Goal: Task Accomplishment & Management: Complete application form

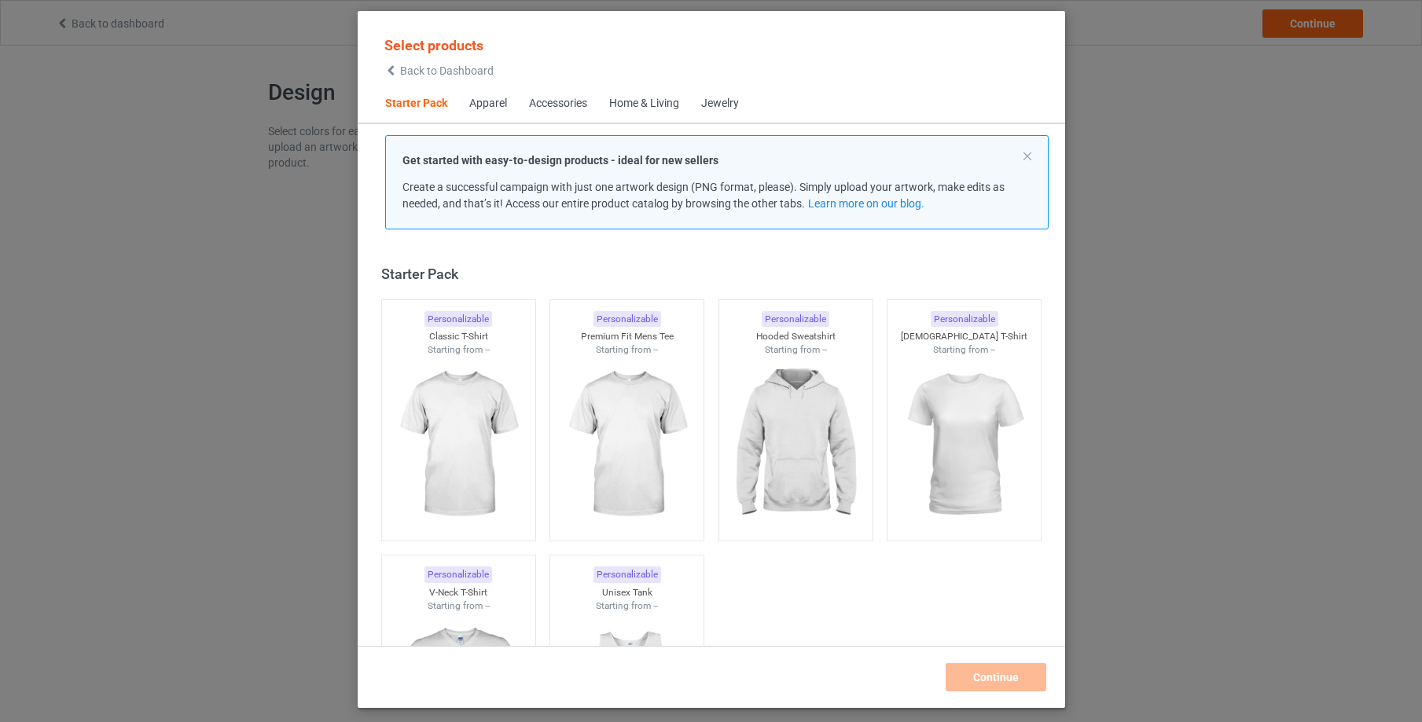
scroll to position [20, 0]
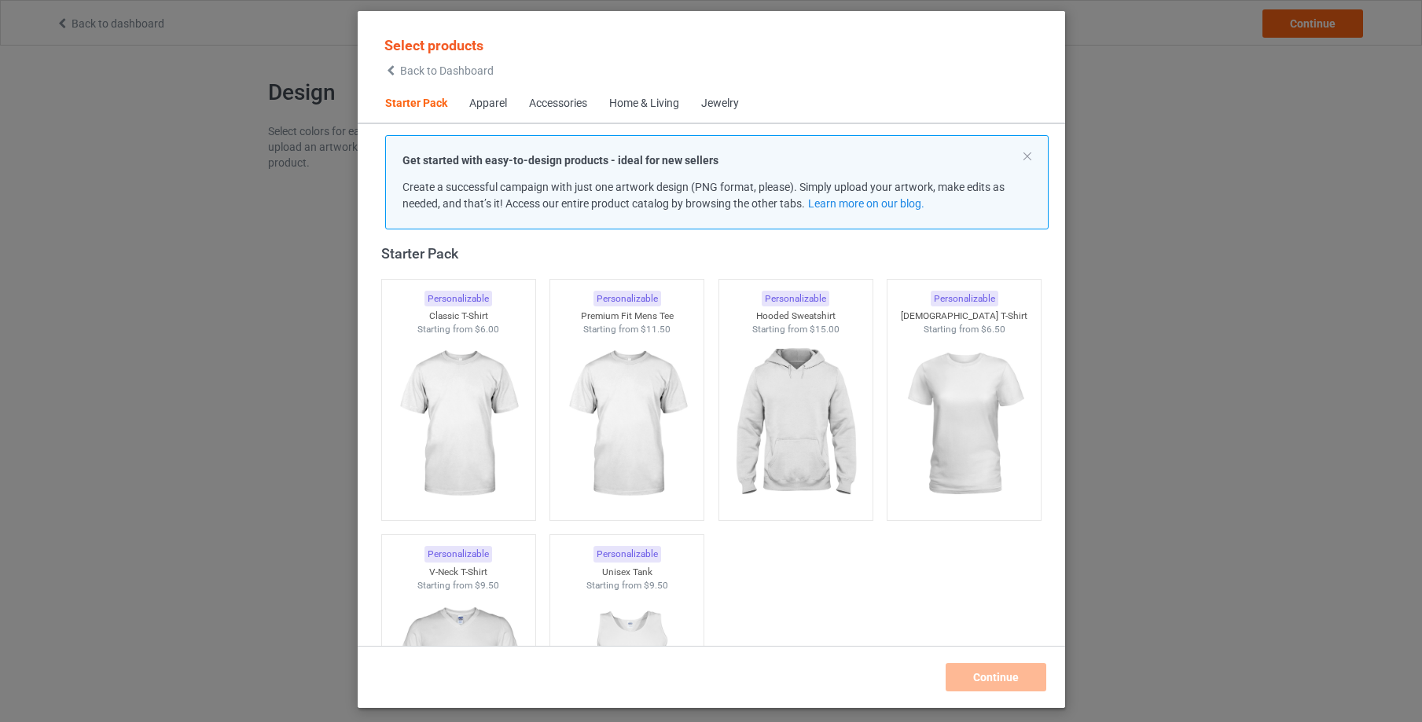
click at [721, 102] on div "Jewelry" at bounding box center [720, 104] width 38 height 16
click at [663, 104] on div "Home & Living" at bounding box center [644, 104] width 70 height 16
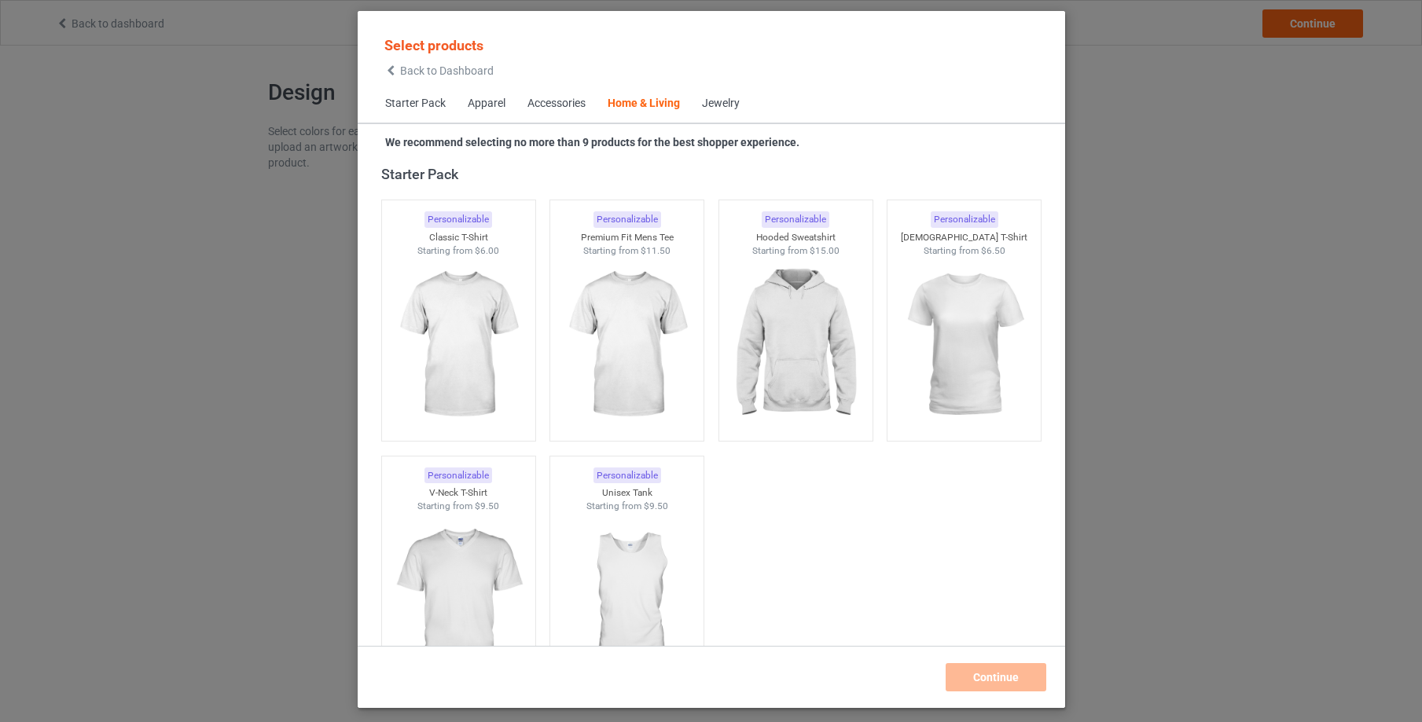
scroll to position [7091, 0]
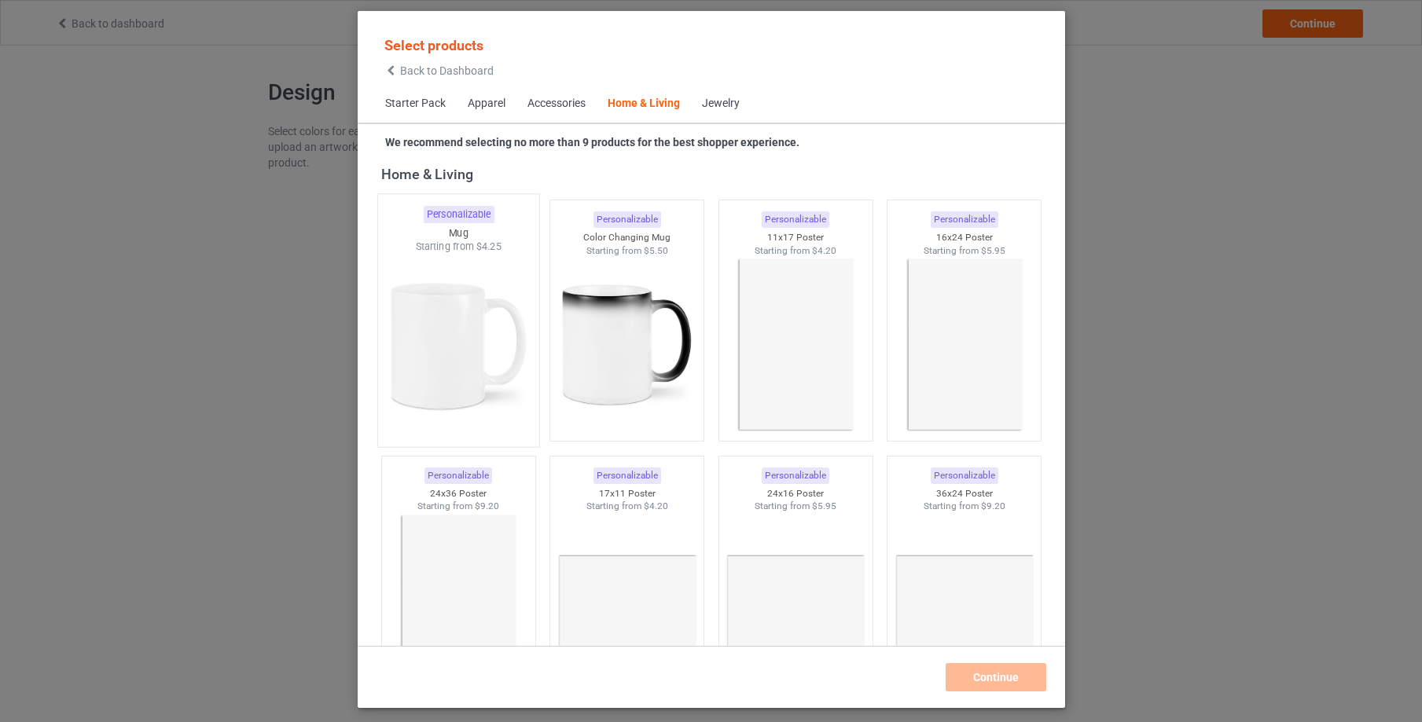
click at [439, 329] on img at bounding box center [458, 346] width 148 height 185
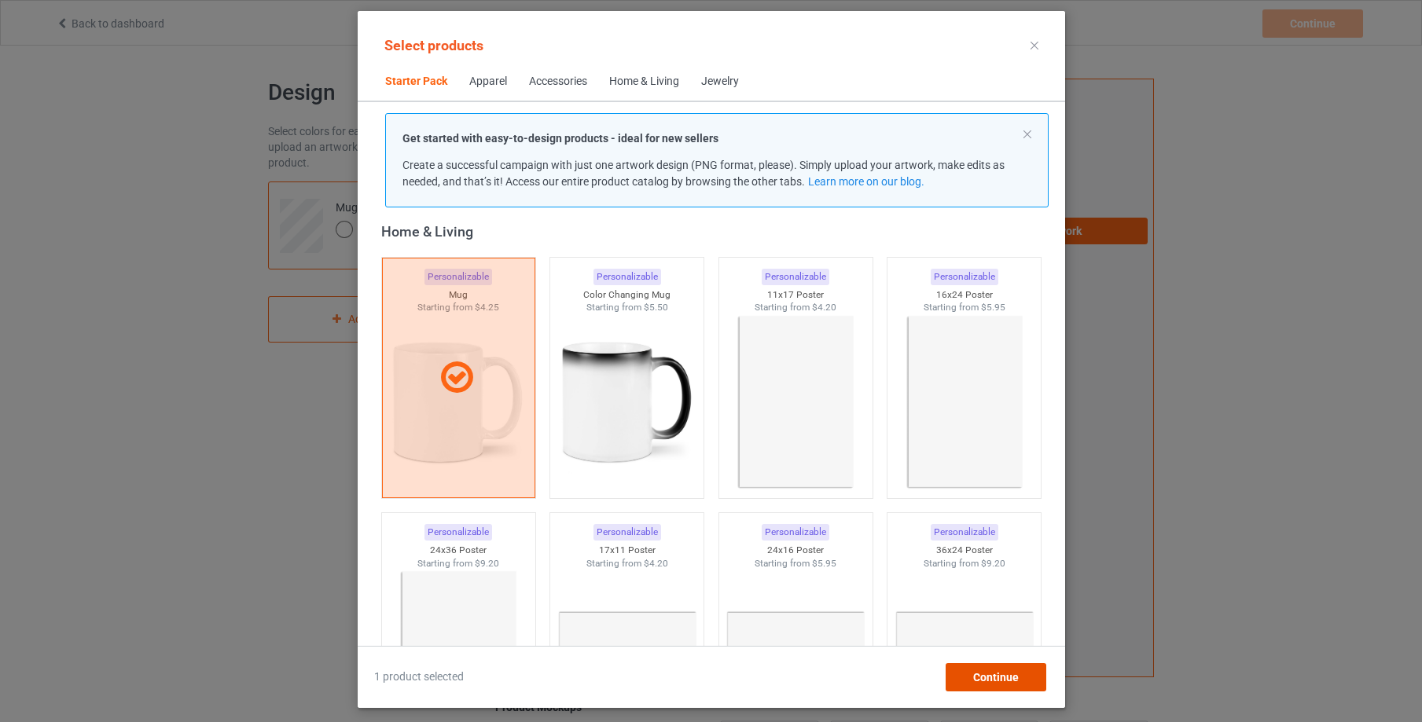
click at [987, 675] on span "Continue" at bounding box center [995, 677] width 46 height 13
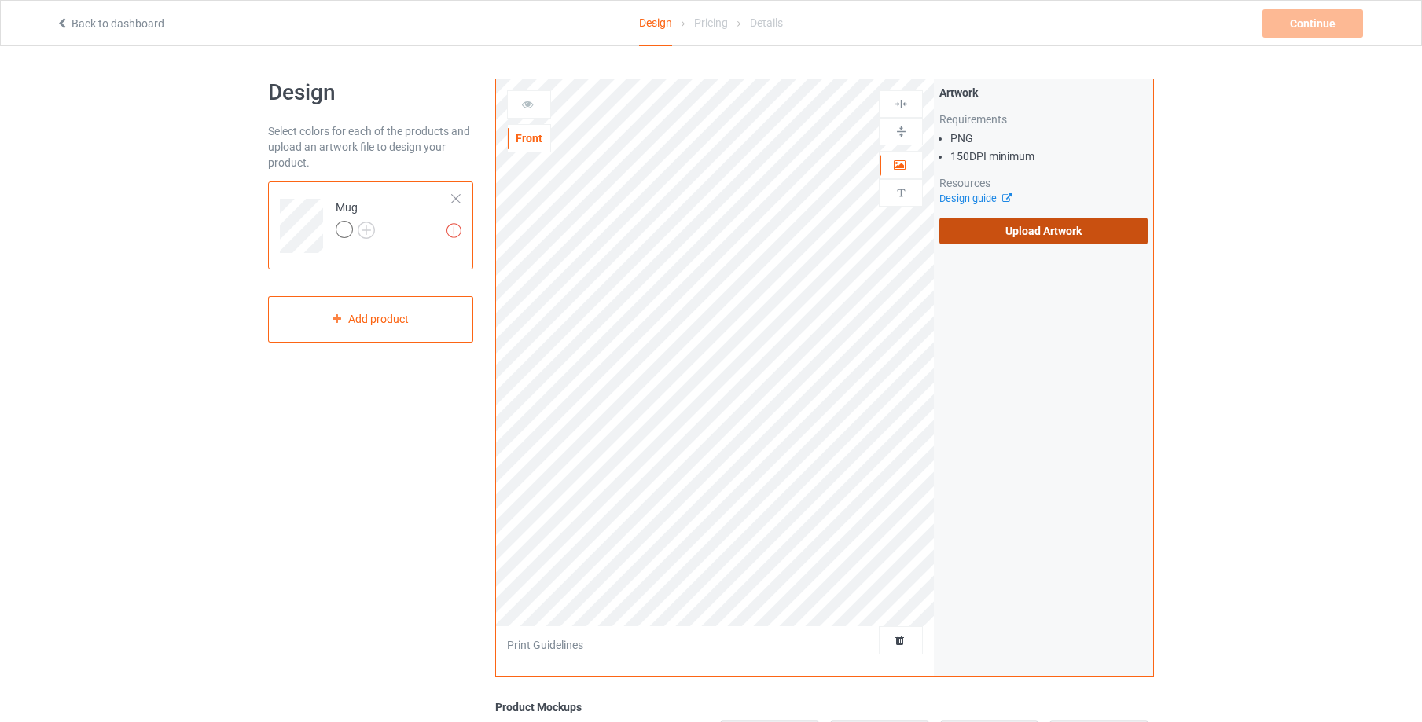
click at [1071, 234] on label "Upload Artwork" at bounding box center [1043, 231] width 208 height 27
click at [0, 0] on input "Upload Artwork" at bounding box center [0, 0] width 0 height 0
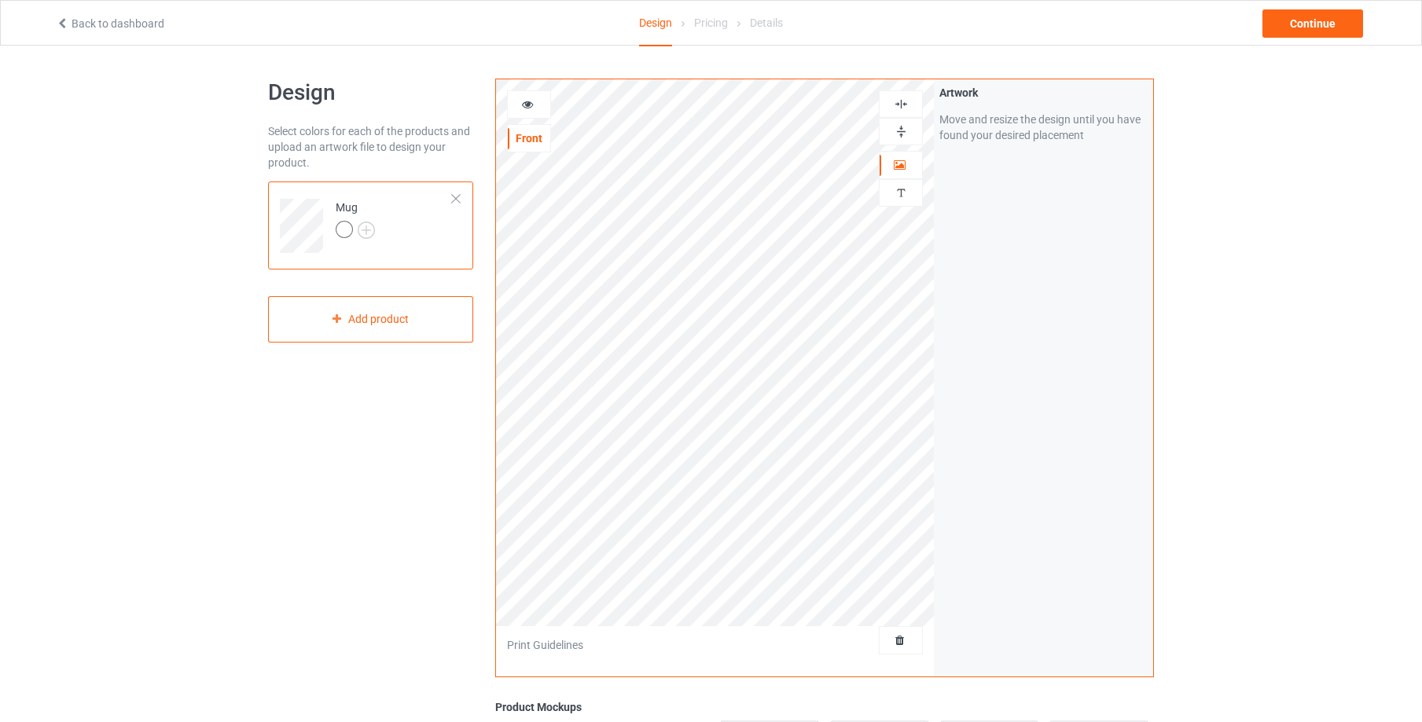
click at [906, 131] on img at bounding box center [901, 131] width 15 height 15
click at [364, 226] on img at bounding box center [366, 230] width 17 height 17
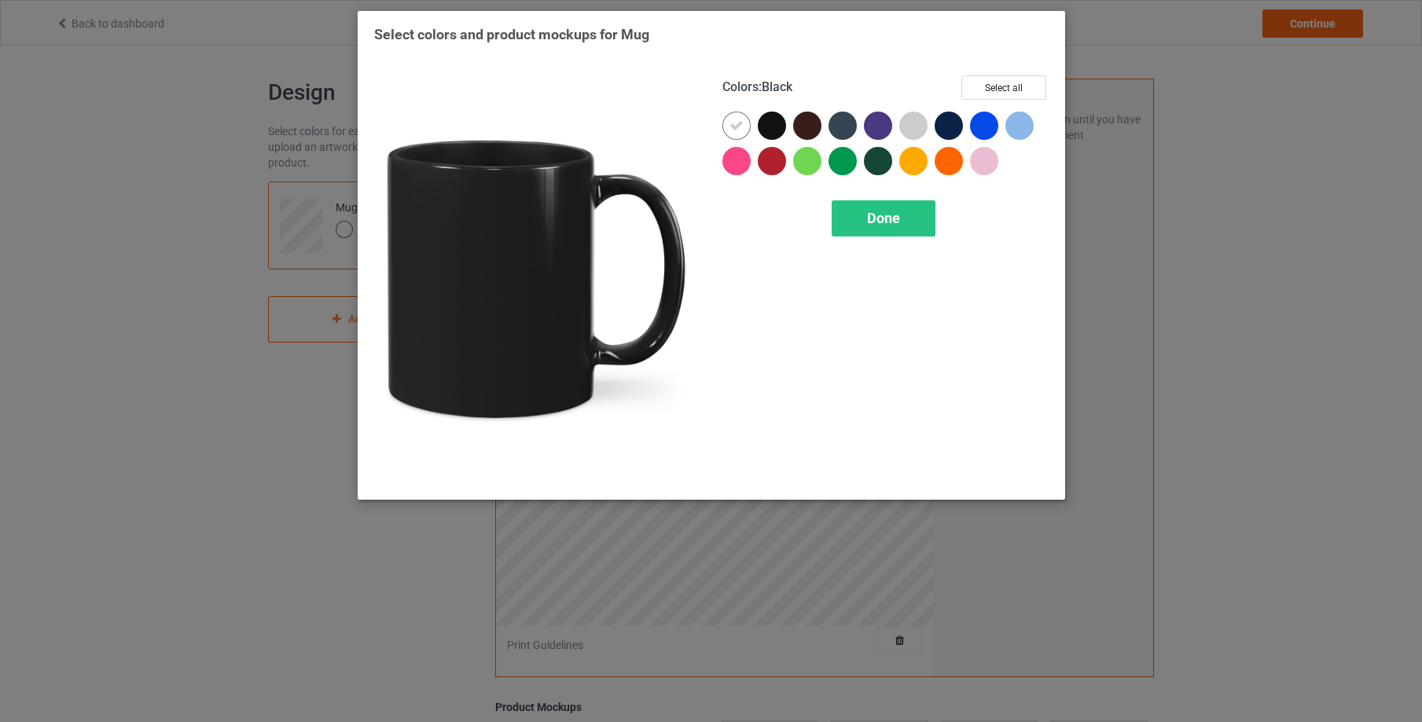
click at [776, 120] on div at bounding box center [772, 126] width 28 height 28
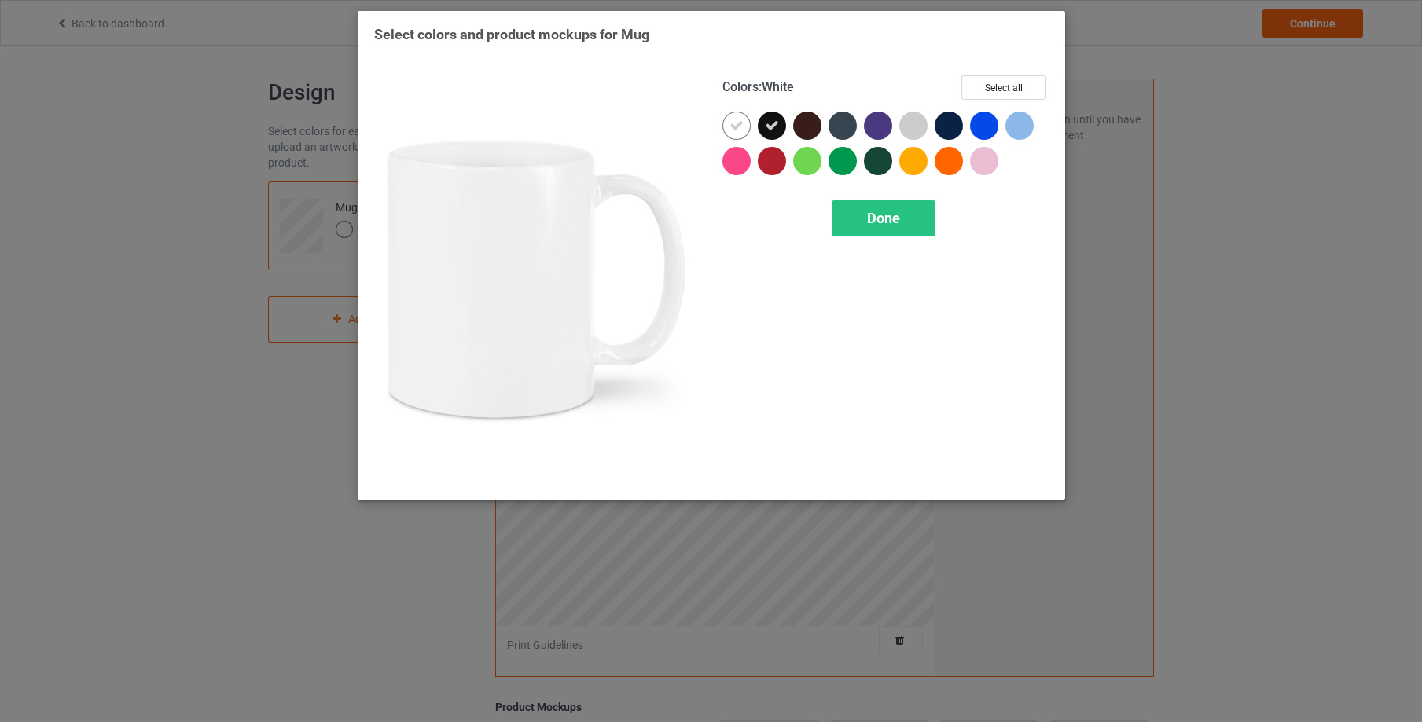
click at [742, 123] on icon at bounding box center [737, 126] width 14 height 14
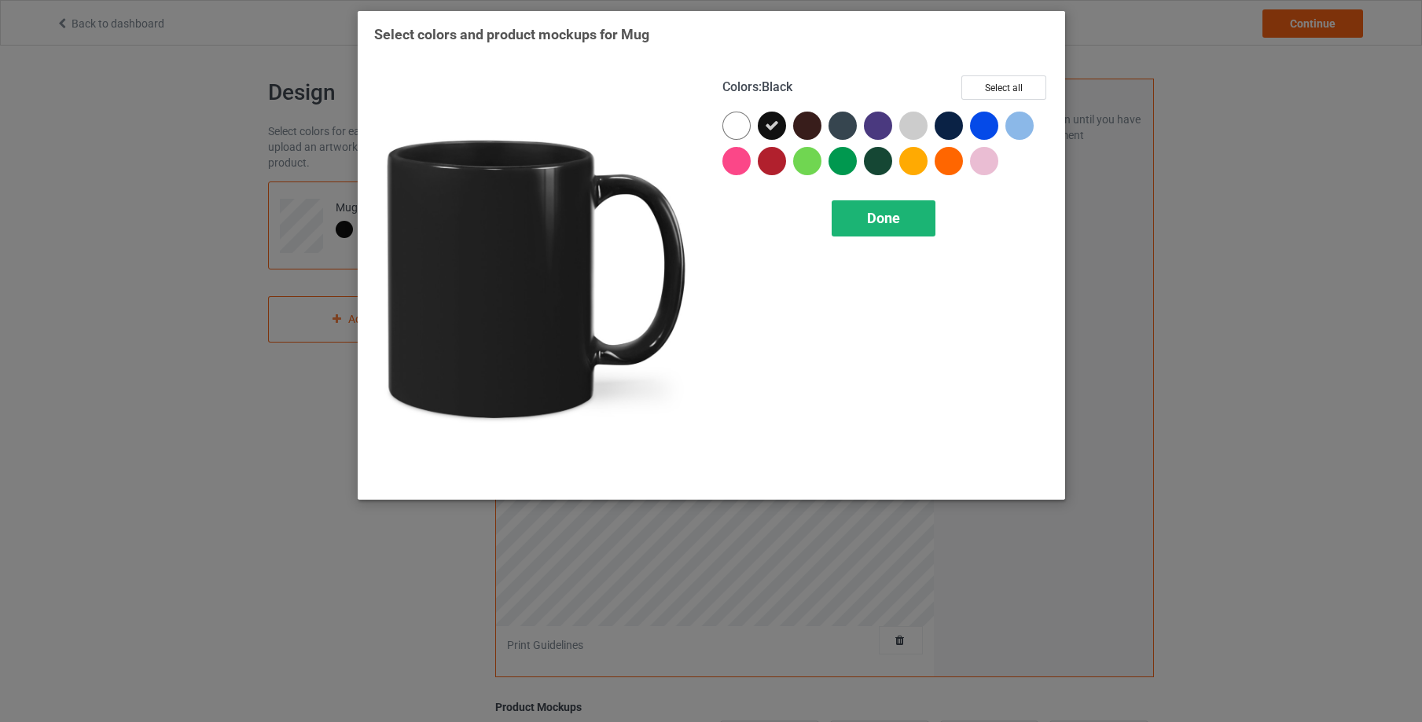
click at [872, 227] on div "Done" at bounding box center [884, 218] width 104 height 36
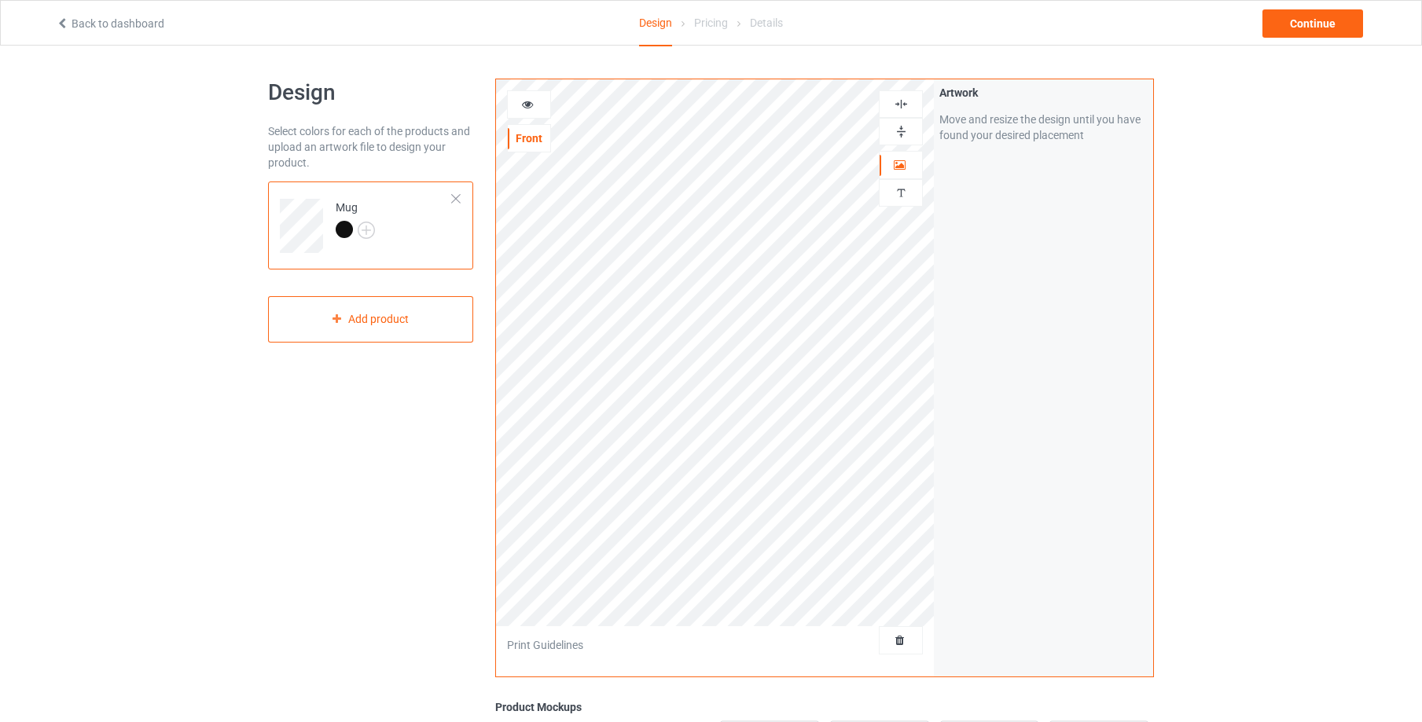
click at [528, 102] on icon at bounding box center [527, 102] width 13 height 11
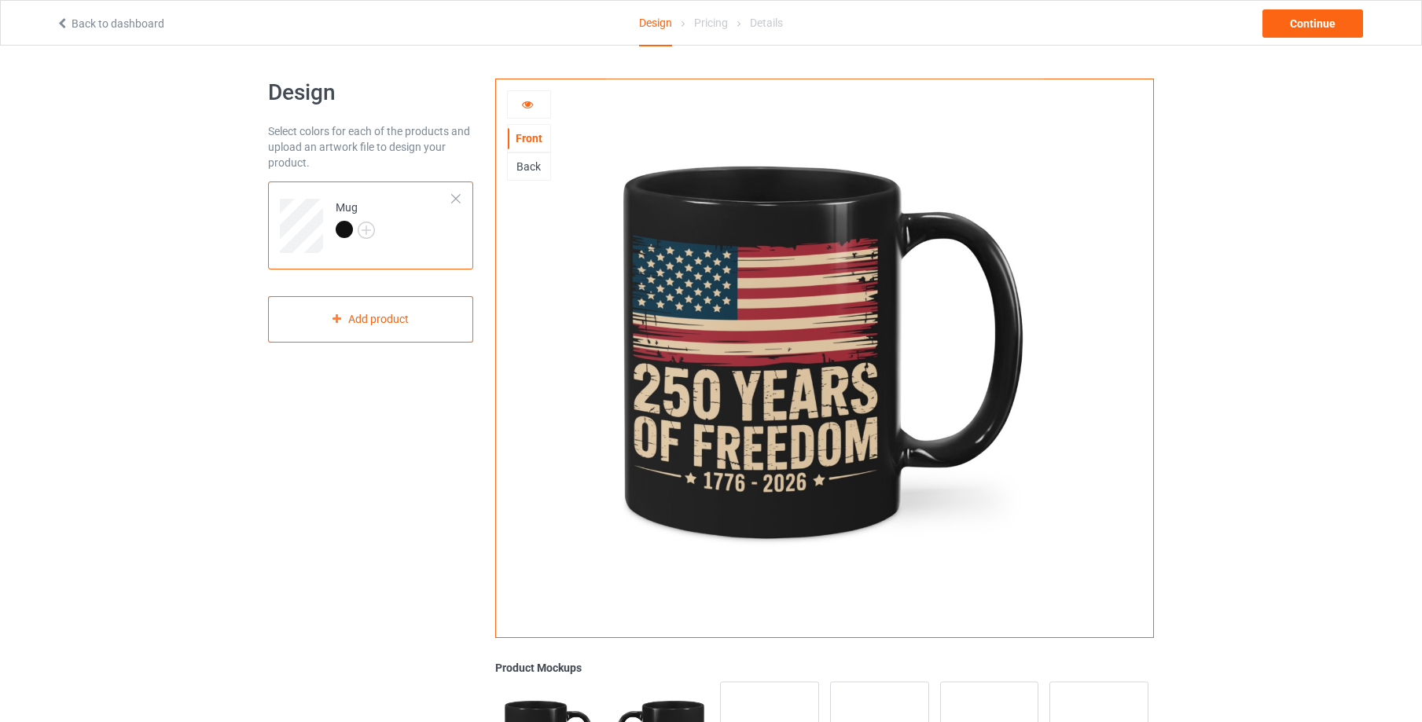
click at [528, 168] on div "Back" at bounding box center [529, 167] width 42 height 16
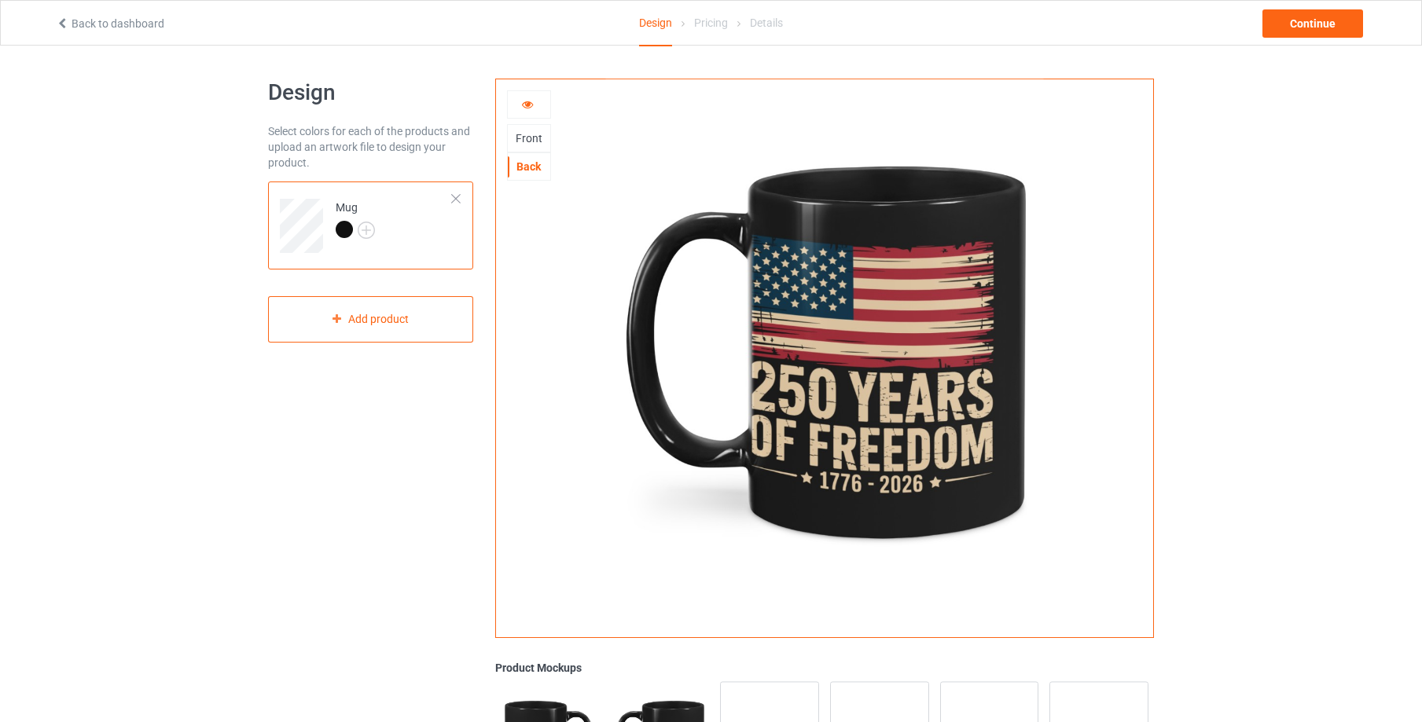
click at [532, 137] on div "Front" at bounding box center [529, 138] width 42 height 16
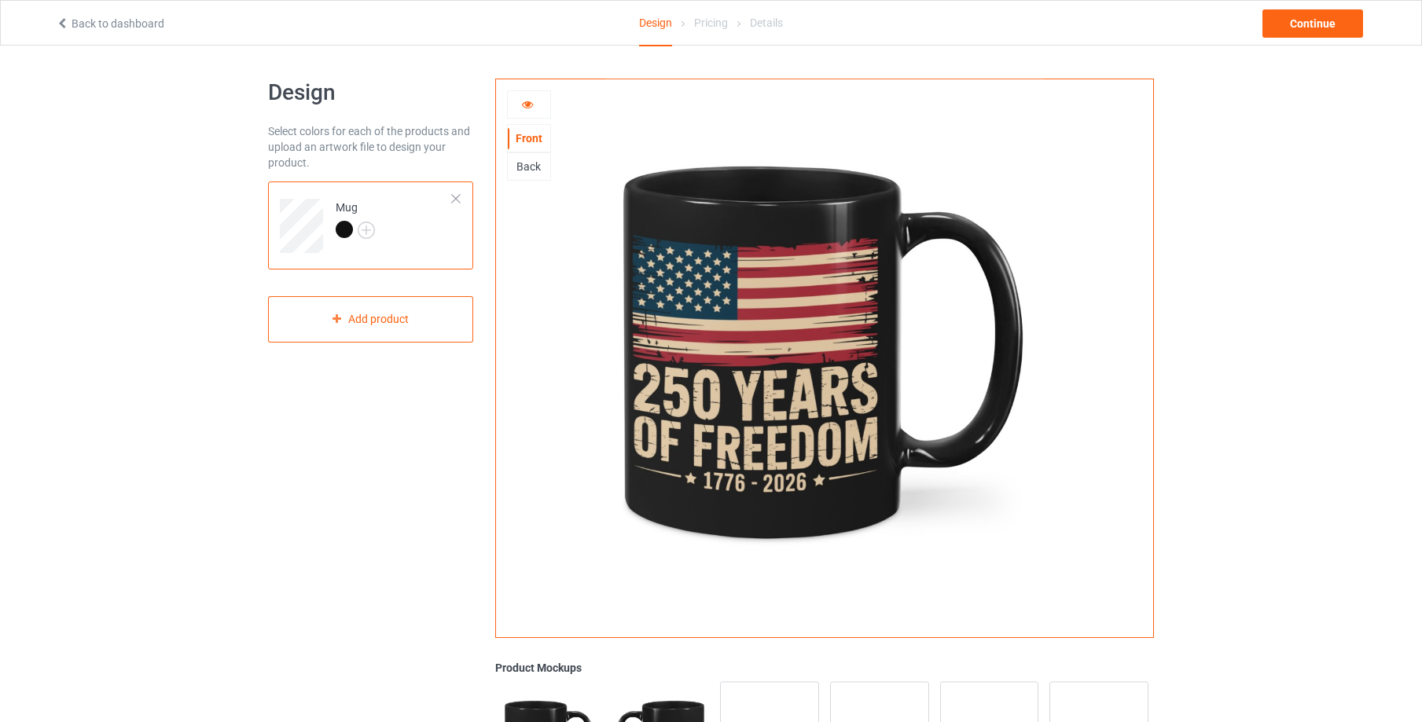
click at [529, 101] on icon at bounding box center [527, 102] width 13 height 11
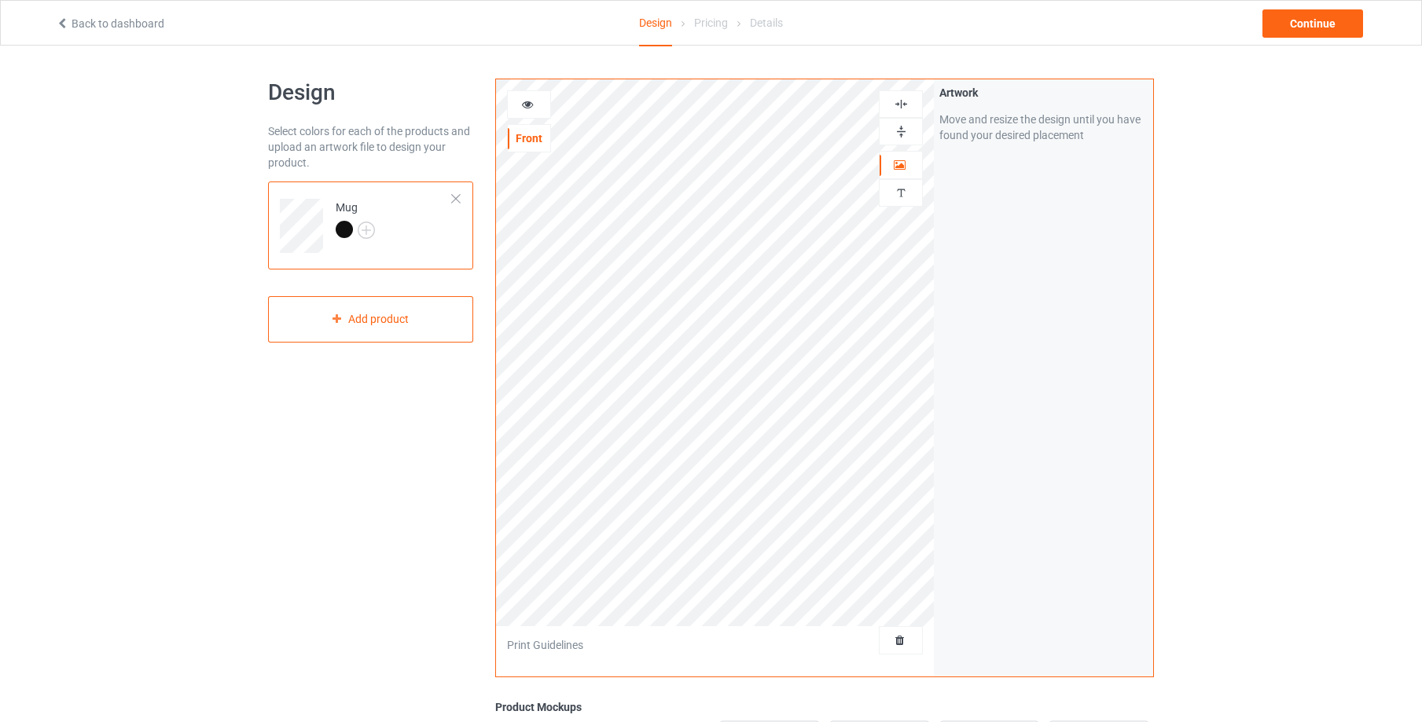
click at [901, 132] on img at bounding box center [901, 131] width 15 height 15
click at [529, 101] on icon at bounding box center [527, 102] width 13 height 11
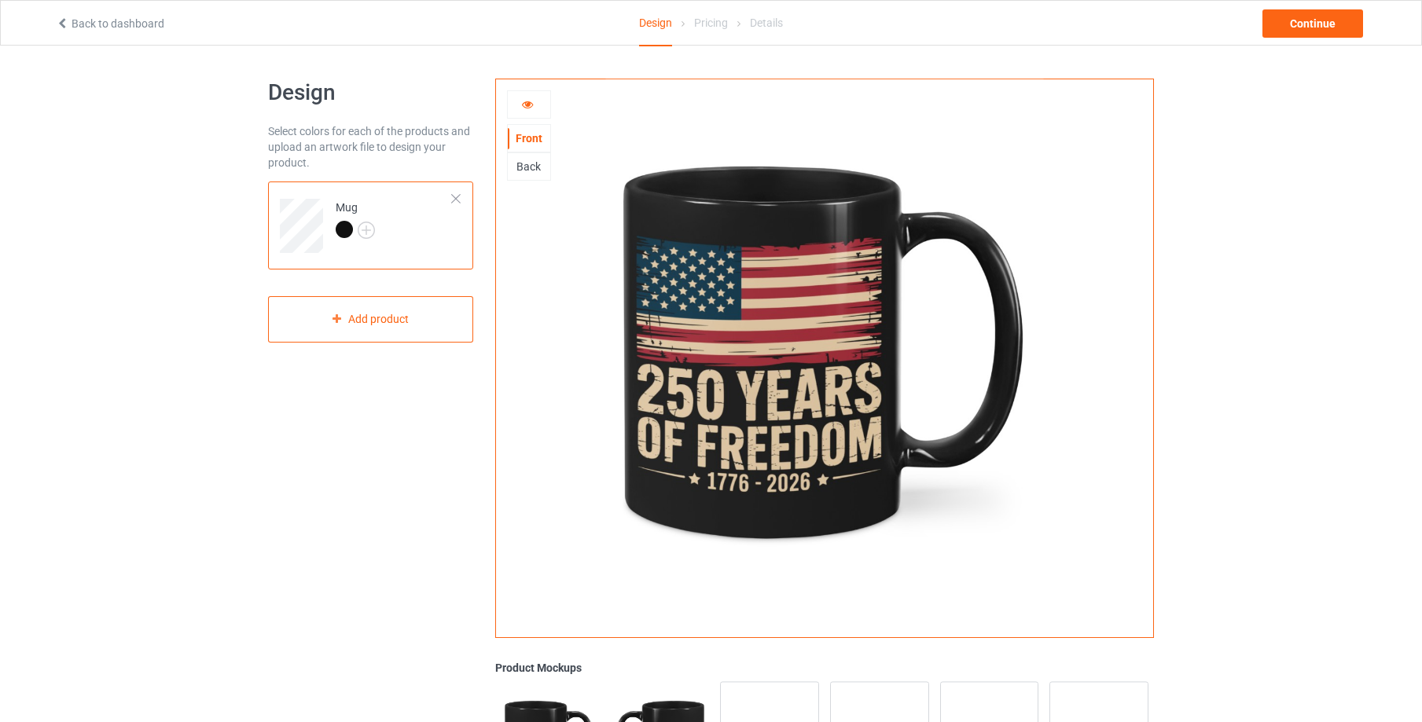
click at [530, 172] on div "Back" at bounding box center [529, 167] width 42 height 16
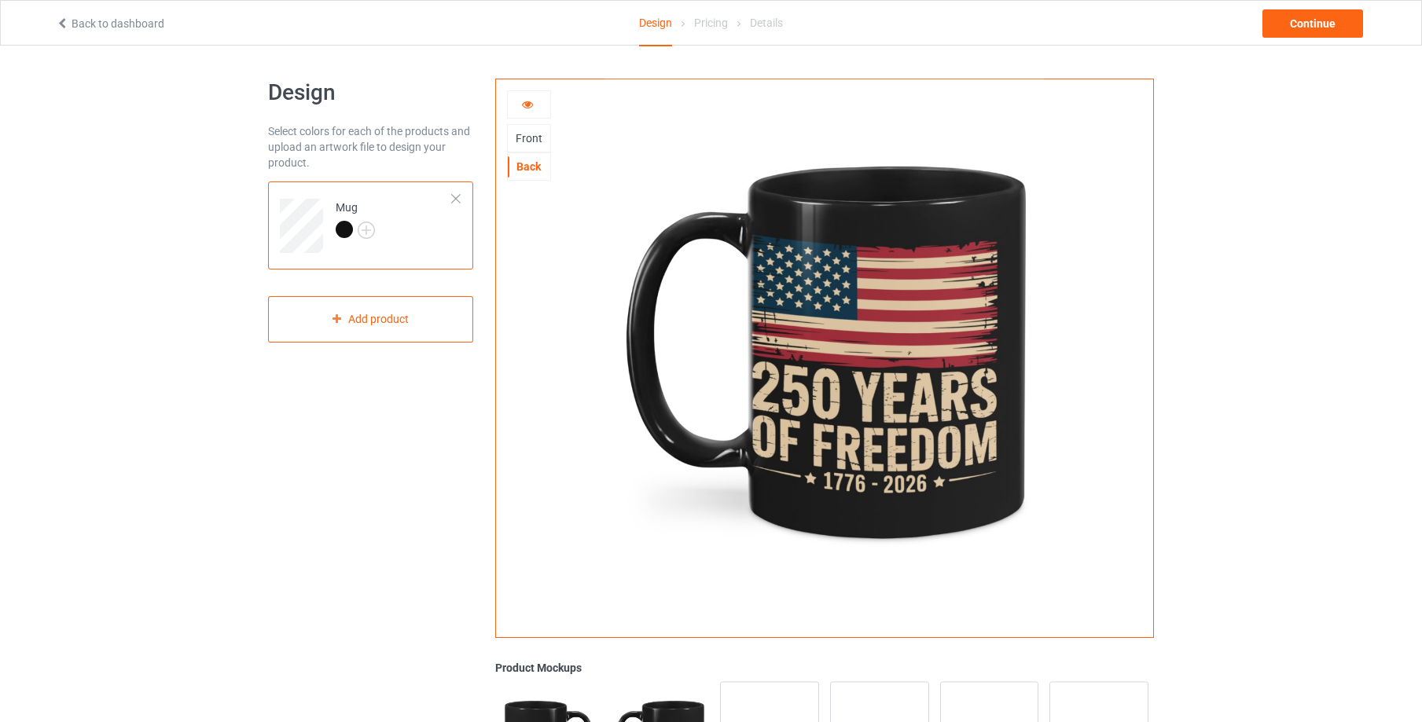
click at [527, 105] on icon at bounding box center [527, 102] width 13 height 11
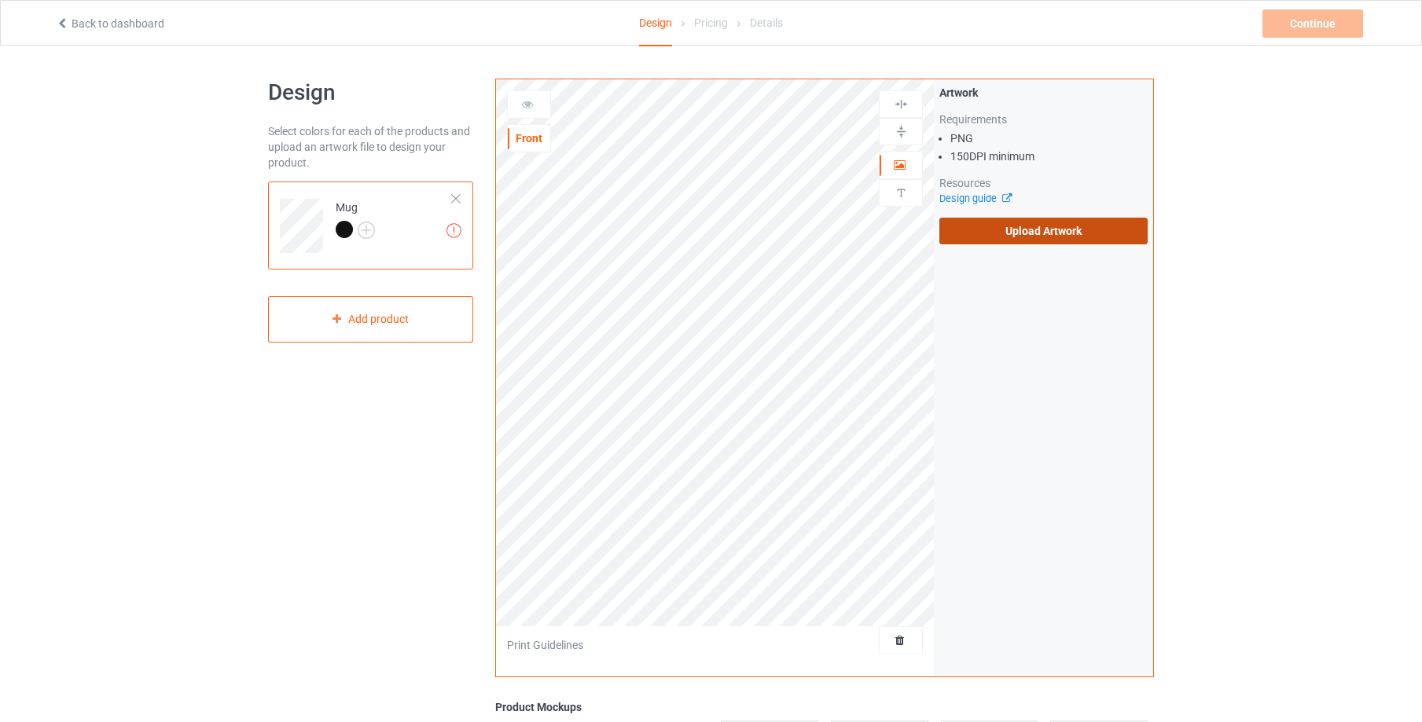
click at [1056, 237] on label "Upload Artwork" at bounding box center [1043, 231] width 208 height 27
click at [0, 0] on input "Upload Artwork" at bounding box center [0, 0] width 0 height 0
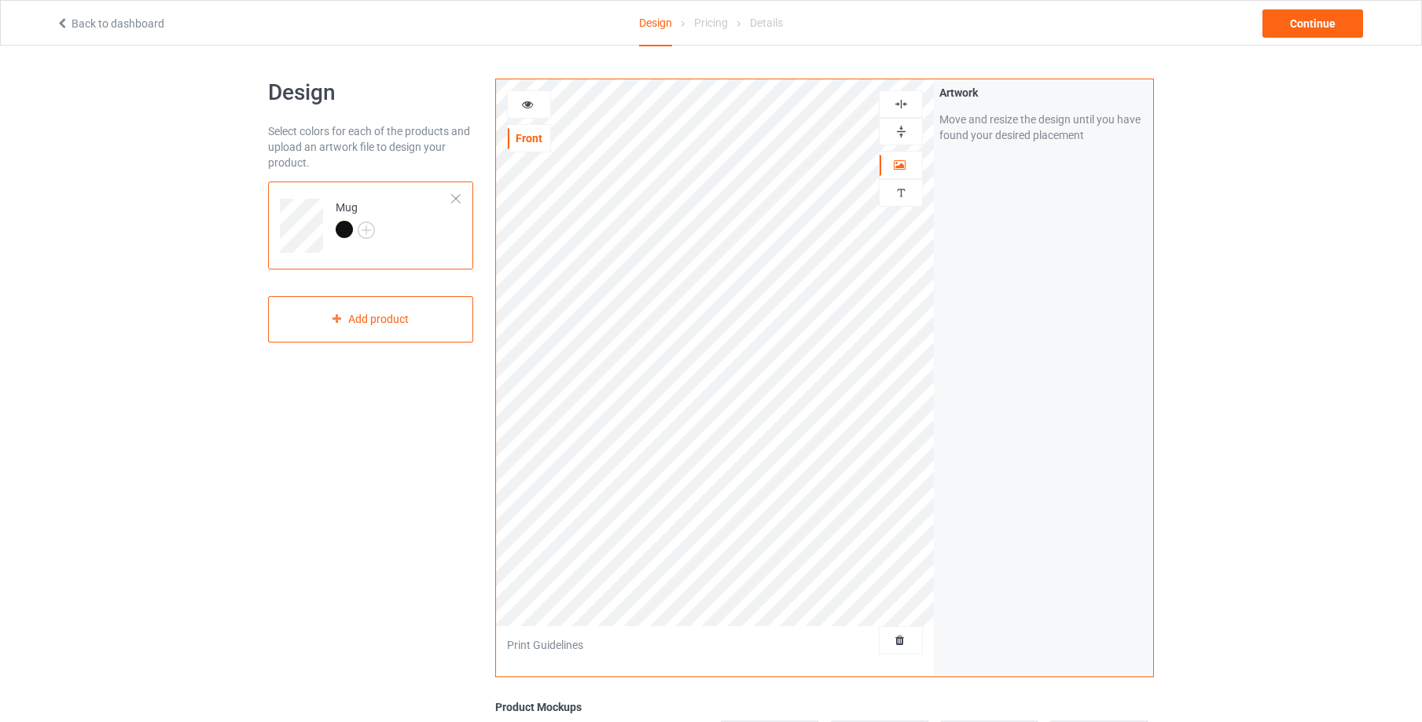
click at [900, 131] on img at bounding box center [901, 131] width 15 height 15
click at [521, 105] on icon at bounding box center [527, 102] width 13 height 11
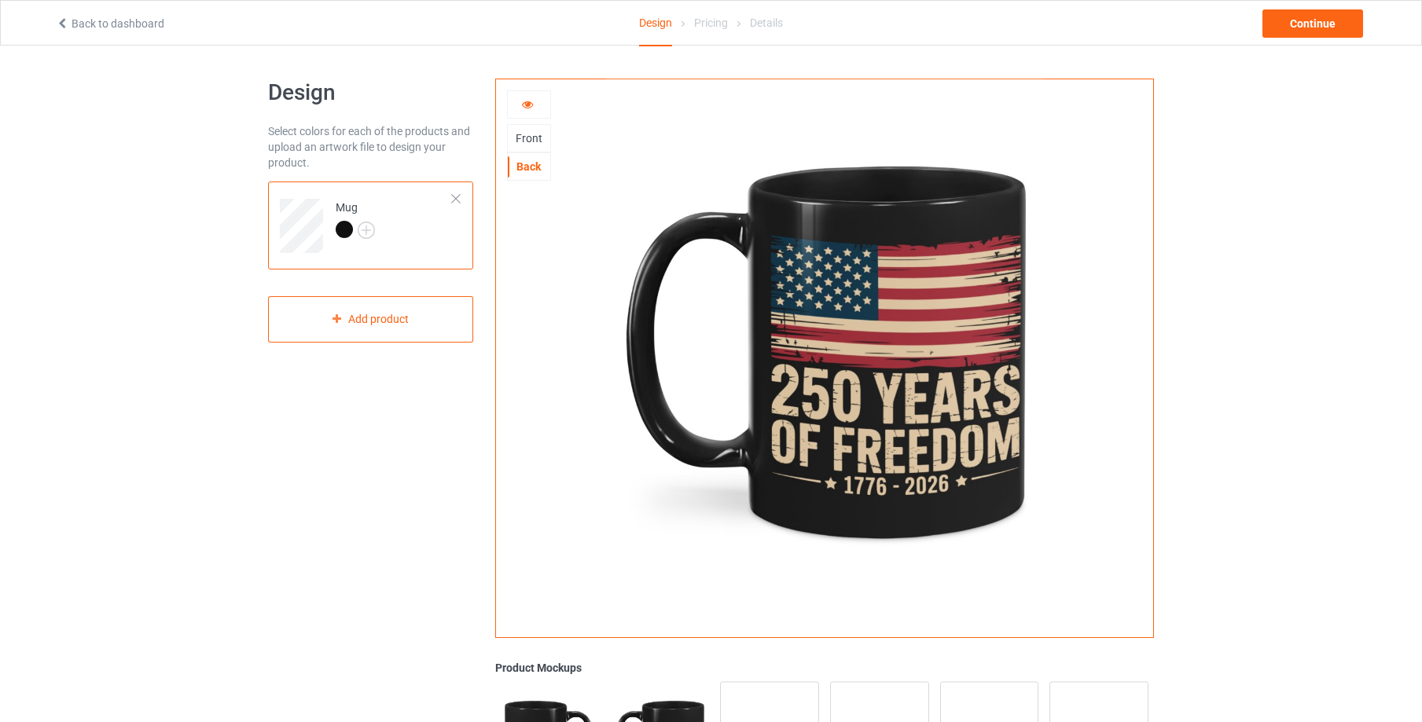
click at [529, 174] on div "Back" at bounding box center [529, 167] width 42 height 16
click at [528, 137] on div "Front" at bounding box center [529, 138] width 42 height 16
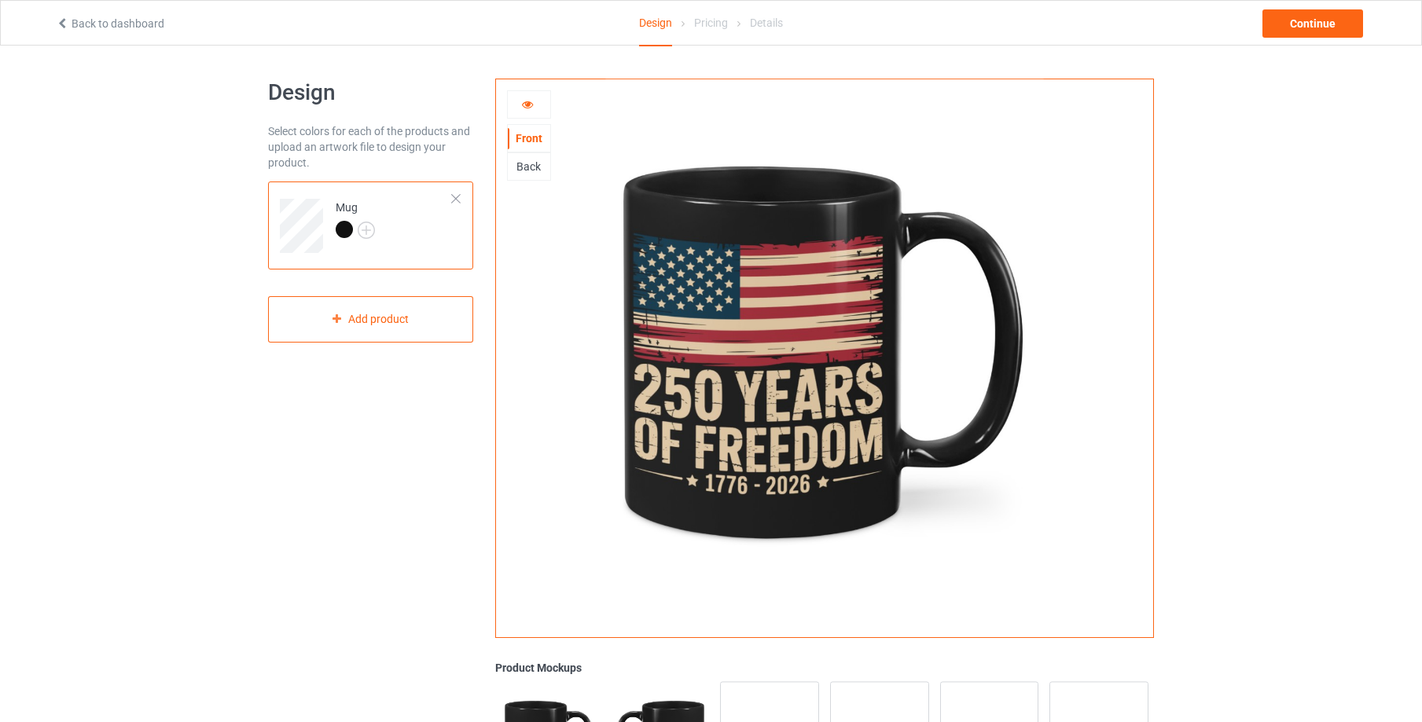
click at [526, 164] on div "Back" at bounding box center [529, 167] width 42 height 16
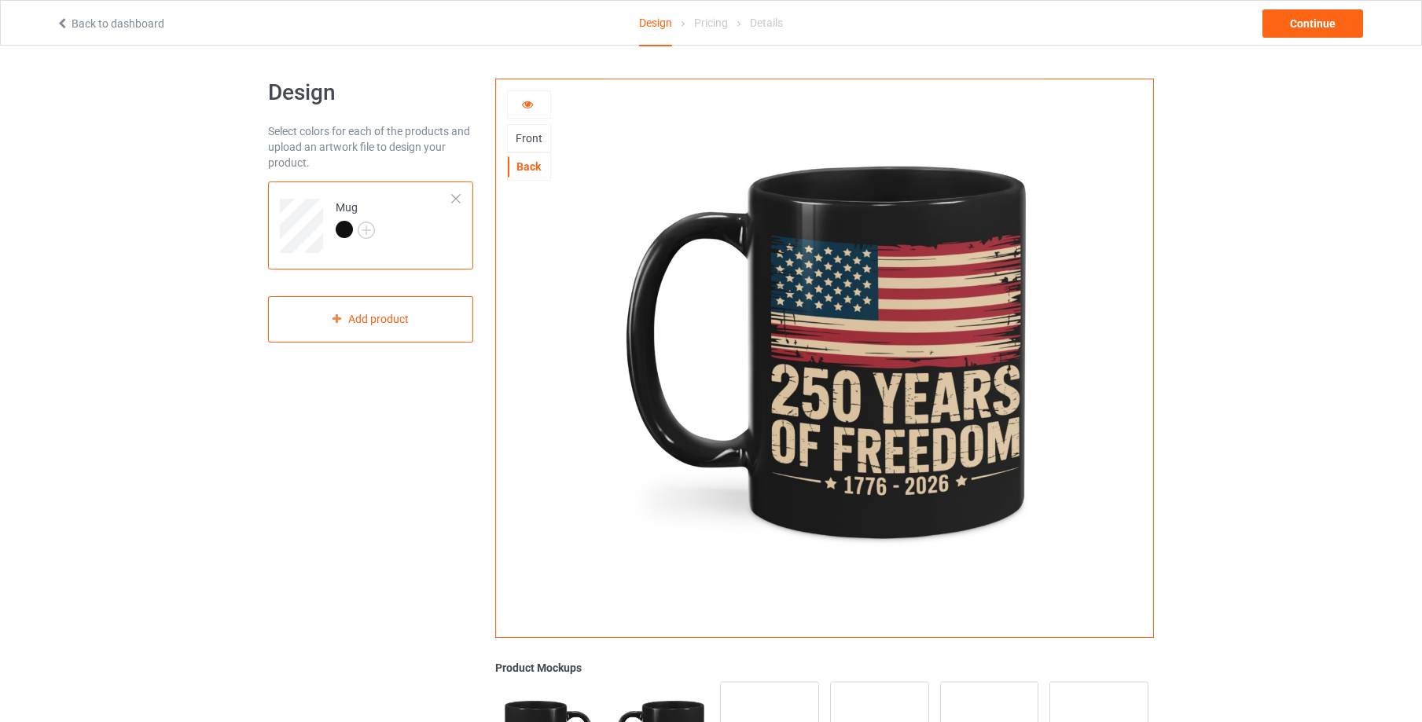
click at [524, 106] on icon at bounding box center [527, 102] width 13 height 11
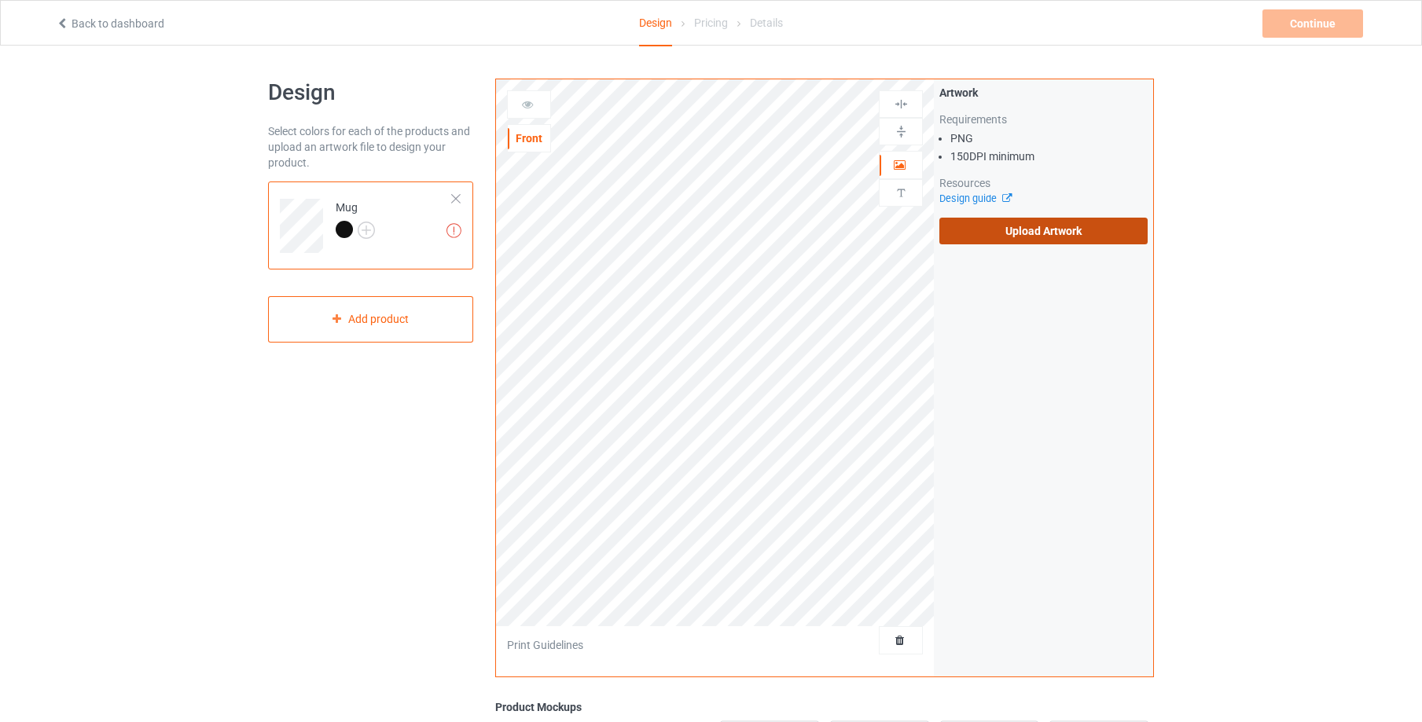
click at [1062, 232] on label "Upload Artwork" at bounding box center [1043, 231] width 208 height 27
click at [0, 0] on input "Upload Artwork" at bounding box center [0, 0] width 0 height 0
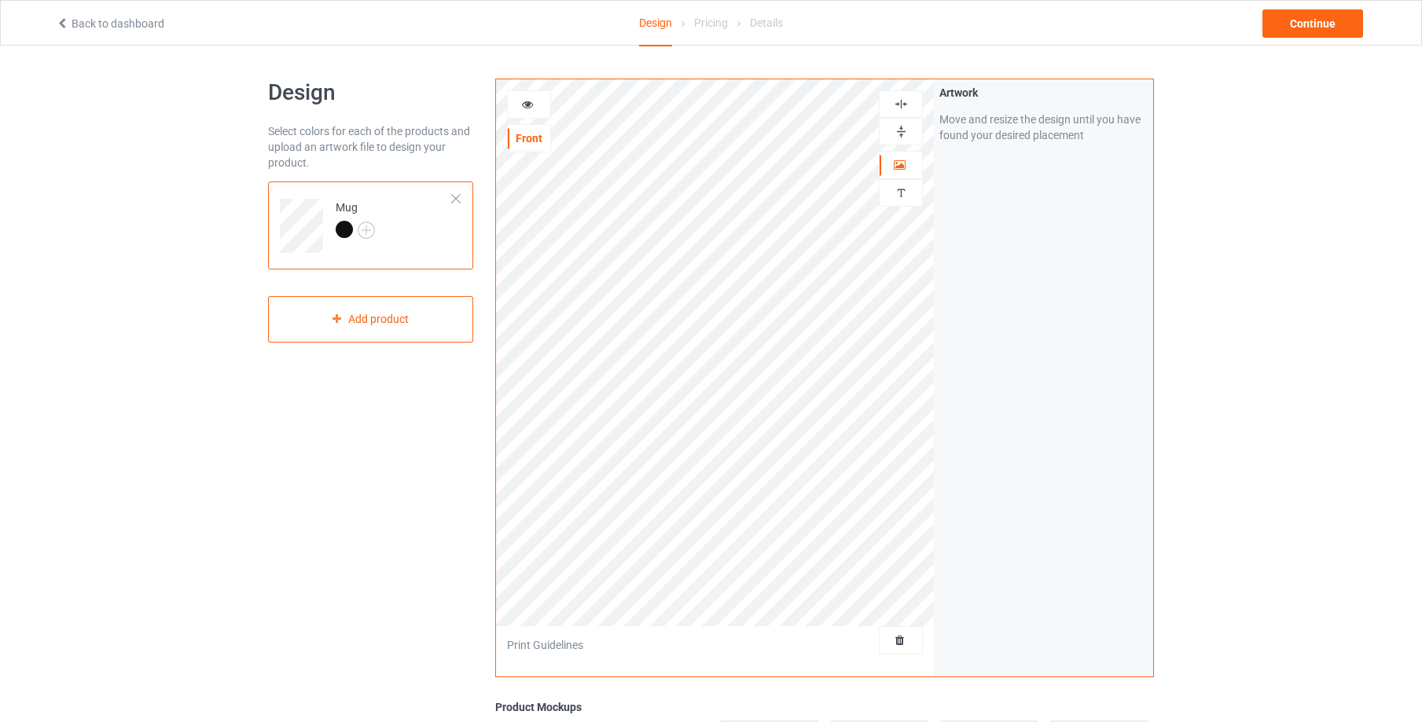
click at [895, 134] on img at bounding box center [901, 131] width 15 height 15
click at [520, 101] on div at bounding box center [529, 105] width 42 height 16
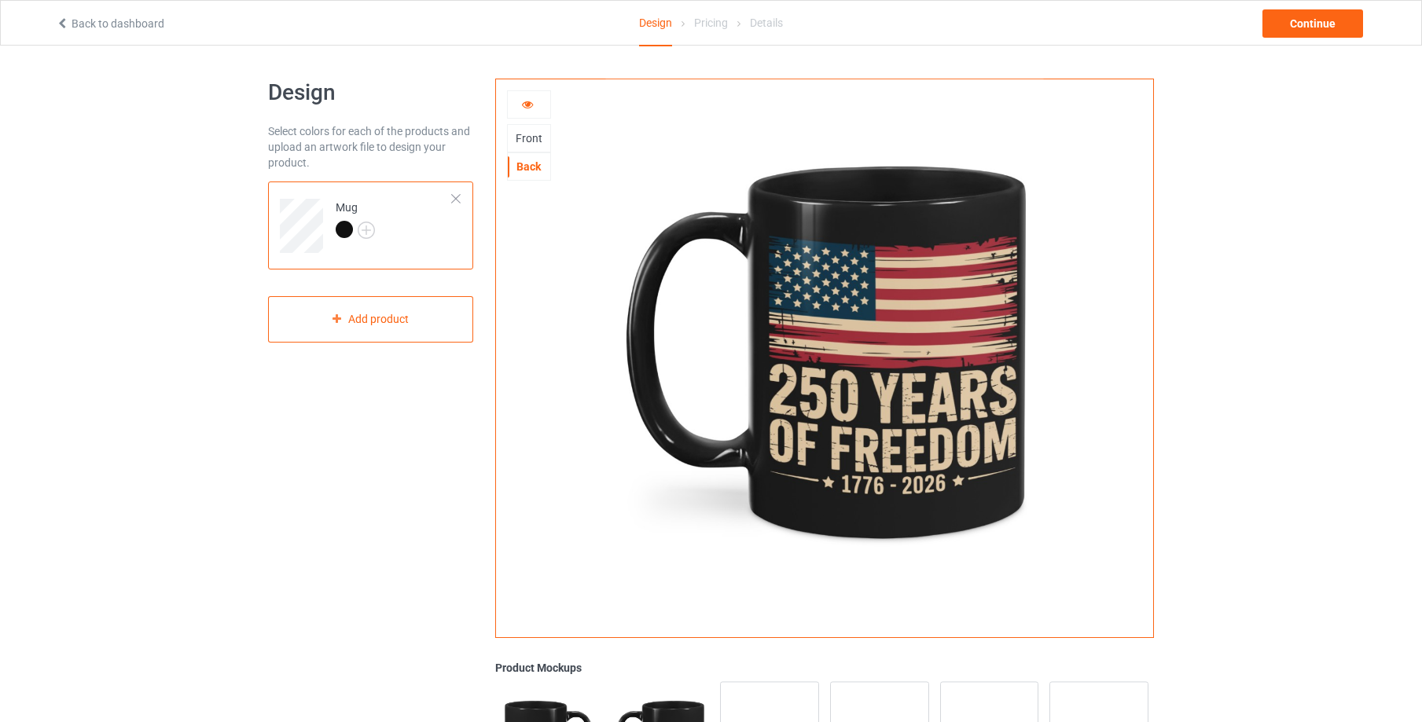
click at [531, 140] on div "Front" at bounding box center [529, 138] width 42 height 16
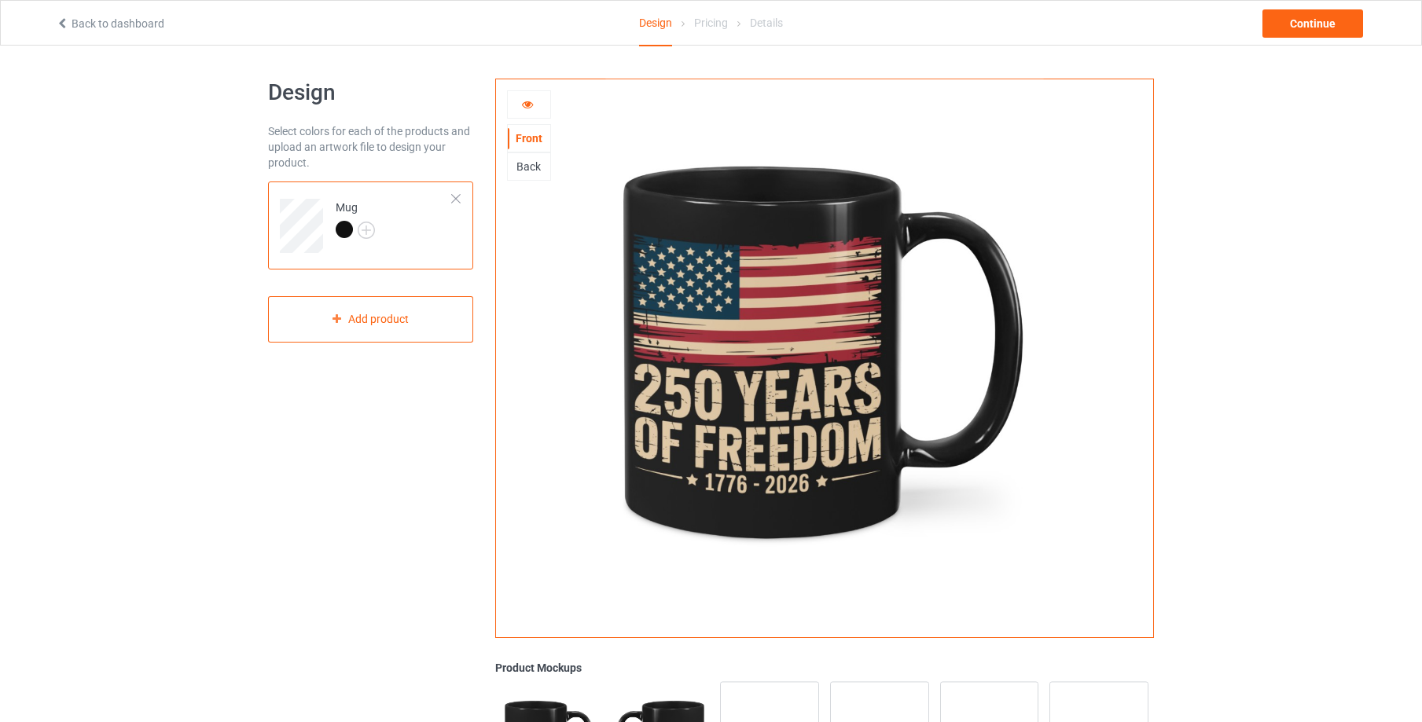
click at [529, 167] on div "Back" at bounding box center [529, 167] width 42 height 16
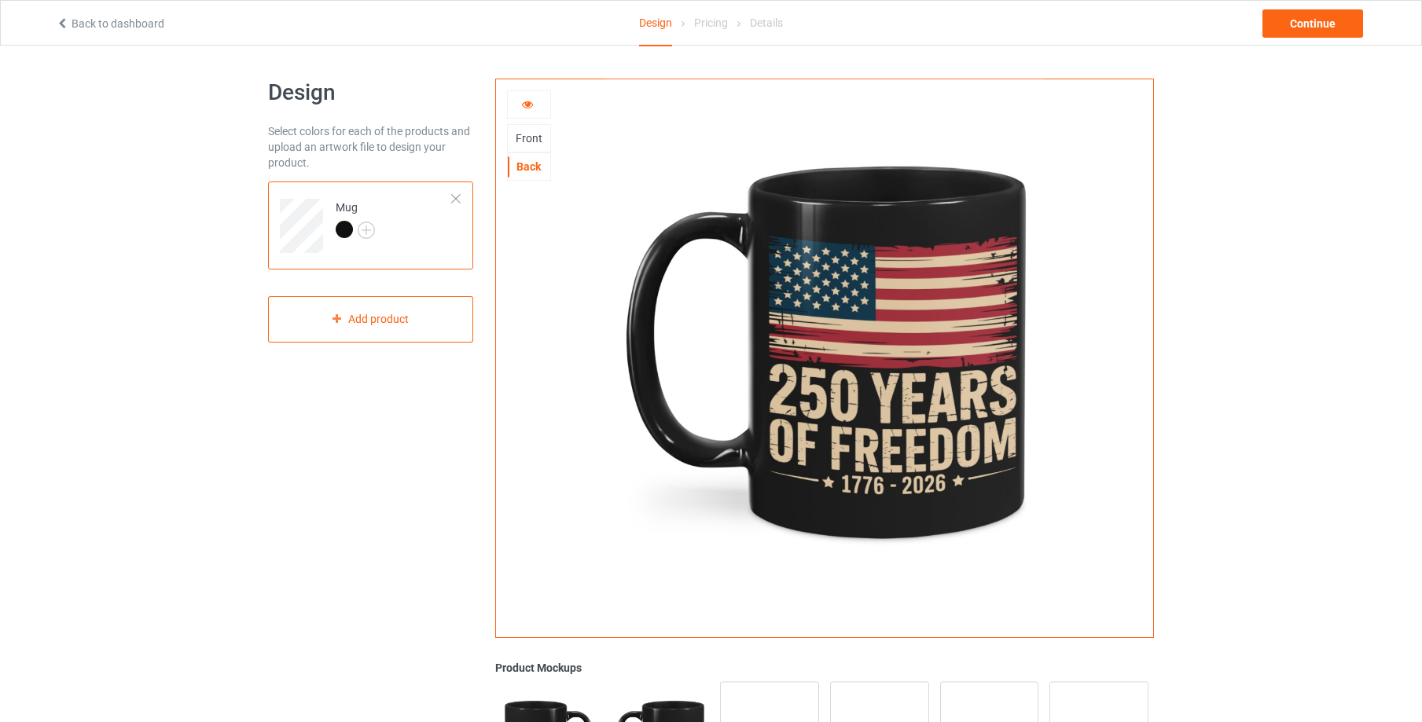
click at [527, 101] on icon at bounding box center [527, 102] width 13 height 11
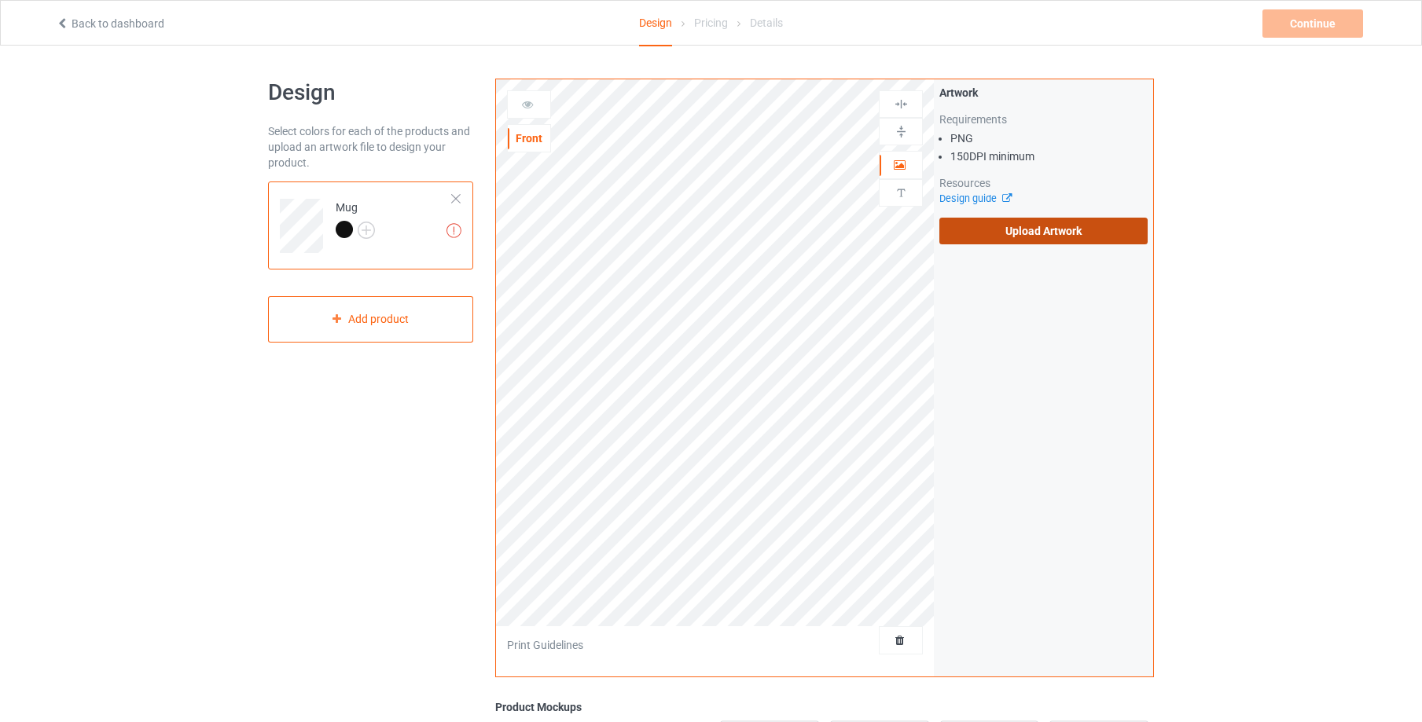
click at [1043, 229] on label "Upload Artwork" at bounding box center [1043, 231] width 208 height 27
click at [0, 0] on input "Upload Artwork" at bounding box center [0, 0] width 0 height 0
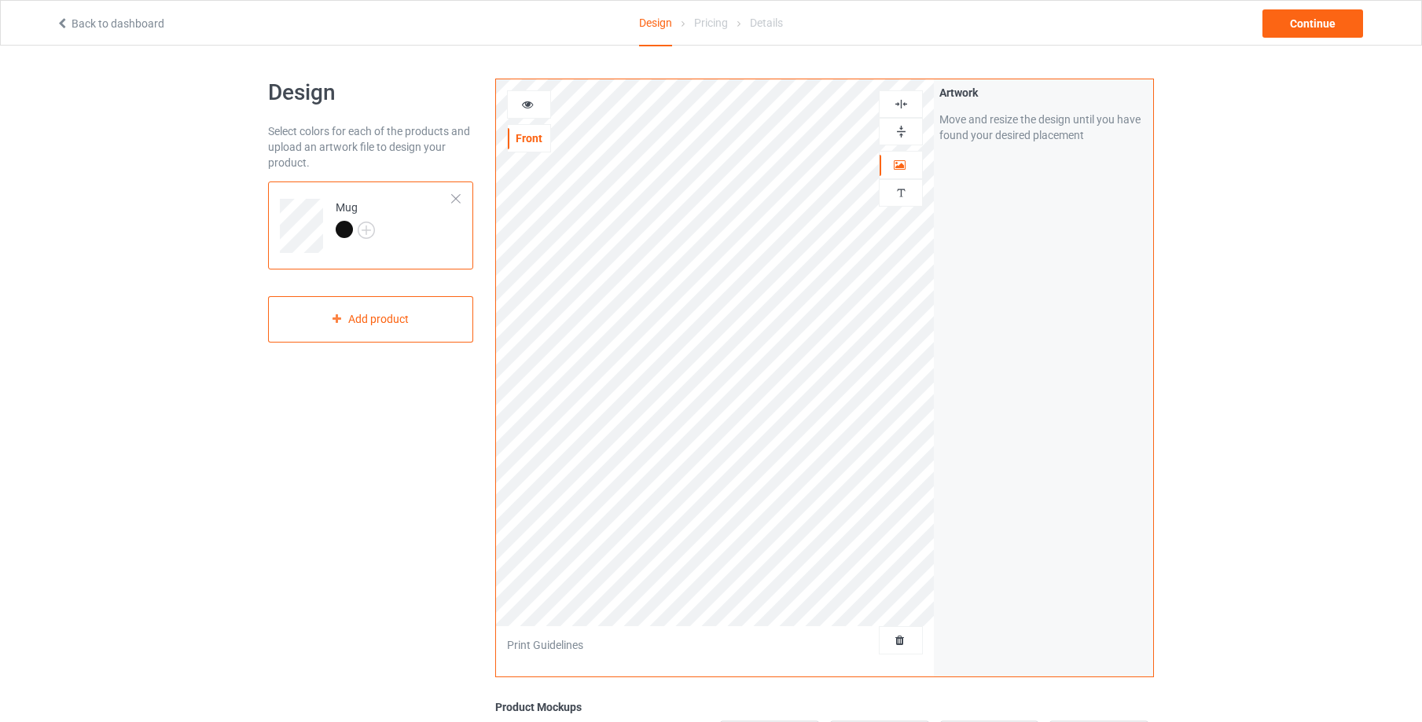
click at [899, 132] on img at bounding box center [901, 131] width 15 height 15
click at [531, 106] on icon at bounding box center [527, 102] width 13 height 11
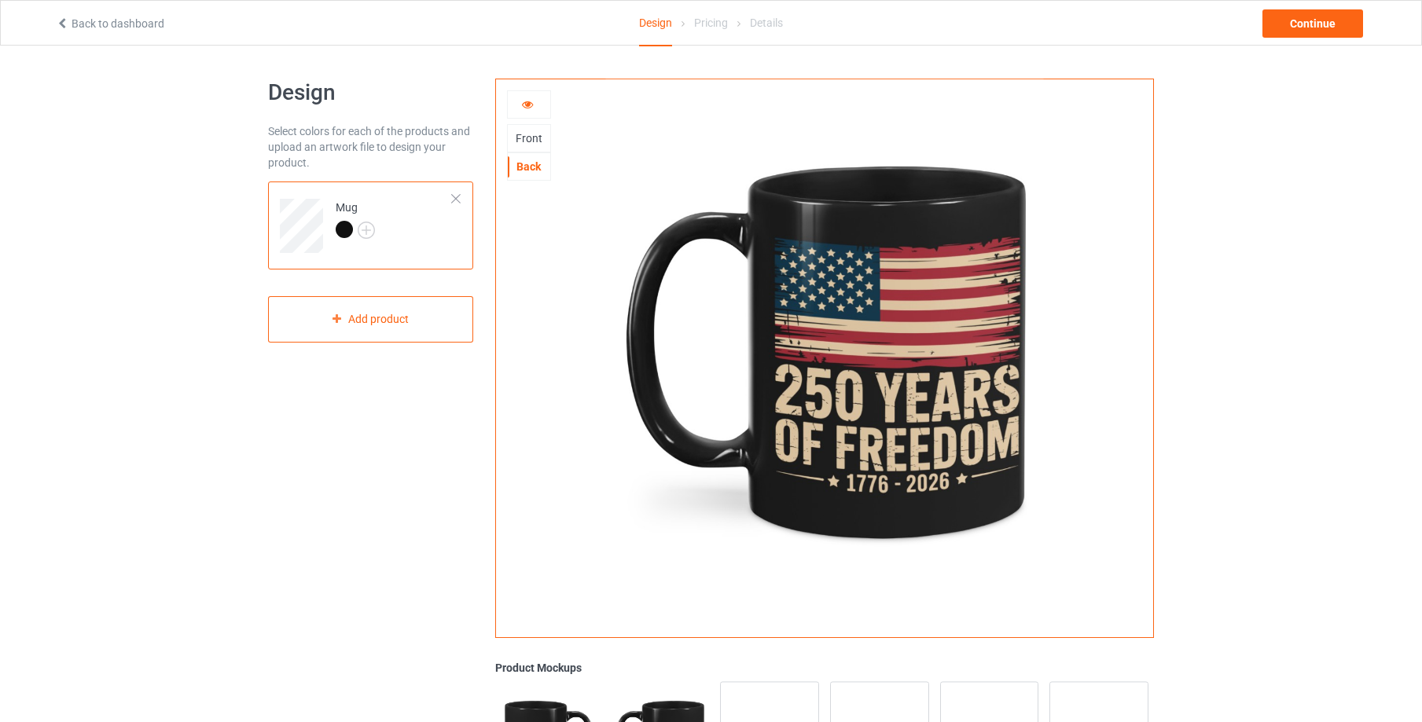
click at [526, 137] on div "Front" at bounding box center [529, 138] width 42 height 16
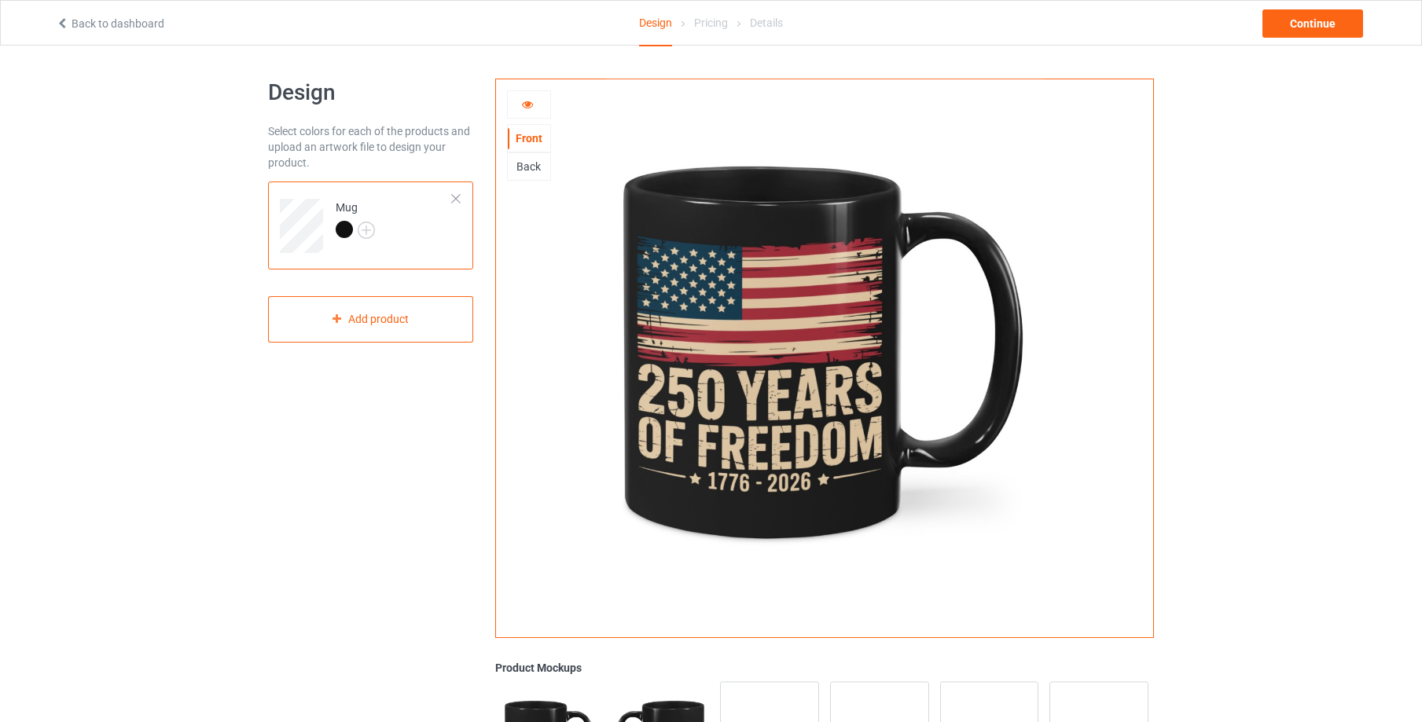
click at [527, 169] on div "Back" at bounding box center [529, 167] width 42 height 16
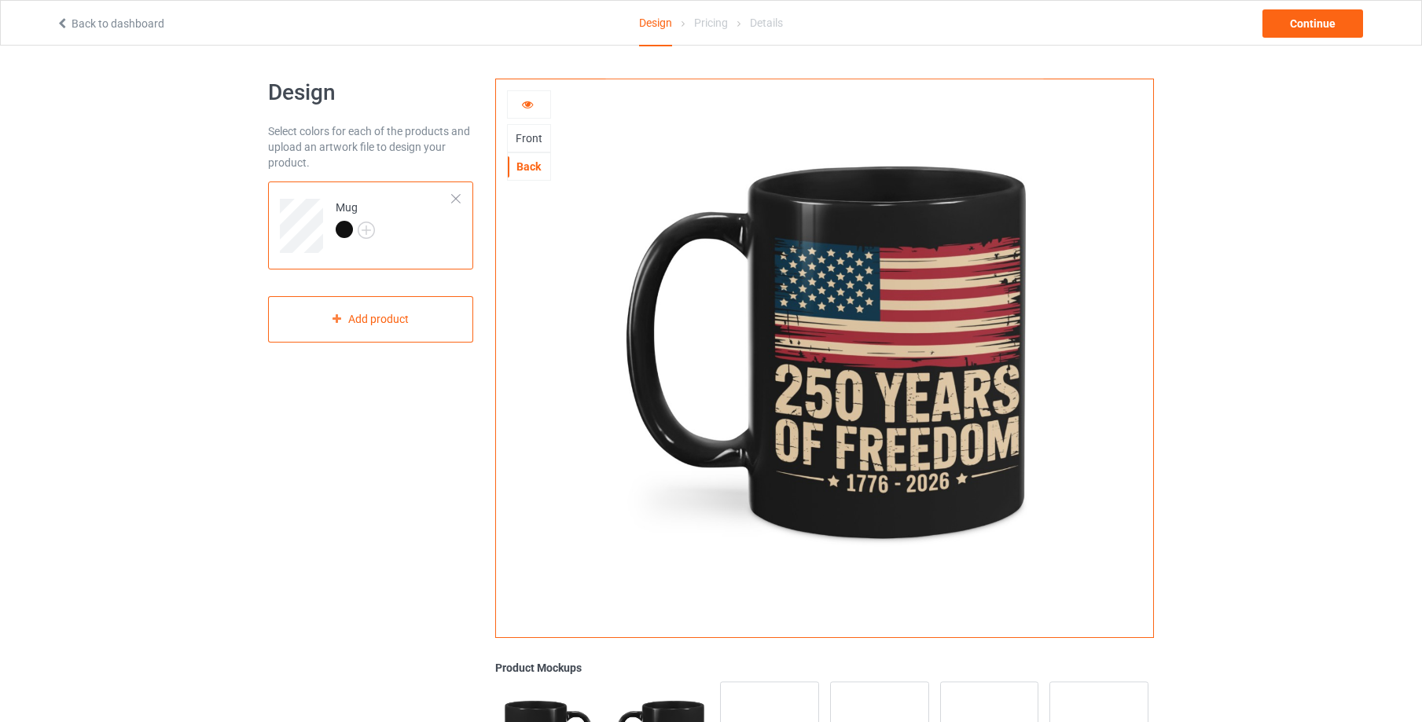
click at [526, 98] on icon at bounding box center [527, 102] width 13 height 11
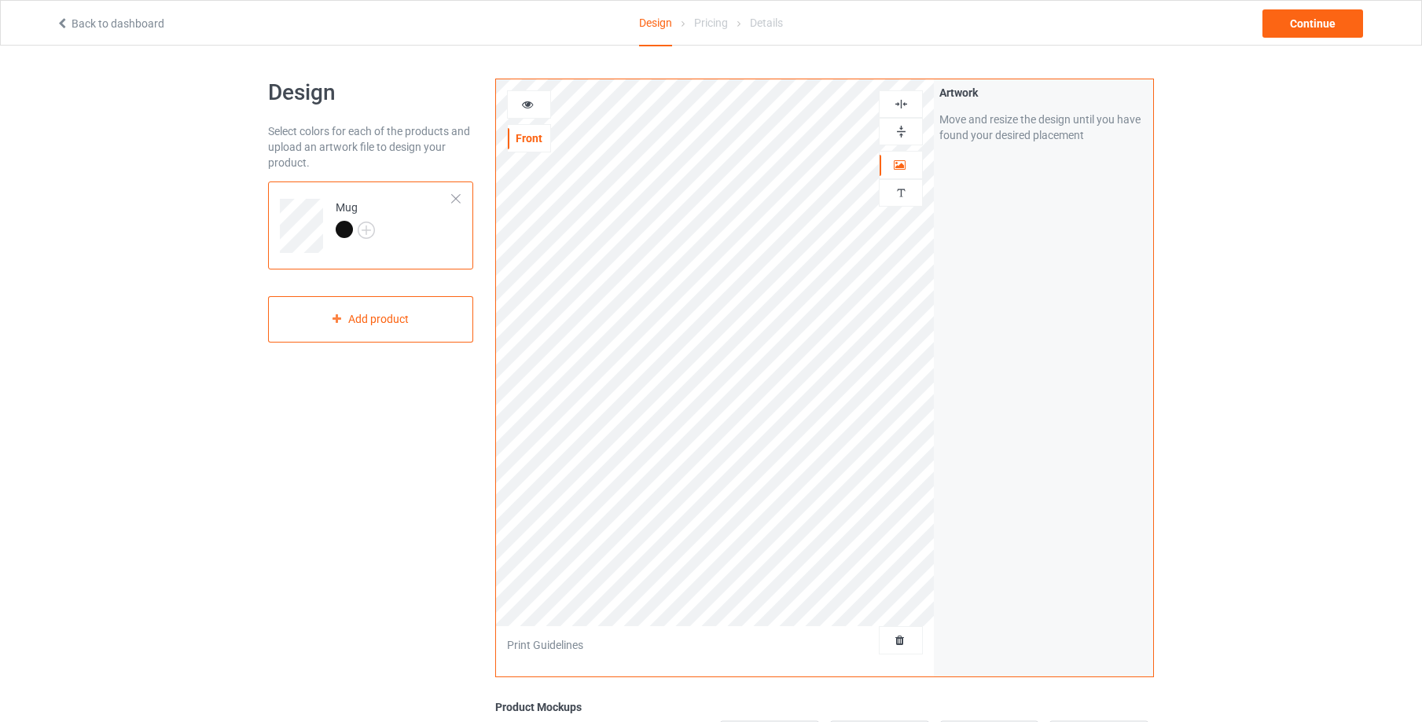
click at [526, 97] on icon at bounding box center [527, 102] width 13 height 11
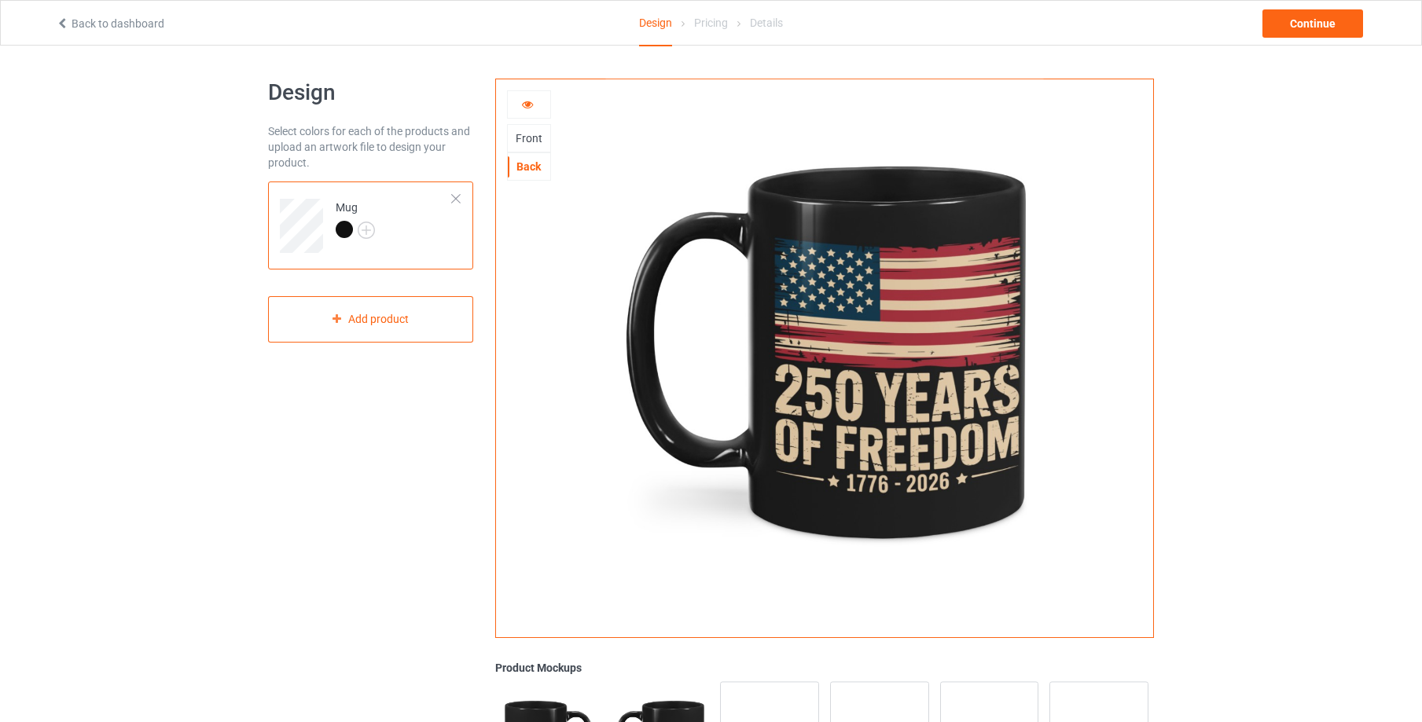
drag, startPoint x: 527, startPoint y: 106, endPoint x: 516, endPoint y: 107, distance: 10.2
click at [525, 106] on icon at bounding box center [527, 102] width 13 height 11
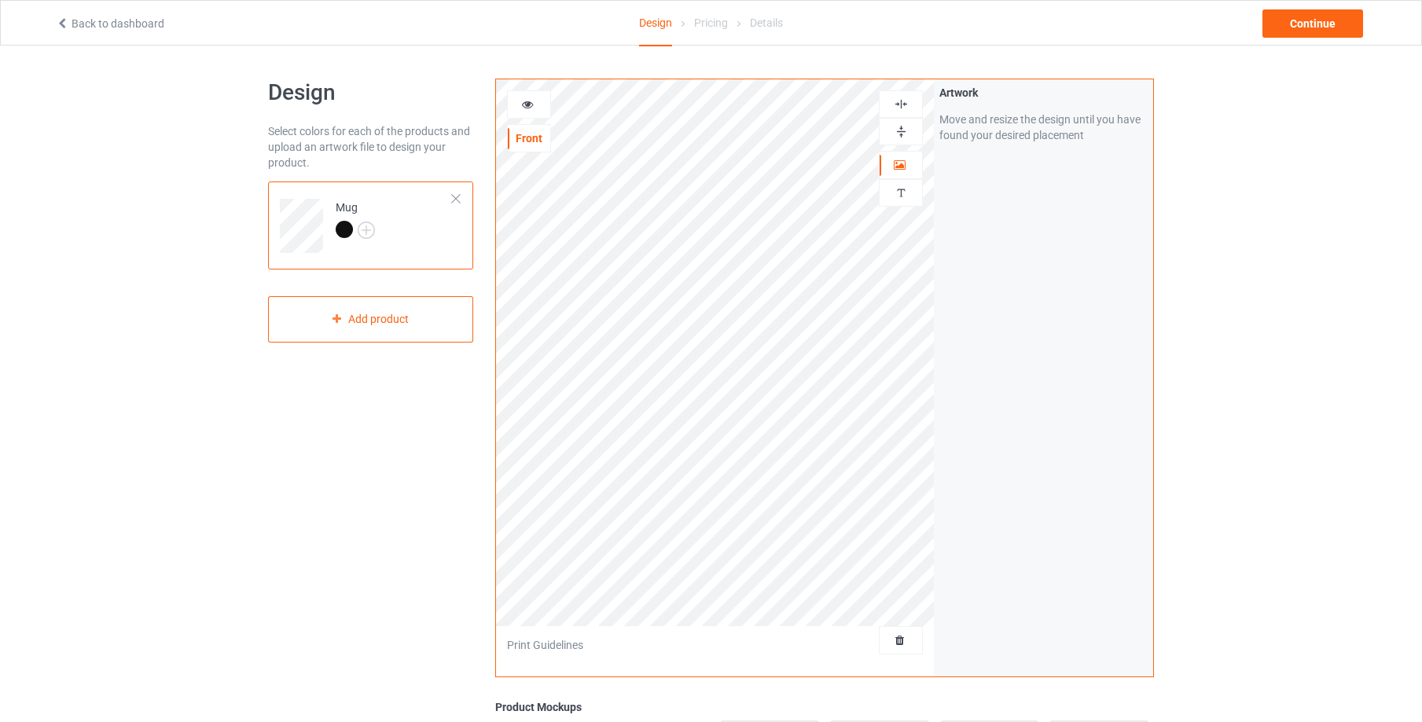
click at [524, 104] on icon at bounding box center [527, 102] width 13 height 11
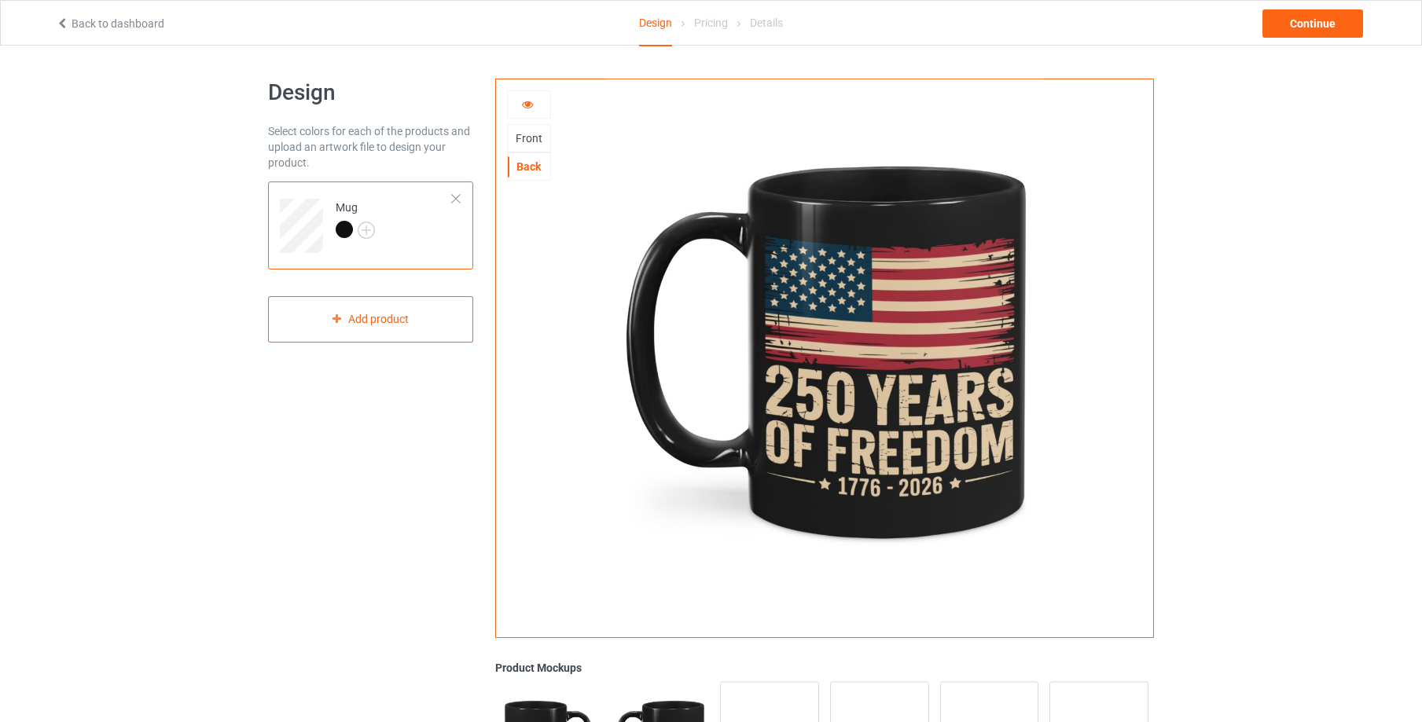
click at [527, 140] on div "Front" at bounding box center [529, 138] width 42 height 16
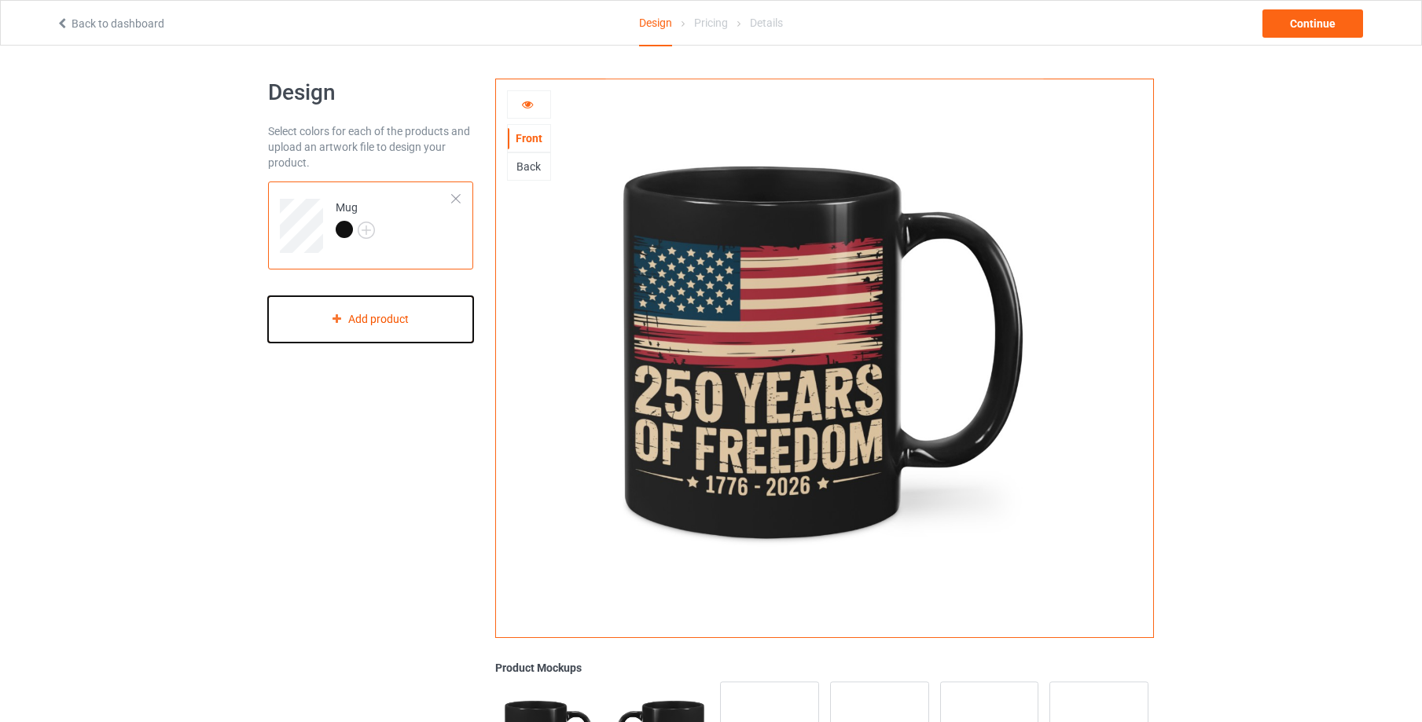
click at [383, 321] on div "Add product" at bounding box center [370, 319] width 205 height 46
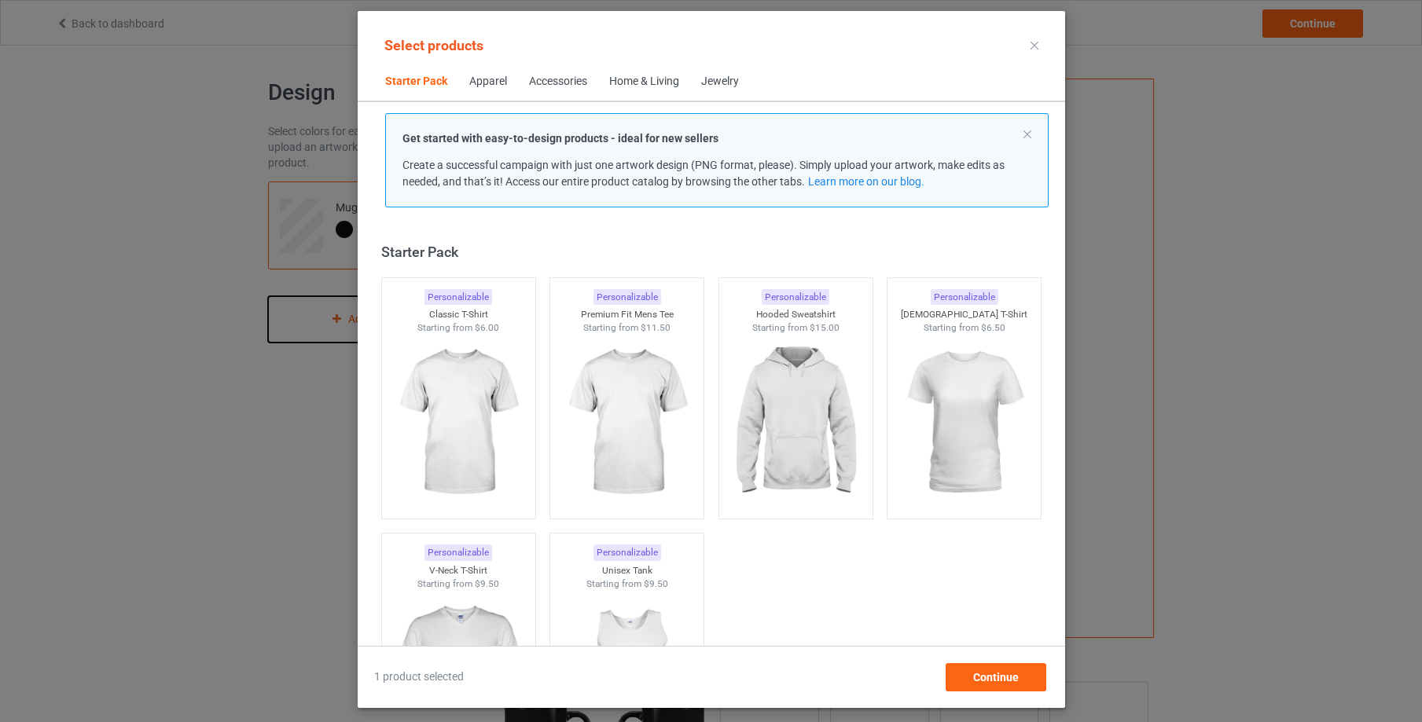
scroll to position [20, 0]
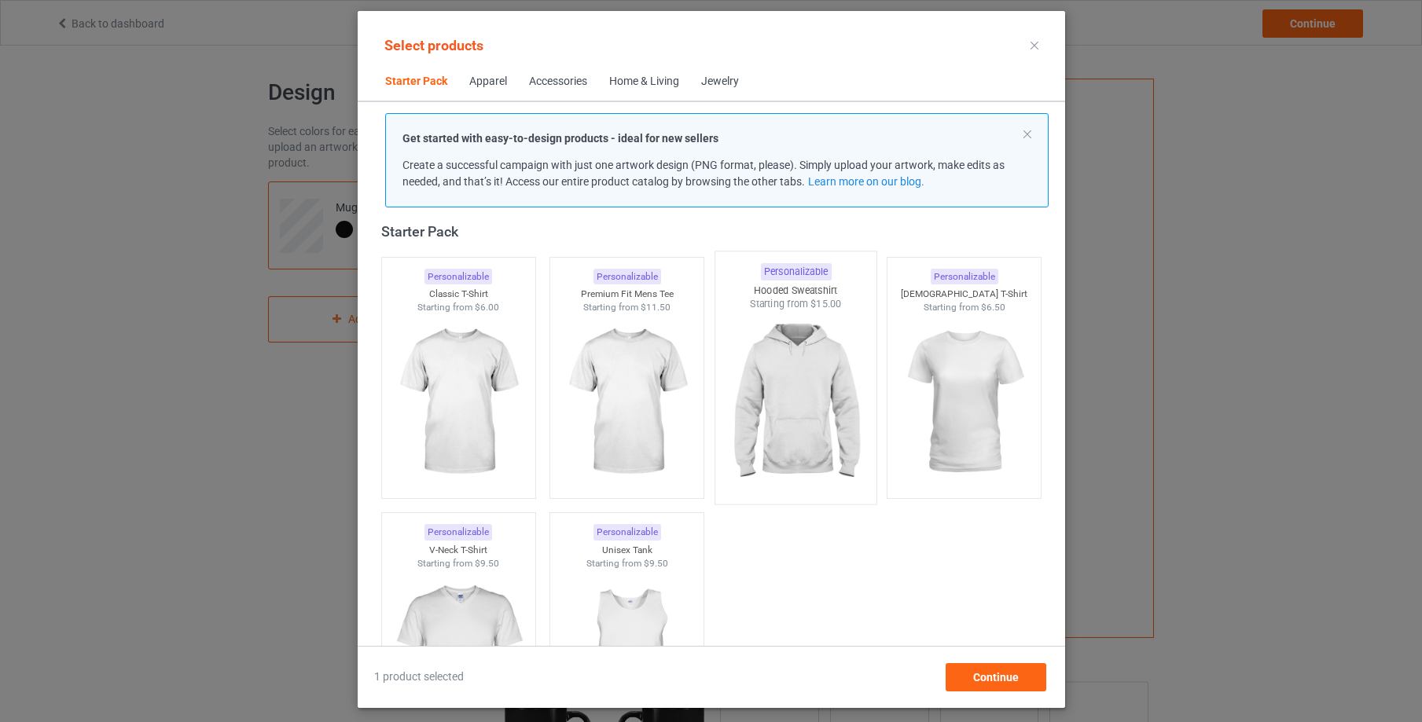
click at [787, 374] on img at bounding box center [796, 403] width 148 height 185
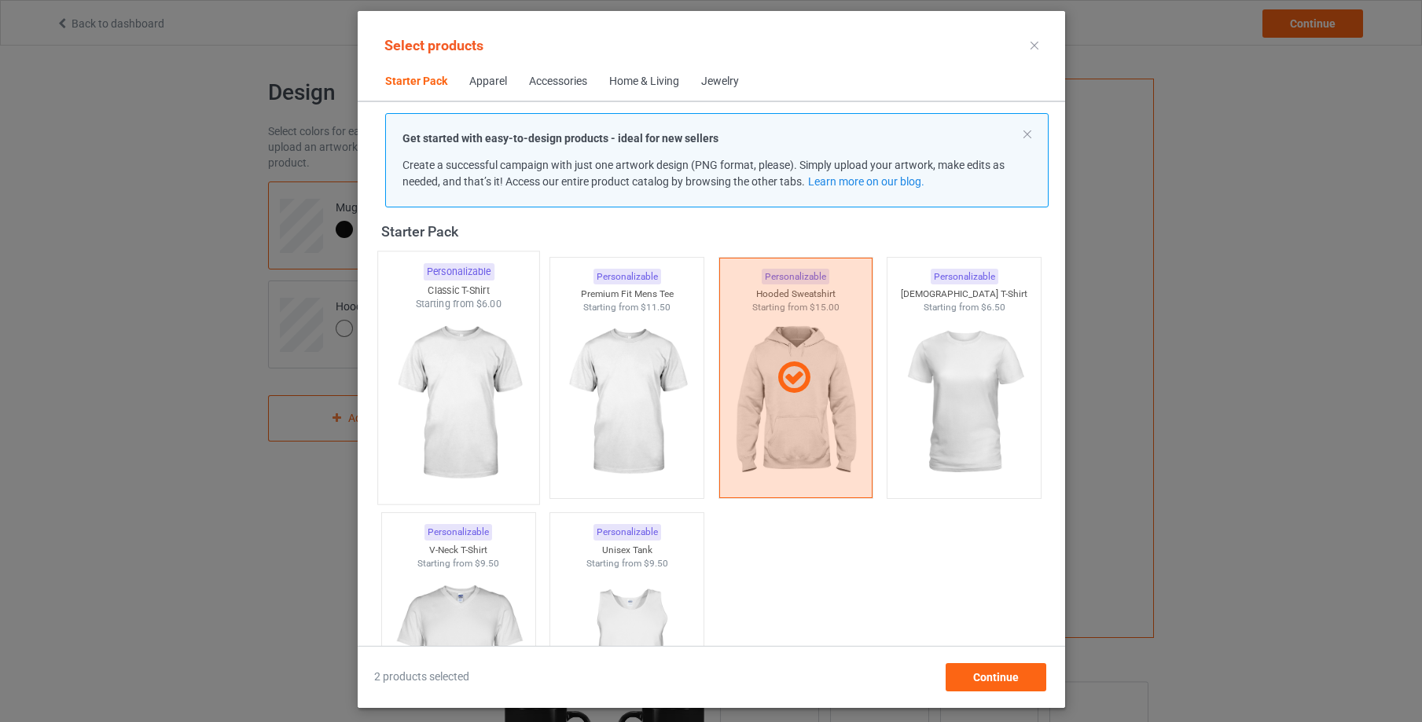
click at [448, 367] on img at bounding box center [458, 403] width 148 height 185
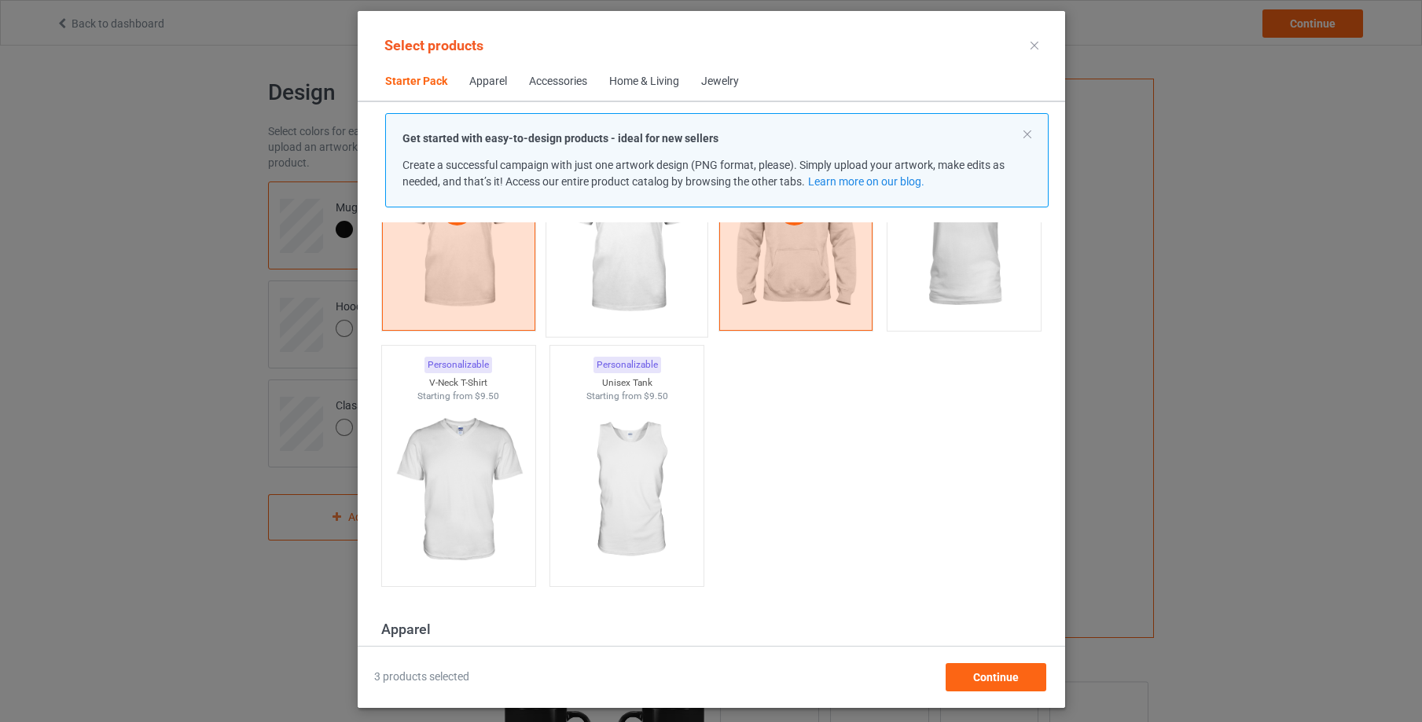
scroll to position [189, 0]
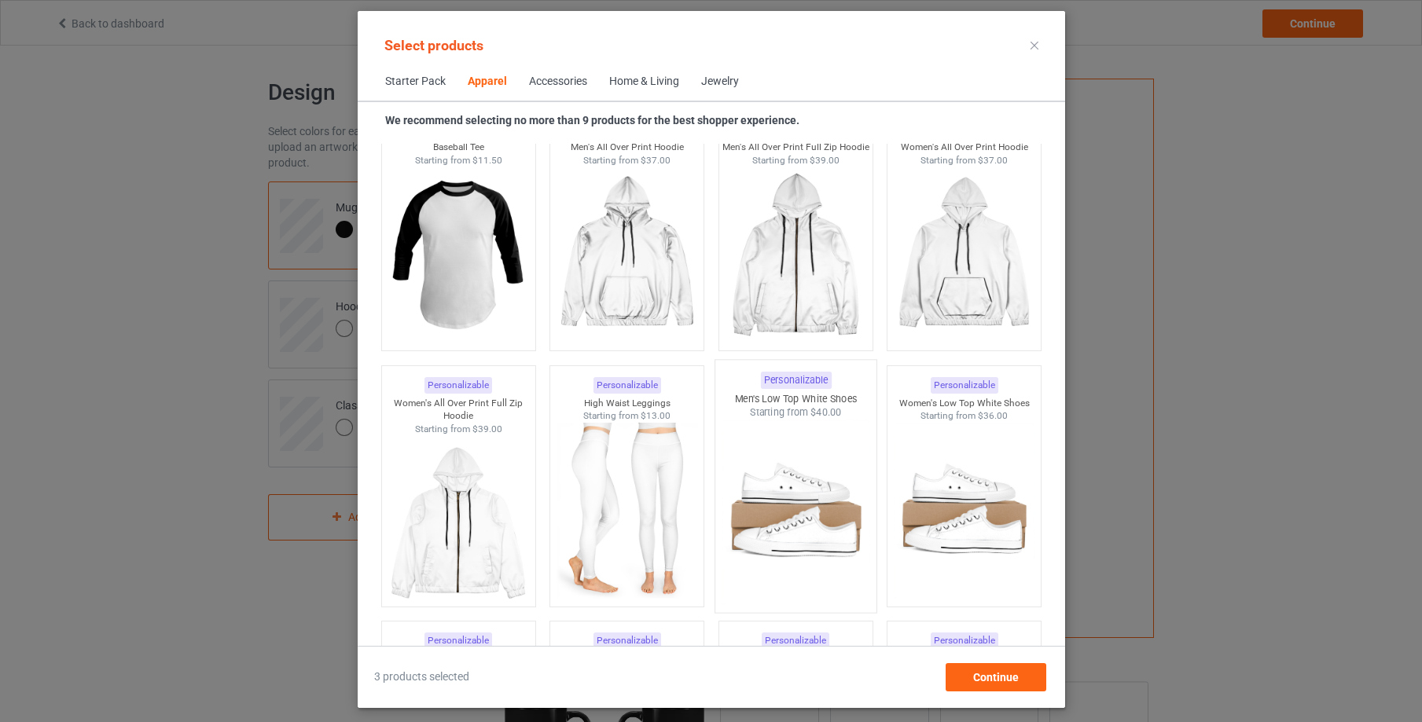
scroll to position [1418, 0]
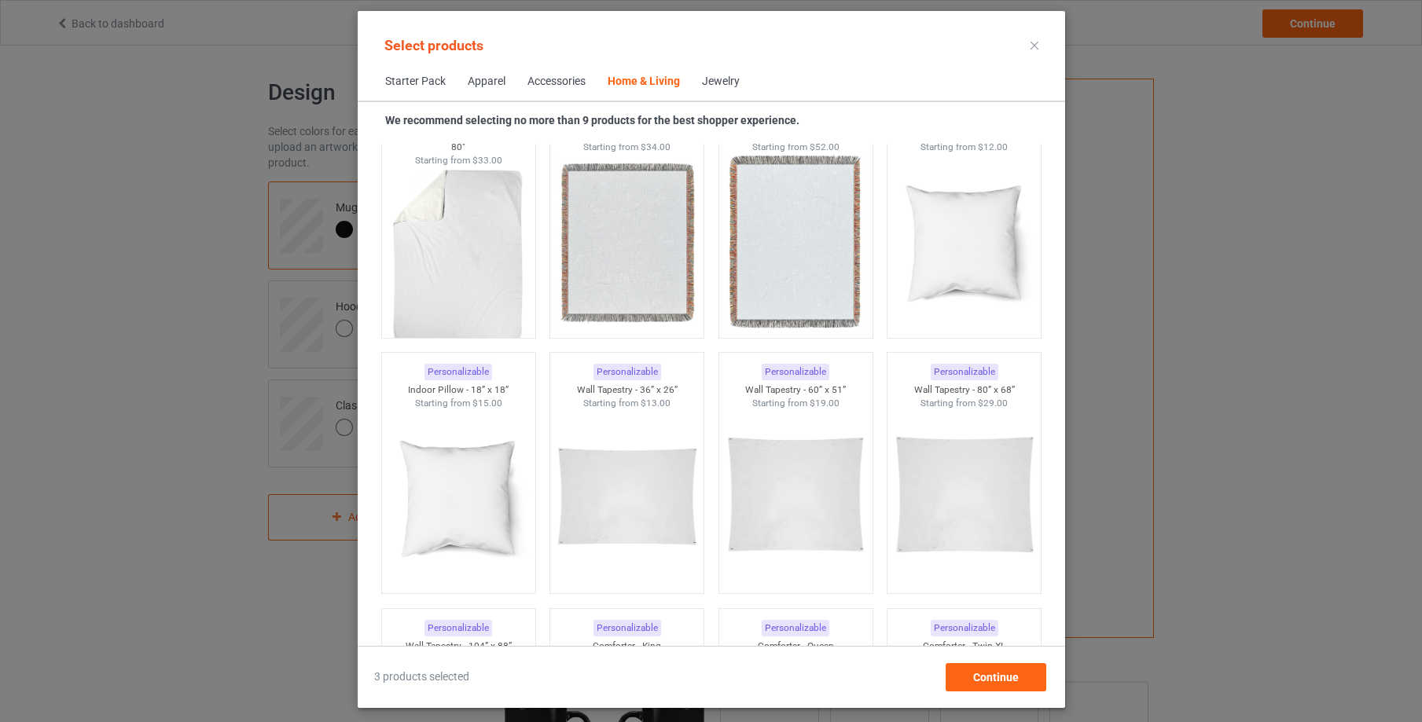
scroll to position [7941, 0]
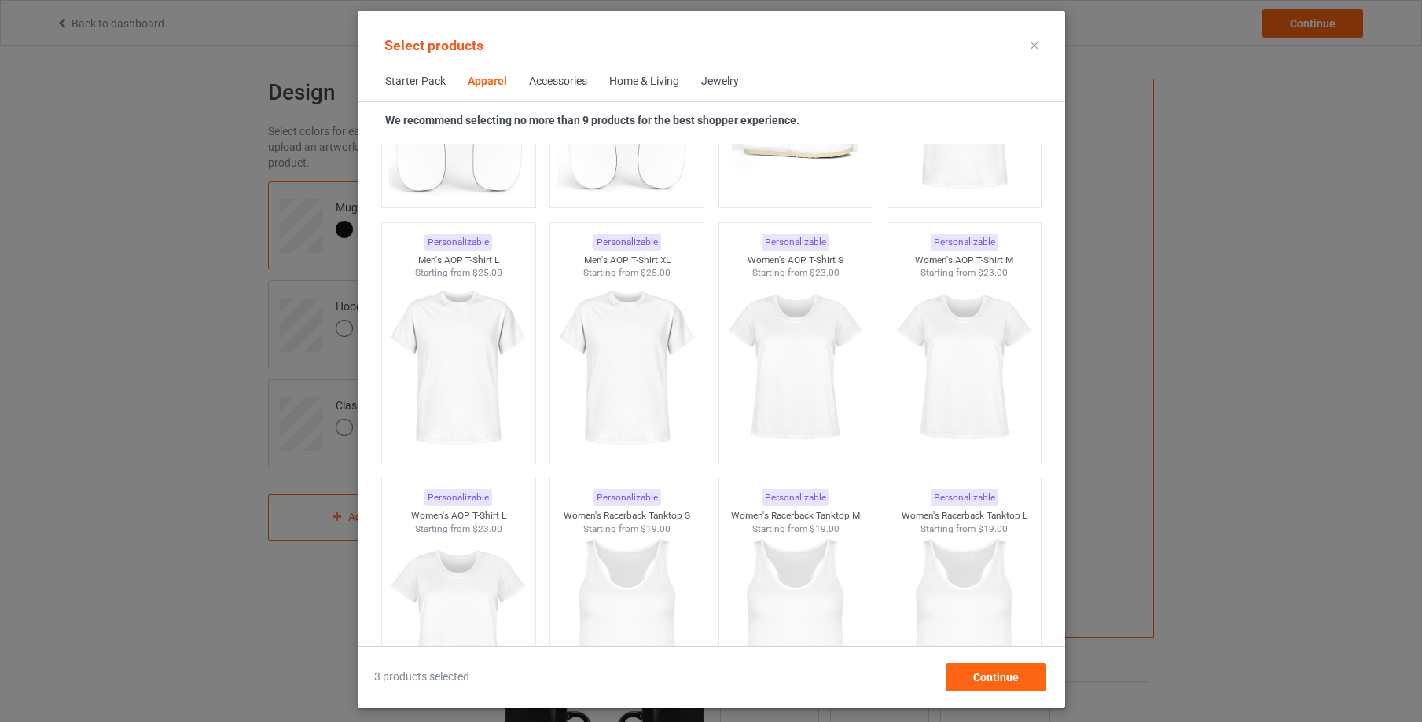
scroll to position [1384, 0]
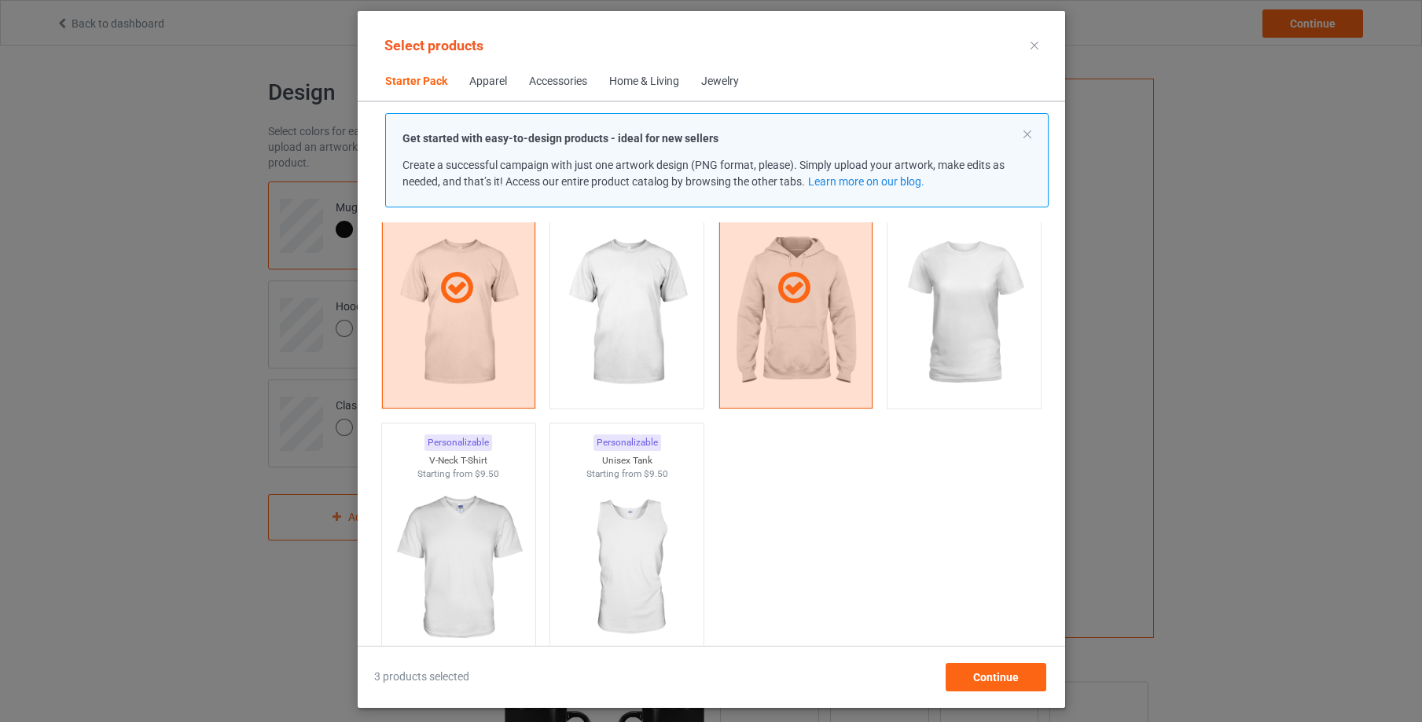
scroll to position [102, 0]
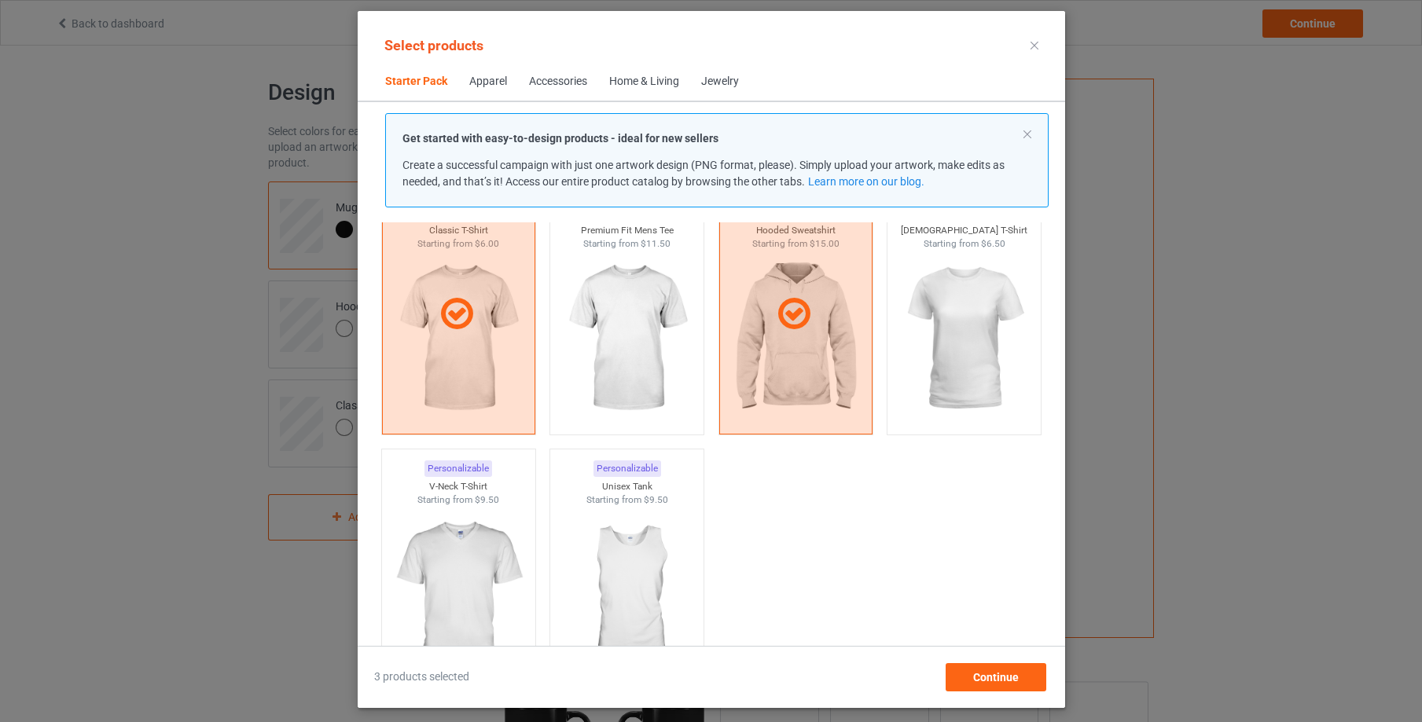
scroll to position [83, 0]
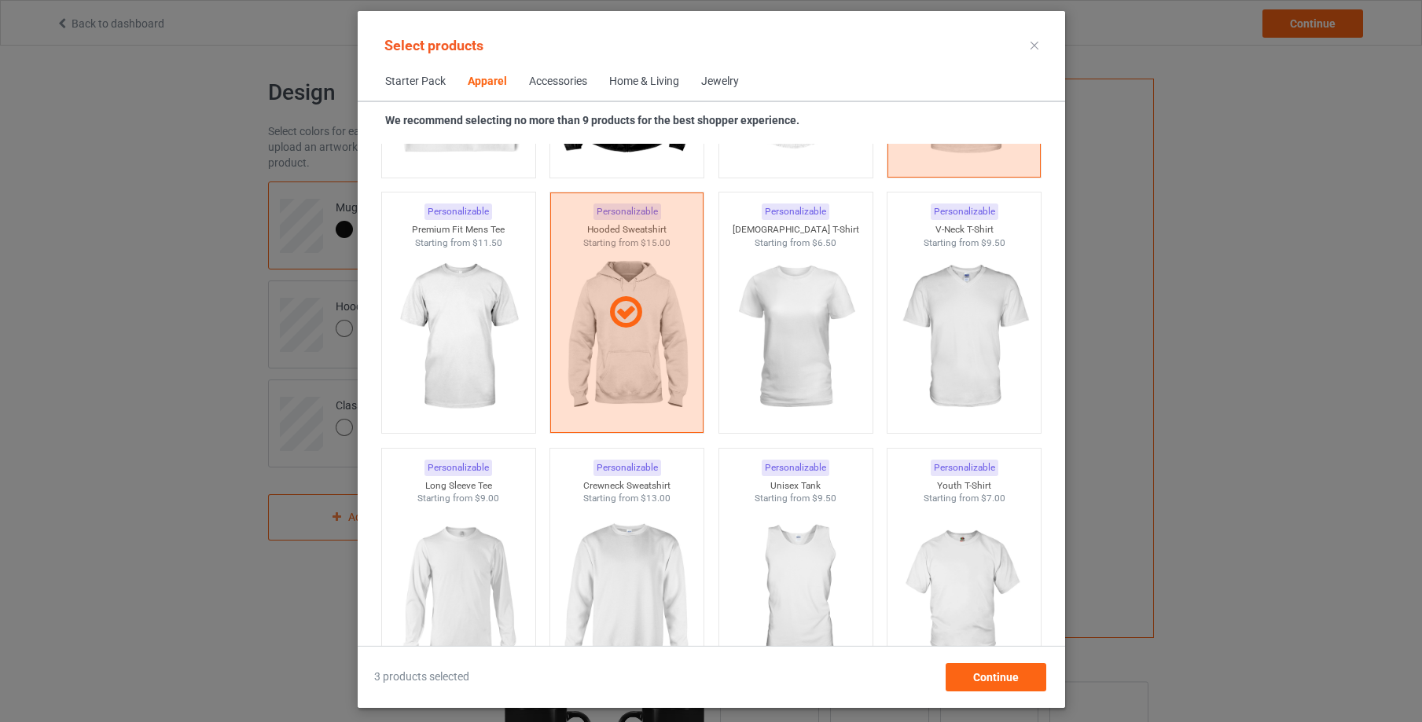
scroll to position [933, 0]
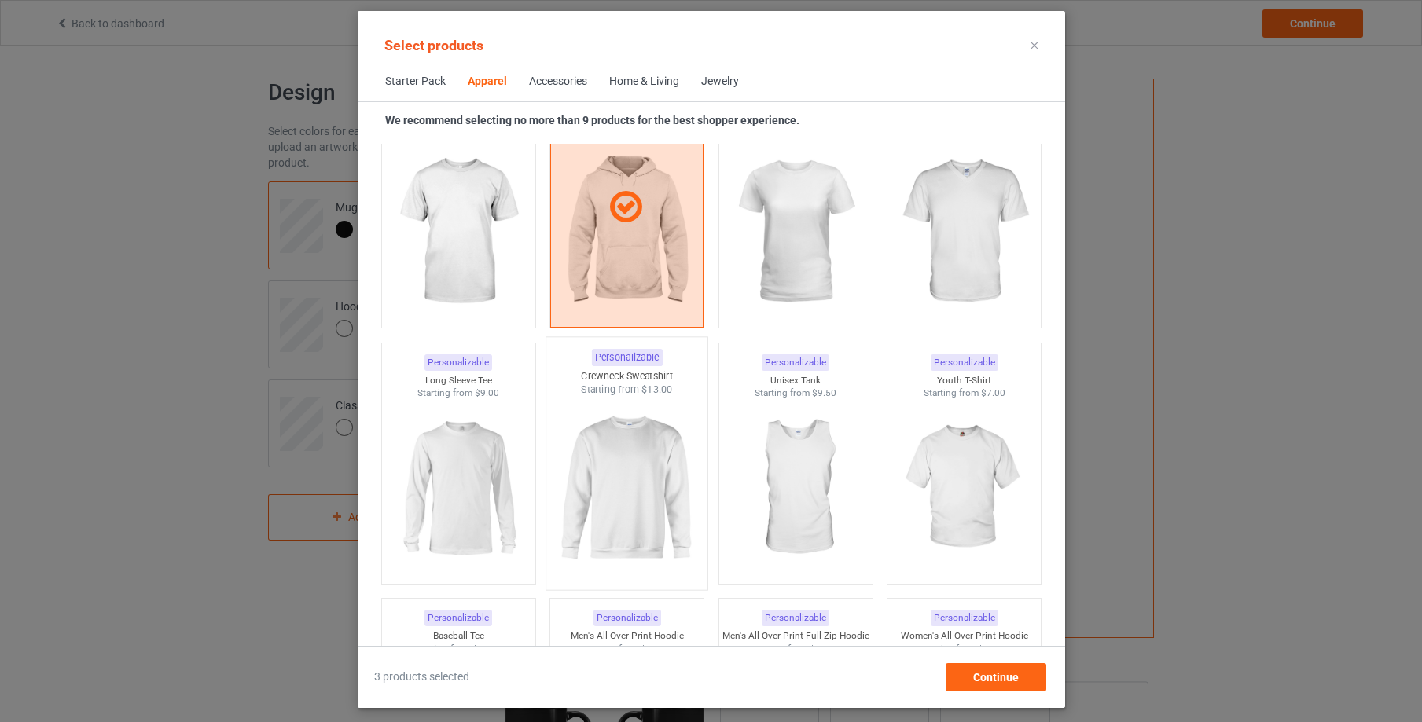
click at [630, 463] on img at bounding box center [627, 489] width 148 height 185
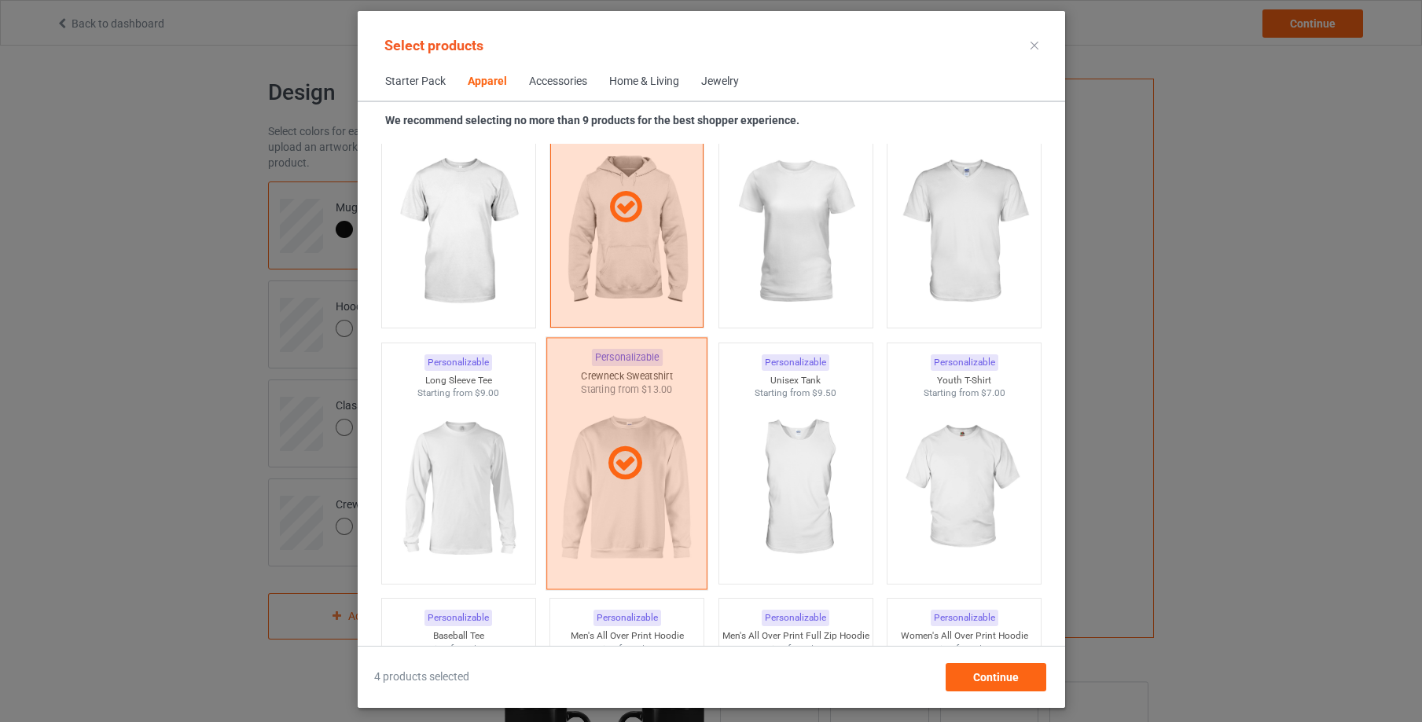
click at [630, 469] on icon at bounding box center [625, 463] width 46 height 39
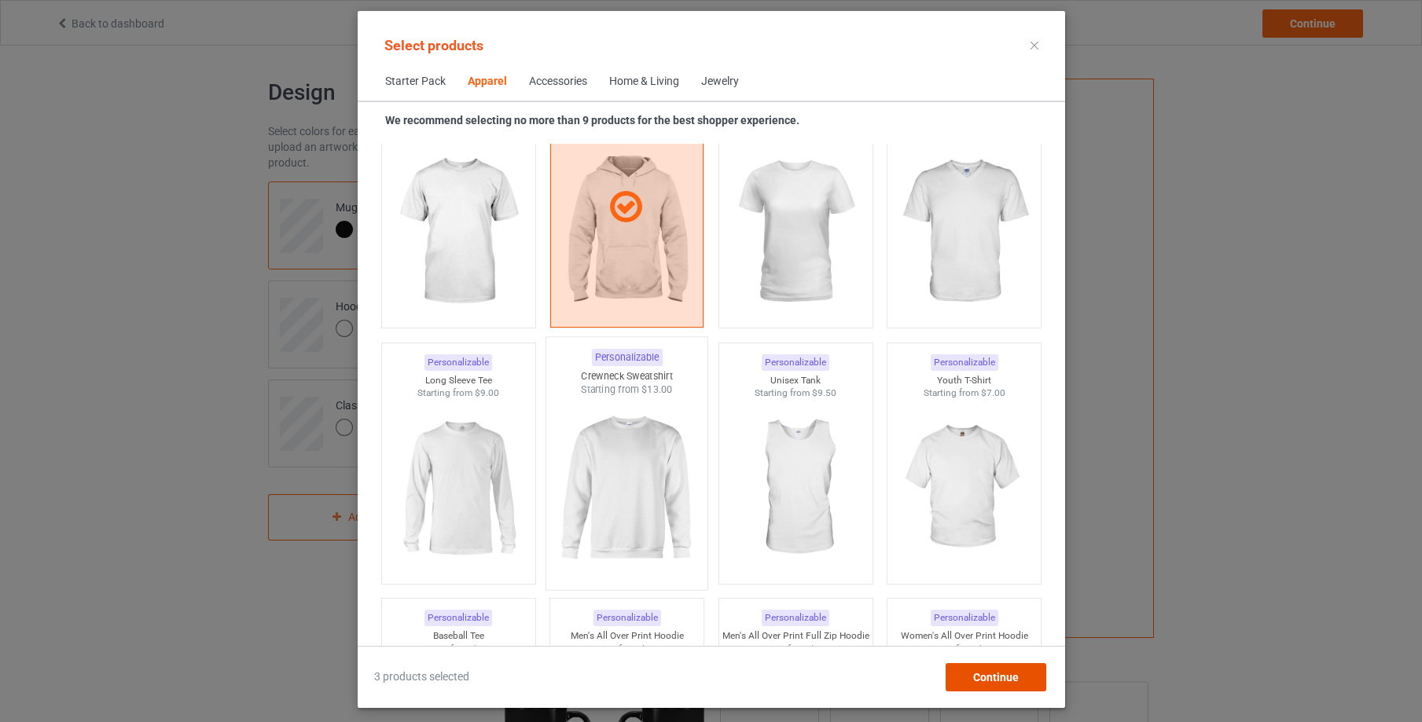
click at [1000, 677] on span "Continue" at bounding box center [995, 677] width 46 height 13
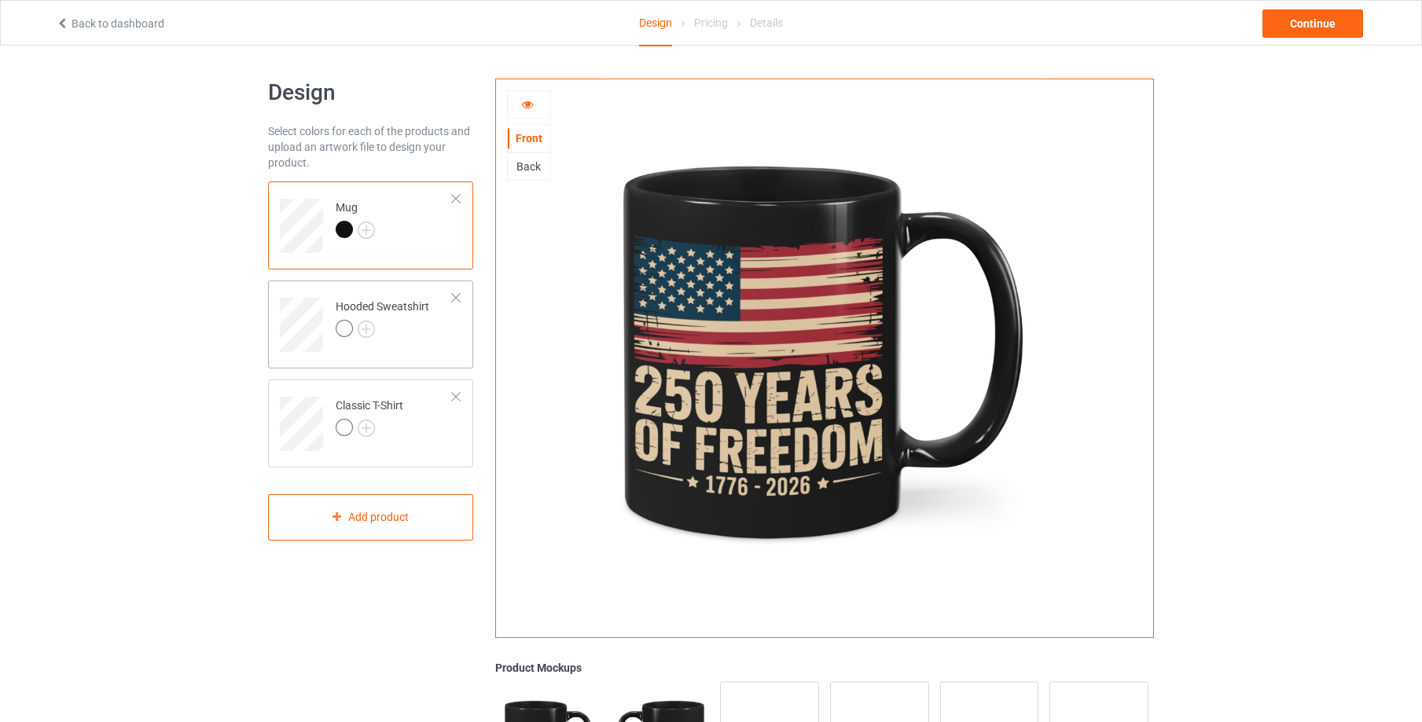
click at [384, 330] on div at bounding box center [383, 331] width 94 height 22
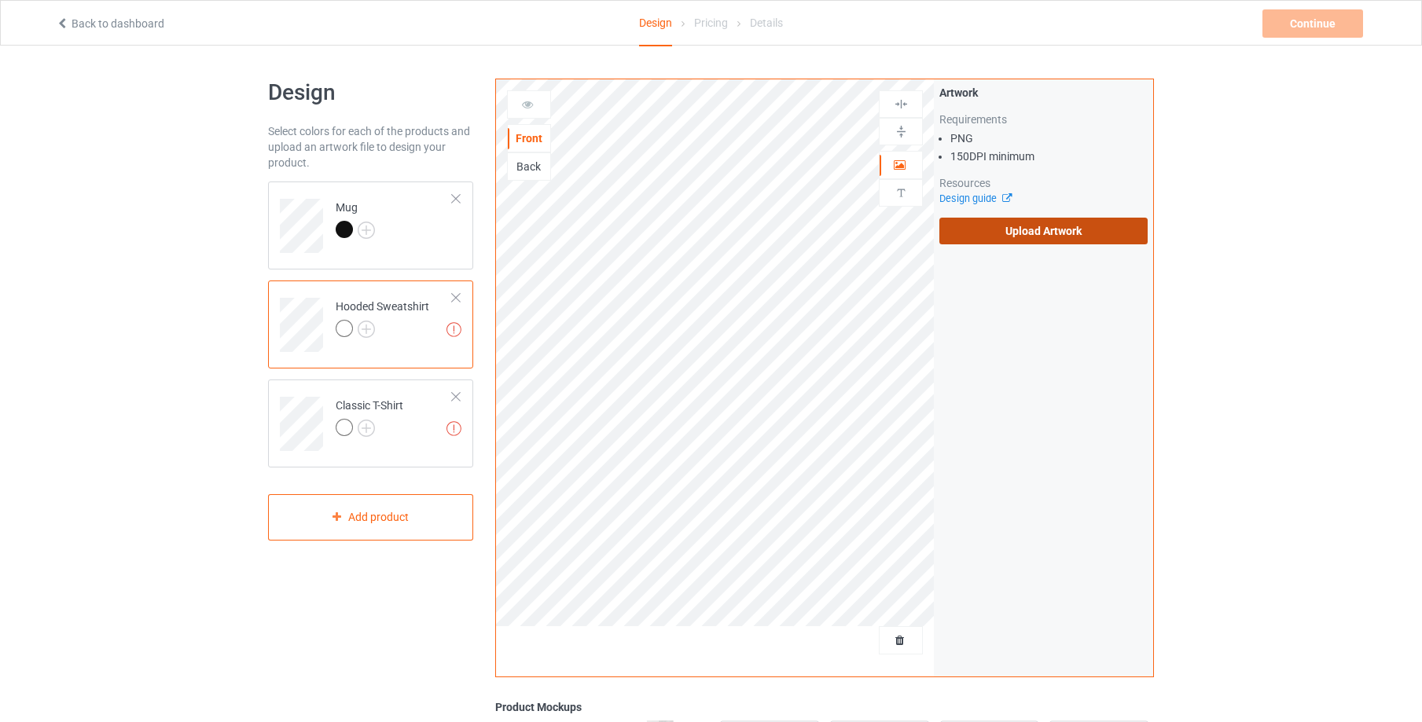
click at [1054, 234] on label "Upload Artwork" at bounding box center [1043, 231] width 208 height 27
click at [0, 0] on input "Upload Artwork" at bounding box center [0, 0] width 0 height 0
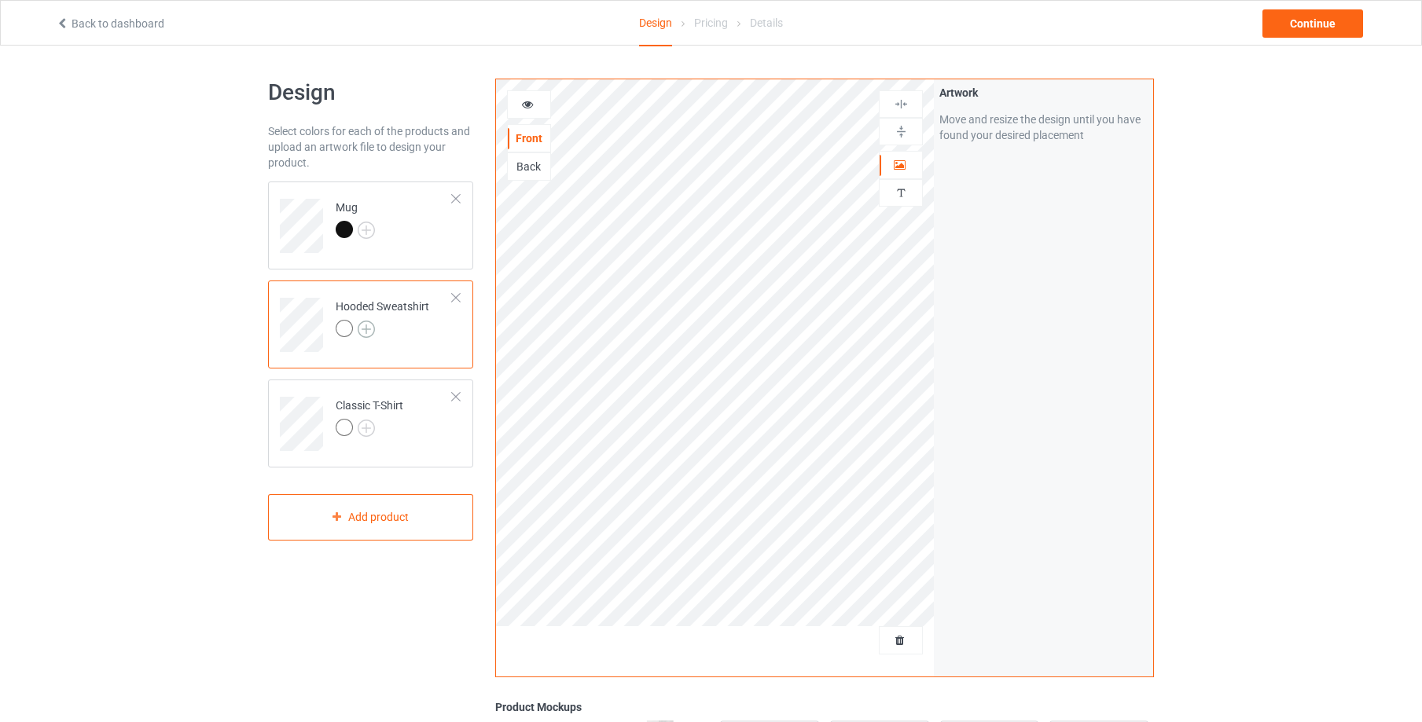
click at [373, 329] on img at bounding box center [366, 329] width 17 height 17
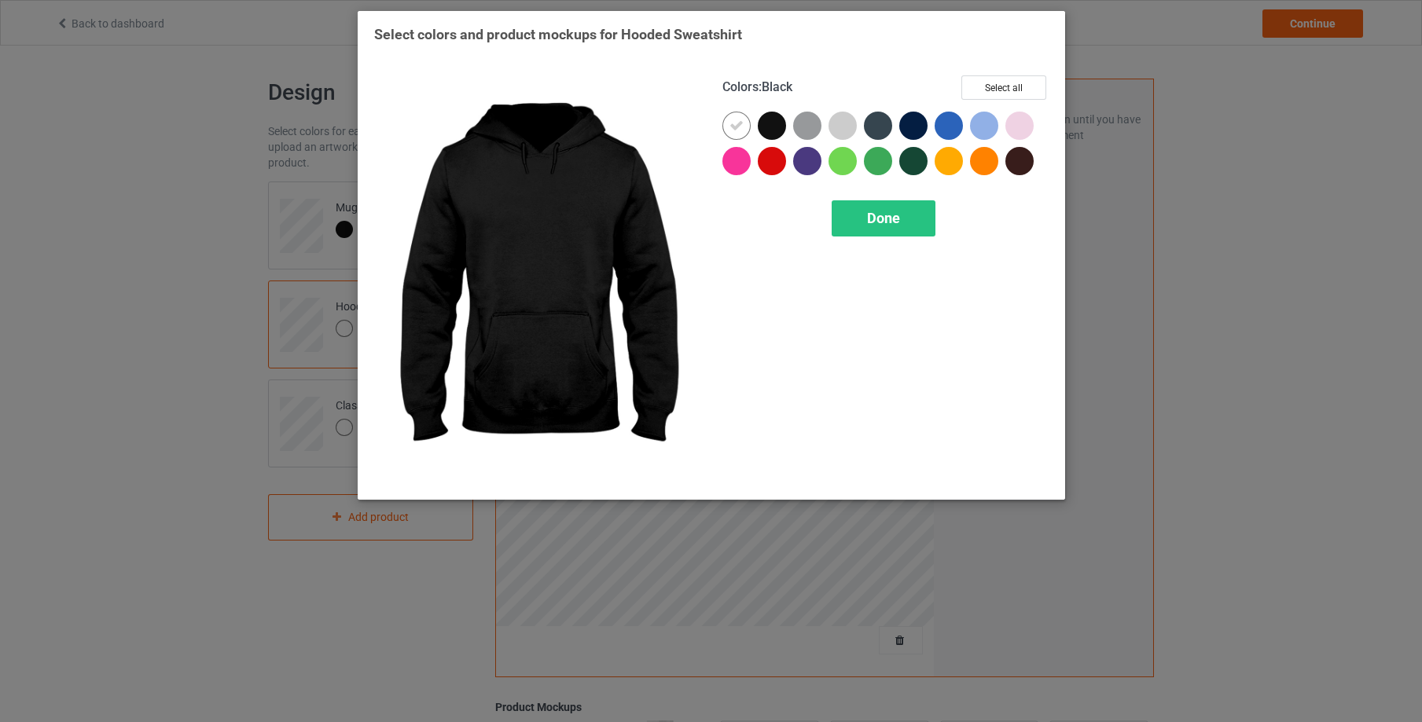
click at [774, 125] on div at bounding box center [772, 126] width 28 height 28
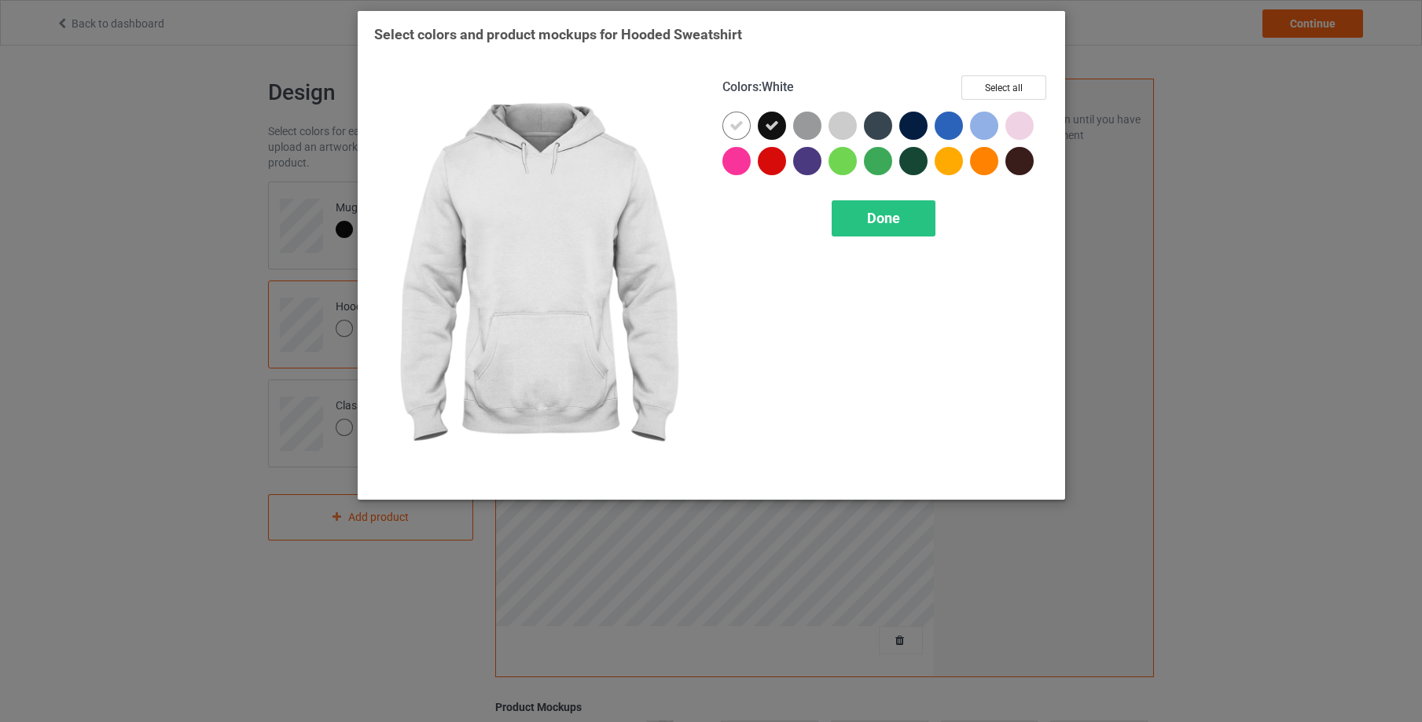
click at [741, 124] on icon at bounding box center [737, 126] width 14 height 14
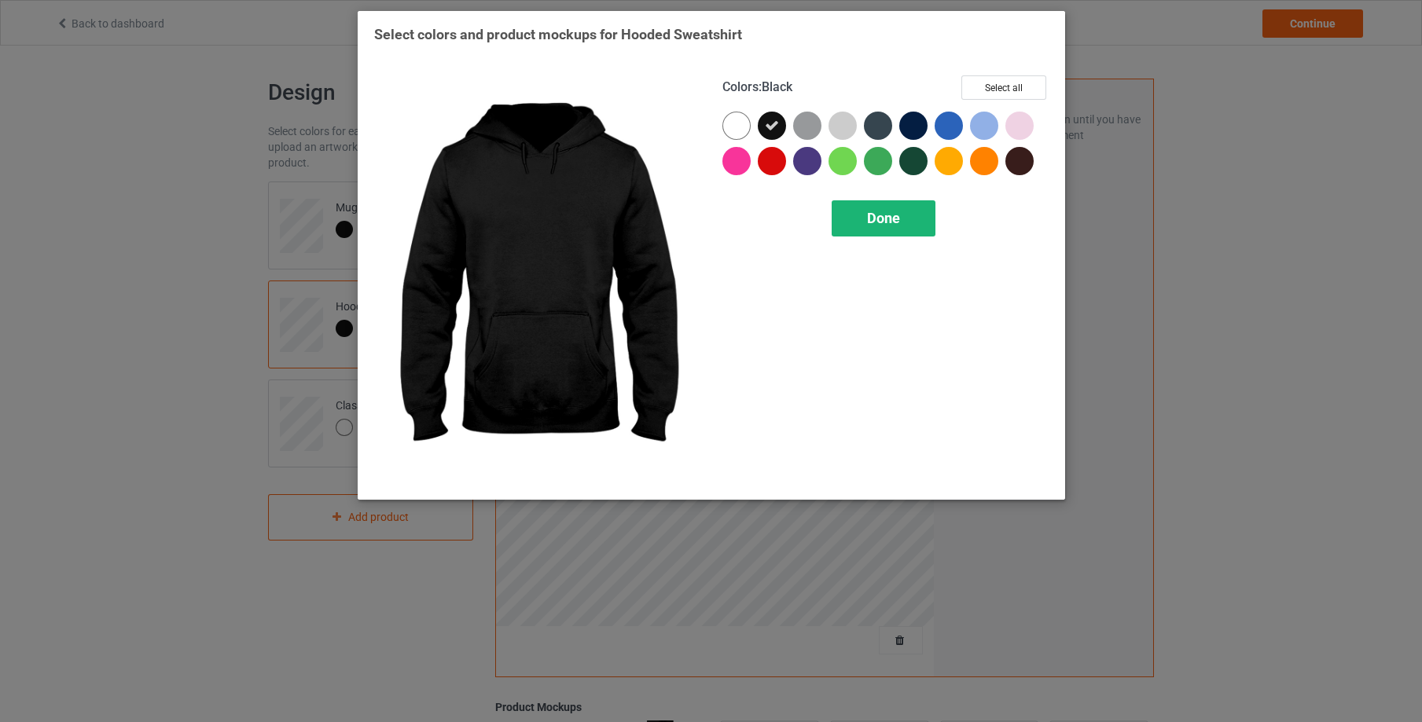
click at [888, 225] on span "Done" at bounding box center [883, 218] width 33 height 17
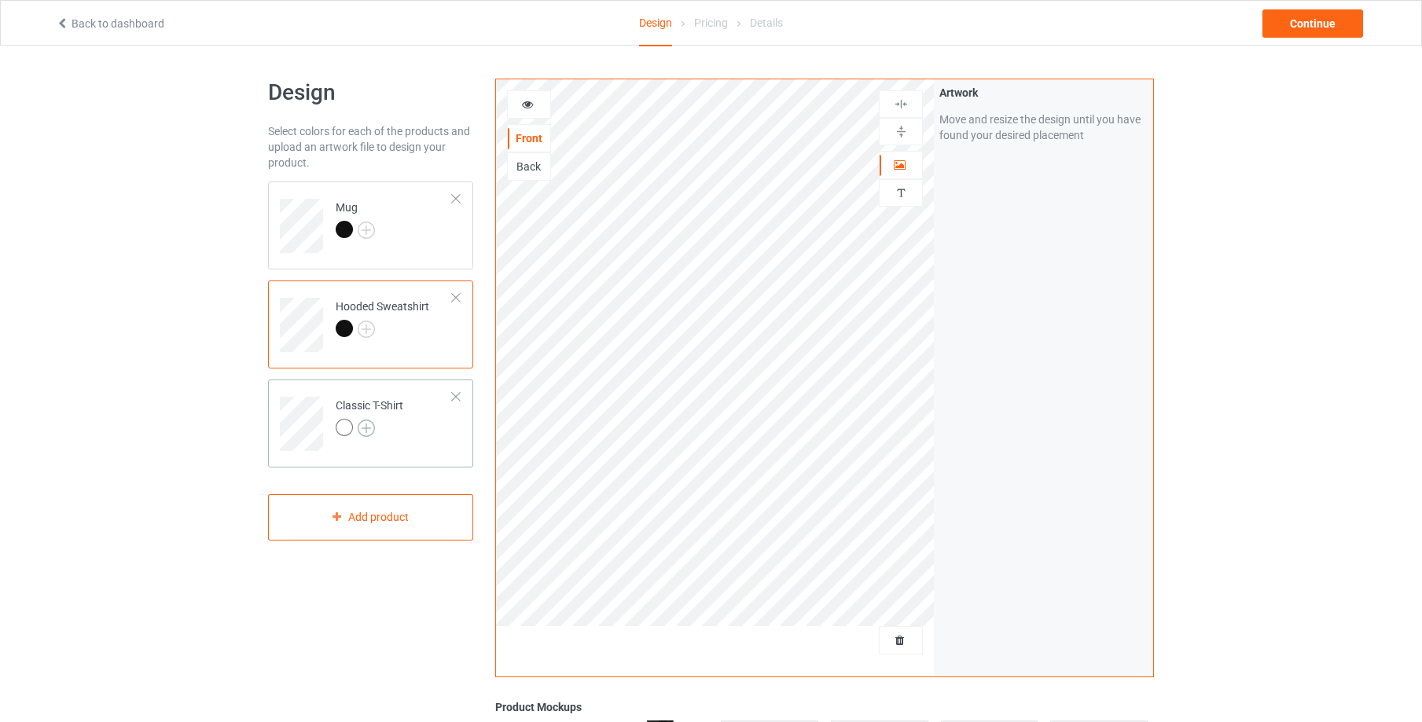
click at [369, 425] on img at bounding box center [366, 428] width 17 height 17
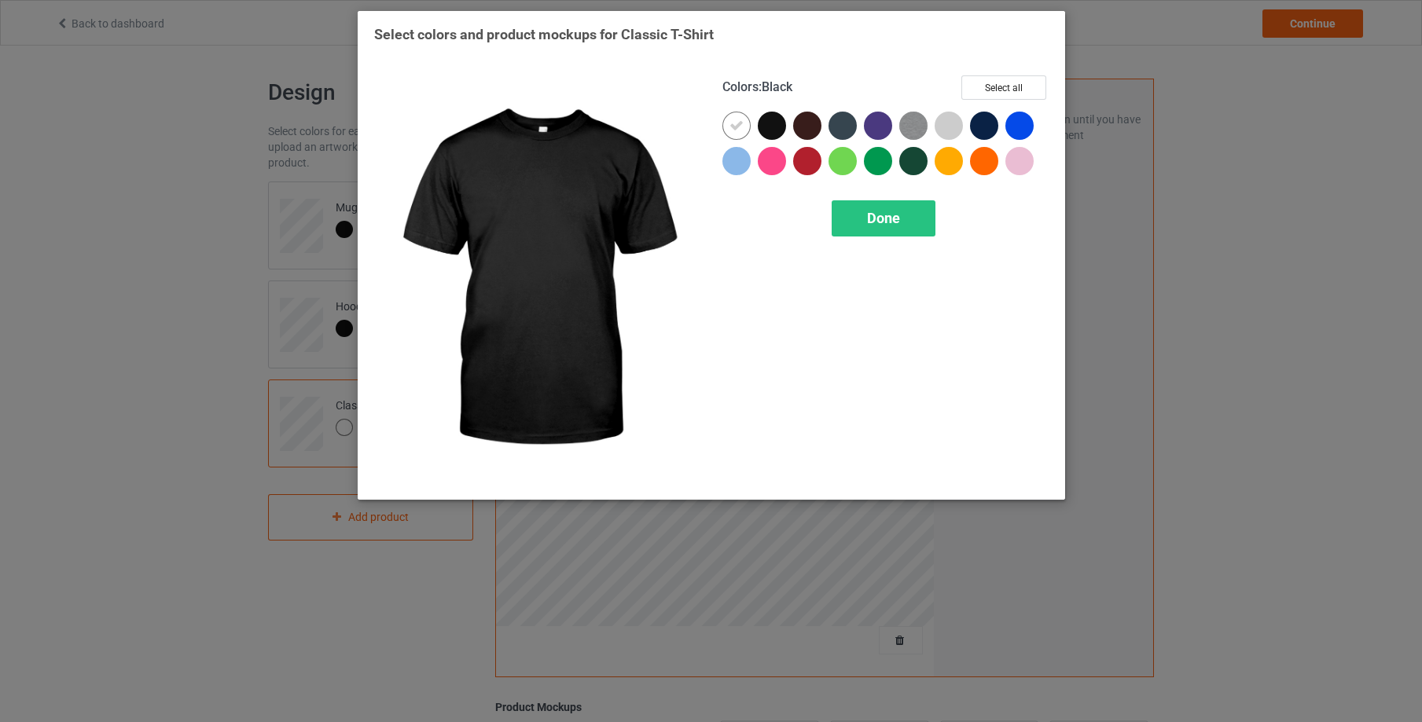
click at [770, 121] on div at bounding box center [772, 126] width 28 height 28
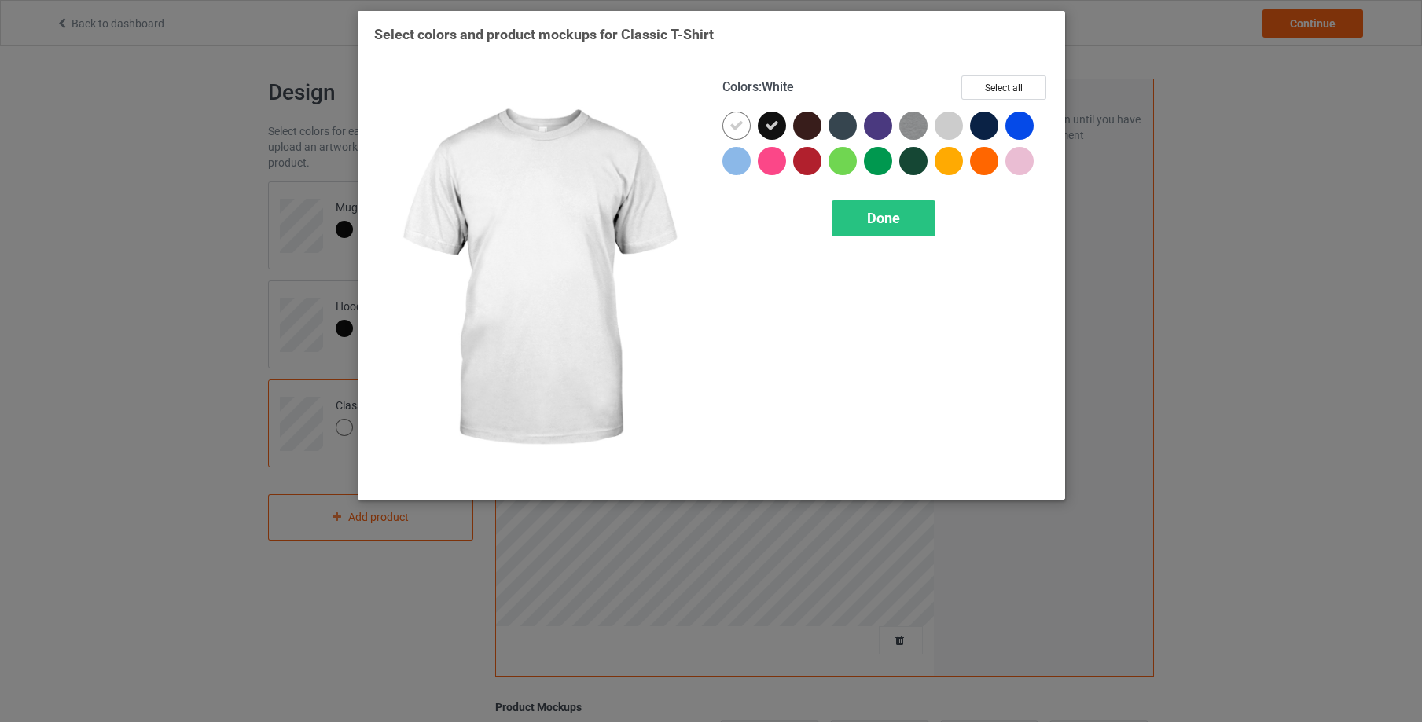
drag, startPoint x: 741, startPoint y: 119, endPoint x: 738, endPoint y: 101, distance: 18.4
click at [741, 117] on div at bounding box center [736, 126] width 28 height 28
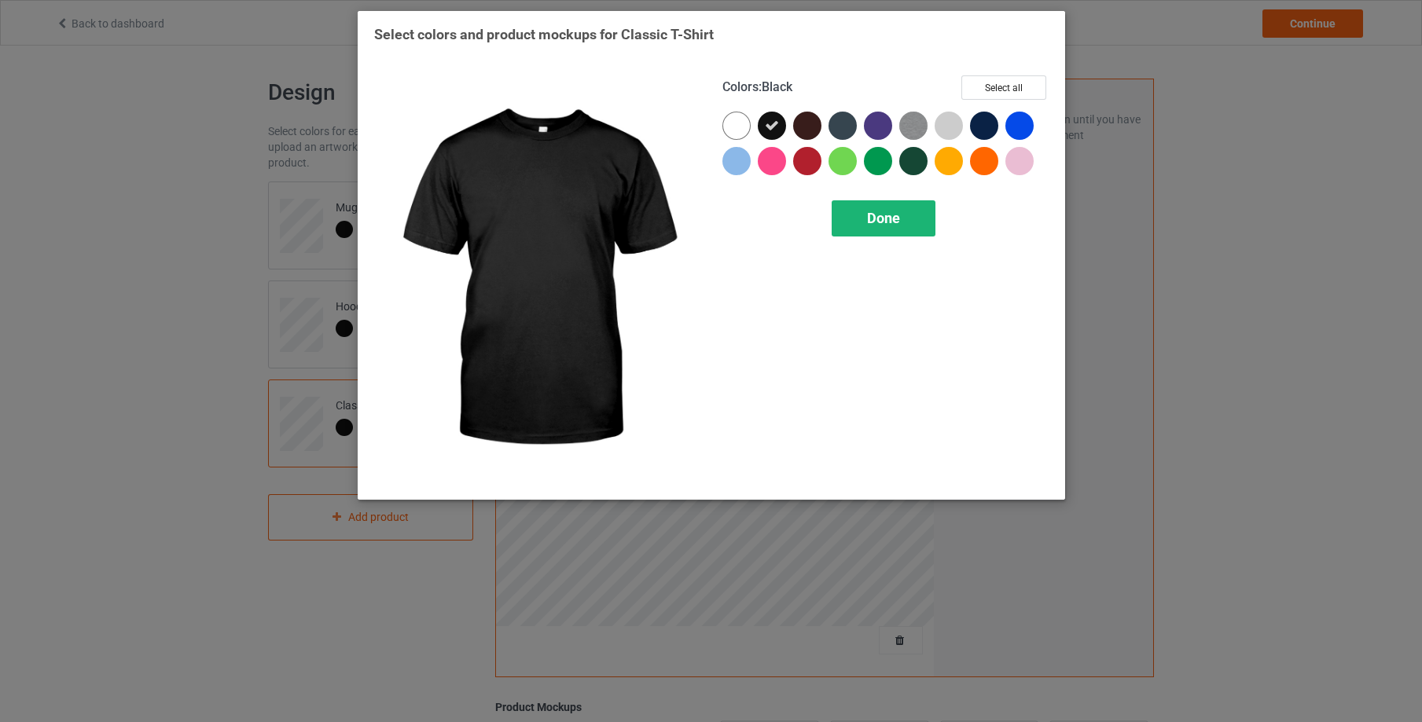
click at [869, 224] on span "Done" at bounding box center [883, 218] width 33 height 17
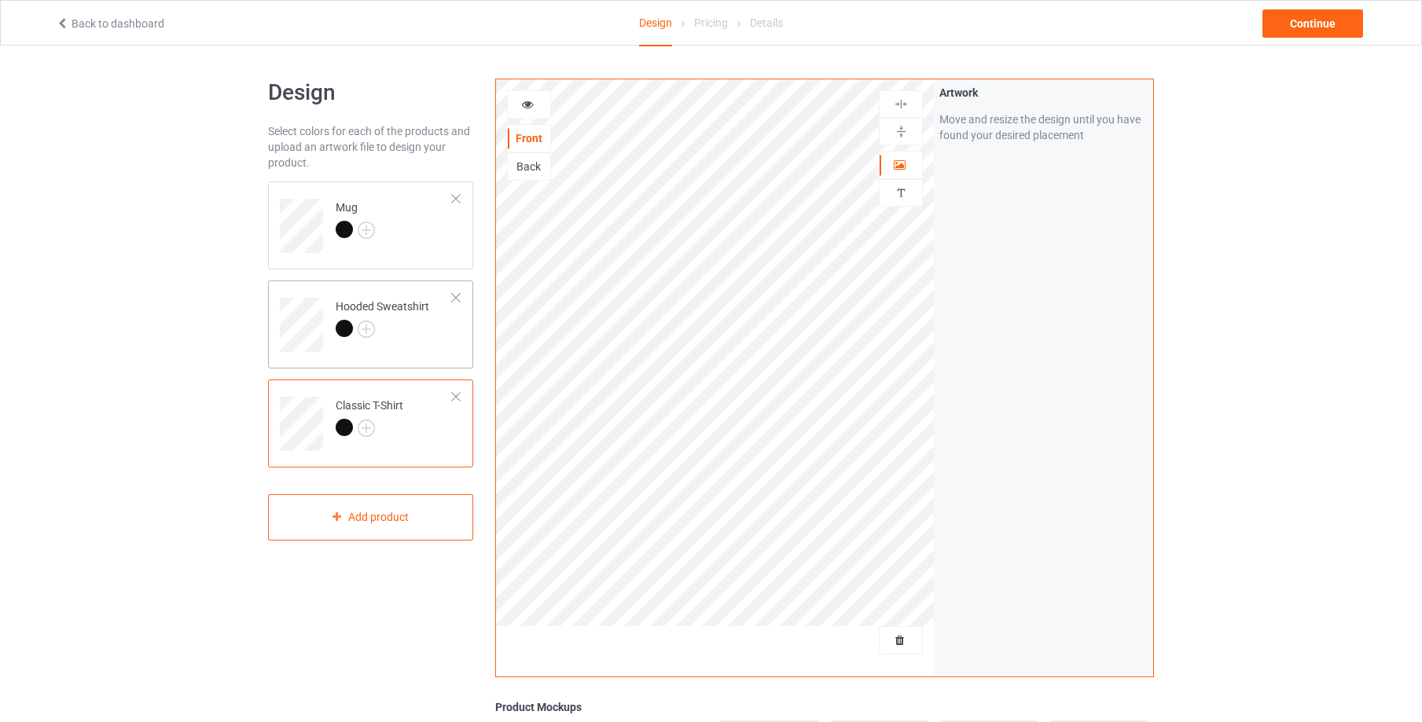
click at [406, 348] on td "Hooded Sweatshirt" at bounding box center [394, 319] width 134 height 65
click at [527, 105] on icon at bounding box center [527, 102] width 13 height 11
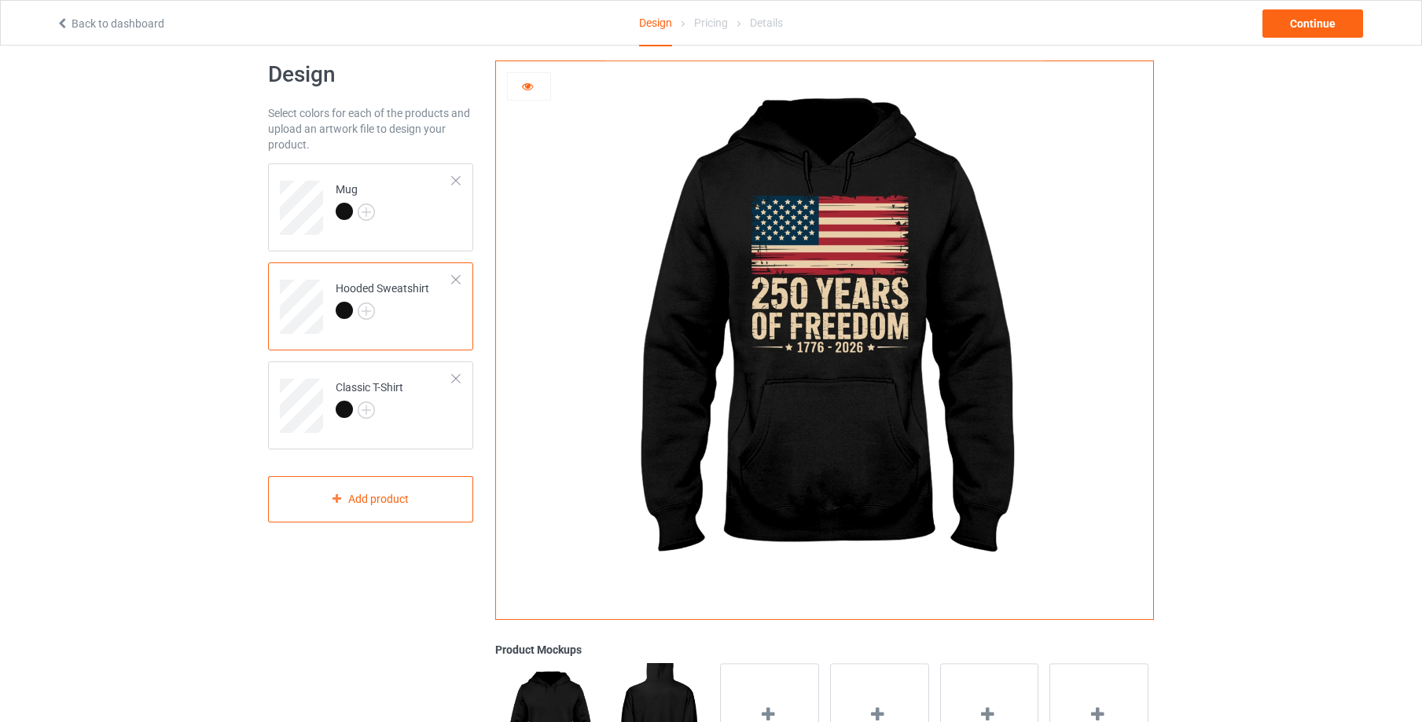
scroll to position [19, 0]
click at [527, 105] on div at bounding box center [529, 89] width 44 height 34
click at [528, 88] on icon at bounding box center [527, 83] width 13 height 11
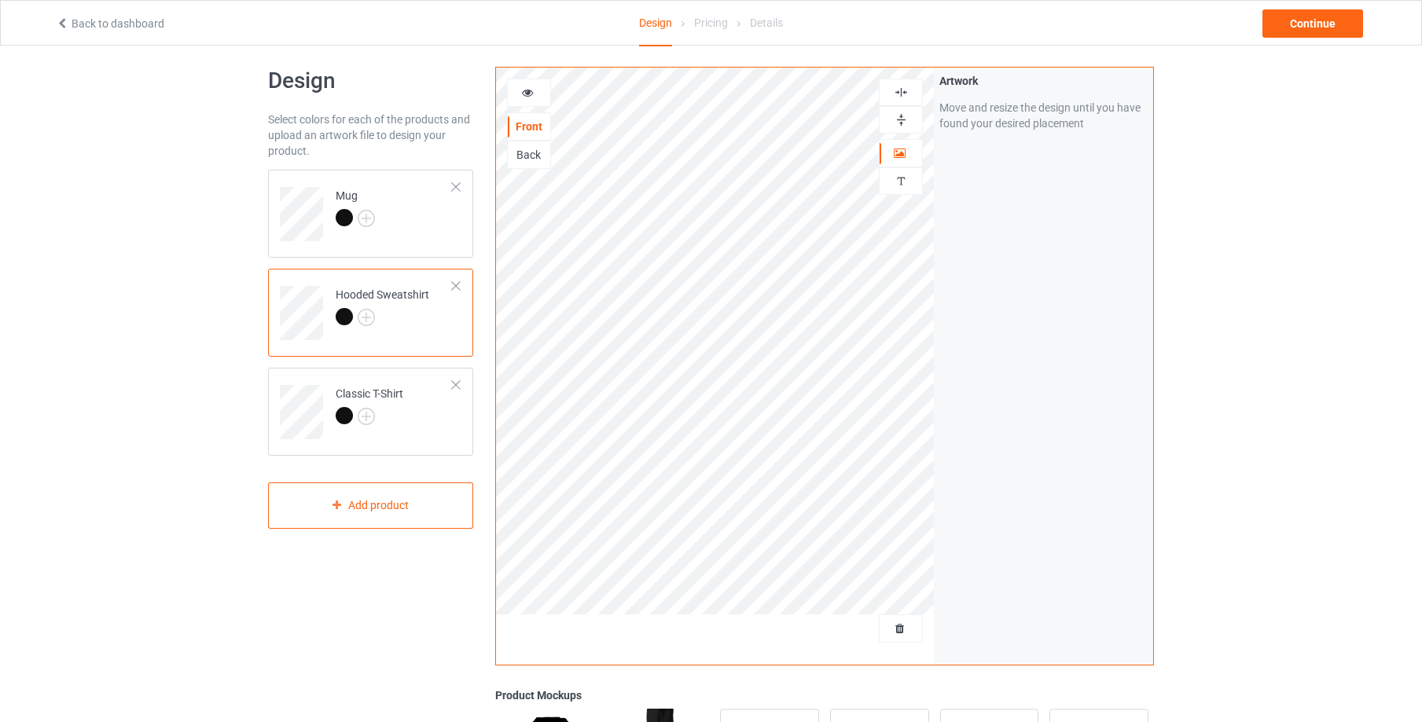
click at [526, 87] on icon at bounding box center [527, 90] width 13 height 11
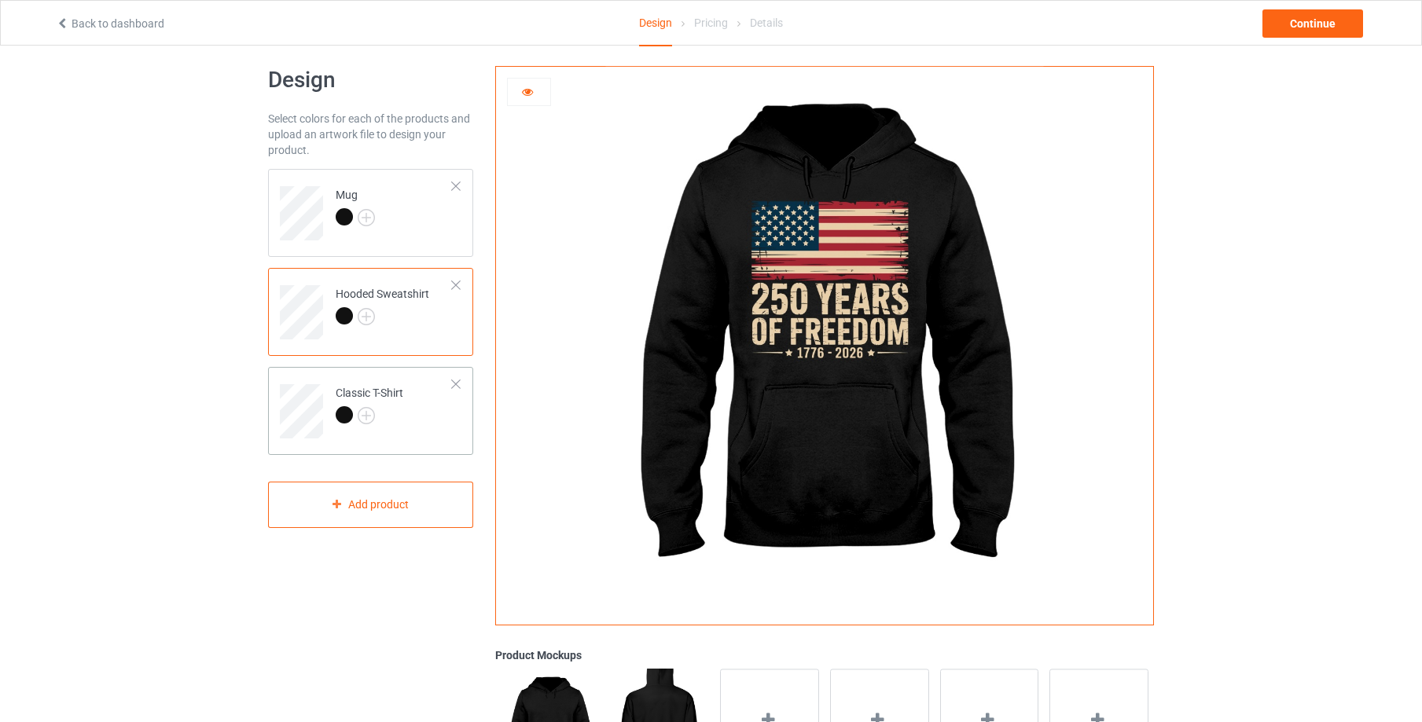
click at [441, 411] on td "Classic T-Shirt" at bounding box center [394, 405] width 134 height 65
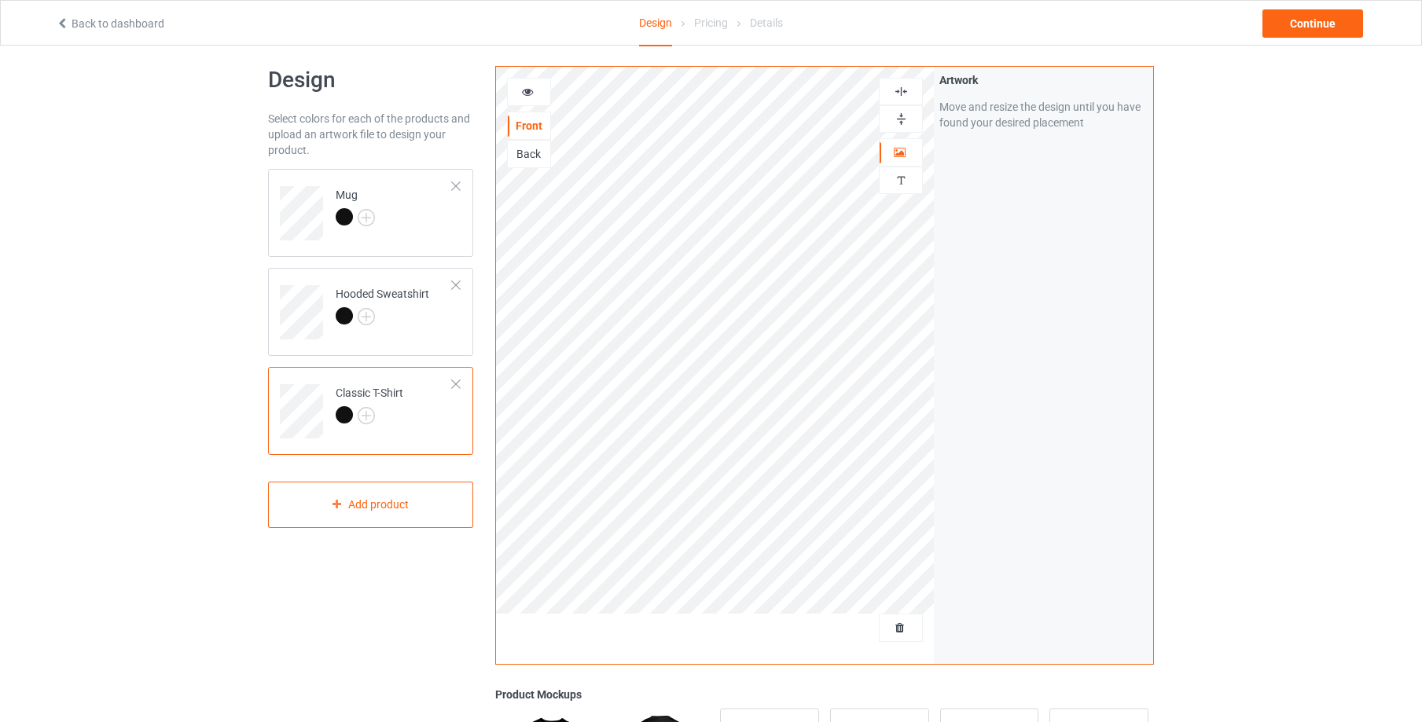
click at [527, 92] on icon at bounding box center [527, 89] width 13 height 11
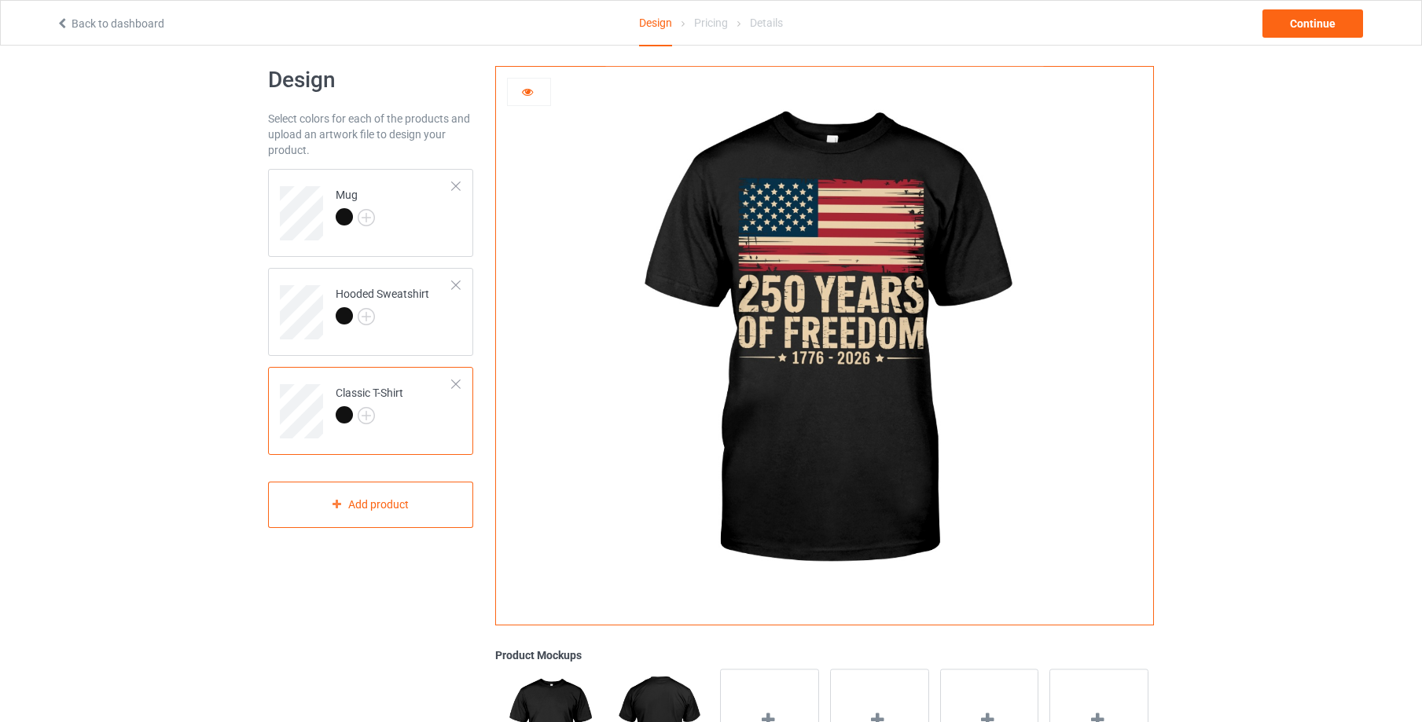
click at [530, 94] on icon at bounding box center [527, 89] width 13 height 11
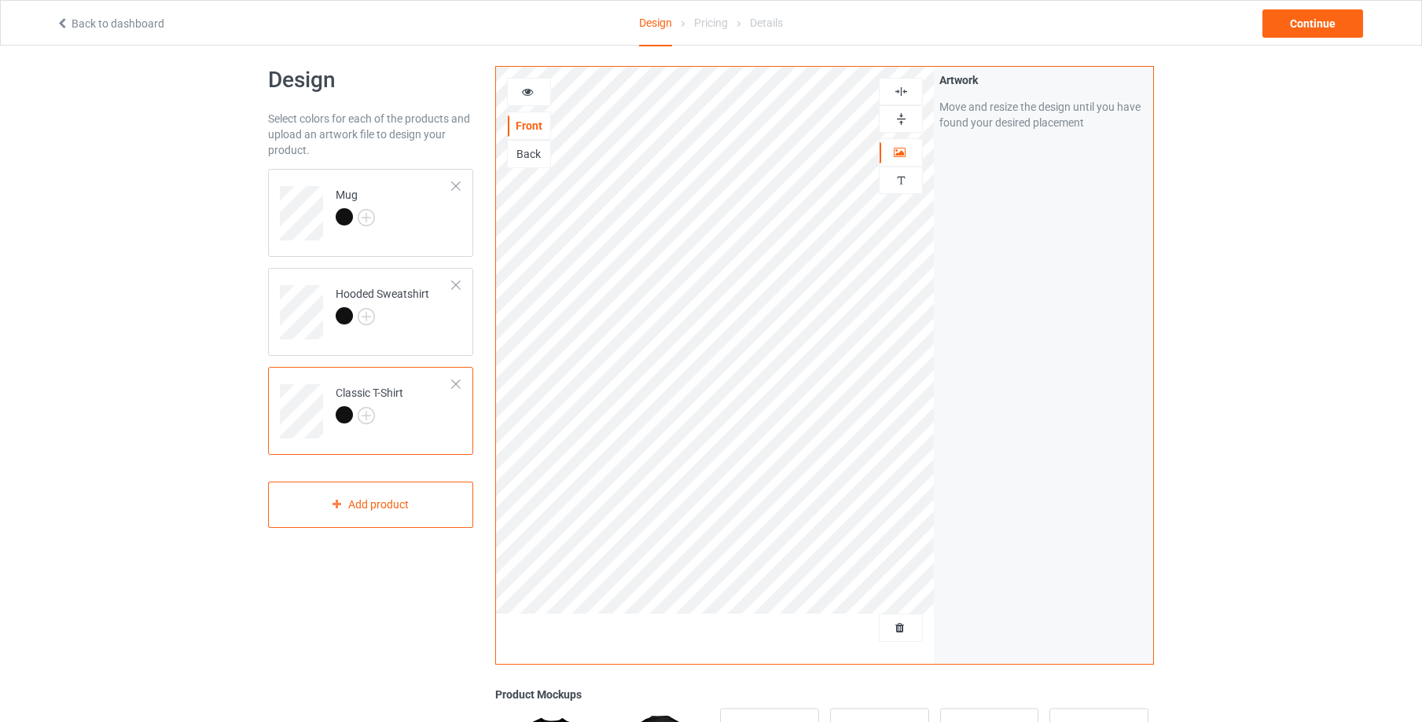
click at [529, 93] on icon at bounding box center [527, 89] width 13 height 11
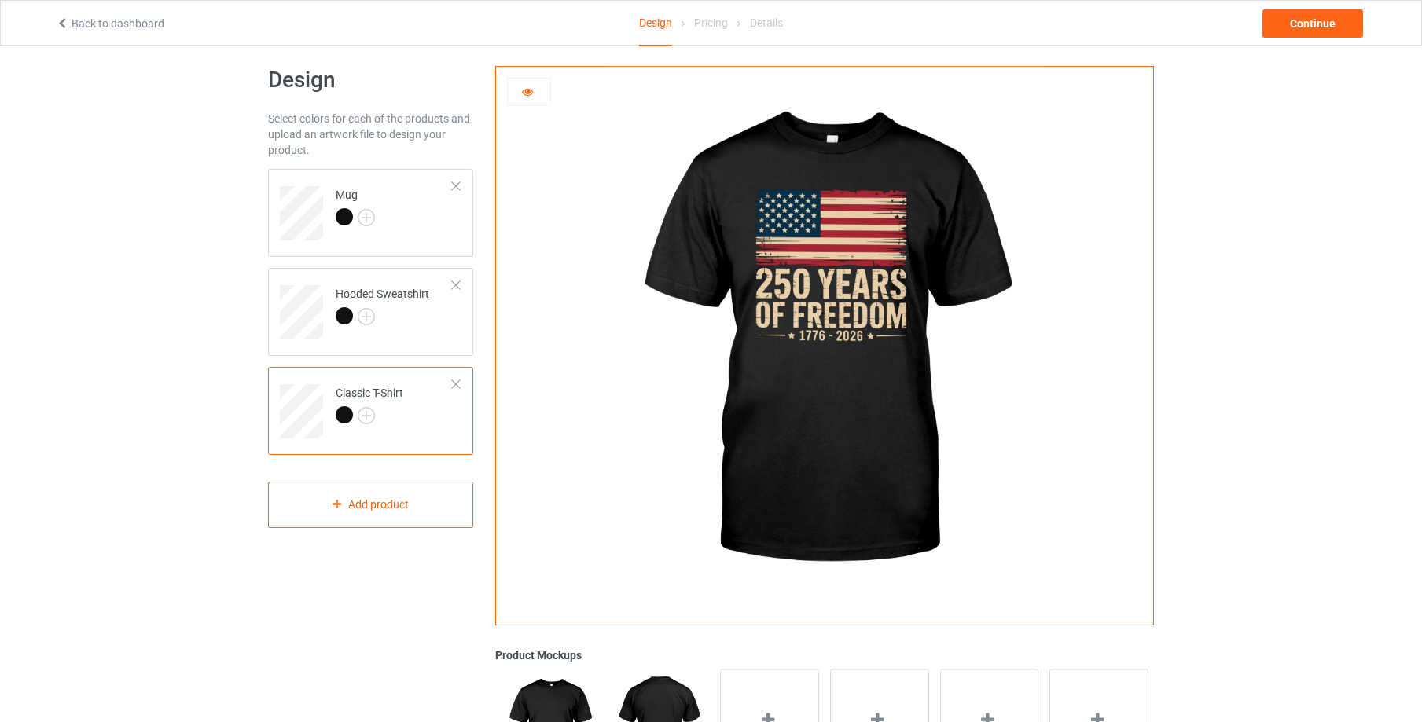
click at [529, 93] on icon at bounding box center [527, 89] width 13 height 11
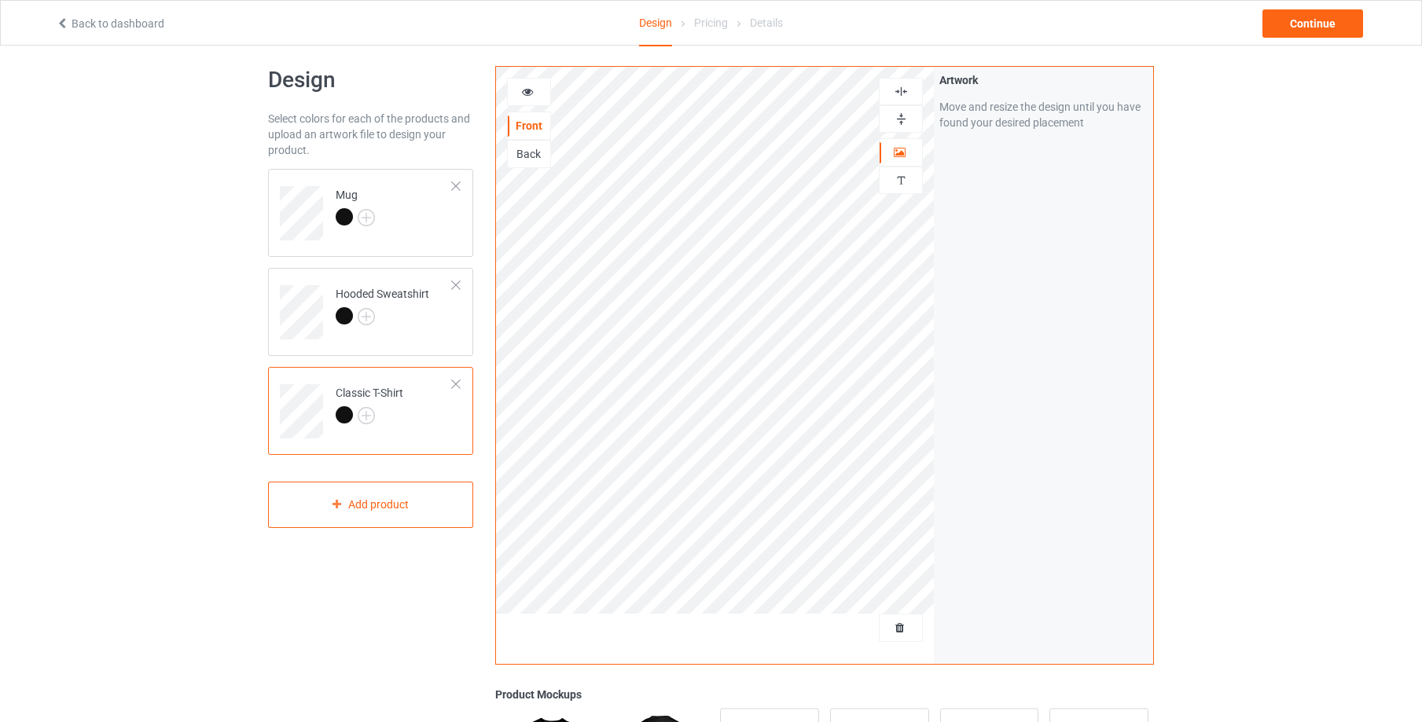
click at [441, 416] on td "Classic T-Shirt" at bounding box center [394, 405] width 134 height 65
click at [429, 333] on td "Hooded Sweatshirt" at bounding box center [394, 306] width 134 height 65
click at [524, 91] on icon at bounding box center [527, 89] width 13 height 11
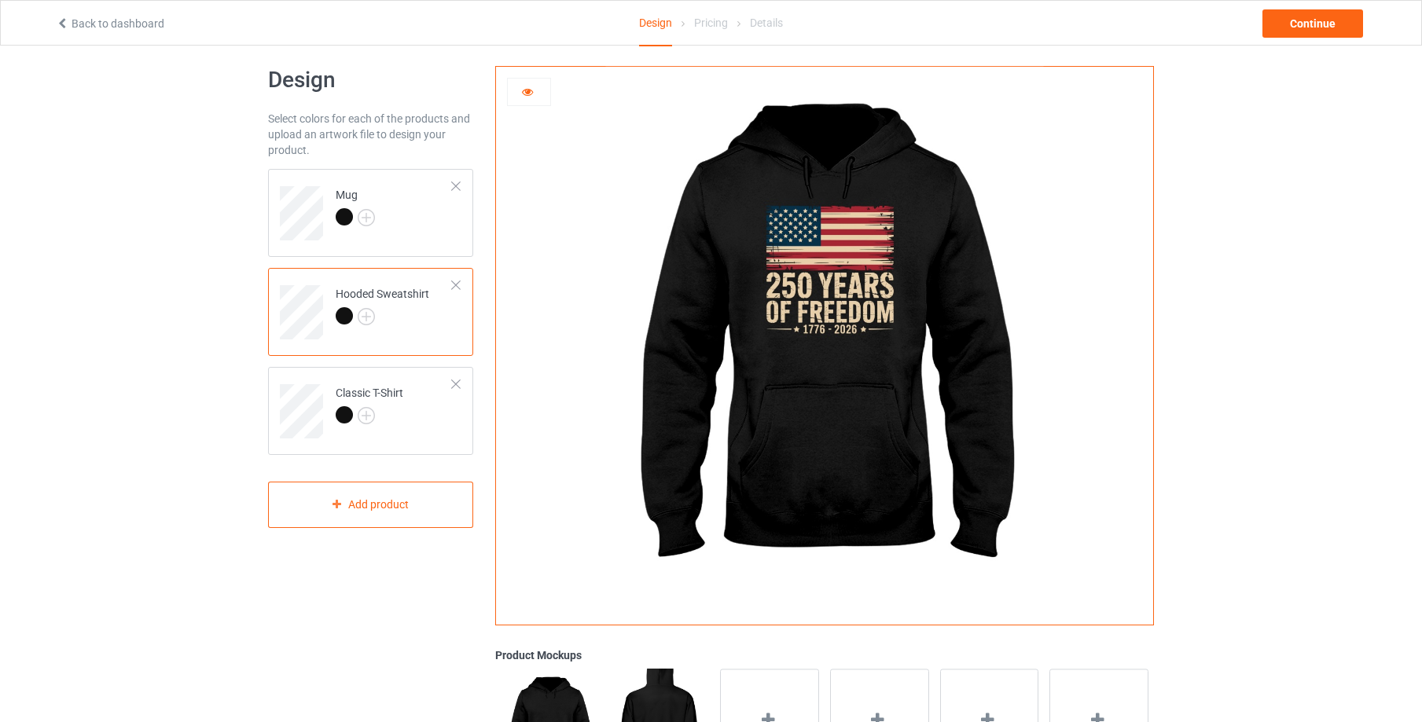
click at [527, 90] on icon at bounding box center [527, 89] width 13 height 11
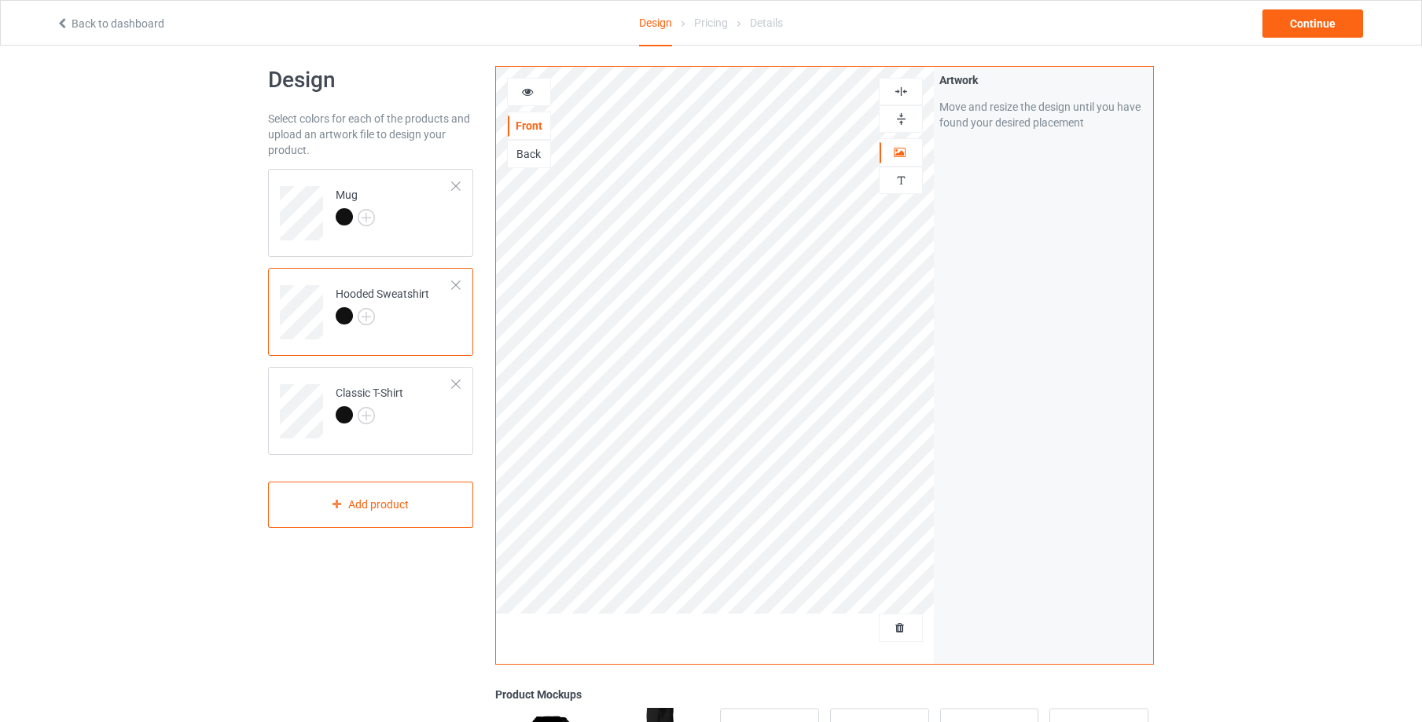
click at [528, 92] on icon at bounding box center [527, 89] width 13 height 11
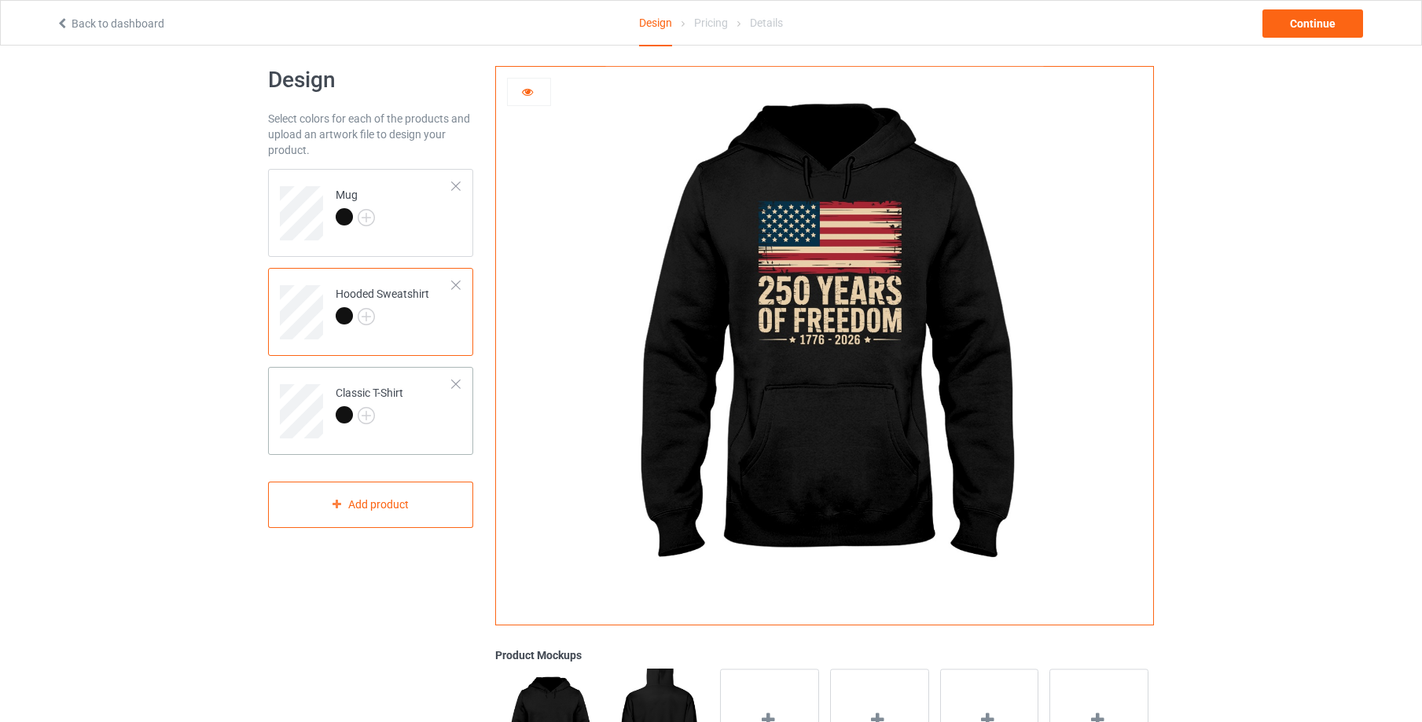
click at [443, 412] on td "Classic T-Shirt" at bounding box center [394, 405] width 134 height 65
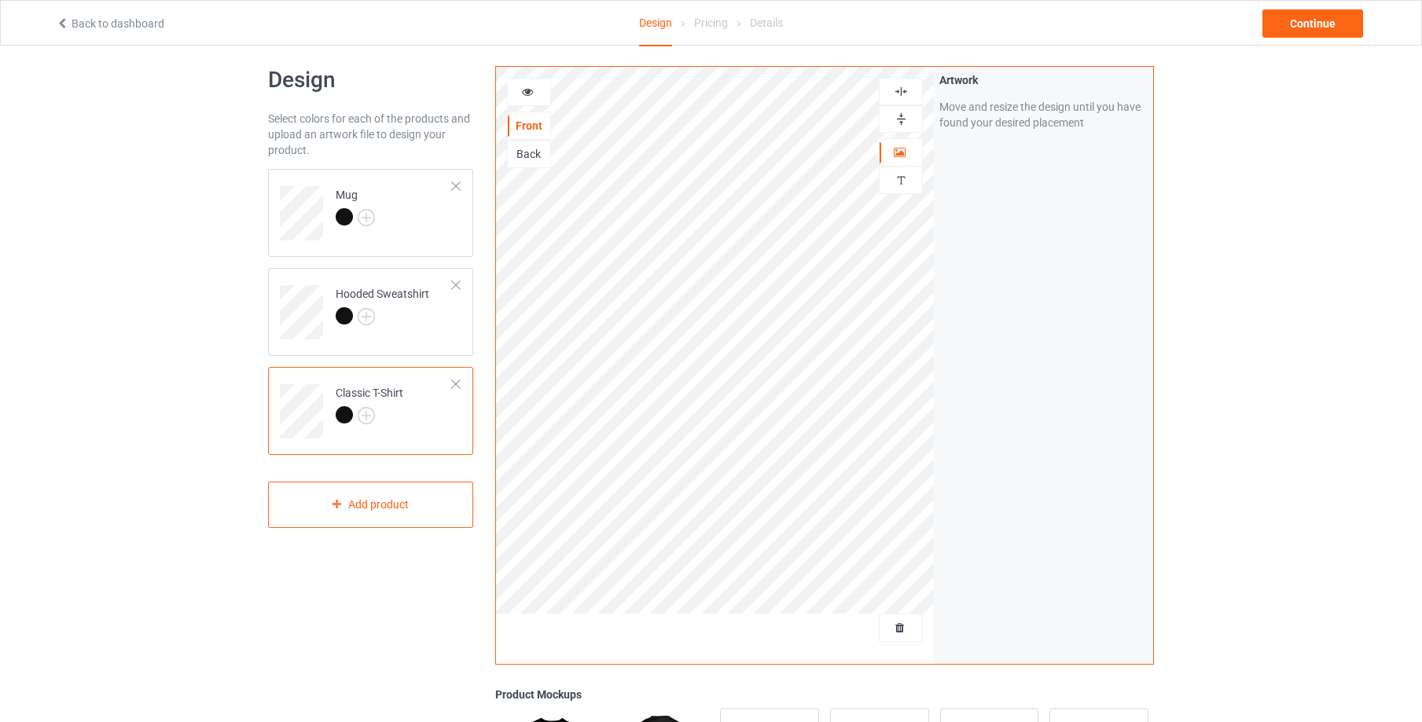
click at [527, 92] on icon at bounding box center [527, 89] width 13 height 11
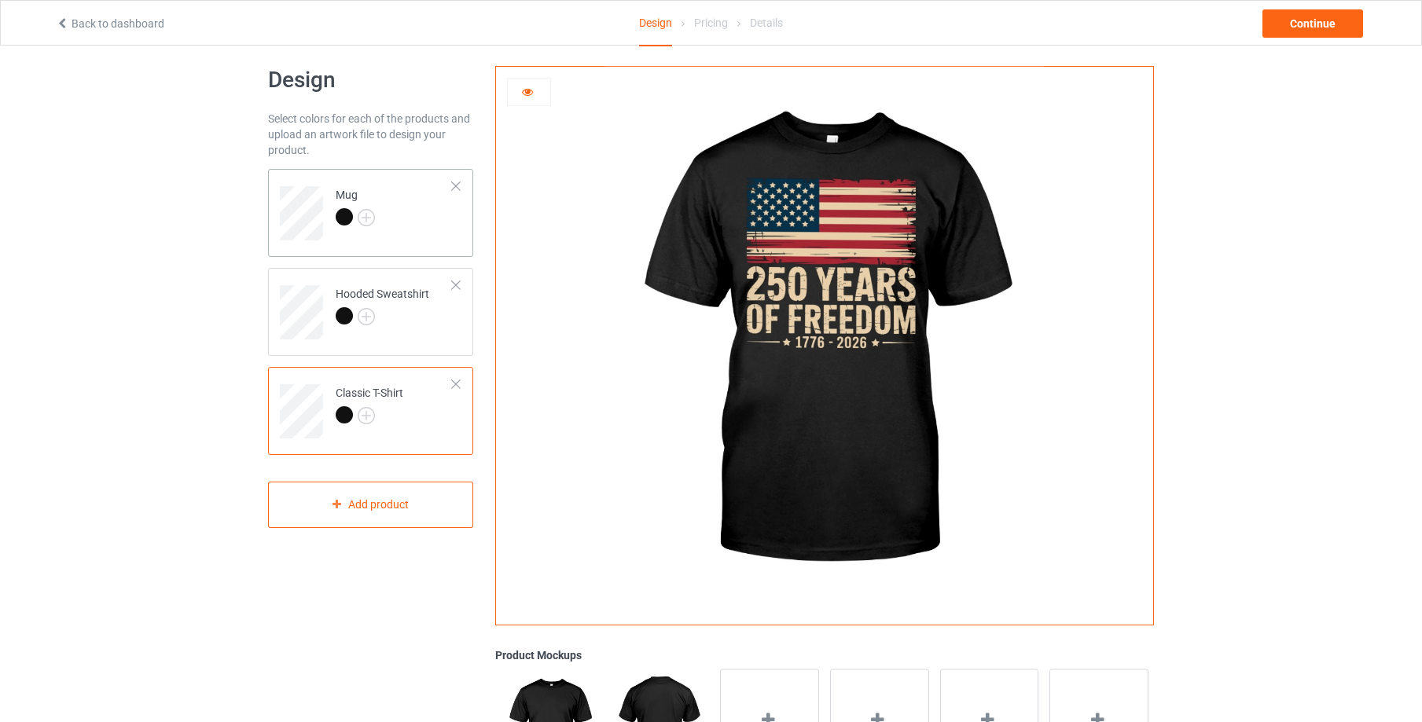
click at [435, 232] on td "Mug" at bounding box center [394, 207] width 134 height 65
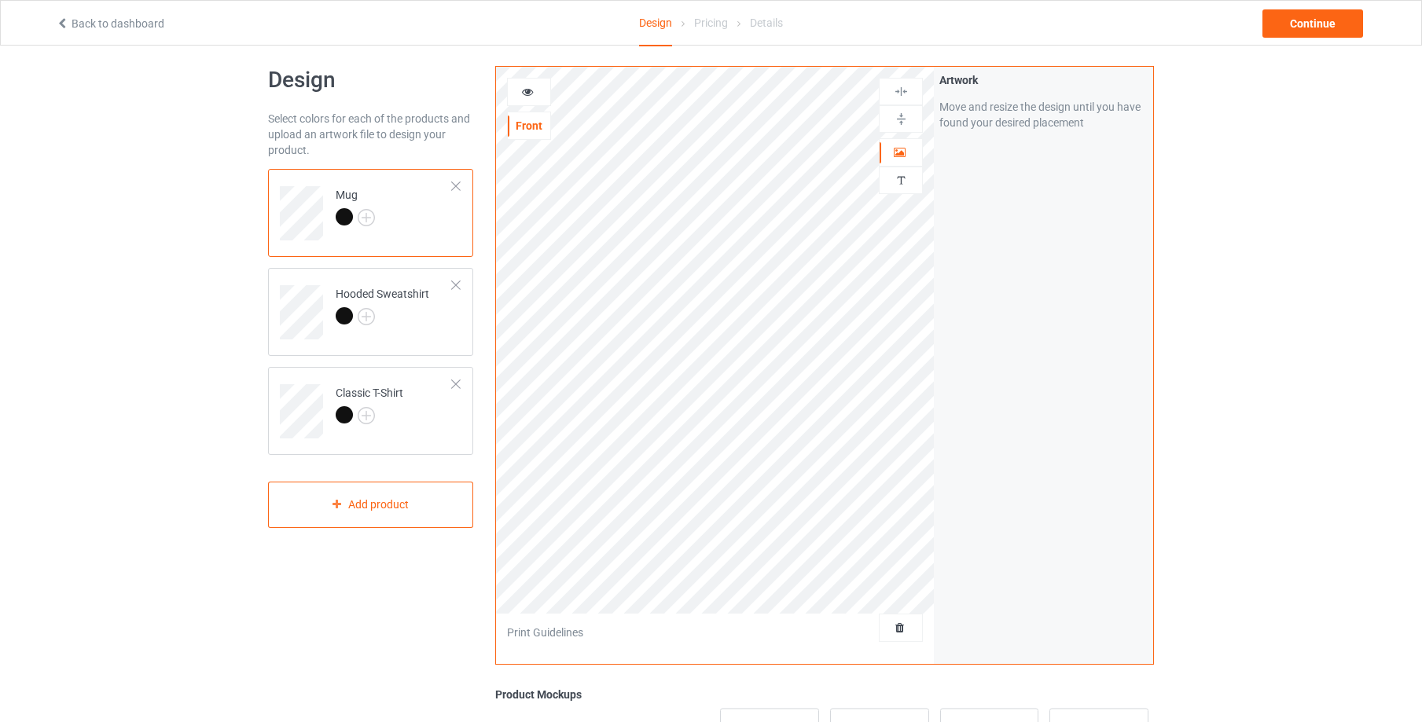
click at [535, 92] on div at bounding box center [529, 92] width 42 height 16
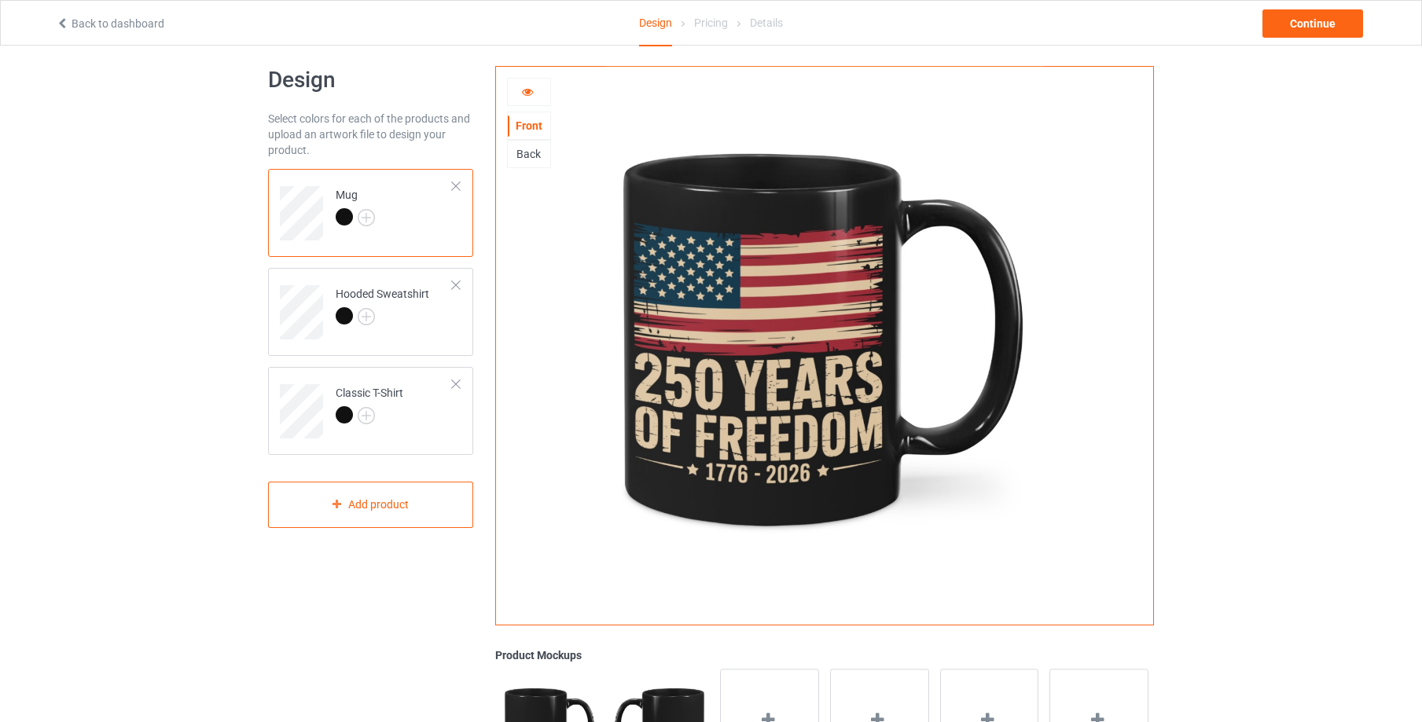
click at [534, 151] on div "Back" at bounding box center [529, 154] width 42 height 16
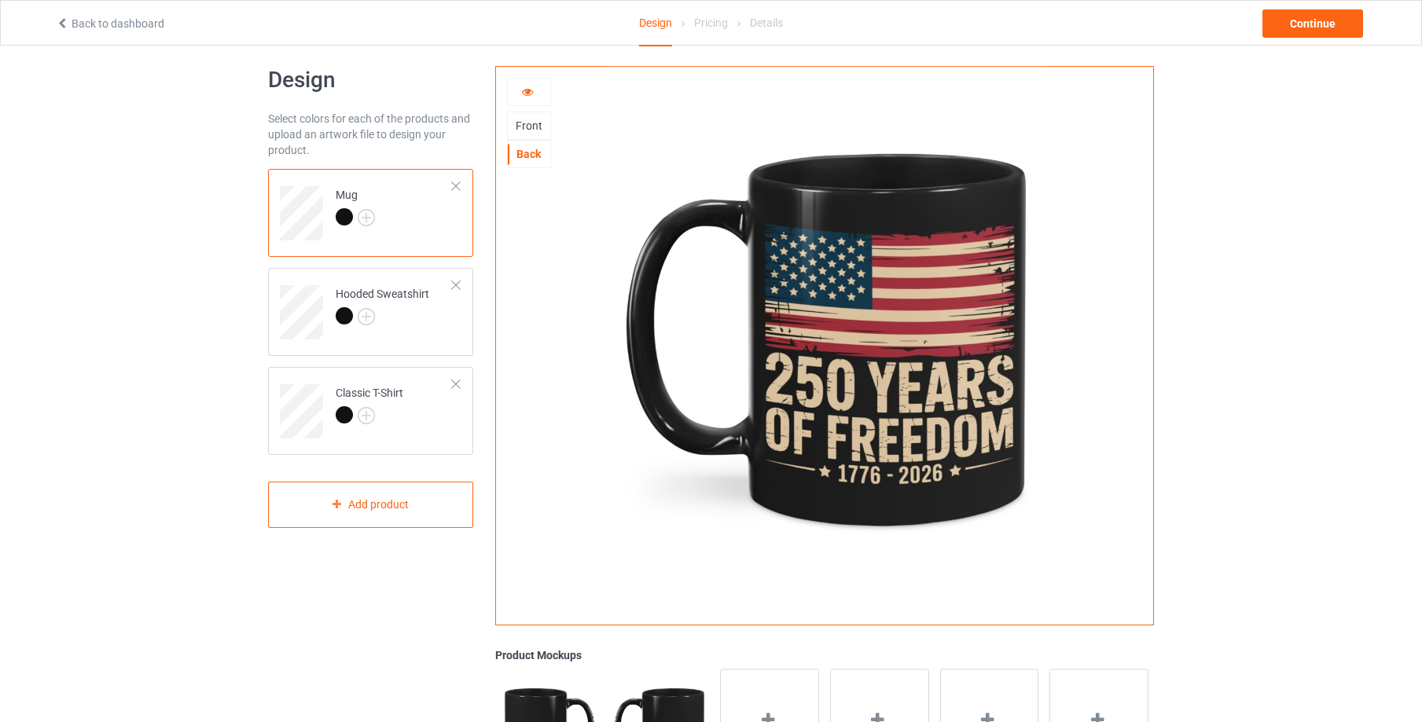
click at [533, 127] on div "Front" at bounding box center [529, 126] width 42 height 16
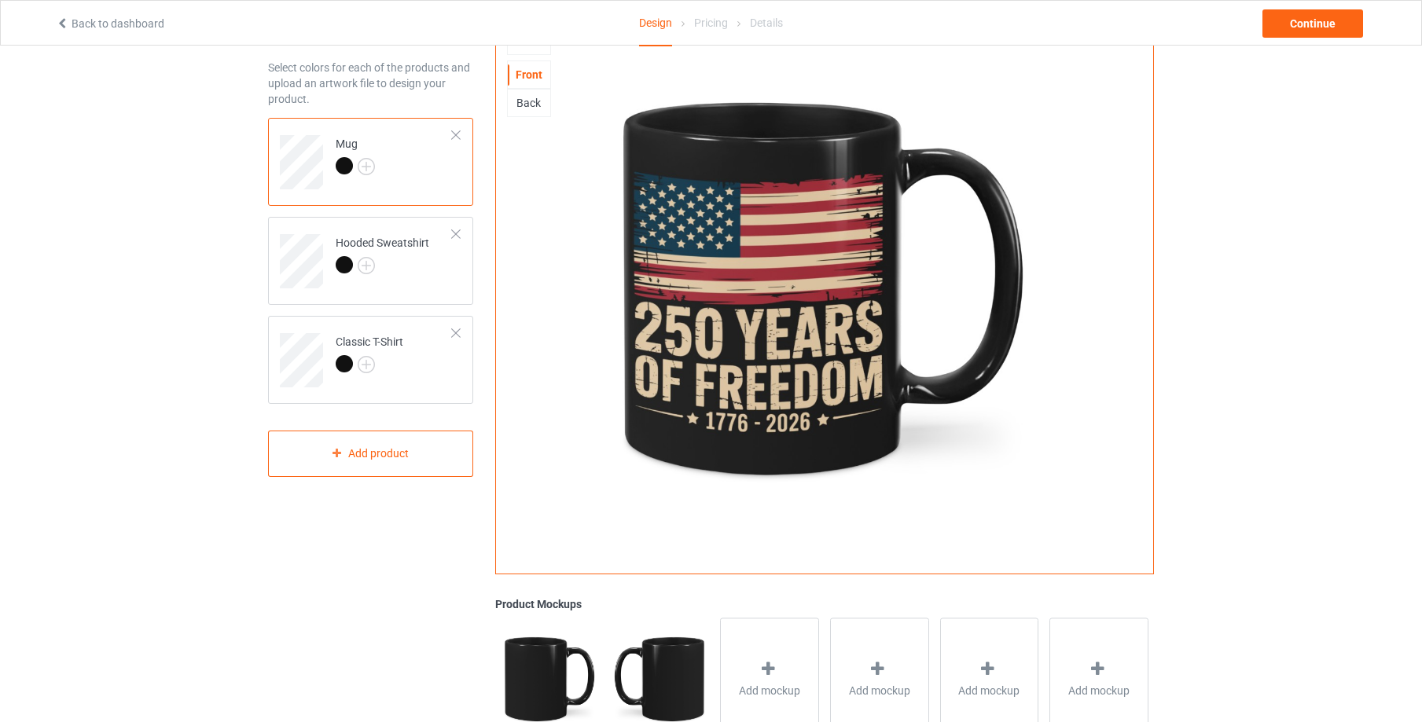
scroll to position [256, 0]
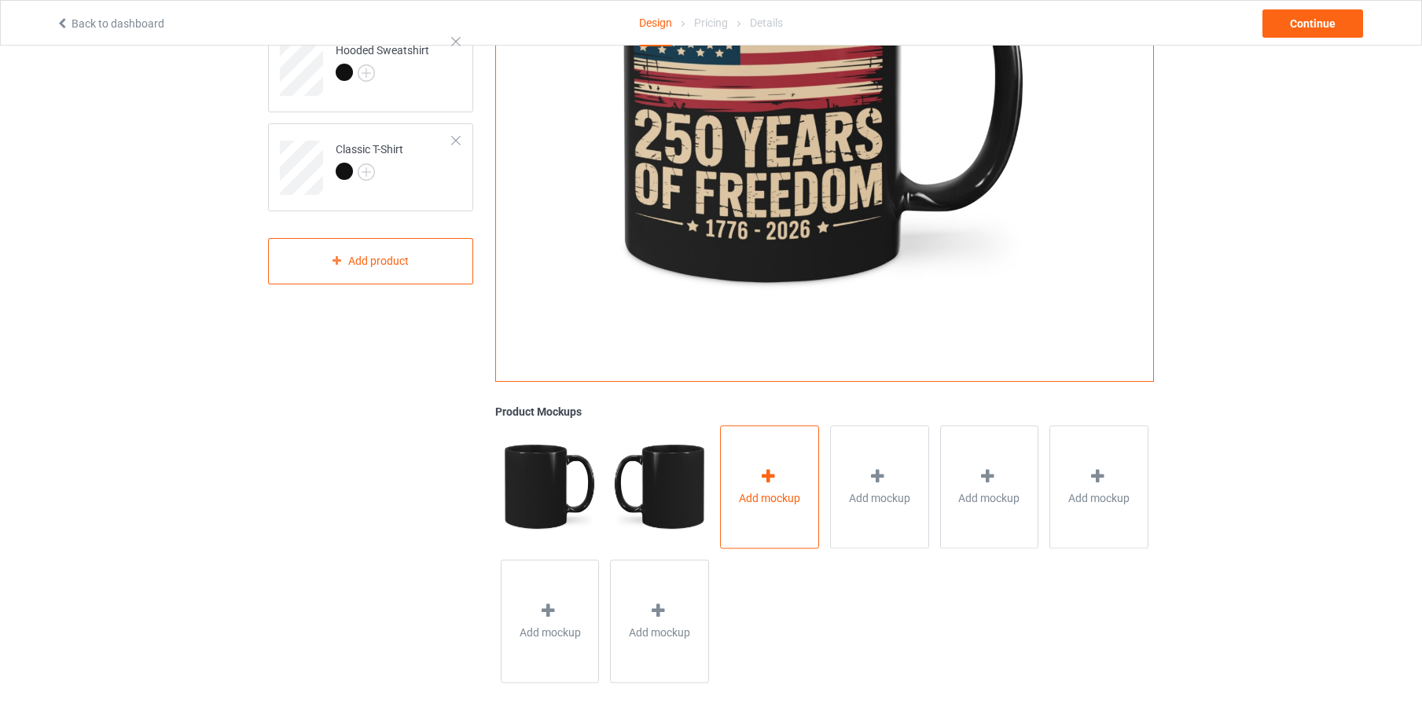
click at [770, 469] on icon at bounding box center [769, 477] width 20 height 17
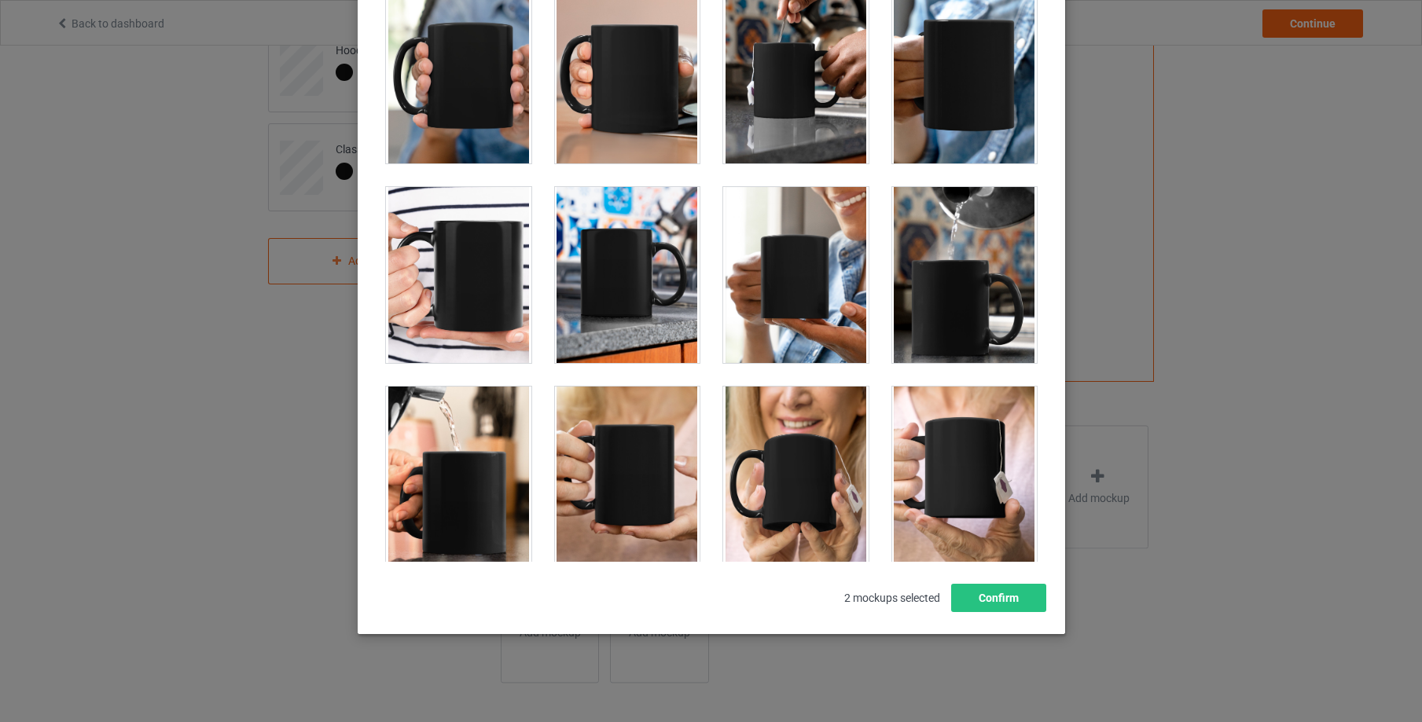
scroll to position [2998, 0]
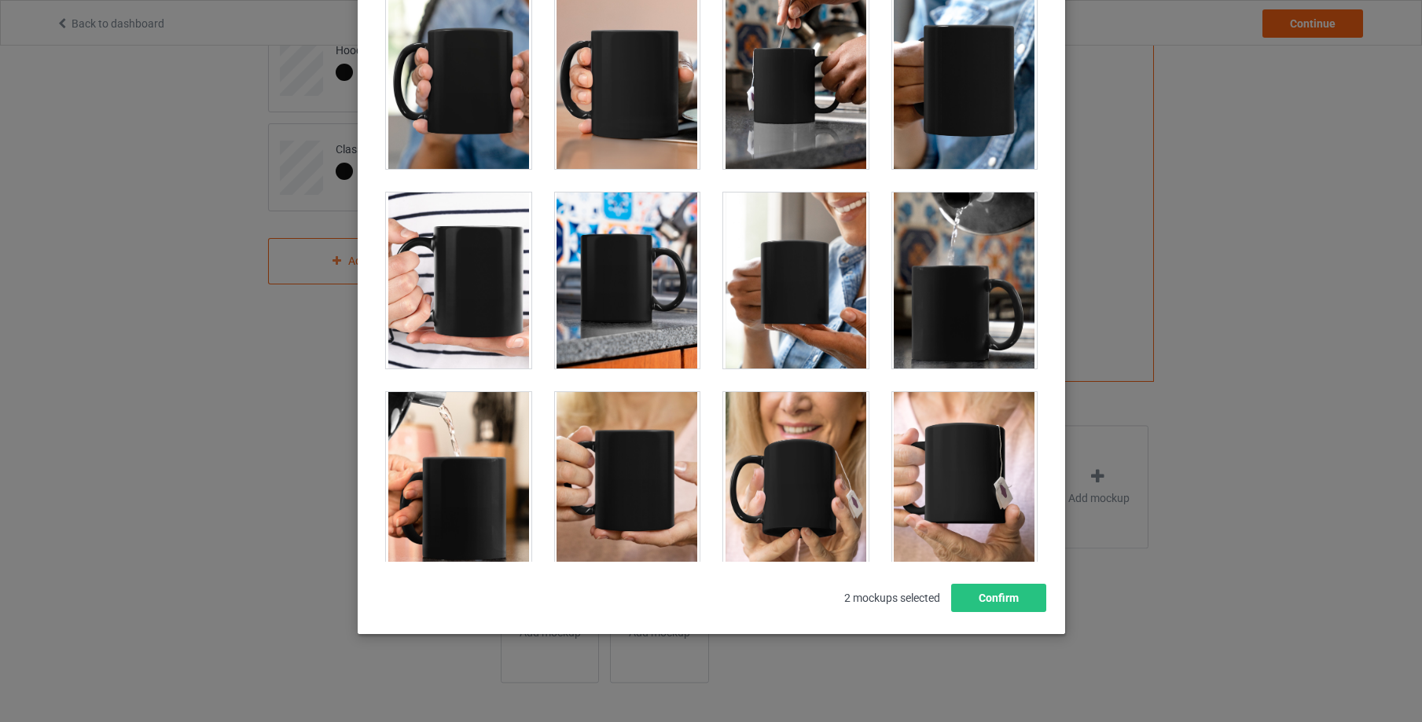
click at [615, 282] on div at bounding box center [626, 281] width 145 height 176
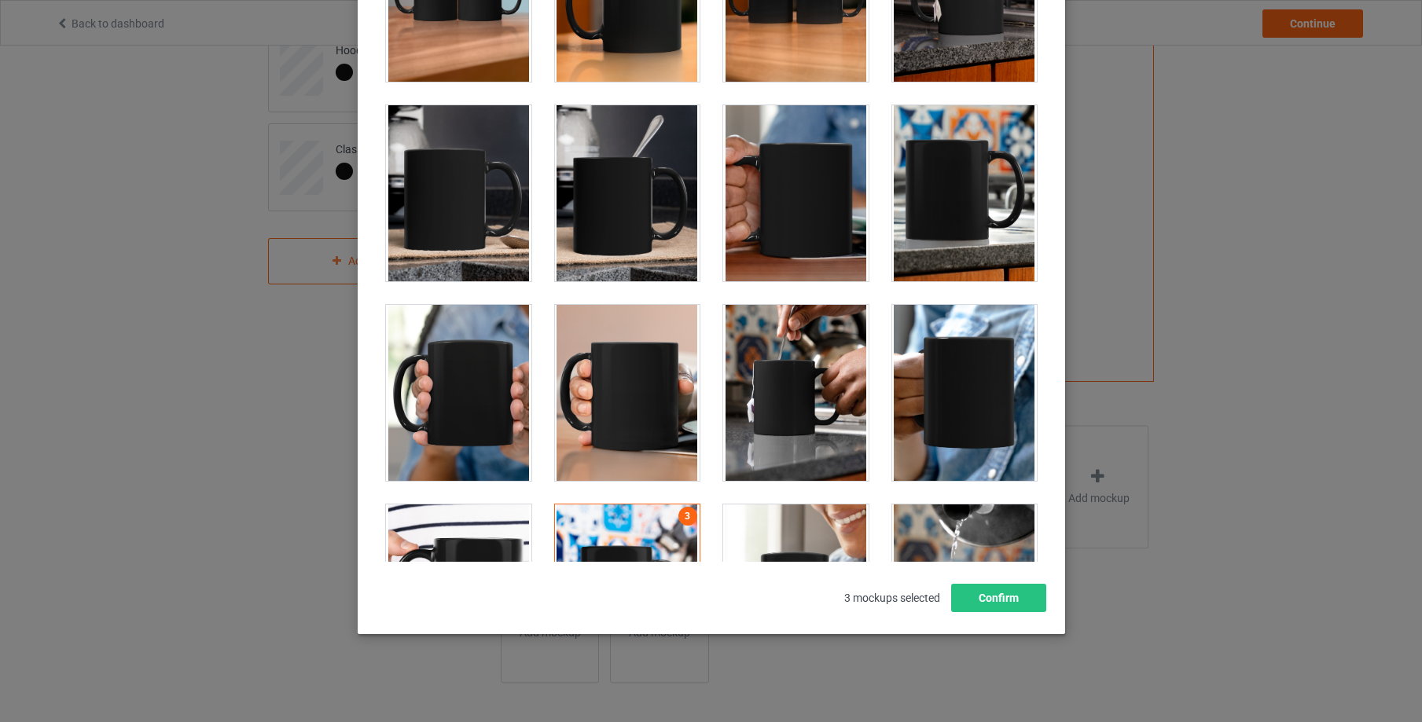
scroll to position [2703, 0]
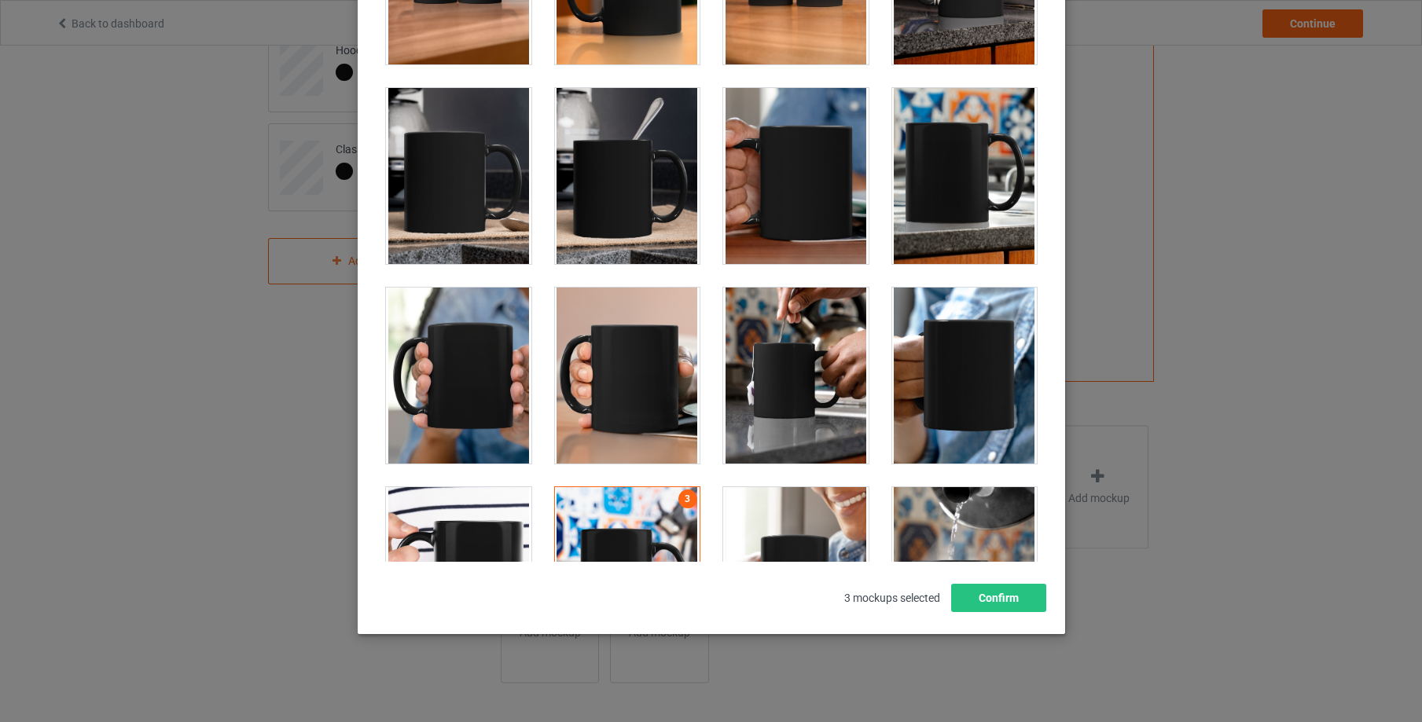
click at [974, 186] on div at bounding box center [963, 176] width 145 height 176
click at [1017, 601] on button "Confirm" at bounding box center [997, 598] width 95 height 28
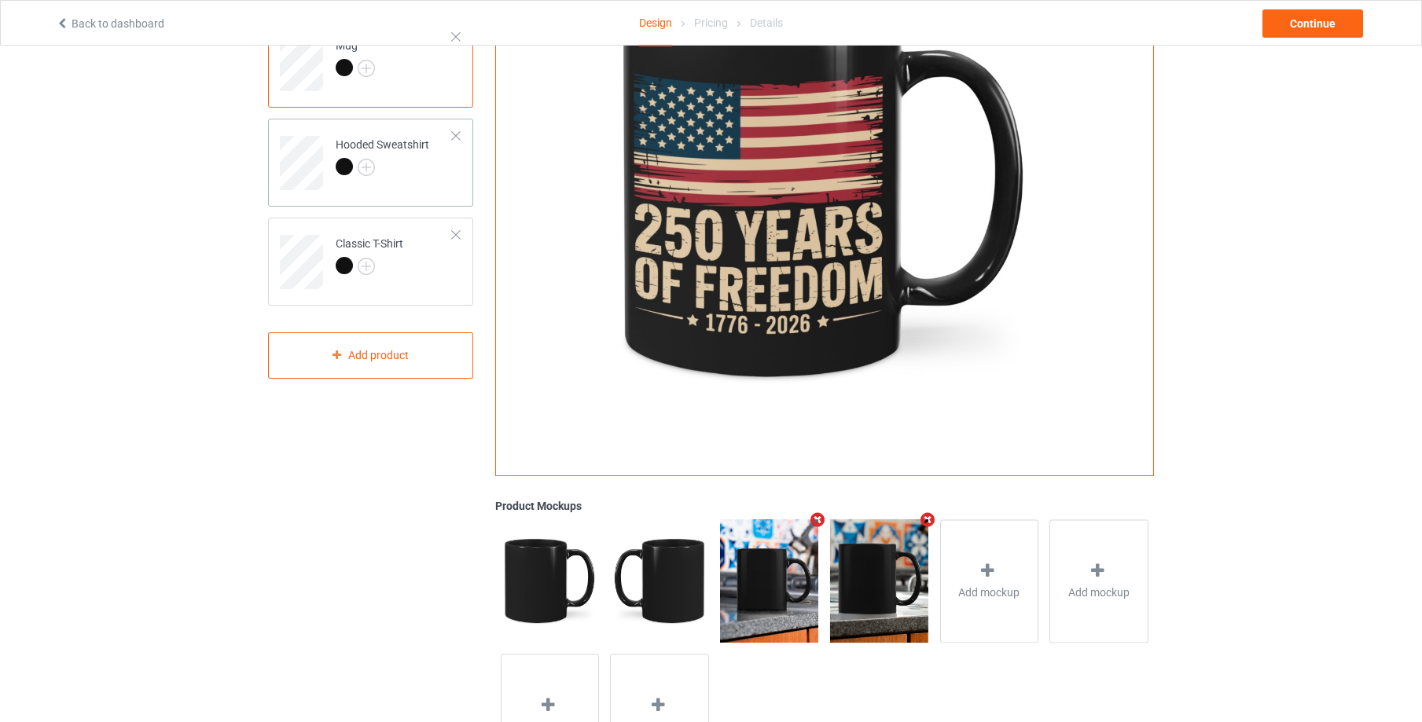
scroll to position [161, 0]
click at [422, 189] on td "Hooded Sweatshirt" at bounding box center [394, 158] width 134 height 65
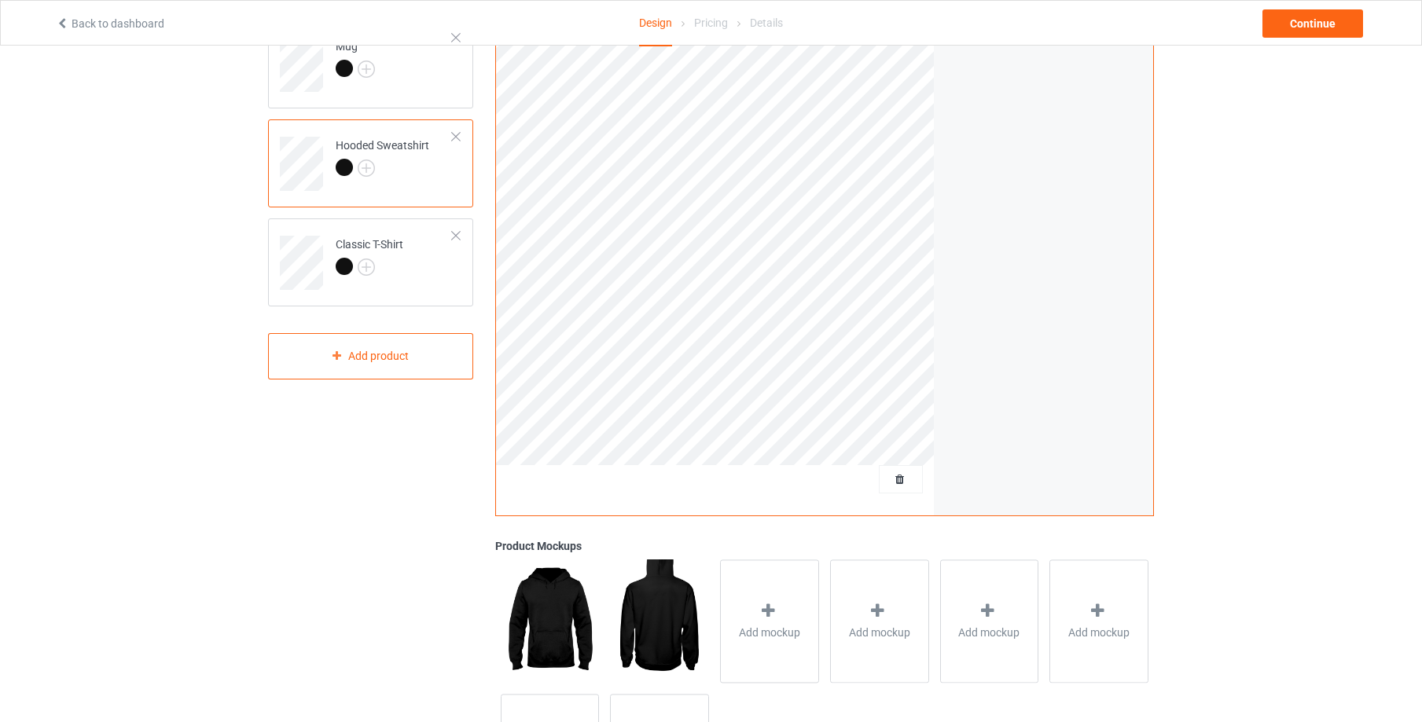
scroll to position [296, 0]
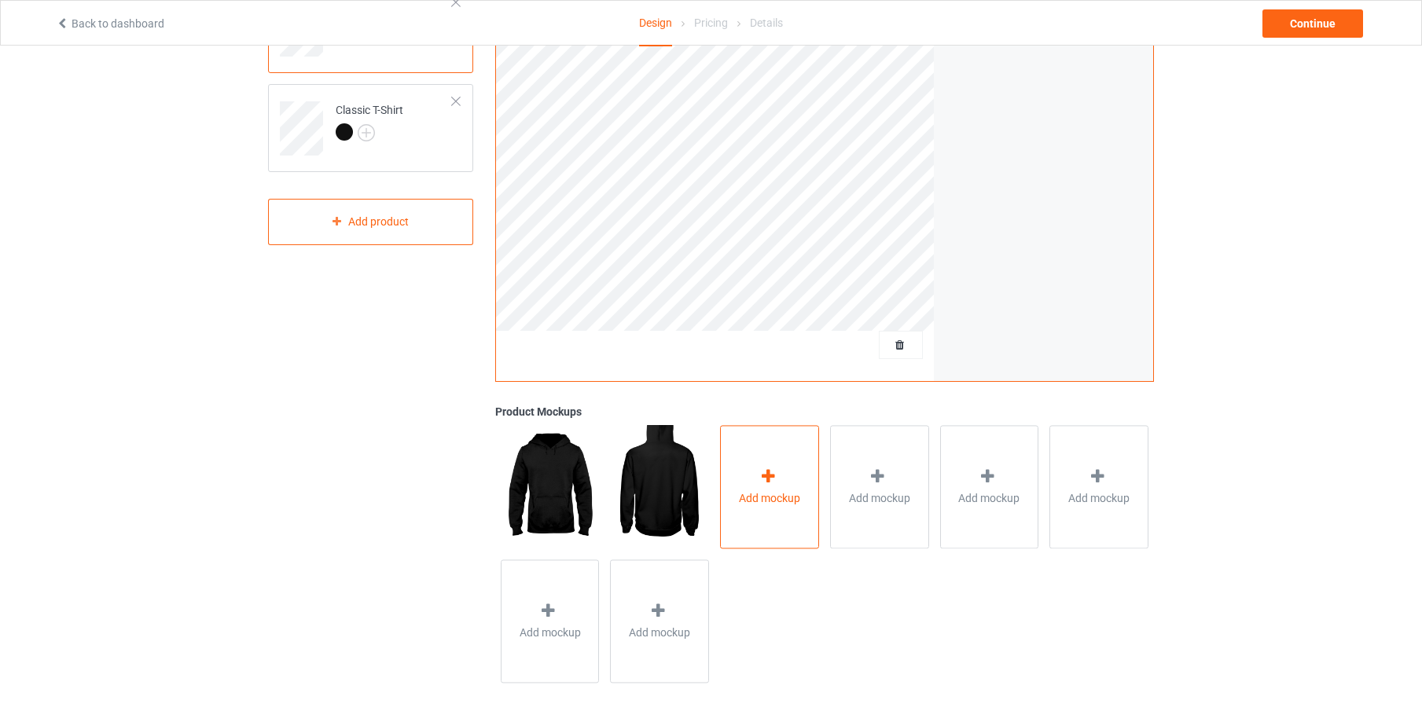
click at [770, 470] on icon at bounding box center [769, 477] width 20 height 17
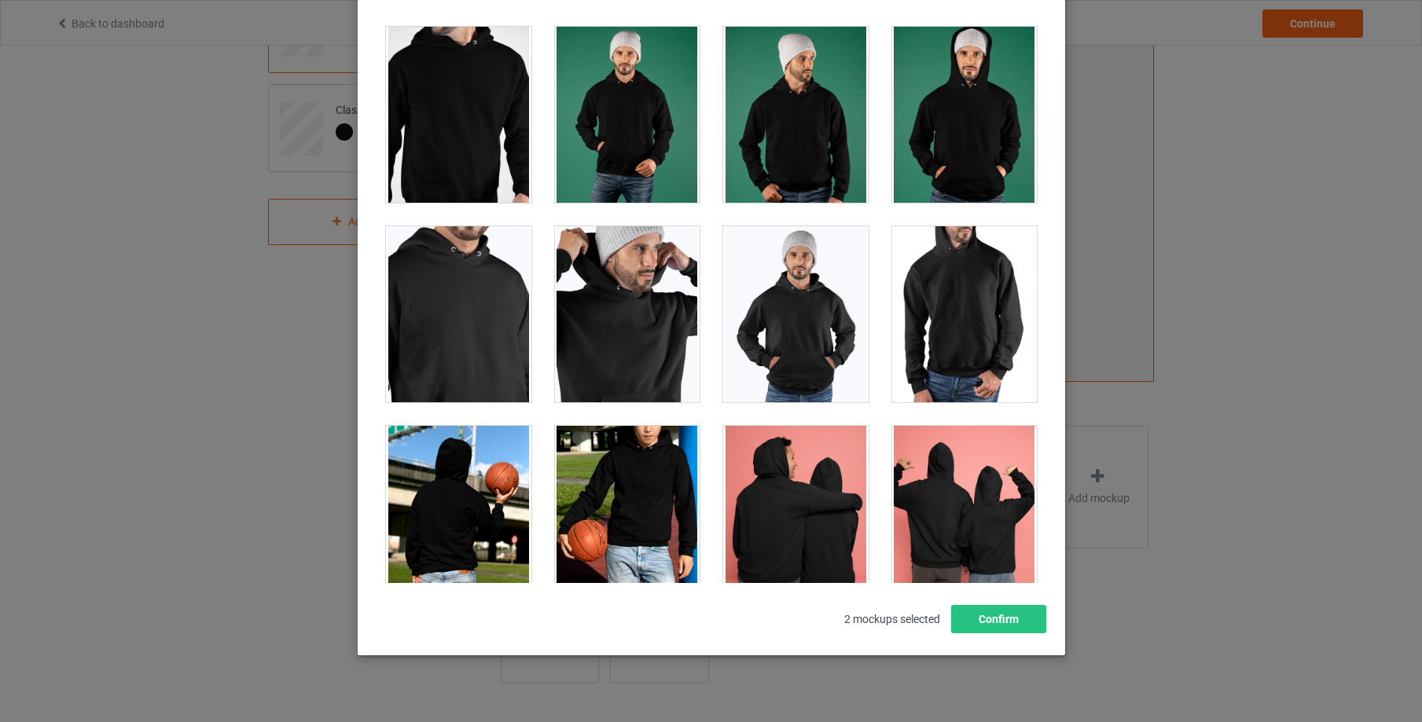
scroll to position [5150, 0]
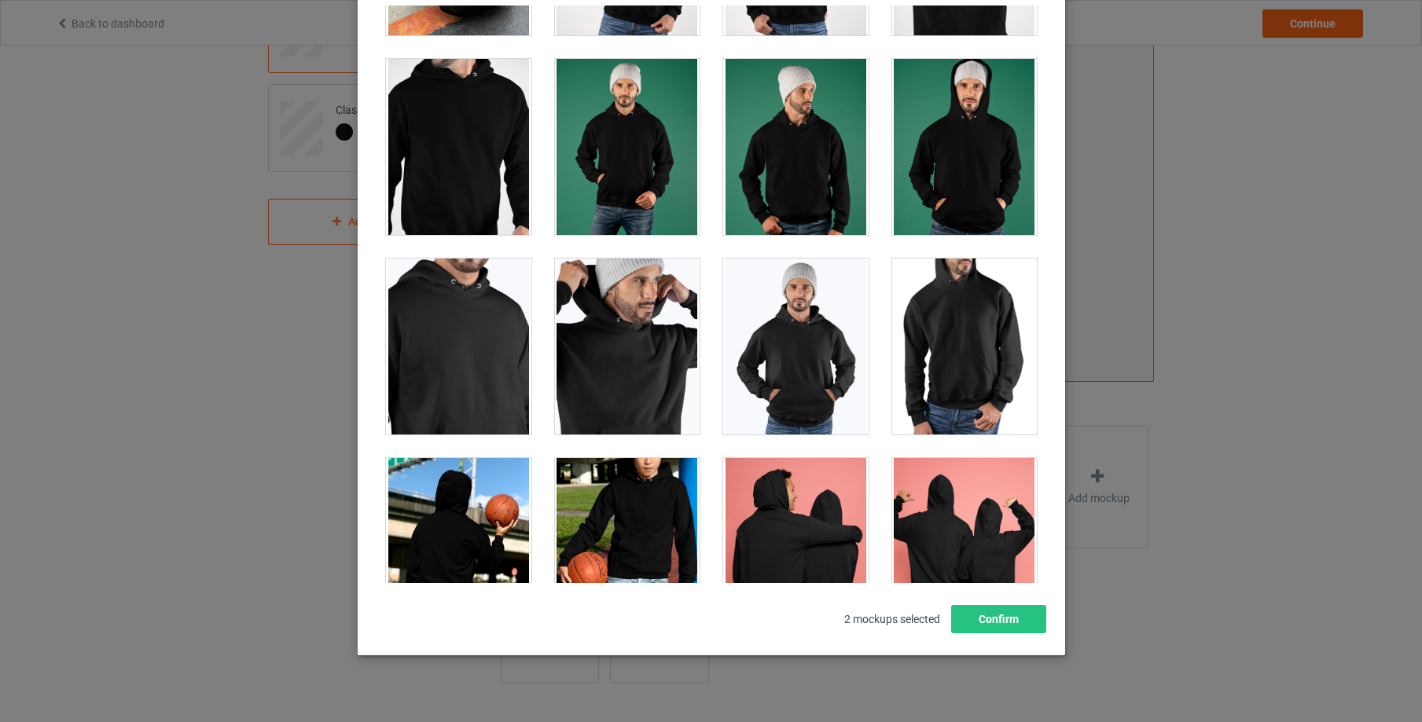
click at [469, 156] on div at bounding box center [458, 147] width 145 height 176
click at [465, 341] on div at bounding box center [458, 347] width 145 height 176
click at [983, 348] on div at bounding box center [963, 347] width 145 height 176
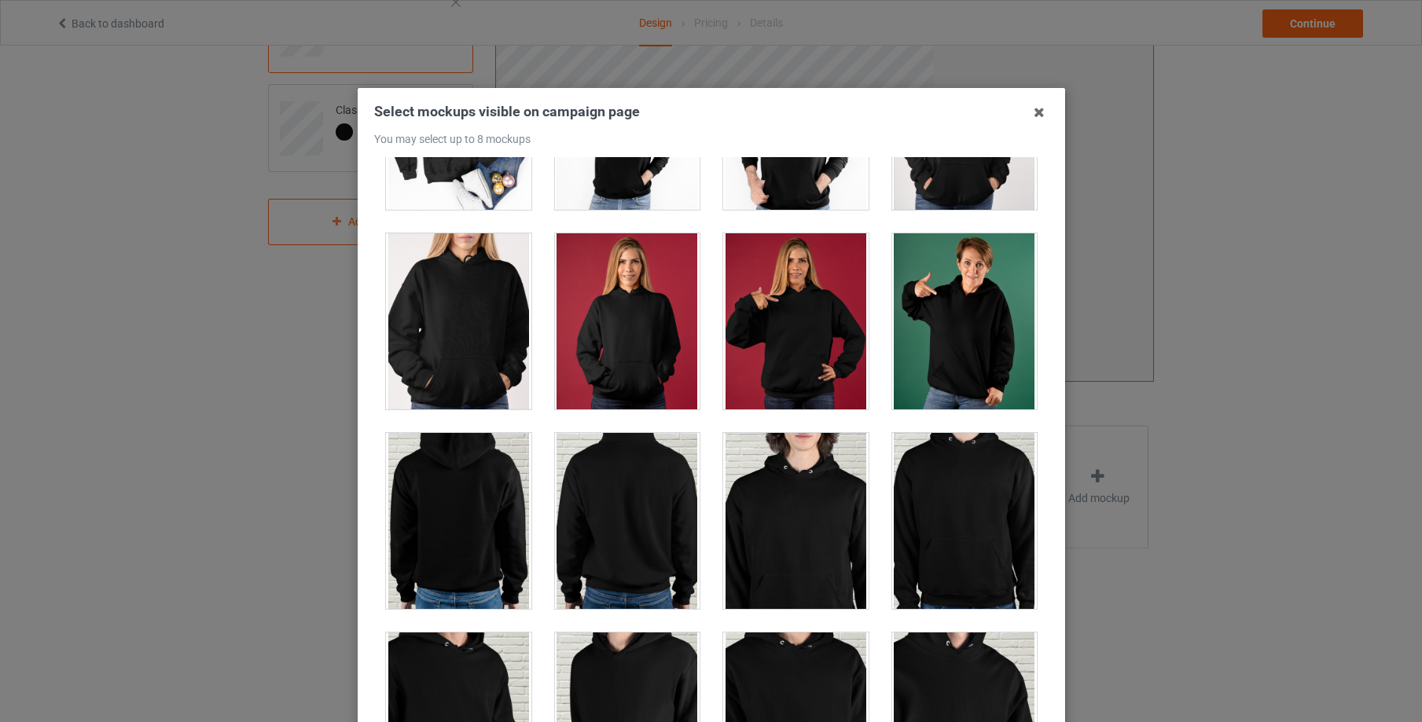
scroll to position [3520, 0]
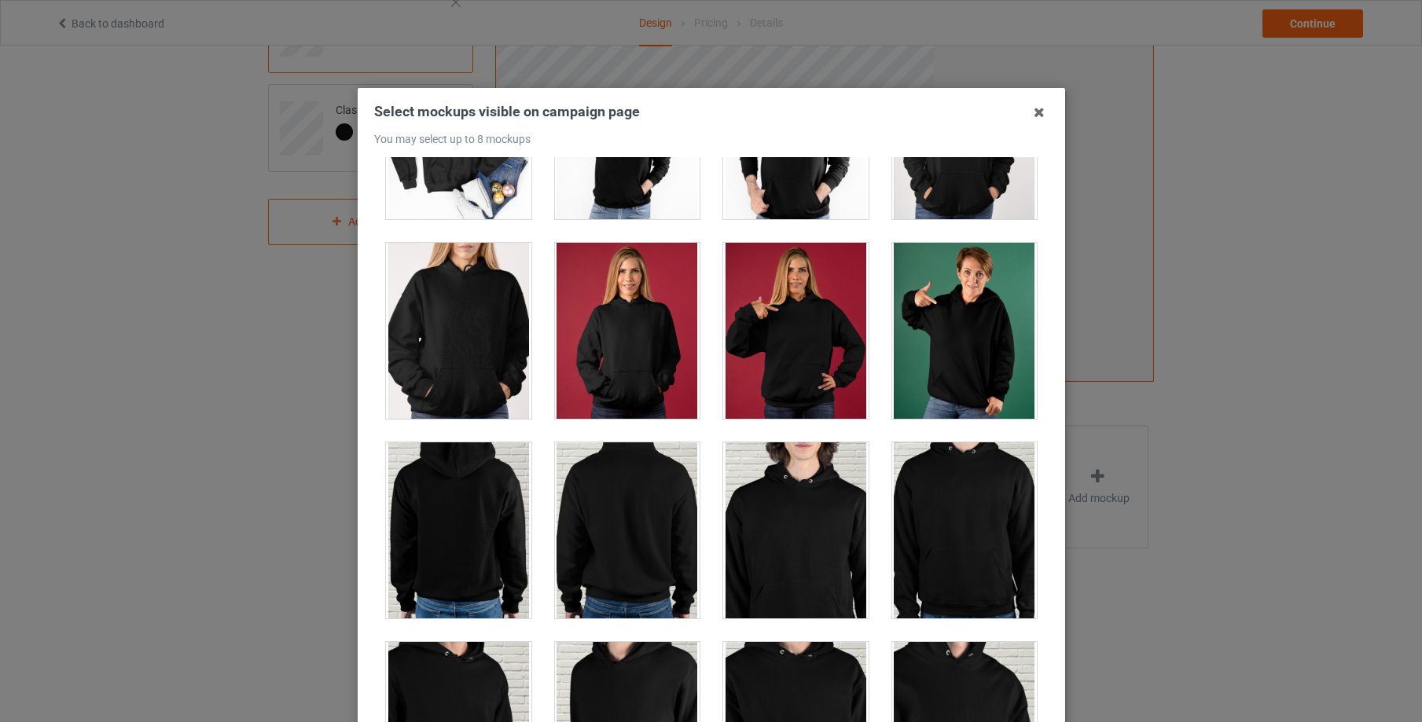
click at [461, 315] on div at bounding box center [458, 331] width 145 height 176
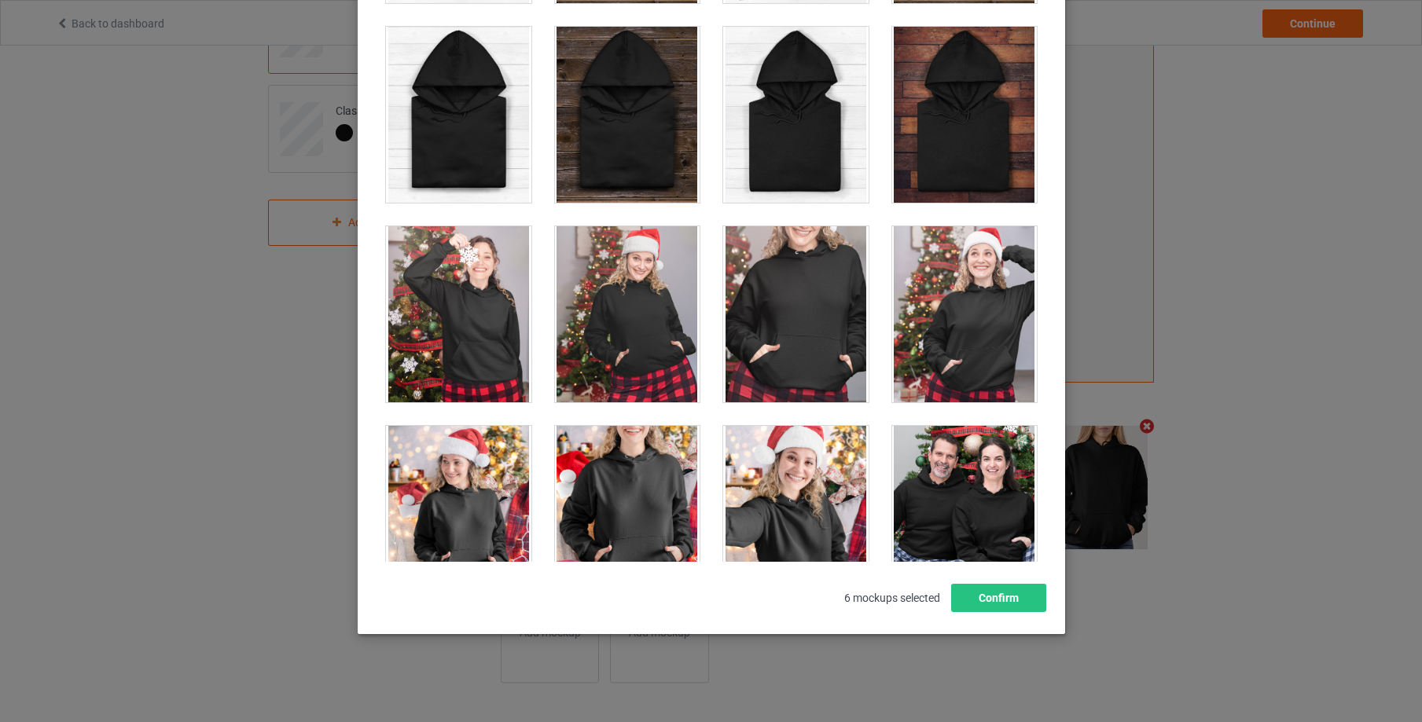
scroll to position [9751, 0]
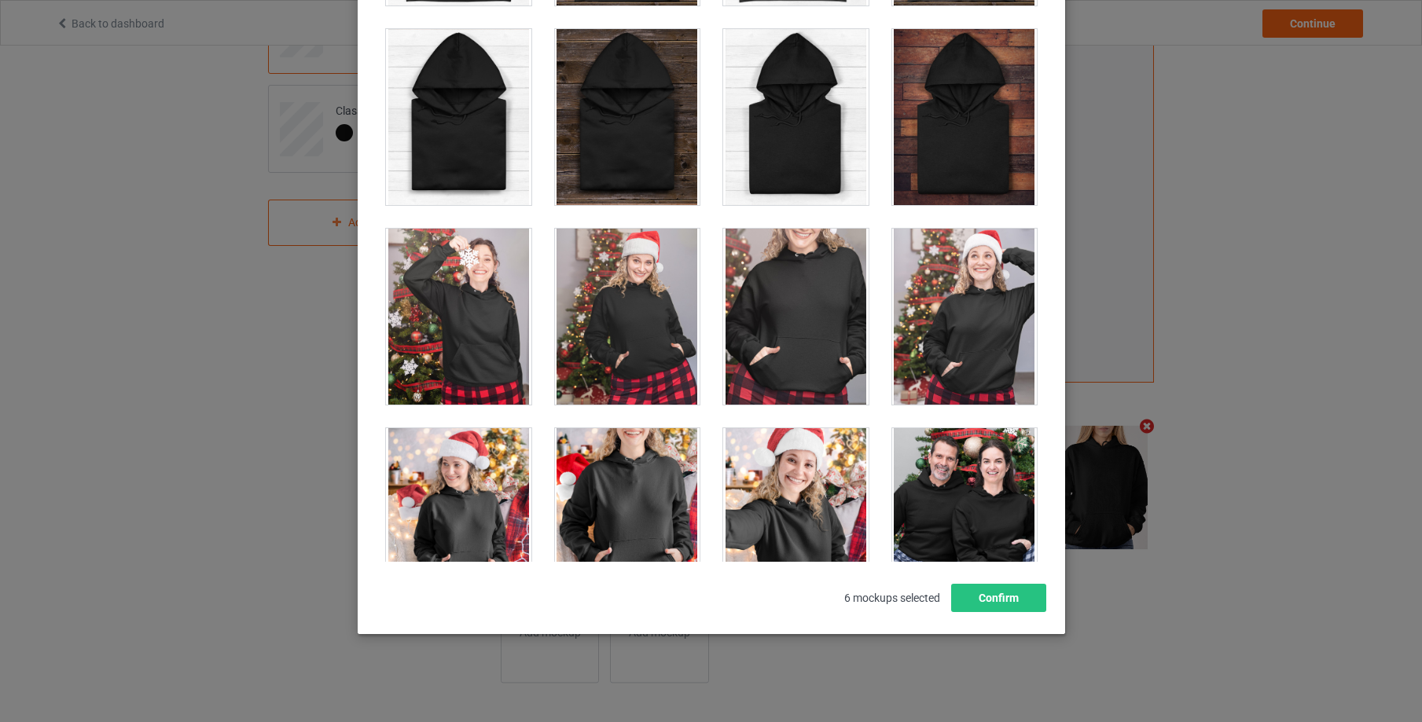
click at [796, 322] on div at bounding box center [795, 317] width 145 height 176
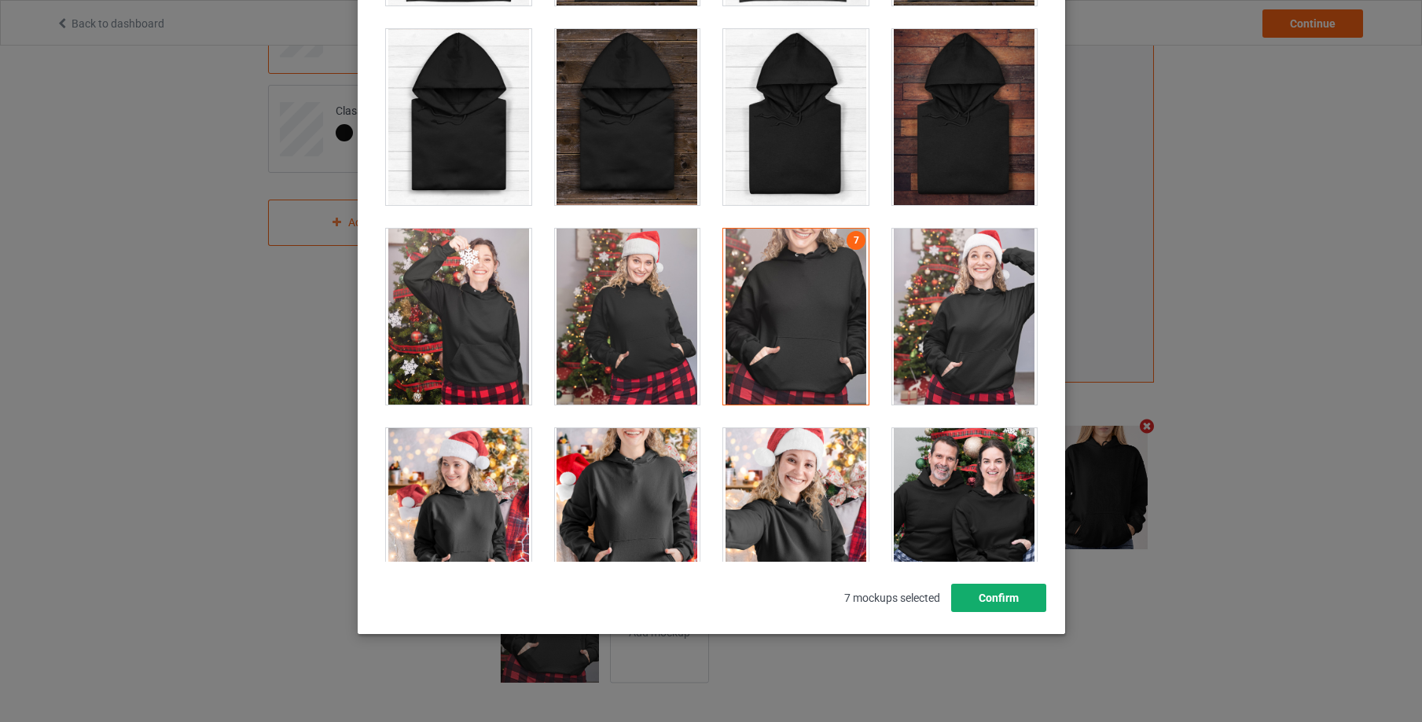
click at [1010, 604] on button "Confirm" at bounding box center [997, 598] width 95 height 28
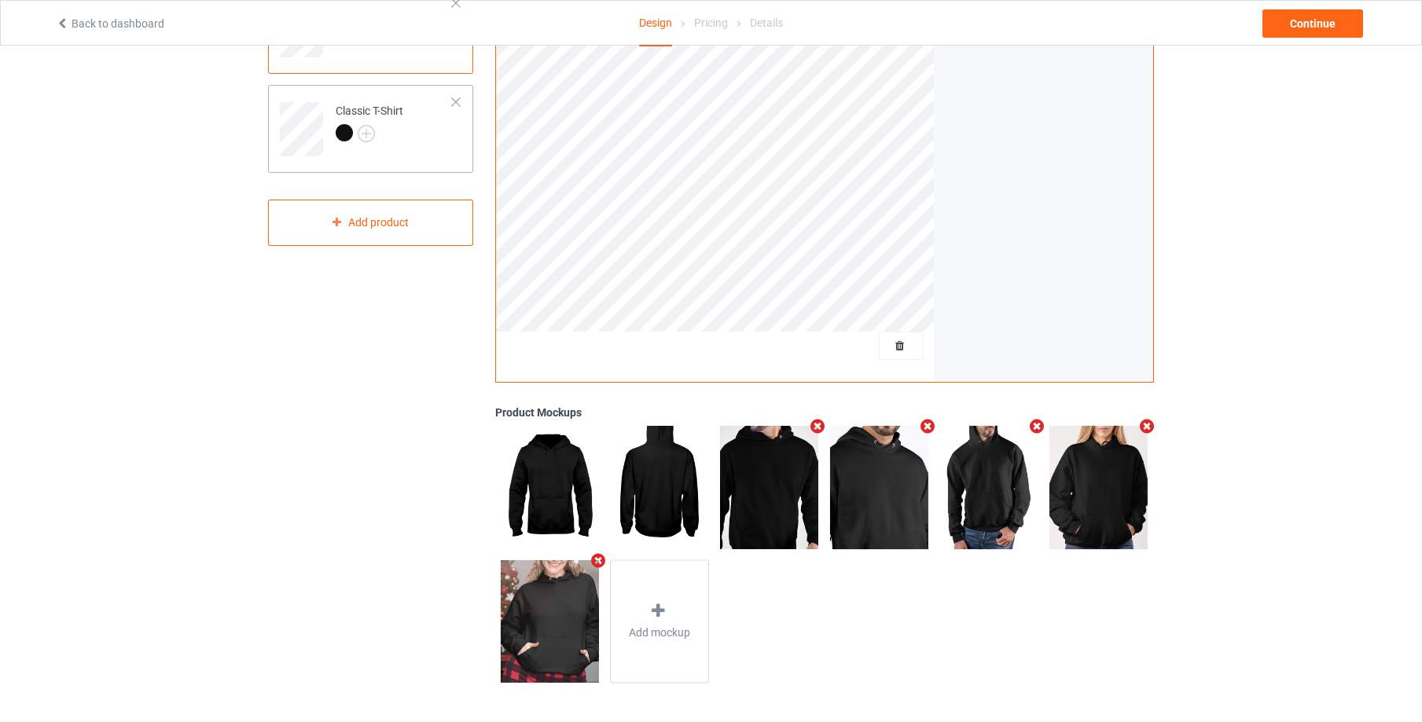
click at [454, 145] on td "Classic T-Shirt" at bounding box center [394, 123] width 134 height 65
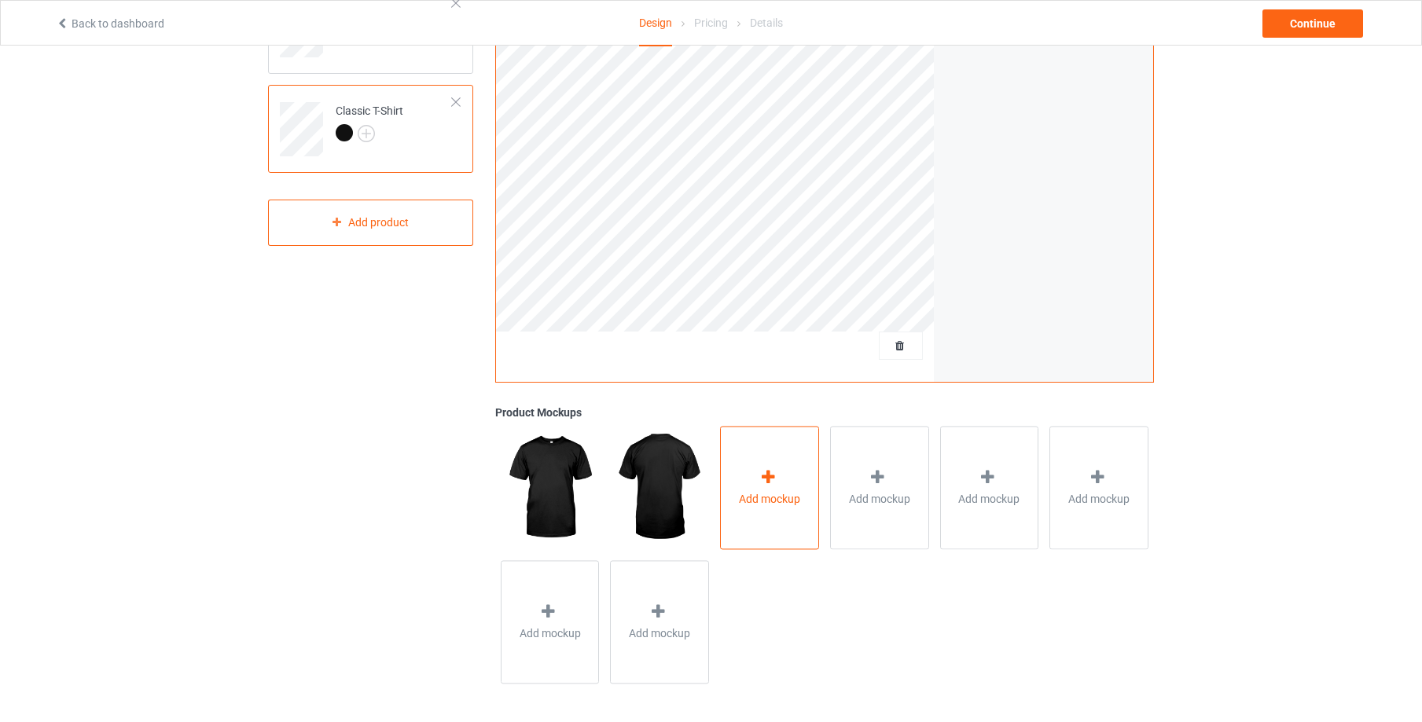
click at [777, 478] on icon at bounding box center [769, 477] width 20 height 17
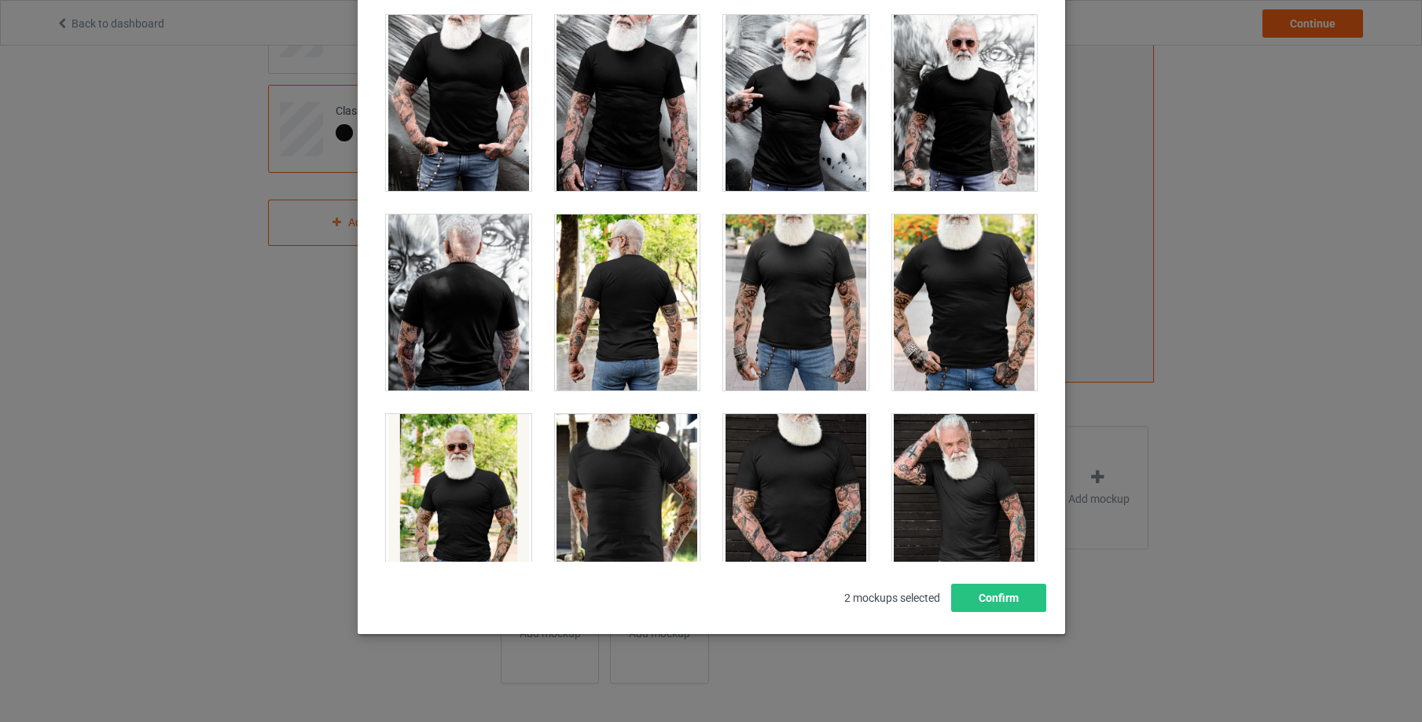
scroll to position [12552, 0]
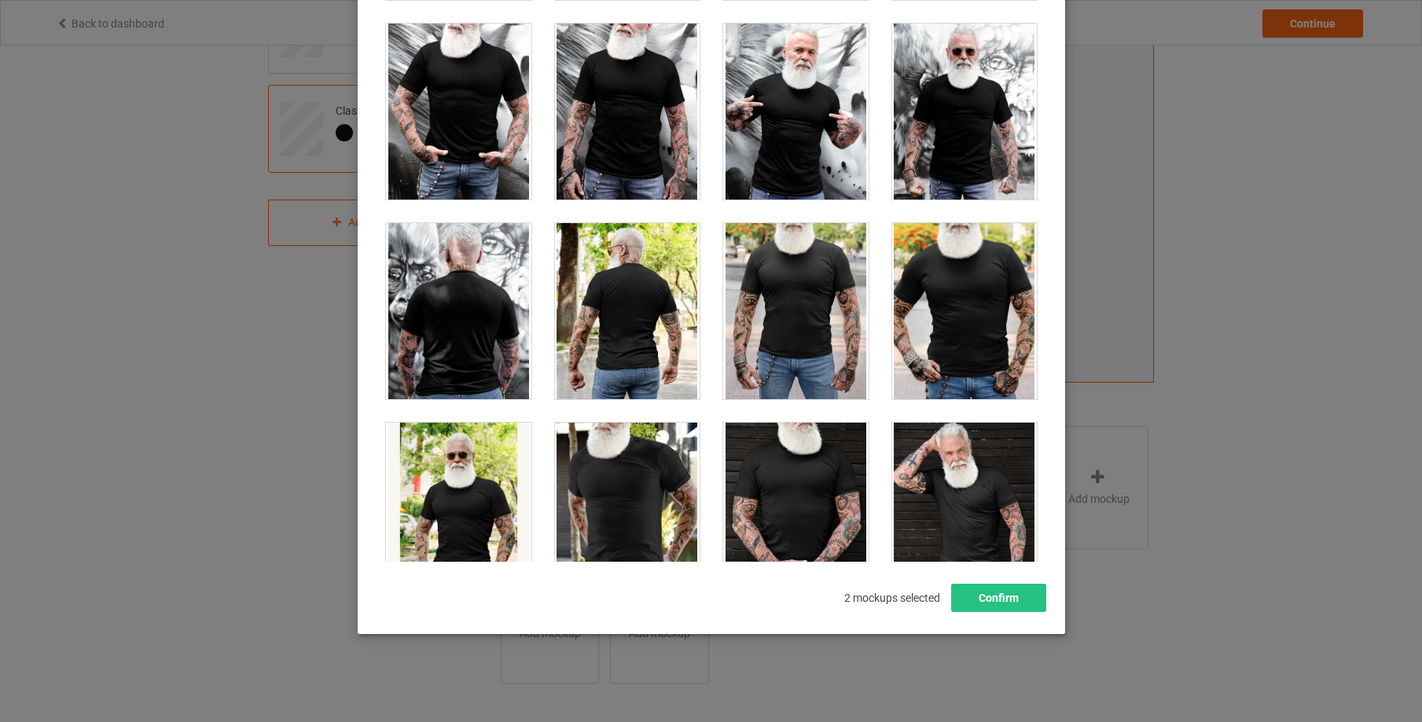
click at [785, 275] on div at bounding box center [795, 311] width 145 height 176
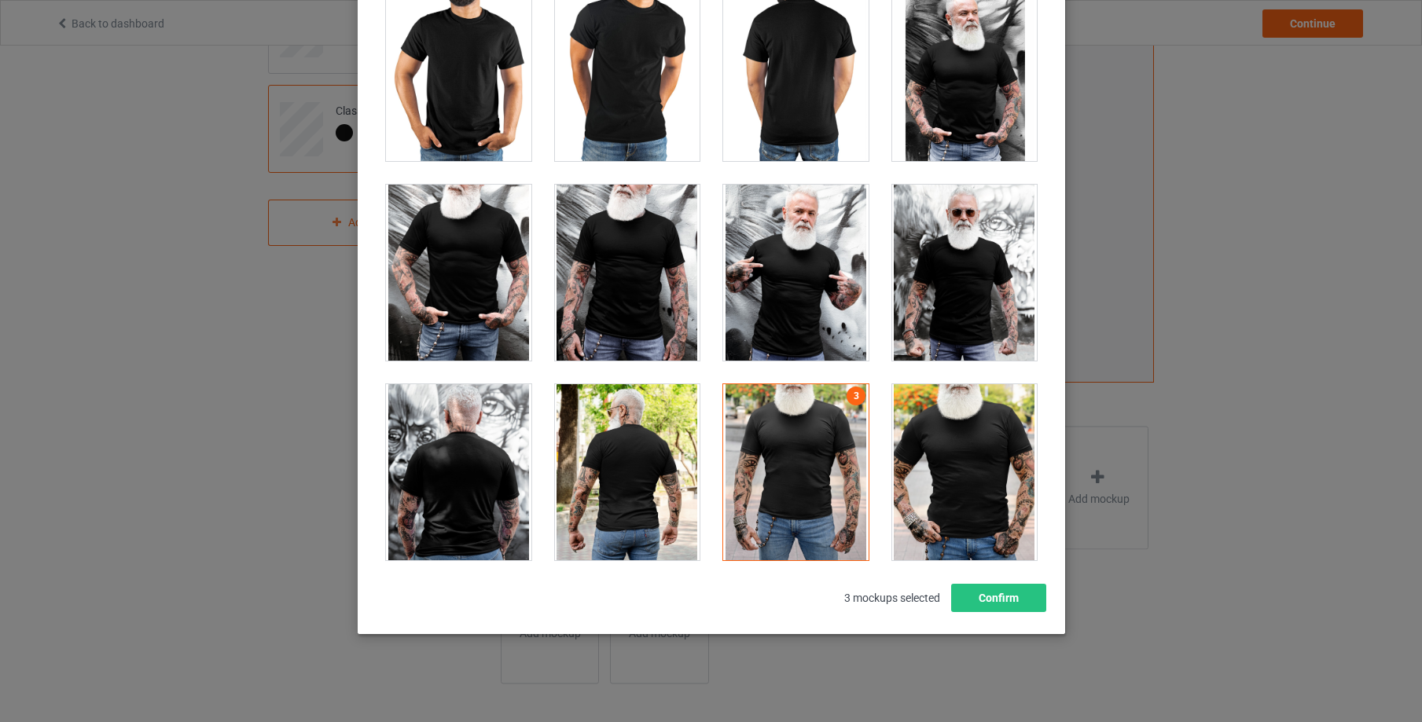
scroll to position [12392, 0]
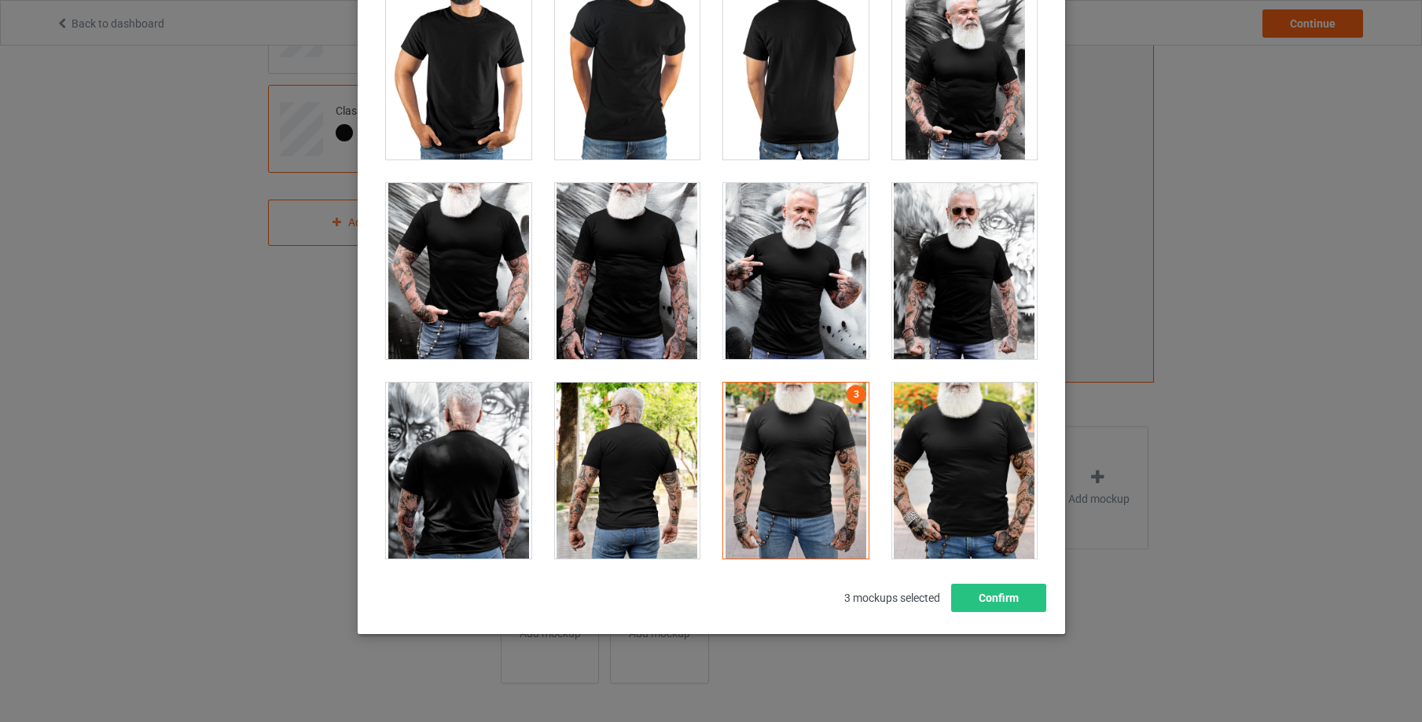
click at [459, 261] on div at bounding box center [458, 271] width 145 height 176
click at [805, 293] on div at bounding box center [795, 271] width 145 height 176
click at [994, 601] on button "Confirm" at bounding box center [997, 598] width 95 height 28
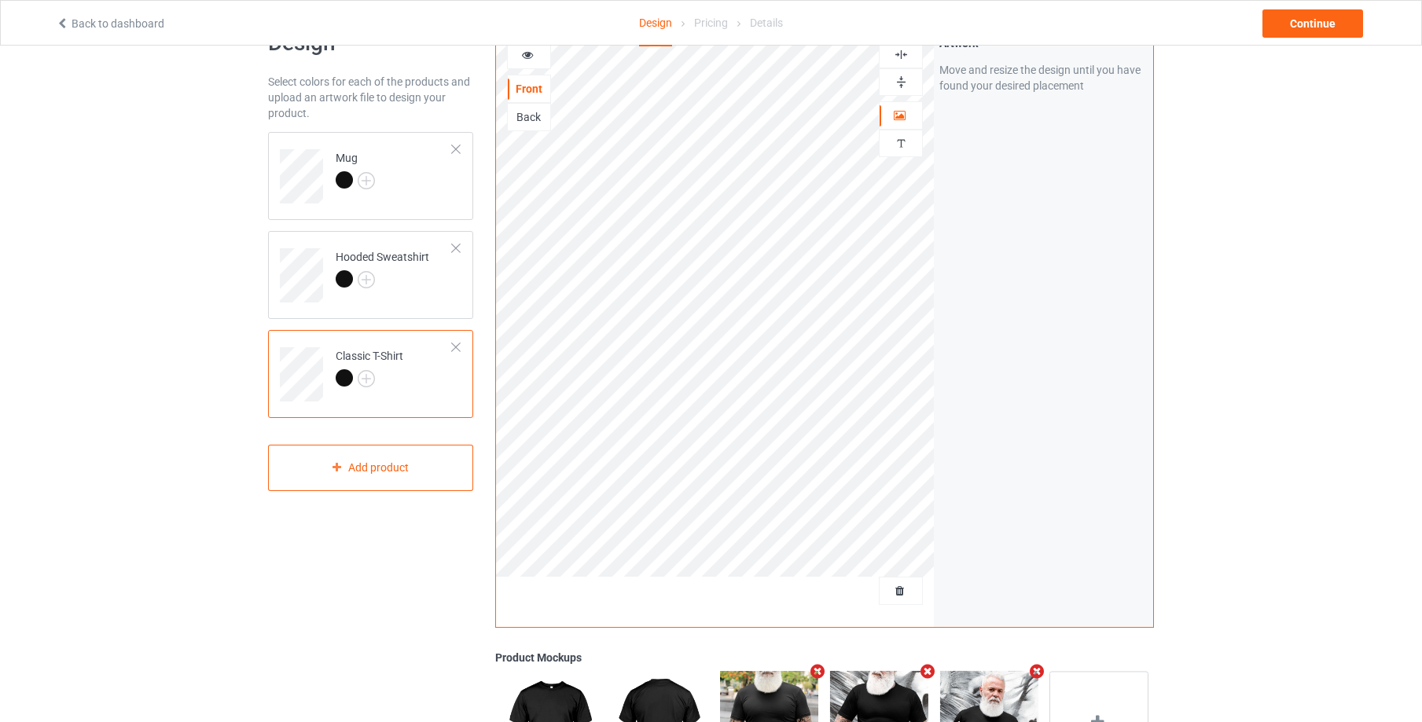
scroll to position [0, 0]
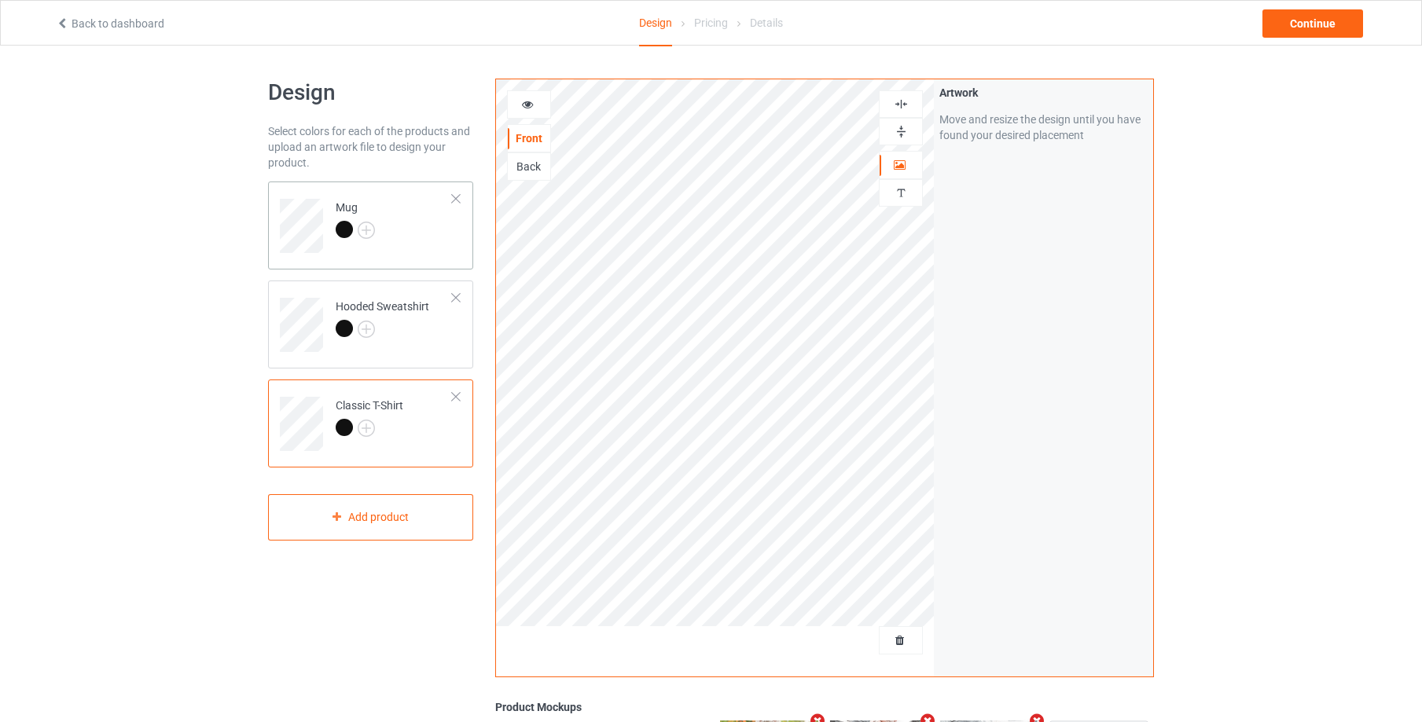
click at [445, 230] on td "Mug" at bounding box center [394, 220] width 134 height 65
click at [1323, 29] on div "Continue" at bounding box center [1313, 23] width 101 height 28
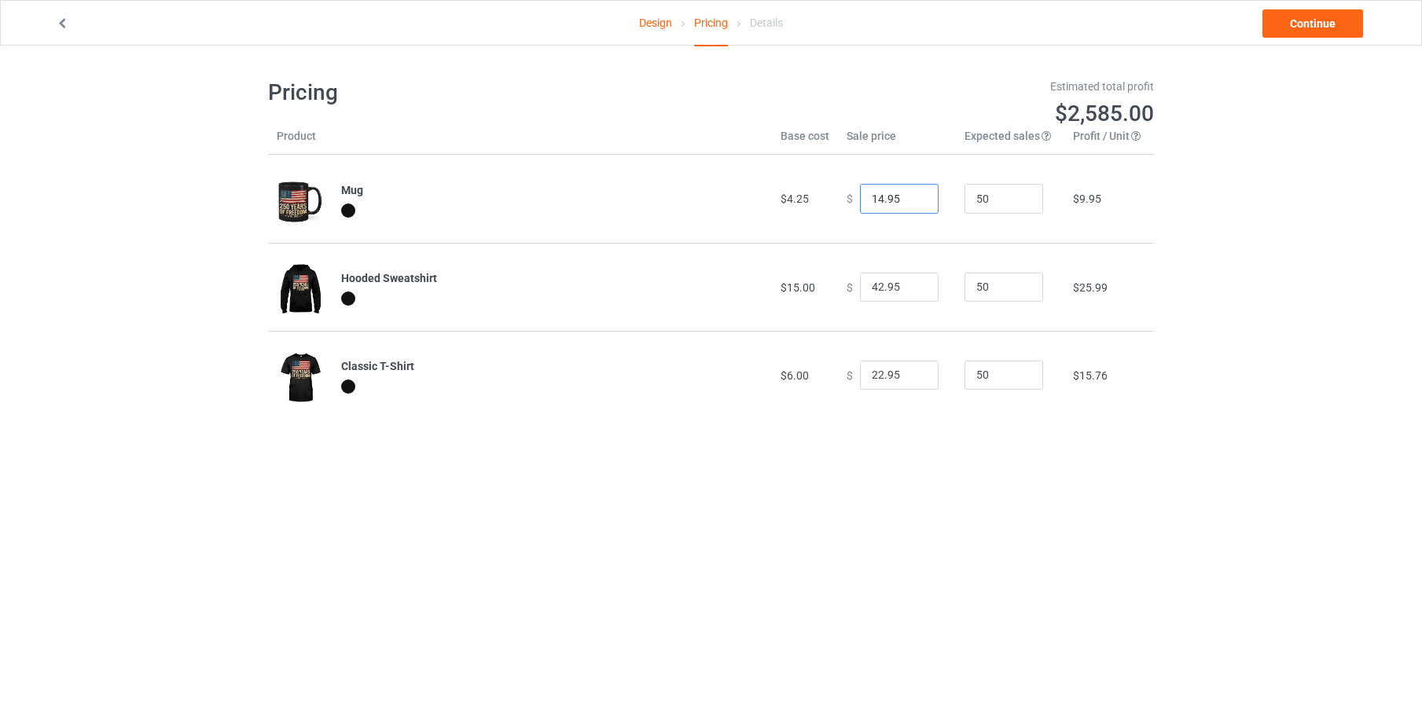
drag, startPoint x: 891, startPoint y: 198, endPoint x: 842, endPoint y: 190, distance: 49.4
click at [847, 190] on div "$ 14.95" at bounding box center [897, 199] width 101 height 30
type input "22.99"
click at [1317, 197] on div "Design Pricing Details Continue Pricing Estimated total profit $2,959.00 Produc…" at bounding box center [711, 249] width 1422 height 406
click at [1310, 19] on link "Continue" at bounding box center [1313, 23] width 101 height 28
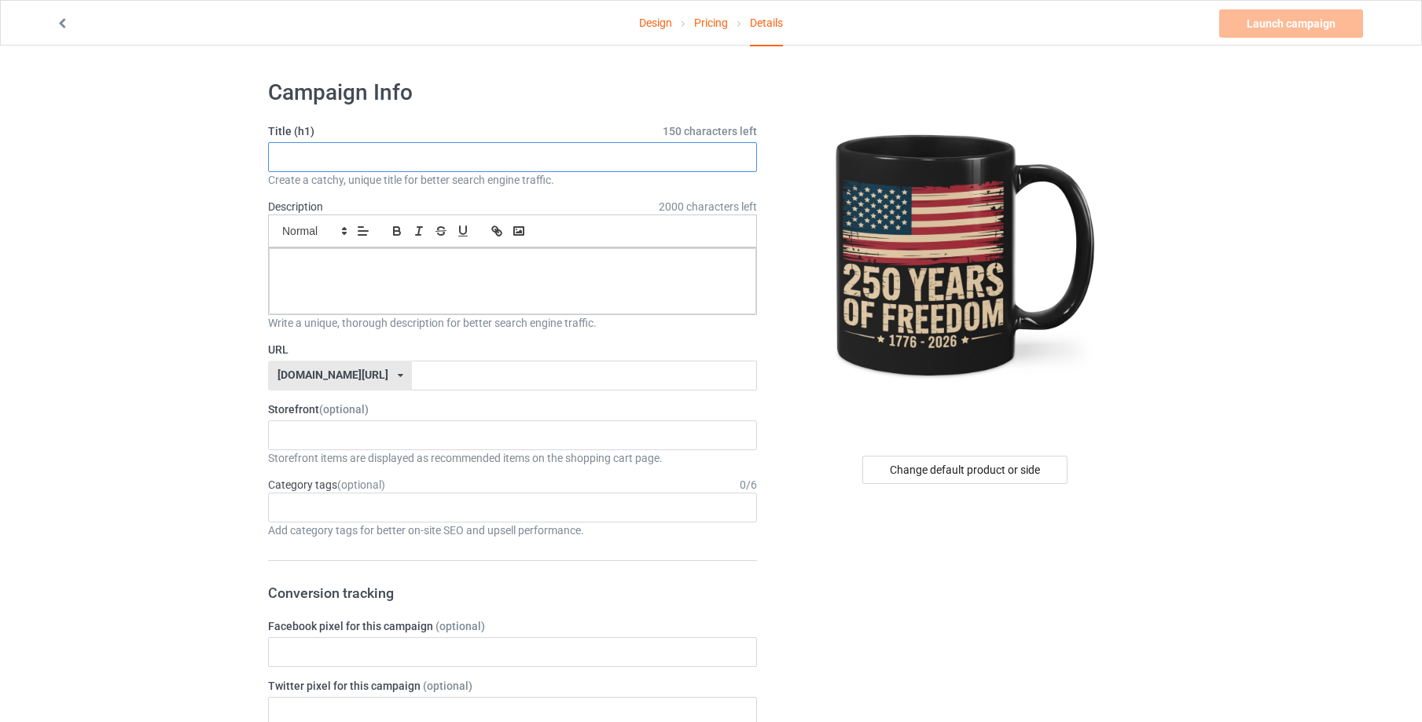
click at [366, 159] on input "text" at bounding box center [512, 157] width 489 height 30
drag, startPoint x: 416, startPoint y: 156, endPoint x: 273, endPoint y: 145, distance: 143.4
click at [274, 145] on input "250 Years Of Freedom" at bounding box center [512, 157] width 489 height 30
type input "250 Years Of Freedom"
click at [330, 257] on div at bounding box center [512, 281] width 487 height 66
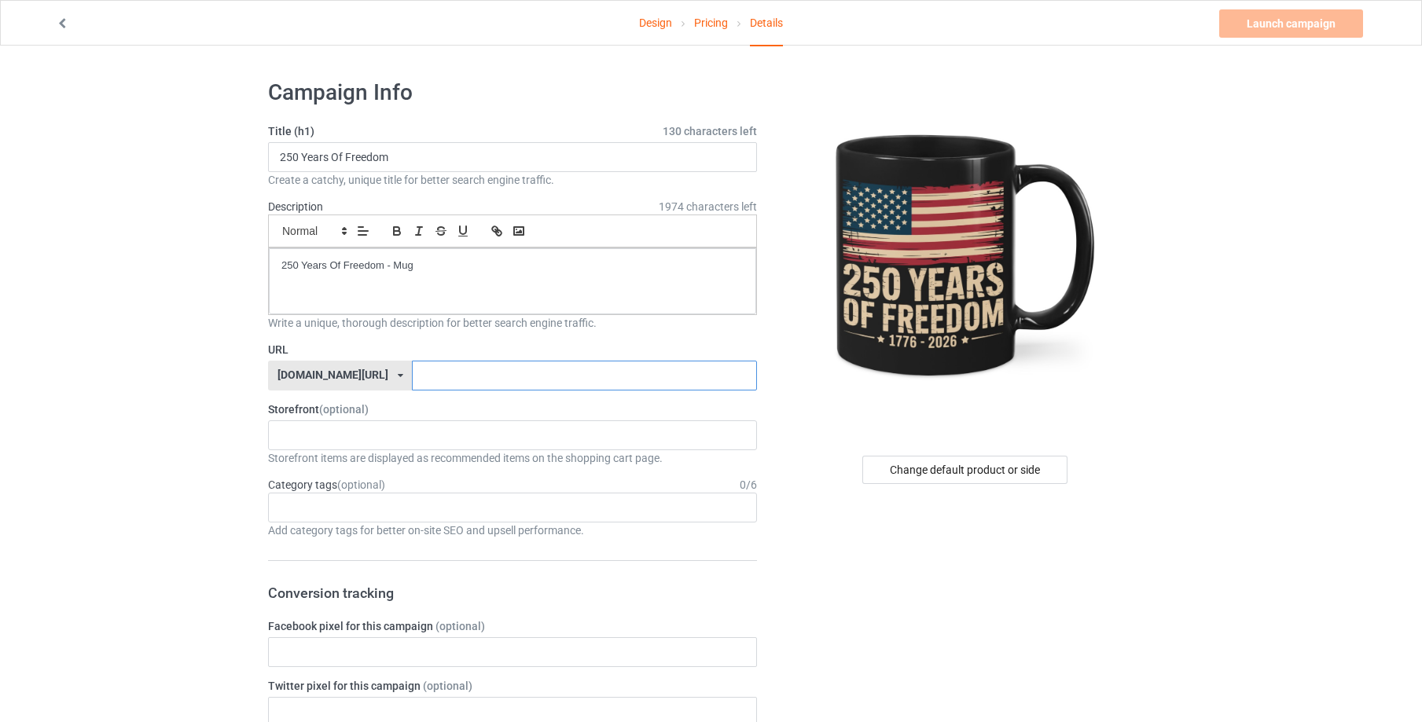
click at [413, 379] on input "text" at bounding box center [584, 376] width 344 height 30
type input "ujyiethyetfyofbm"
click at [1303, 23] on link "Launch campaign" at bounding box center [1291, 23] width 144 height 28
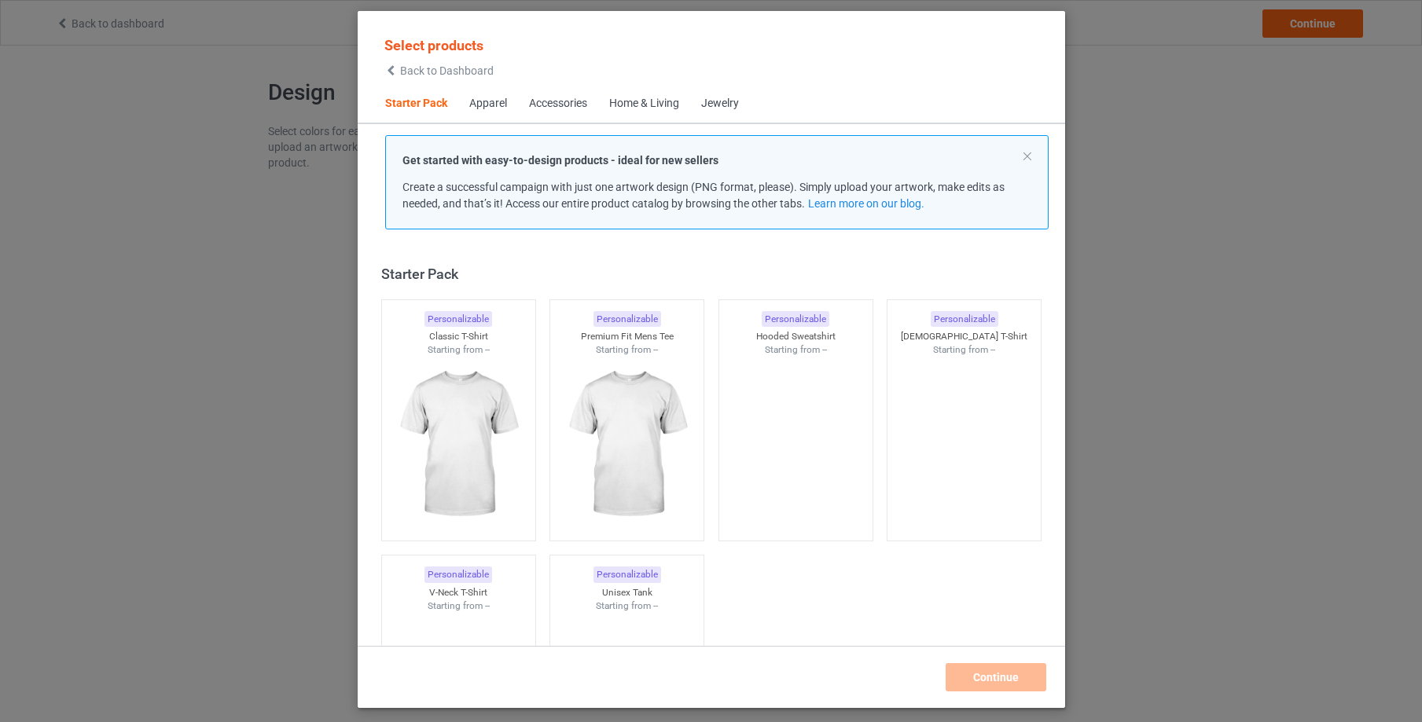
scroll to position [20, 0]
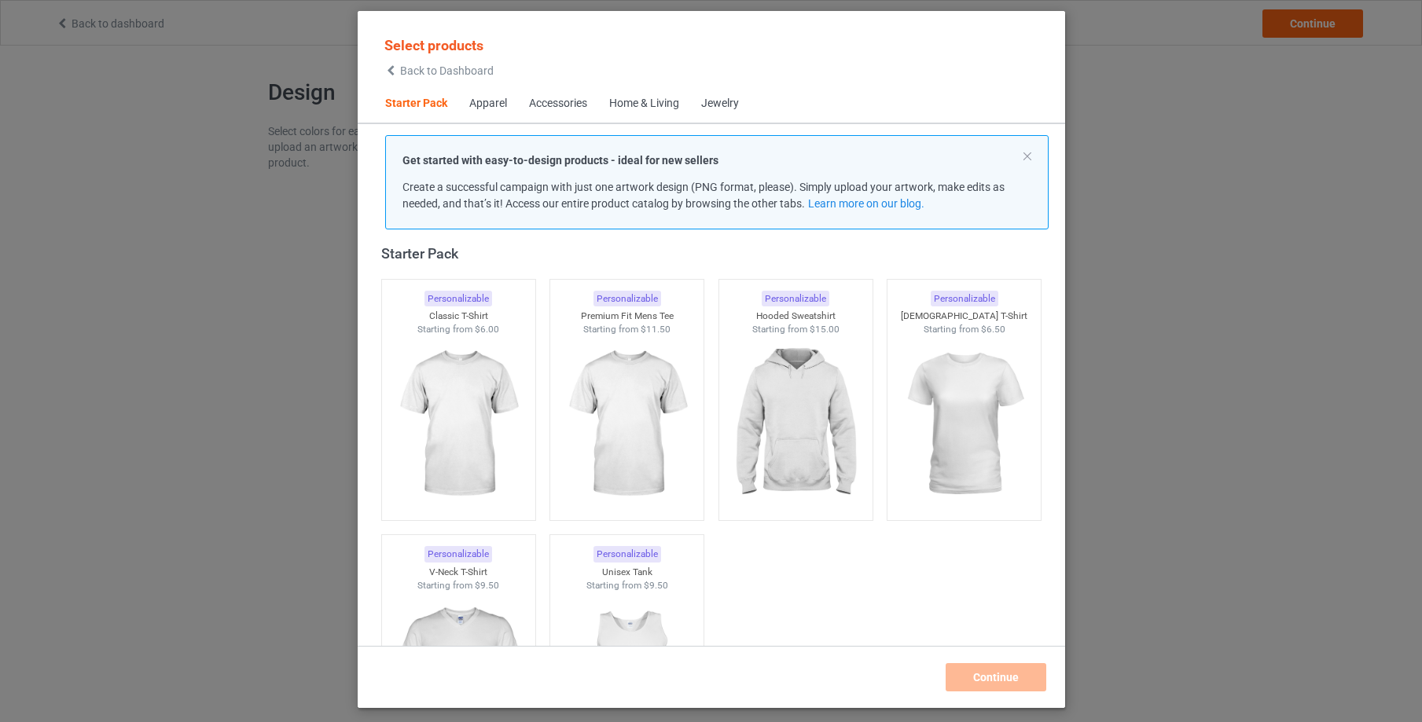
click at [428, 68] on span "Back to Dashboard" at bounding box center [447, 70] width 94 height 13
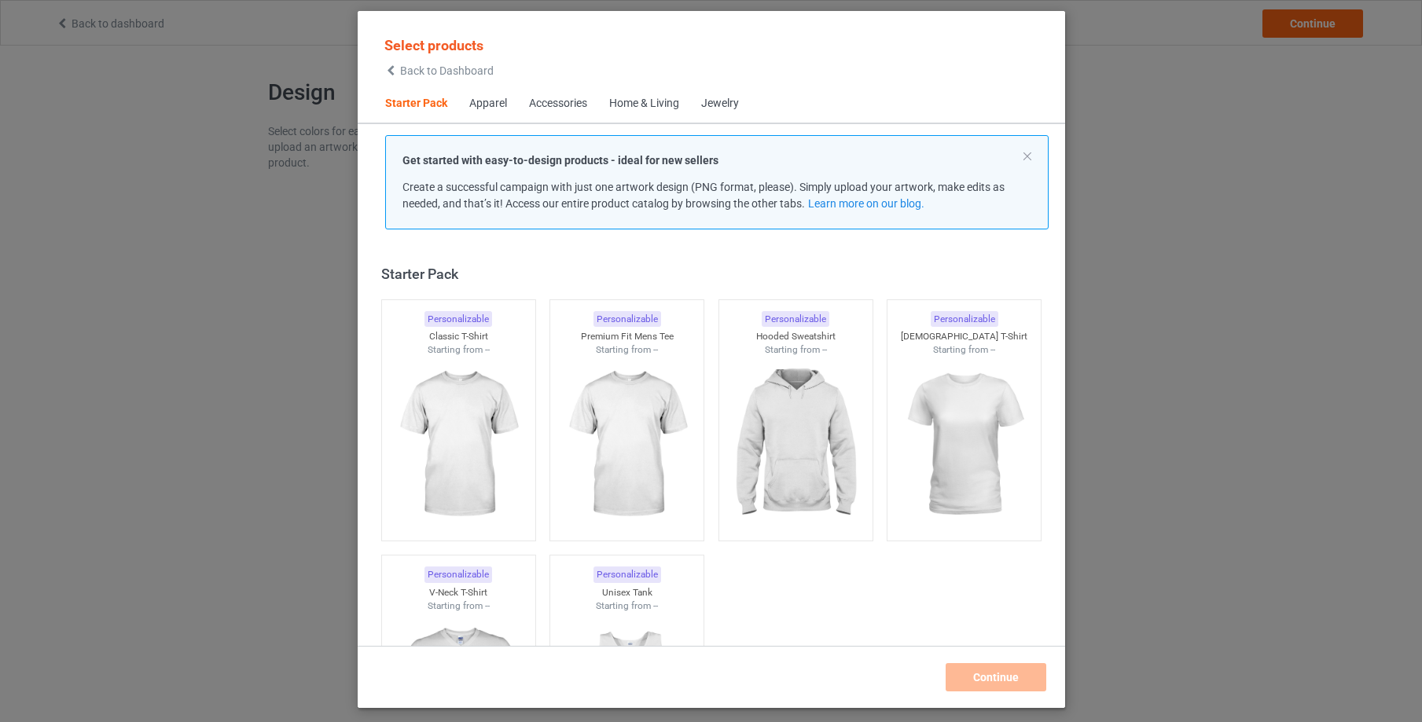
scroll to position [20, 0]
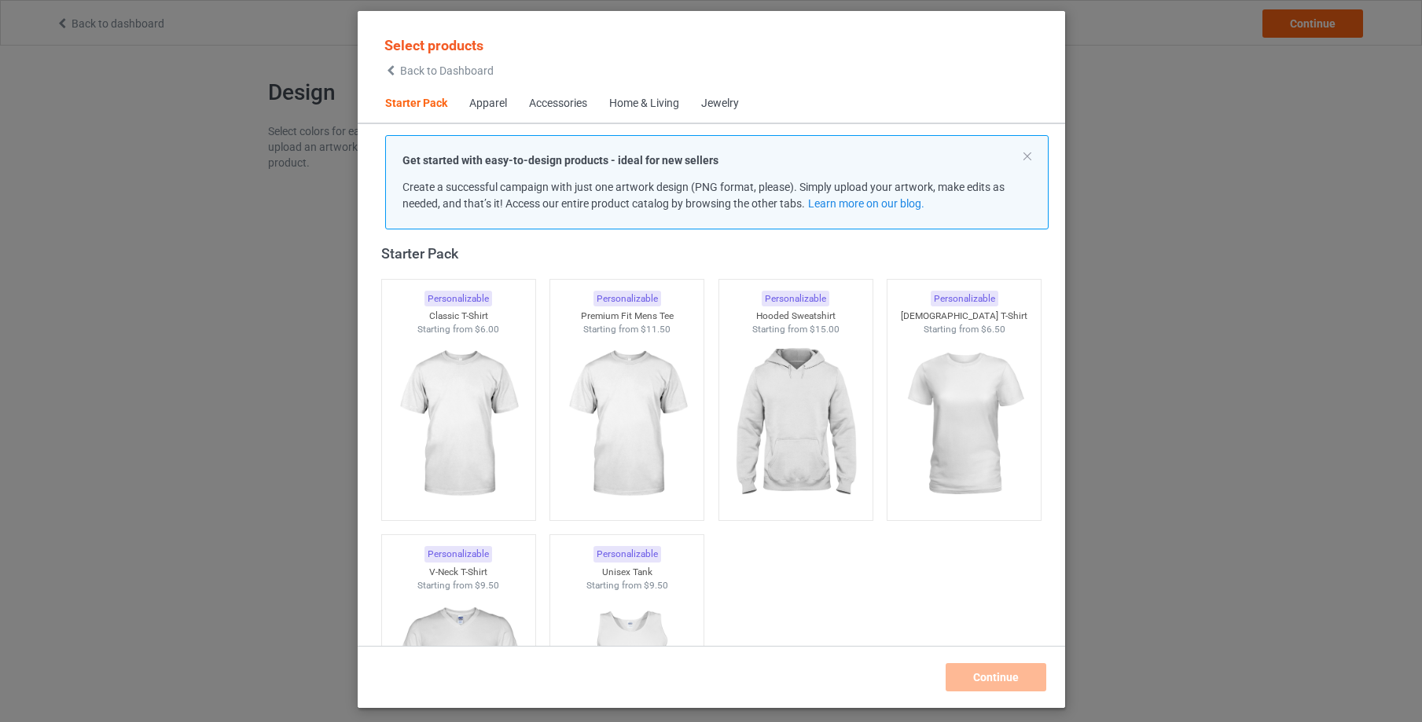
click at [664, 103] on div "Home & Living" at bounding box center [644, 104] width 70 height 16
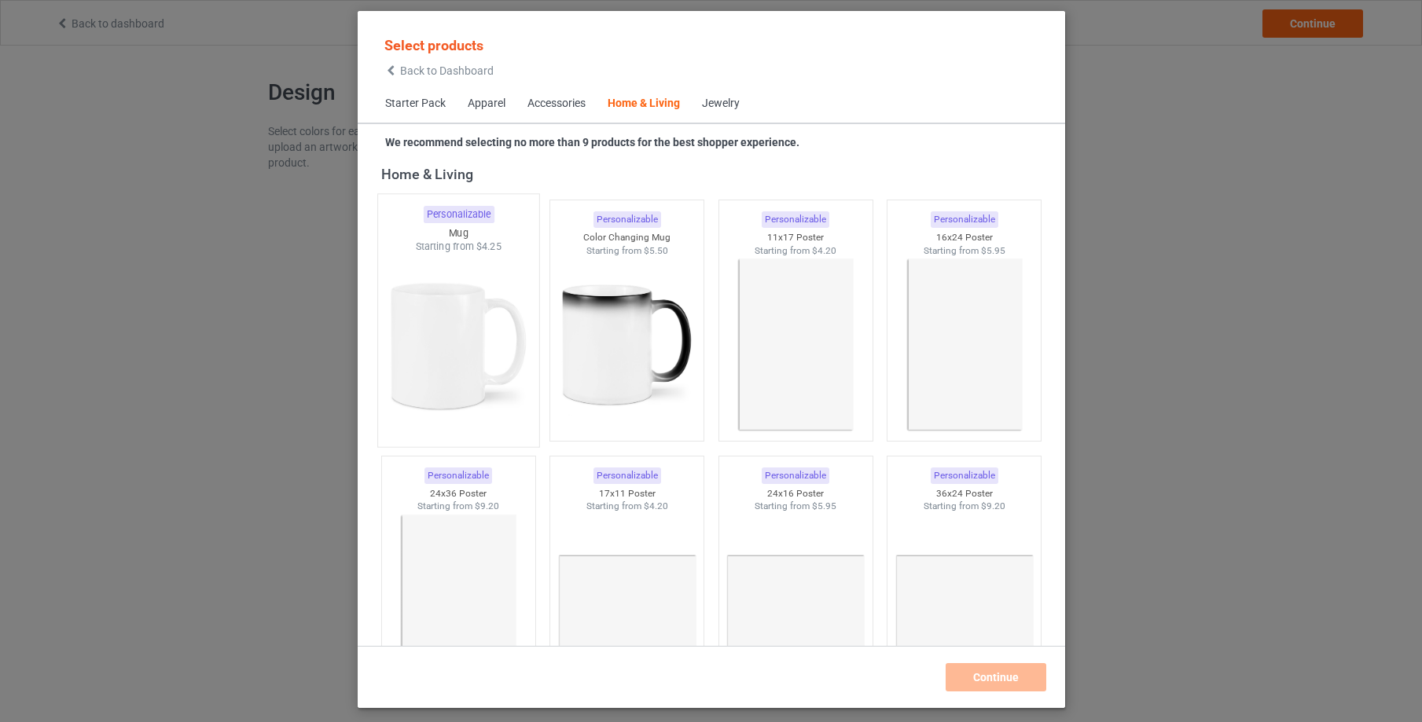
click at [454, 321] on img at bounding box center [458, 346] width 148 height 185
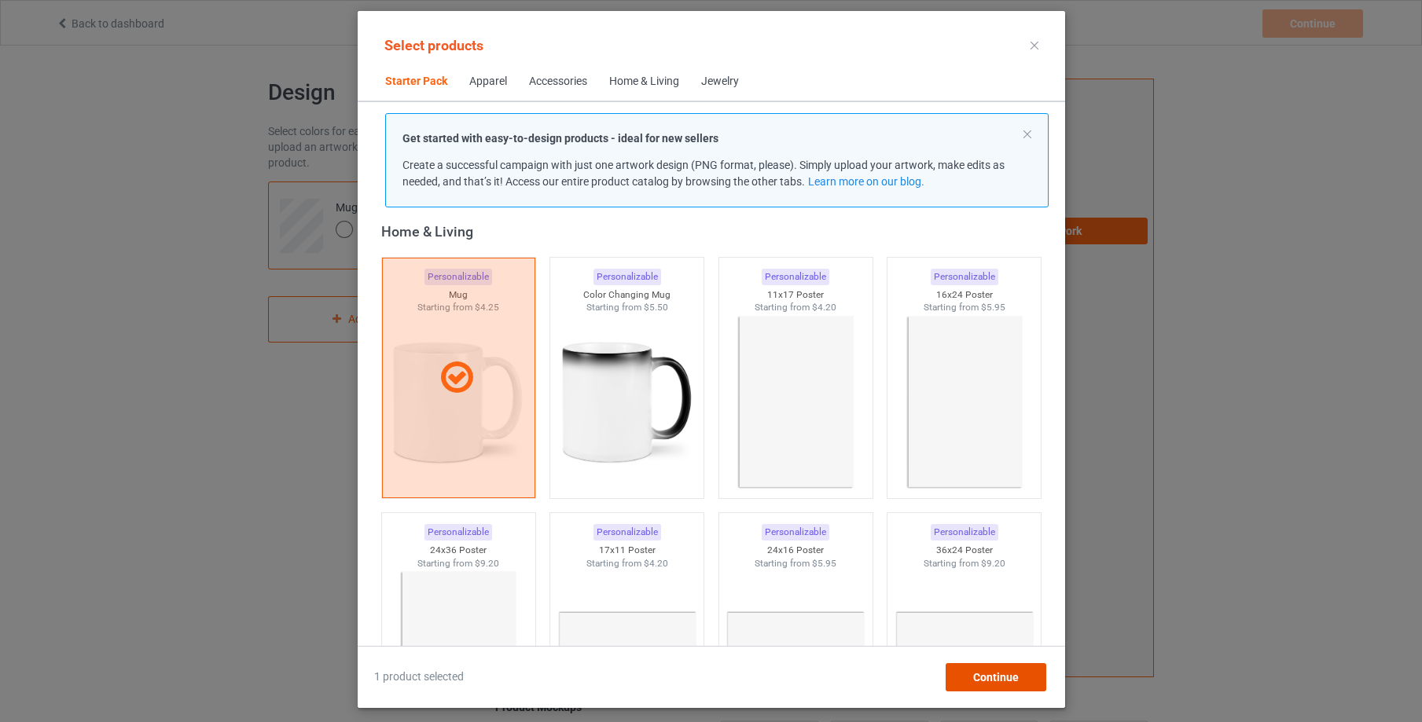
click at [997, 675] on span "Continue" at bounding box center [995, 677] width 46 height 13
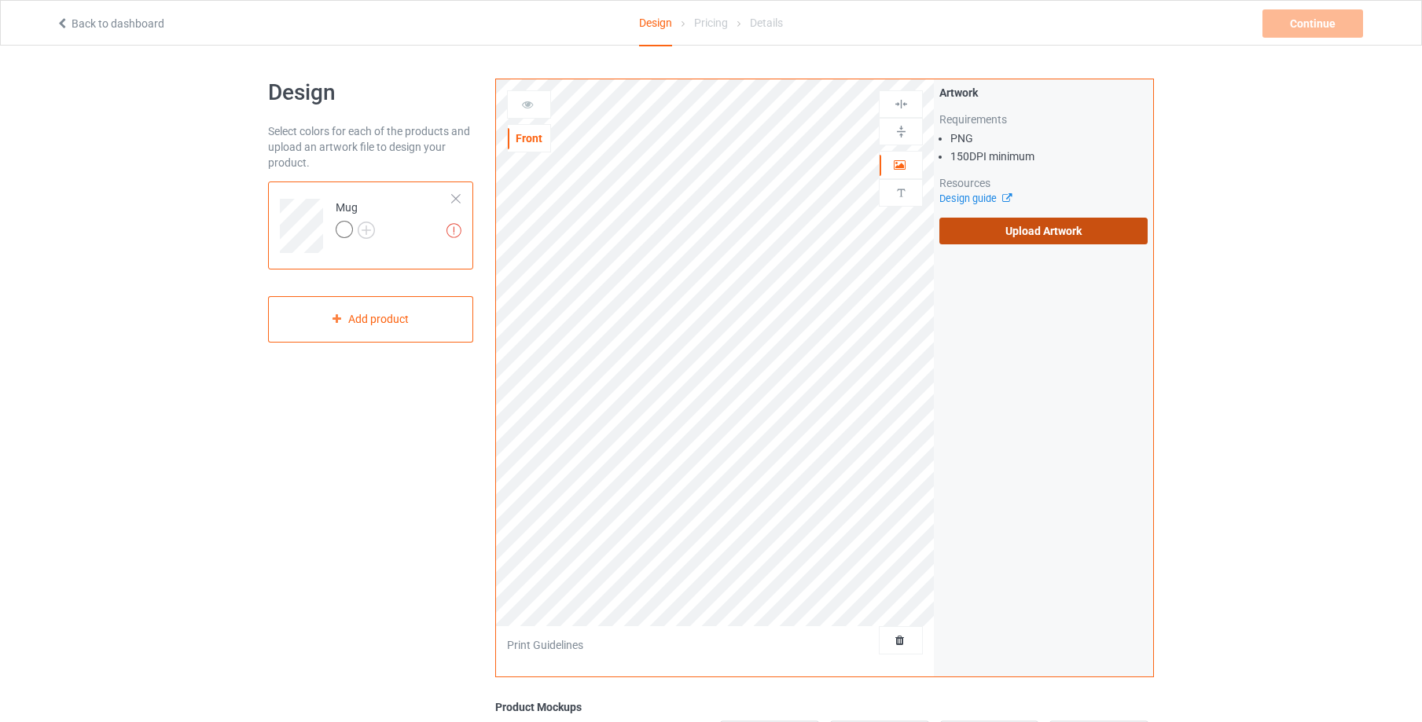
click at [1072, 229] on label "Upload Artwork" at bounding box center [1043, 231] width 208 height 27
click at [0, 0] on input "Upload Artwork" at bounding box center [0, 0] width 0 height 0
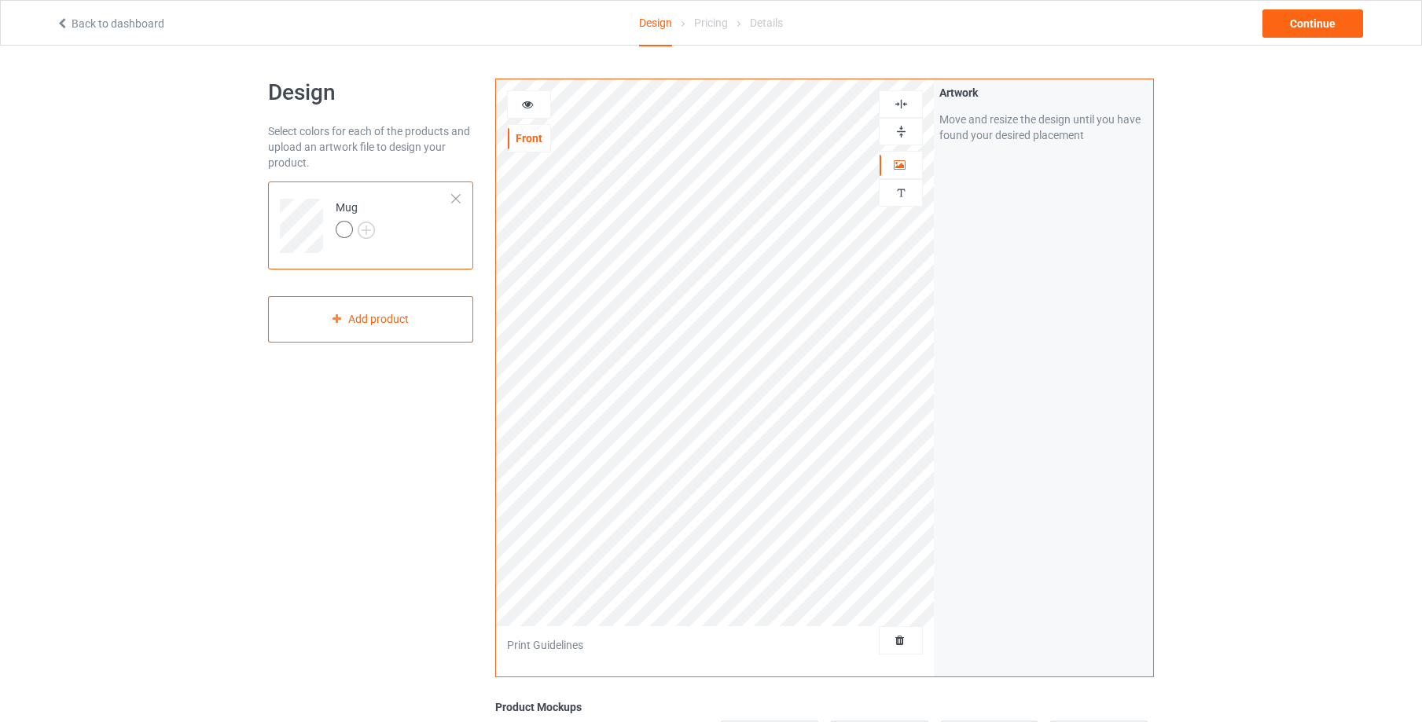
click at [899, 129] on img at bounding box center [901, 131] width 15 height 15
click at [524, 102] on icon at bounding box center [527, 102] width 13 height 11
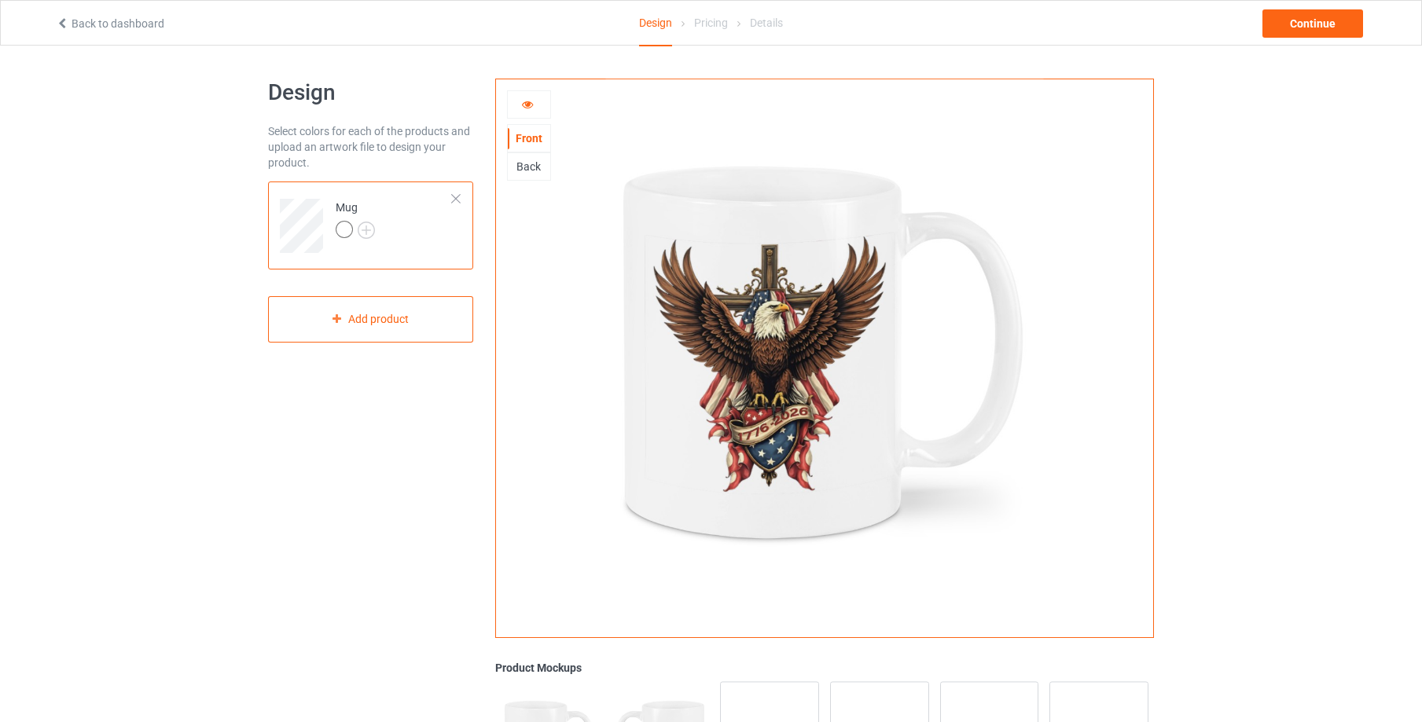
click at [527, 168] on div "Back" at bounding box center [529, 167] width 42 height 16
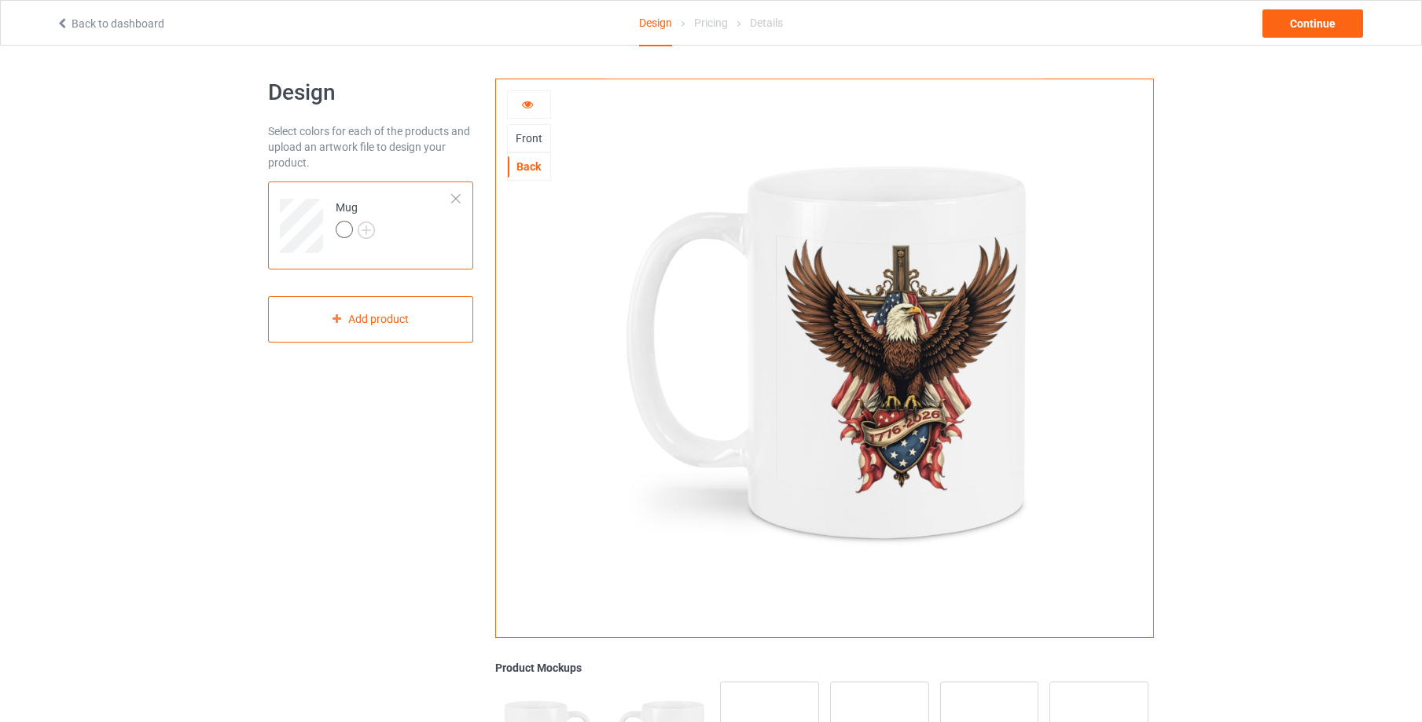
click at [527, 138] on div "Front" at bounding box center [529, 138] width 42 height 16
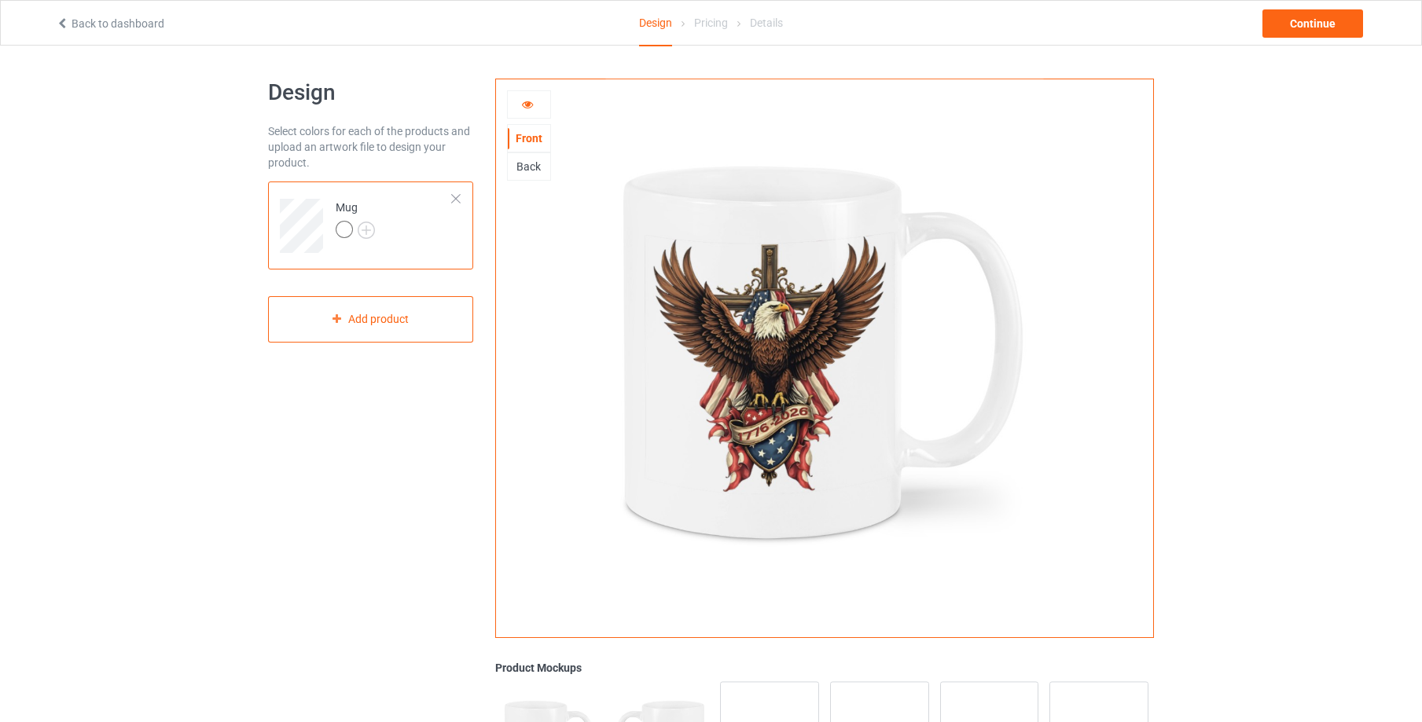
click at [527, 102] on icon at bounding box center [527, 102] width 13 height 11
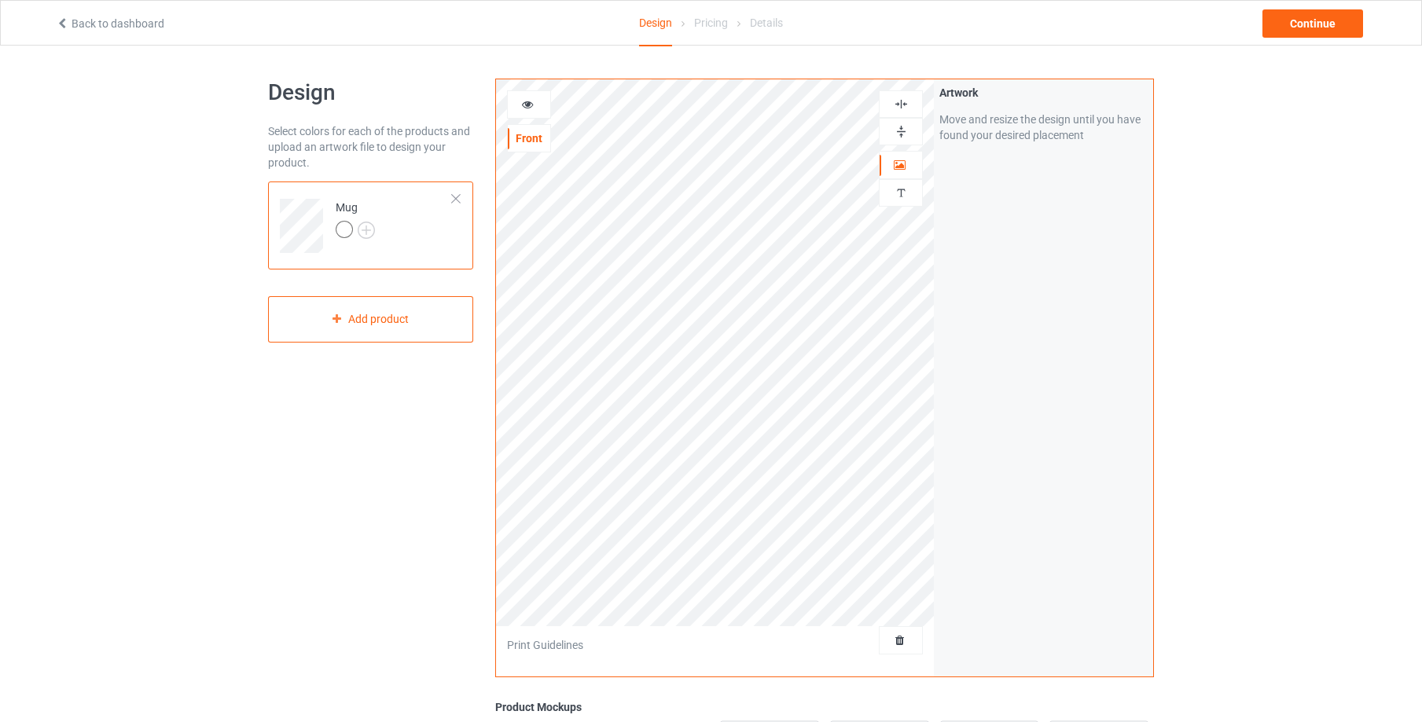
click at [902, 130] on img at bounding box center [901, 131] width 15 height 15
click at [525, 102] on icon at bounding box center [527, 102] width 13 height 11
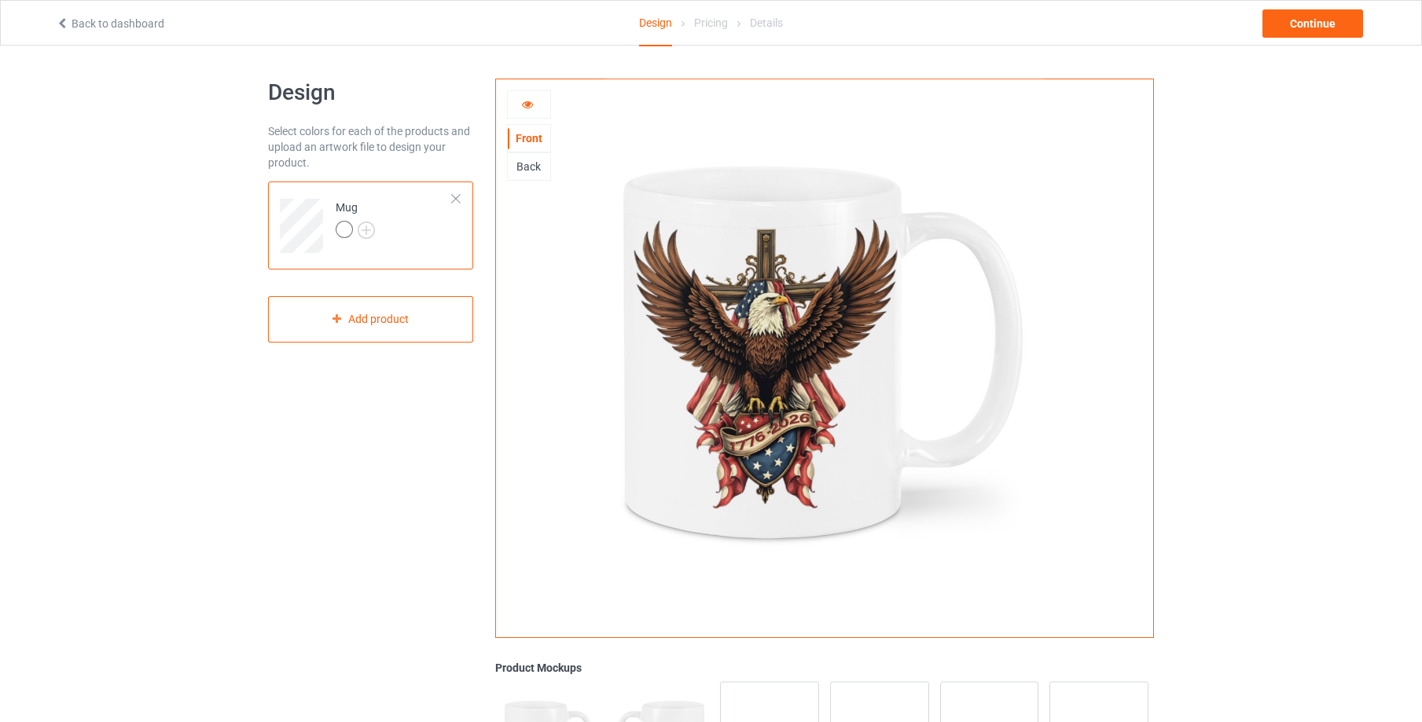
click at [527, 104] on icon at bounding box center [527, 102] width 13 height 11
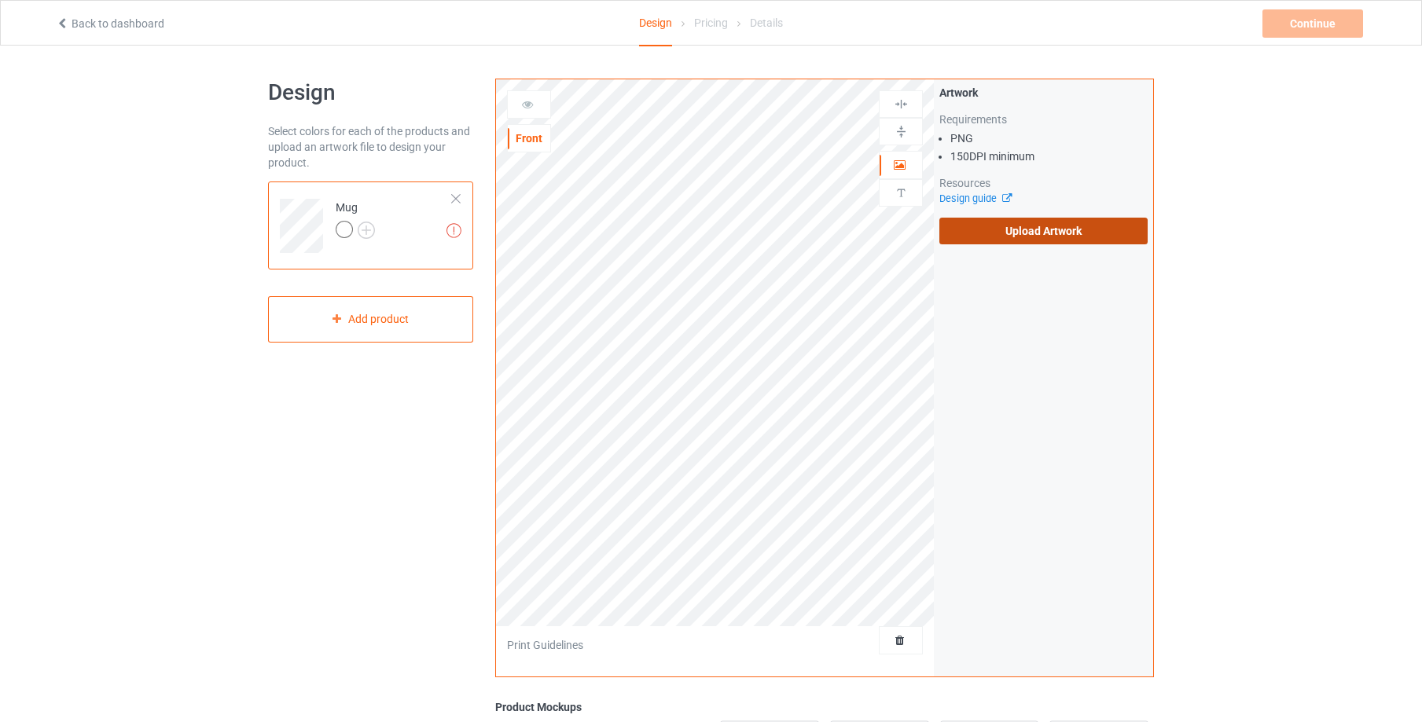
click at [1014, 235] on label "Upload Artwork" at bounding box center [1043, 231] width 208 height 27
click at [0, 0] on input "Upload Artwork" at bounding box center [0, 0] width 0 height 0
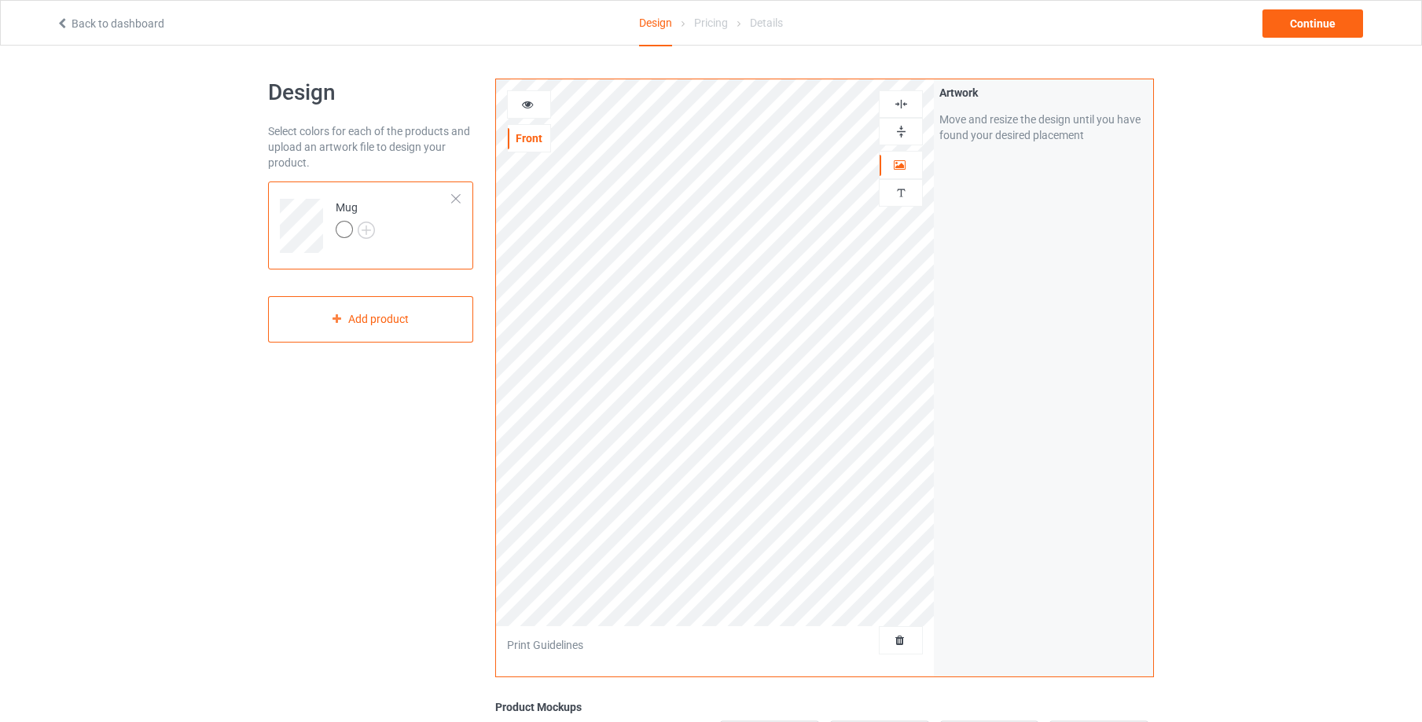
click at [894, 127] on img at bounding box center [901, 131] width 15 height 15
click at [530, 102] on icon at bounding box center [527, 102] width 13 height 11
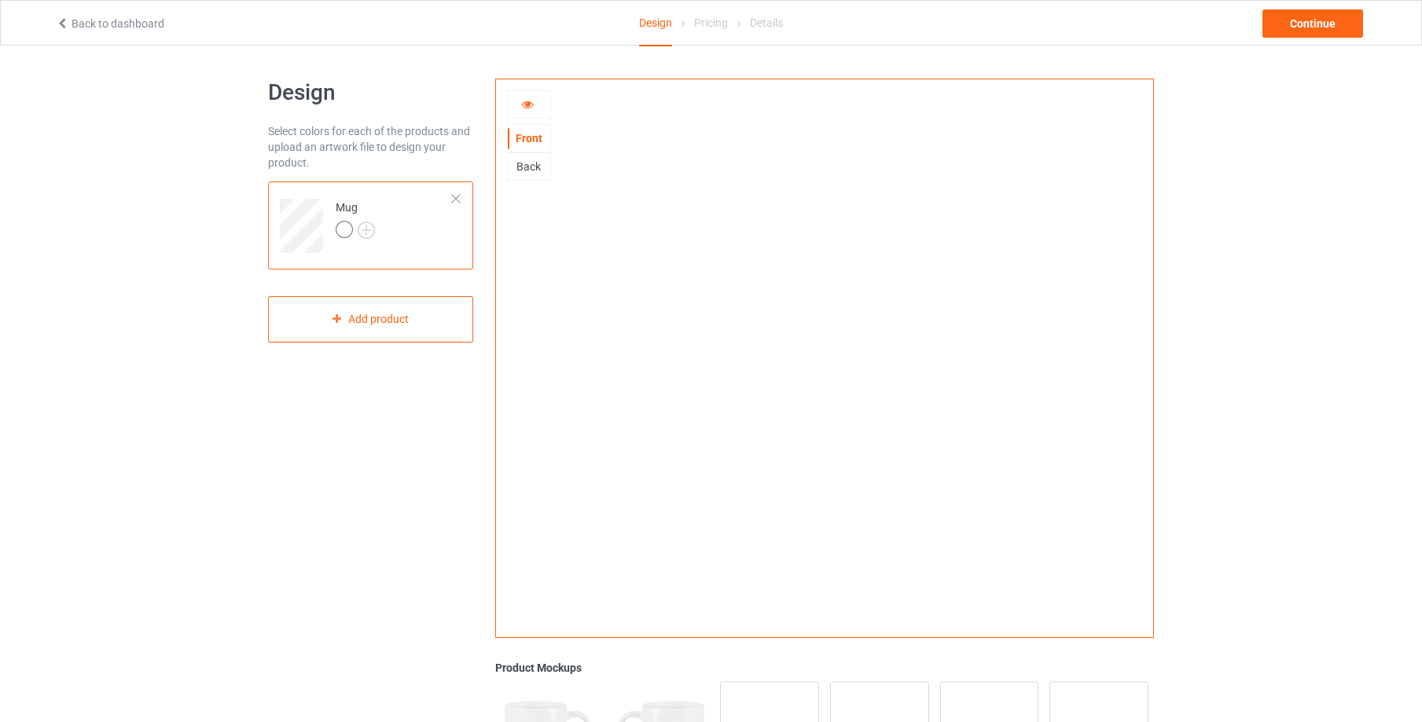
click at [531, 165] on div "Back" at bounding box center [529, 167] width 42 height 16
click at [532, 138] on div "Front" at bounding box center [529, 138] width 42 height 16
click at [531, 105] on icon at bounding box center [527, 102] width 13 height 11
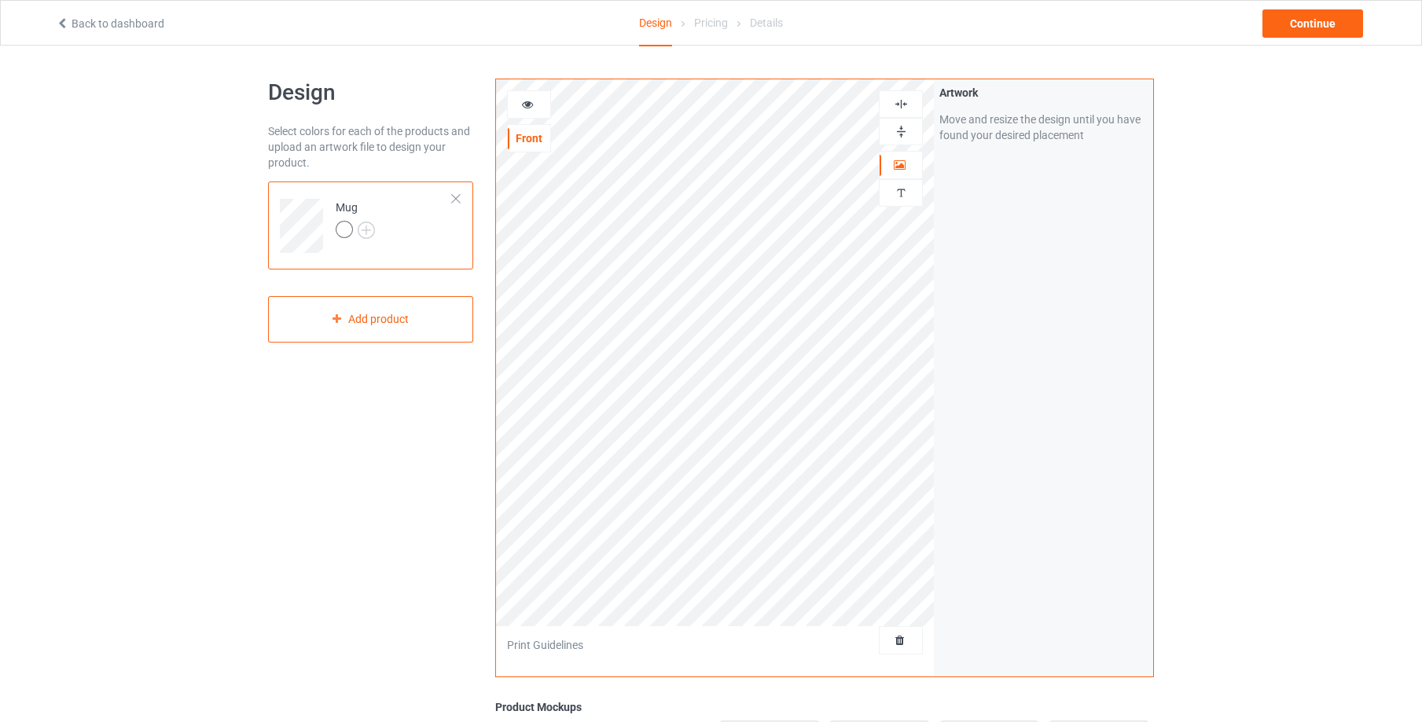
drag, startPoint x: 902, startPoint y: 130, endPoint x: 884, endPoint y: 132, distance: 18.2
click at [902, 130] on img at bounding box center [901, 131] width 15 height 15
click at [527, 103] on icon at bounding box center [527, 102] width 13 height 11
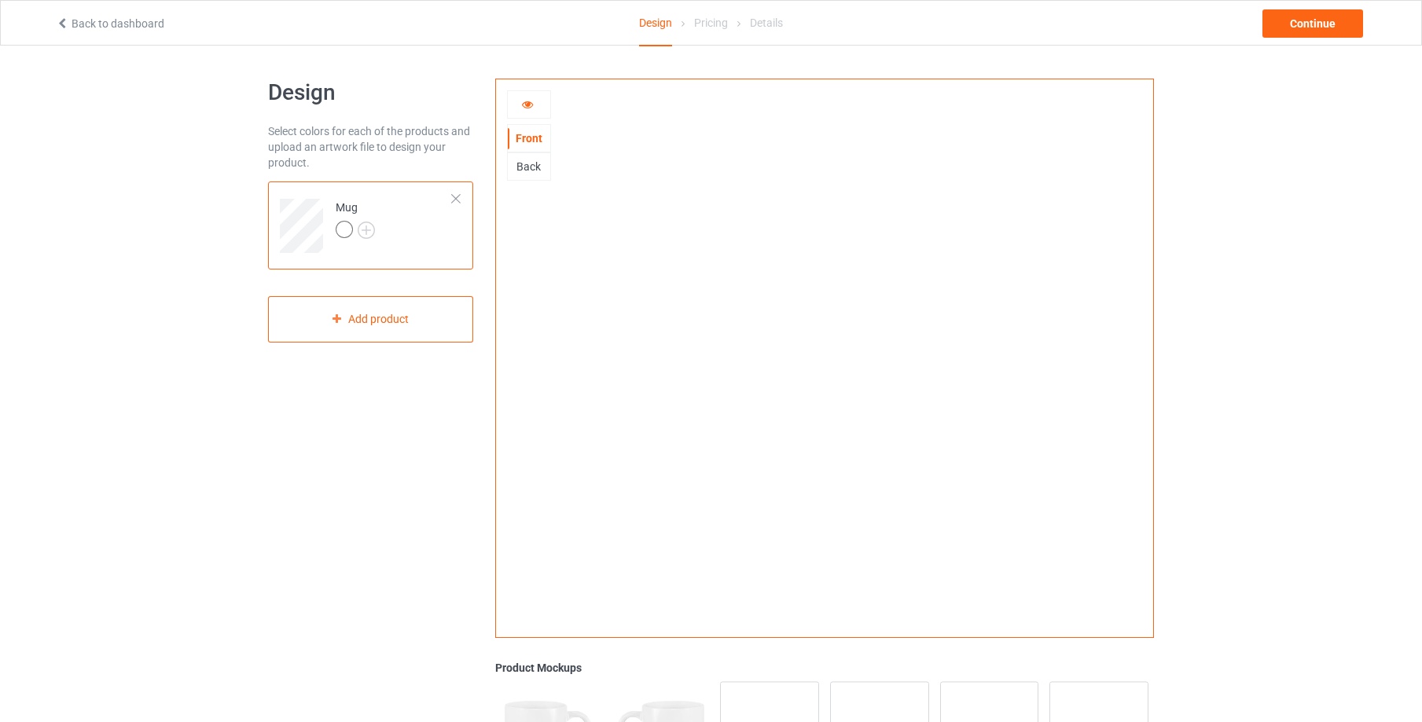
click at [530, 165] on div "Back" at bounding box center [529, 167] width 42 height 16
click at [531, 138] on div "Front" at bounding box center [529, 138] width 42 height 16
click at [532, 99] on icon at bounding box center [527, 102] width 13 height 11
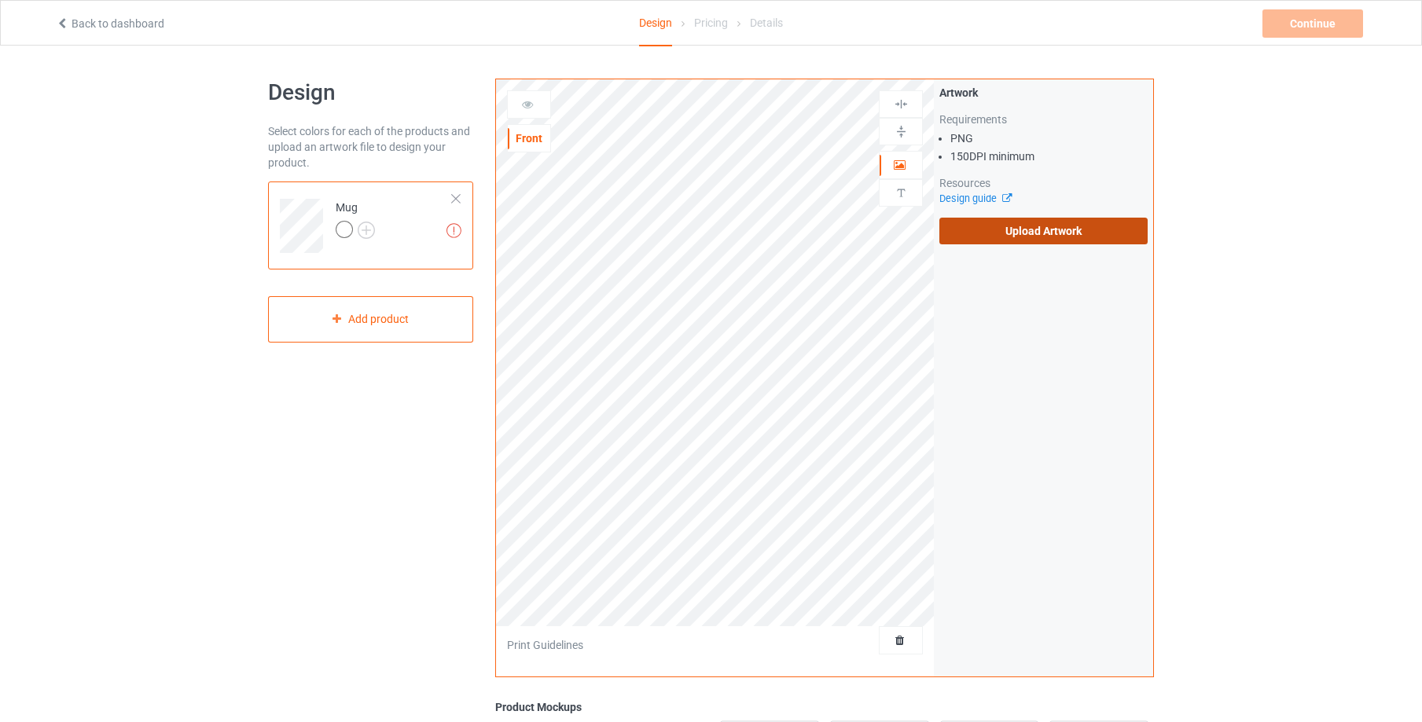
click at [1053, 233] on label "Upload Artwork" at bounding box center [1043, 231] width 208 height 27
click at [0, 0] on input "Upload Artwork" at bounding box center [0, 0] width 0 height 0
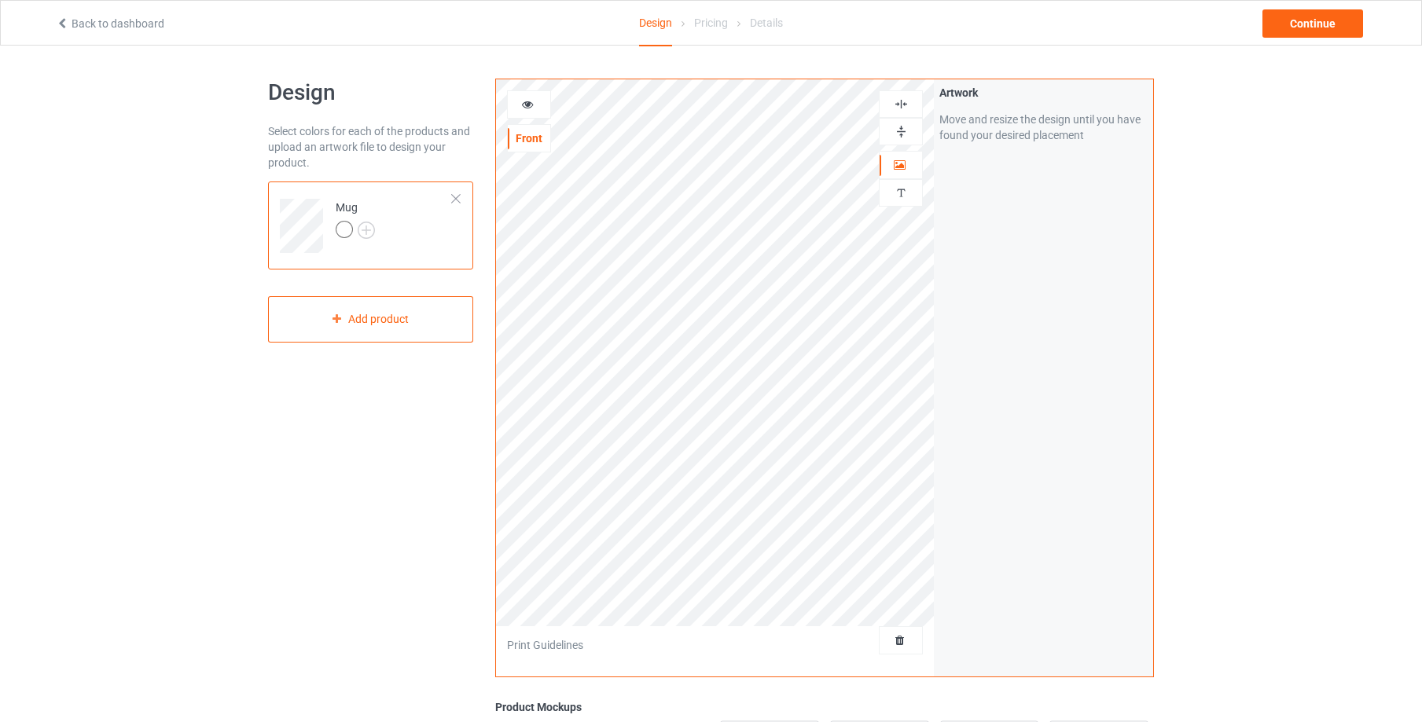
click at [896, 128] on img at bounding box center [901, 131] width 15 height 15
click at [527, 102] on icon at bounding box center [527, 102] width 13 height 11
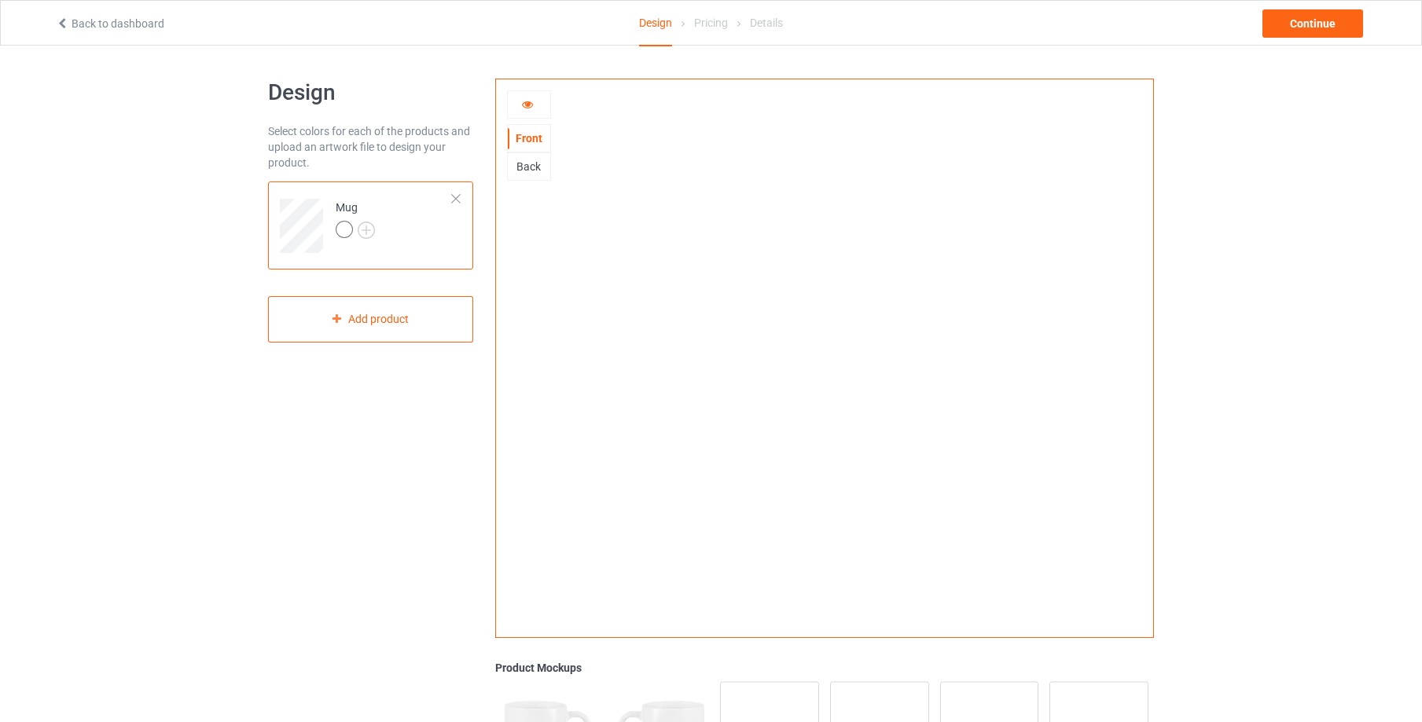
click at [527, 167] on div "Back" at bounding box center [529, 167] width 42 height 16
click at [530, 140] on div "Front" at bounding box center [529, 138] width 42 height 16
click at [528, 107] on icon at bounding box center [527, 102] width 13 height 11
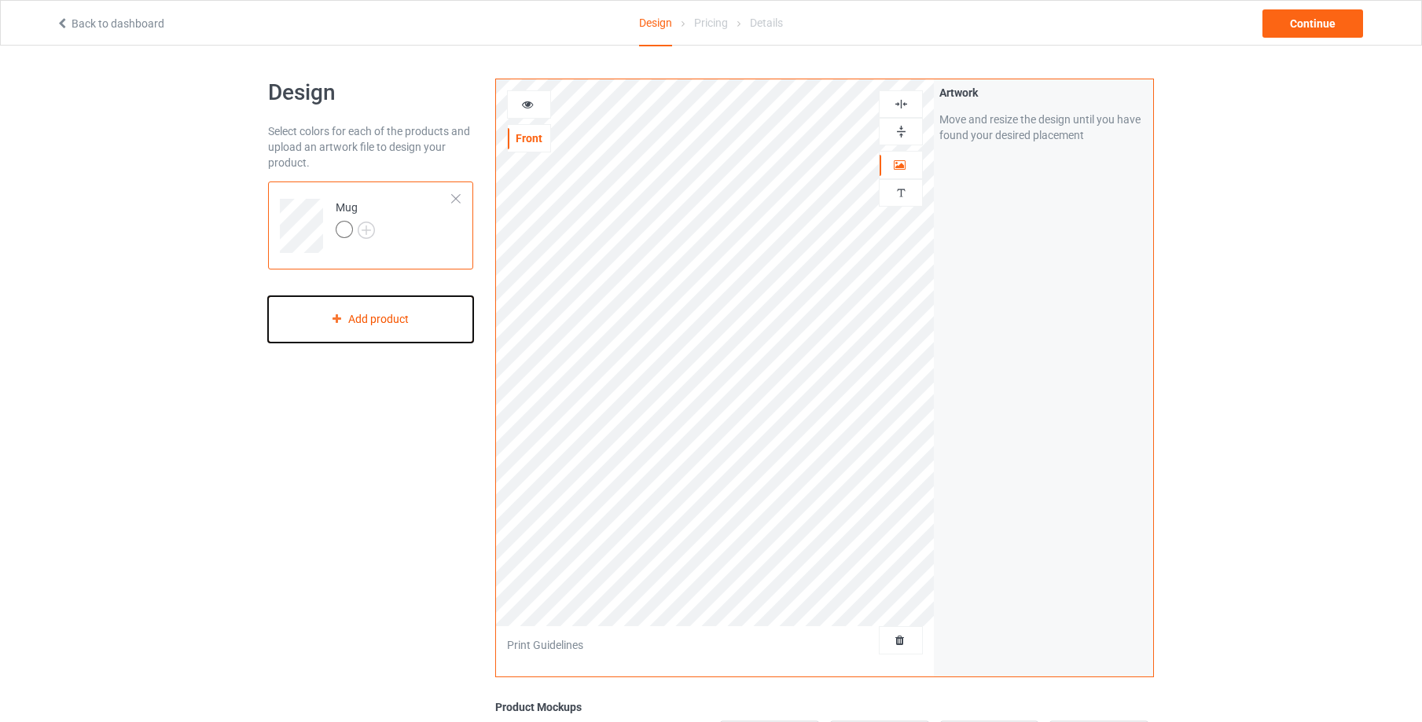
click at [390, 318] on div "Add product" at bounding box center [370, 319] width 205 height 46
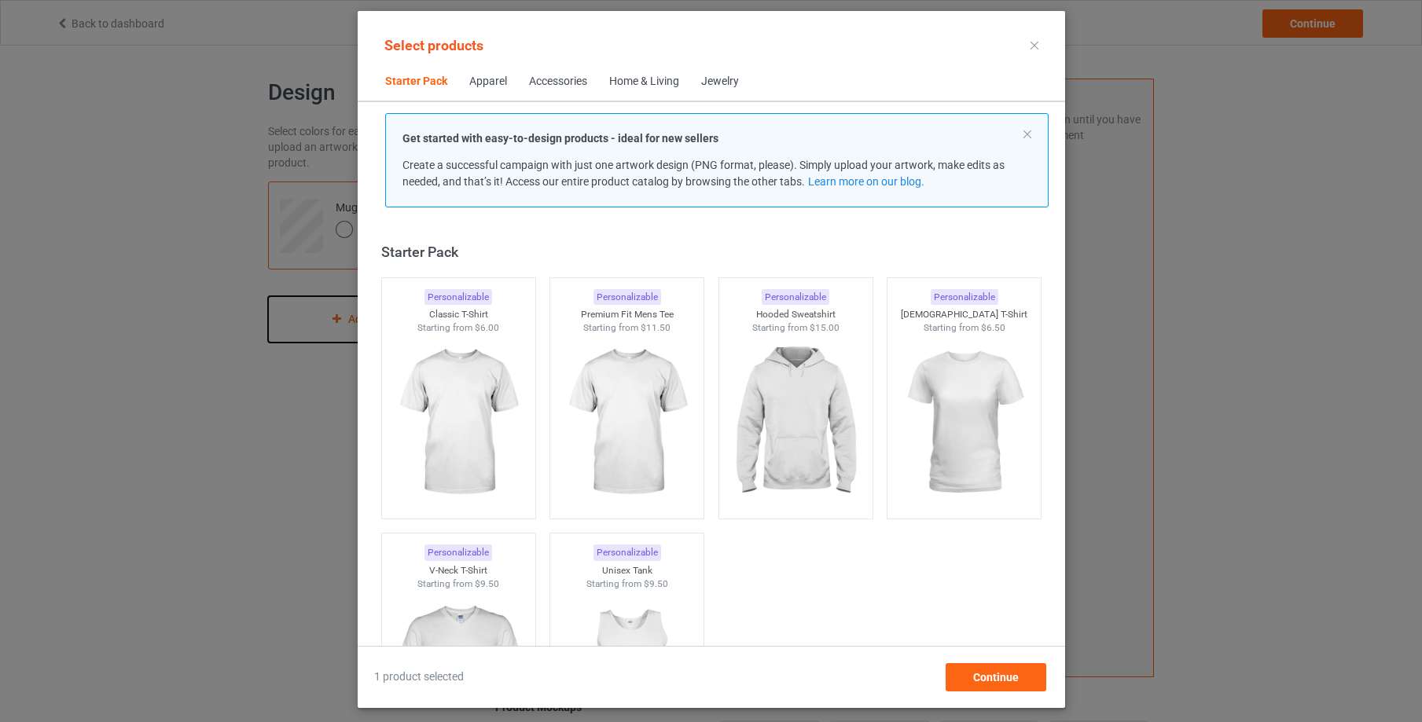
scroll to position [20, 0]
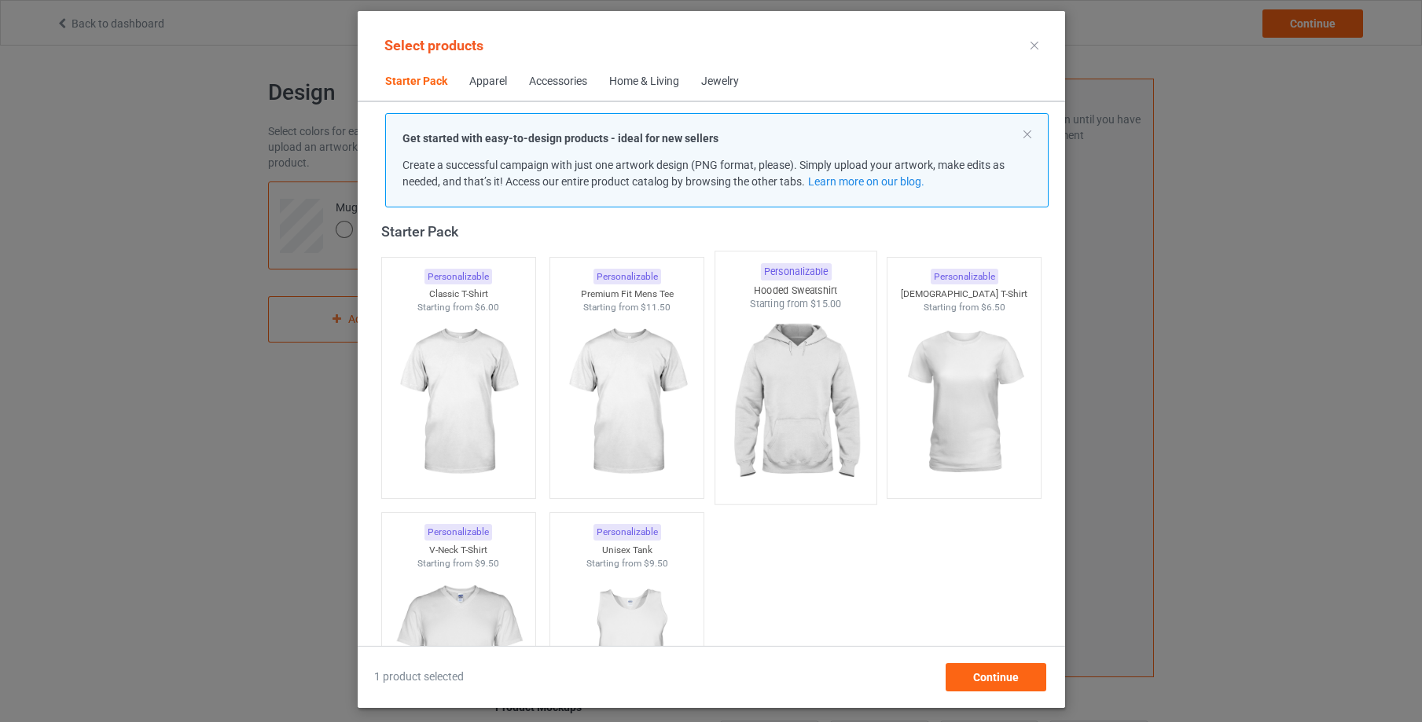
click at [788, 369] on img at bounding box center [796, 403] width 148 height 185
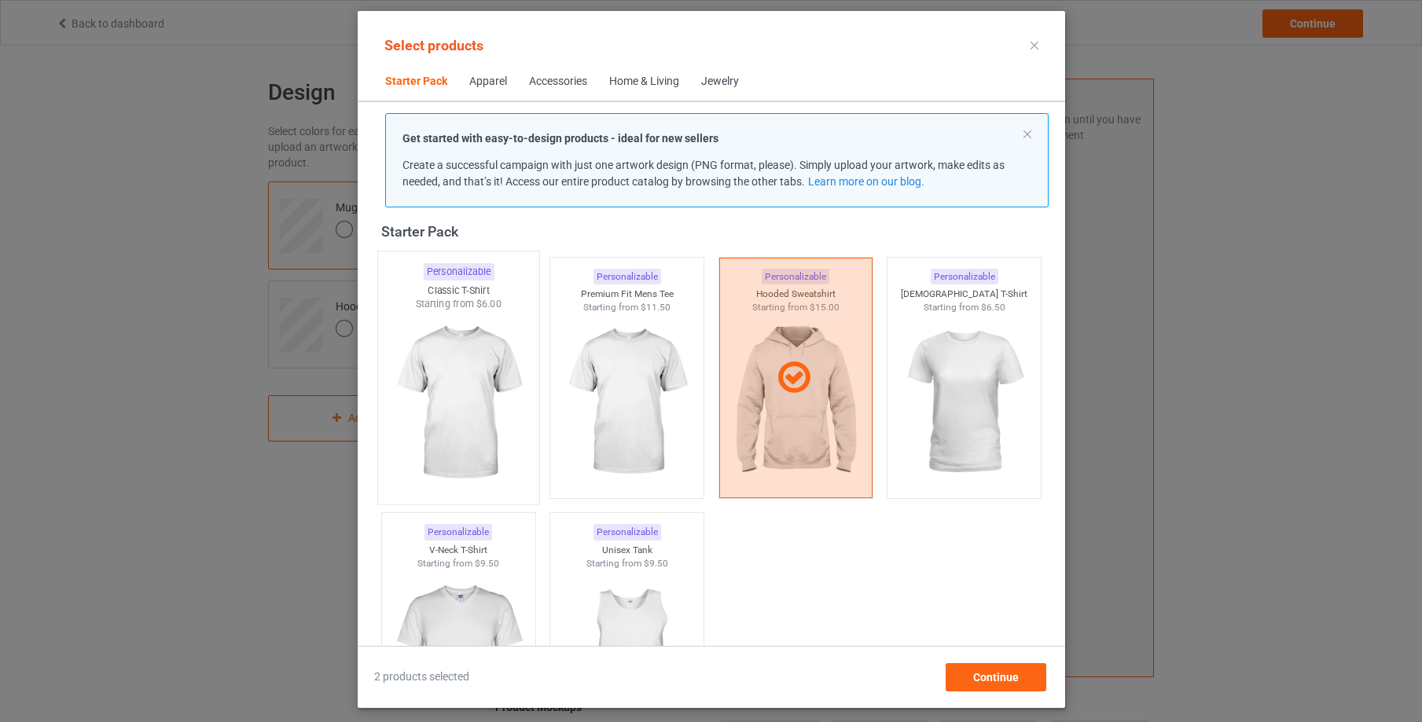
click at [465, 381] on img at bounding box center [458, 403] width 148 height 185
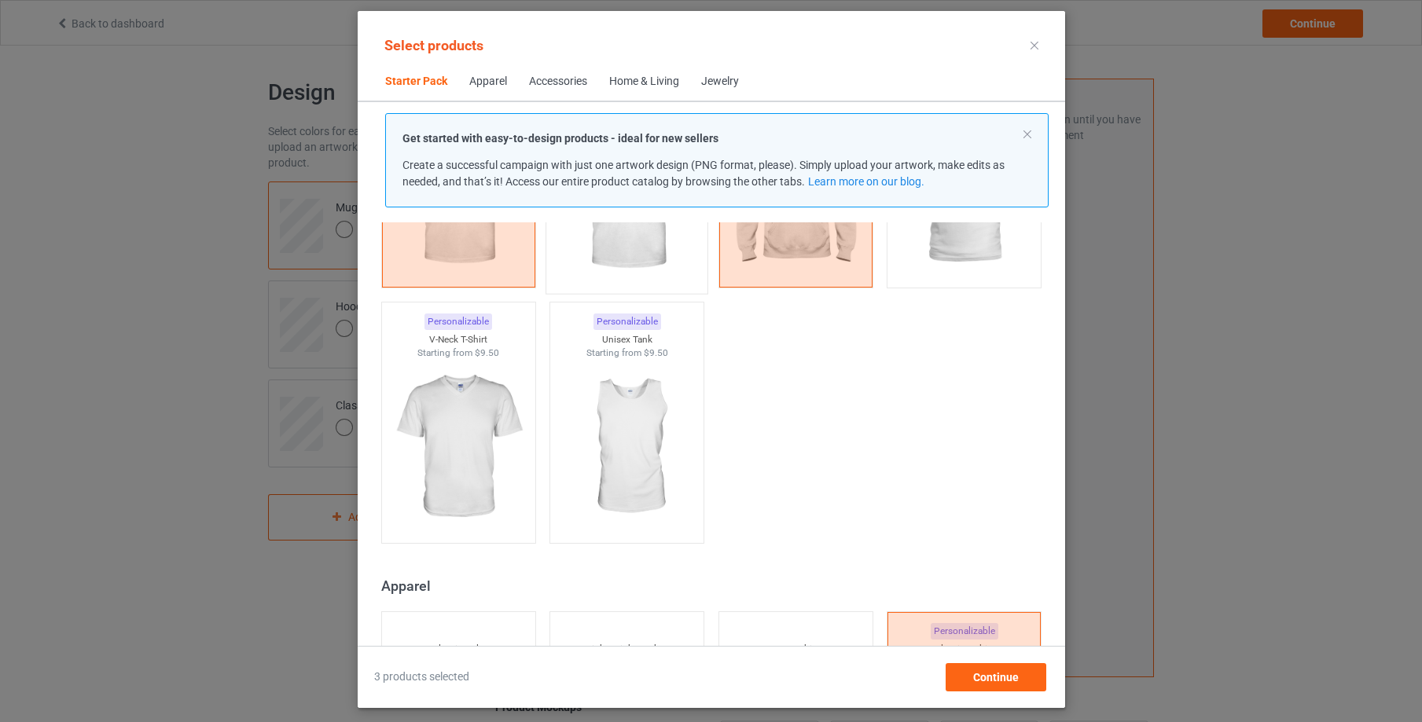
scroll to position [272, 0]
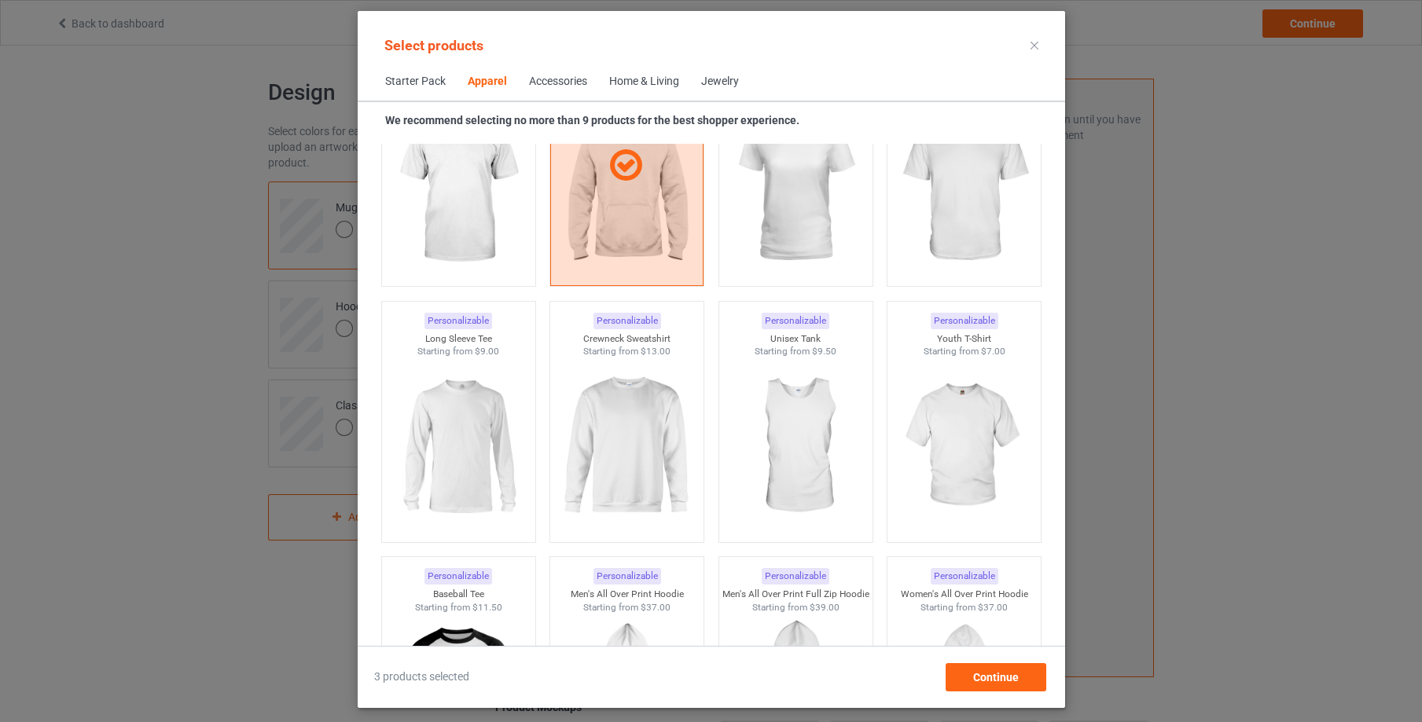
scroll to position [1030, 0]
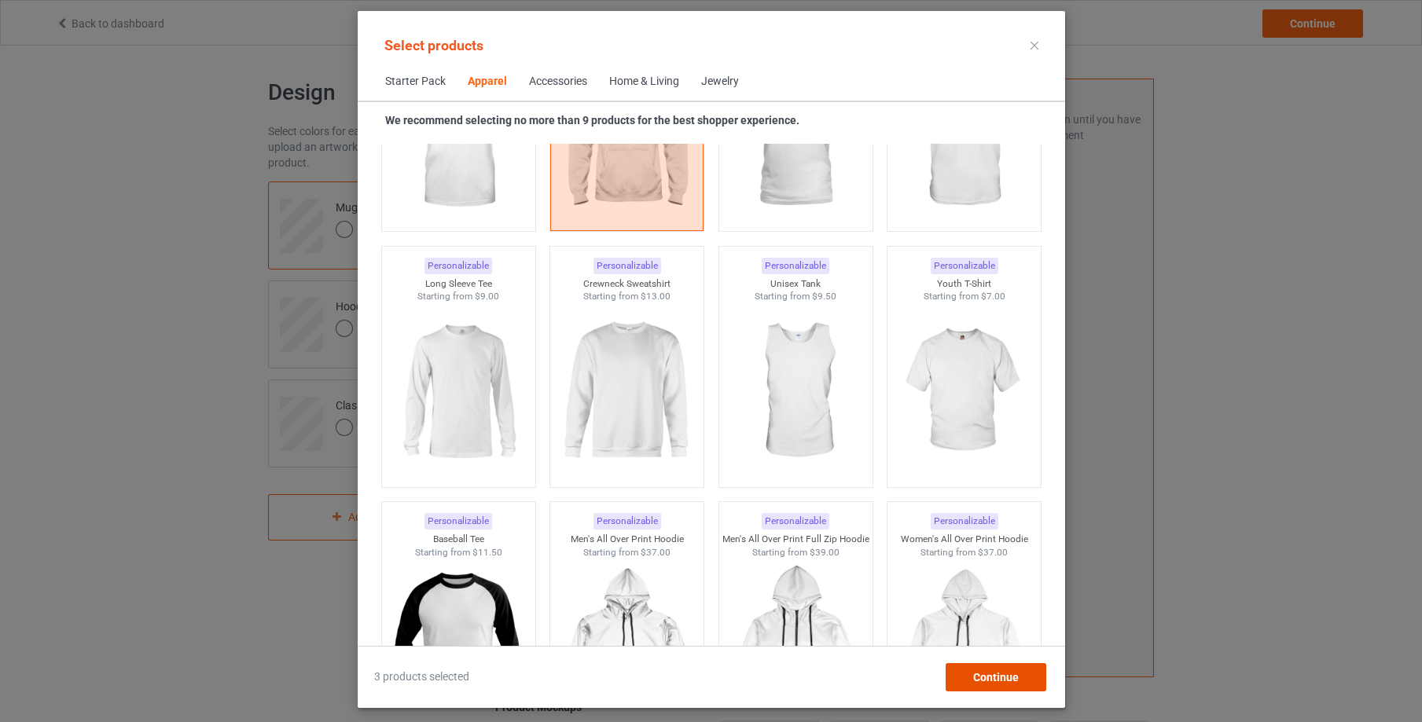
drag, startPoint x: 991, startPoint y: 678, endPoint x: 950, endPoint y: 669, distance: 41.8
click at [990, 677] on span "Continue" at bounding box center [995, 677] width 46 height 13
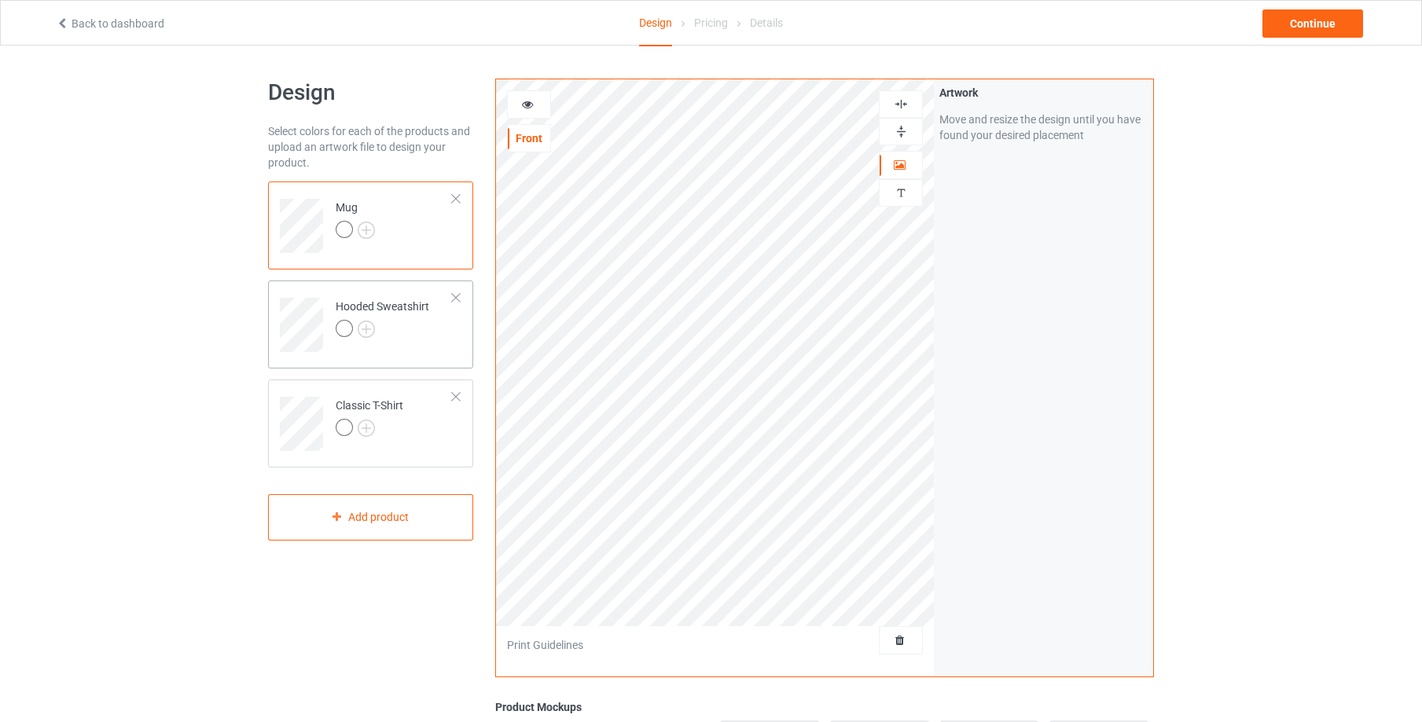
click at [391, 333] on div at bounding box center [383, 331] width 94 height 22
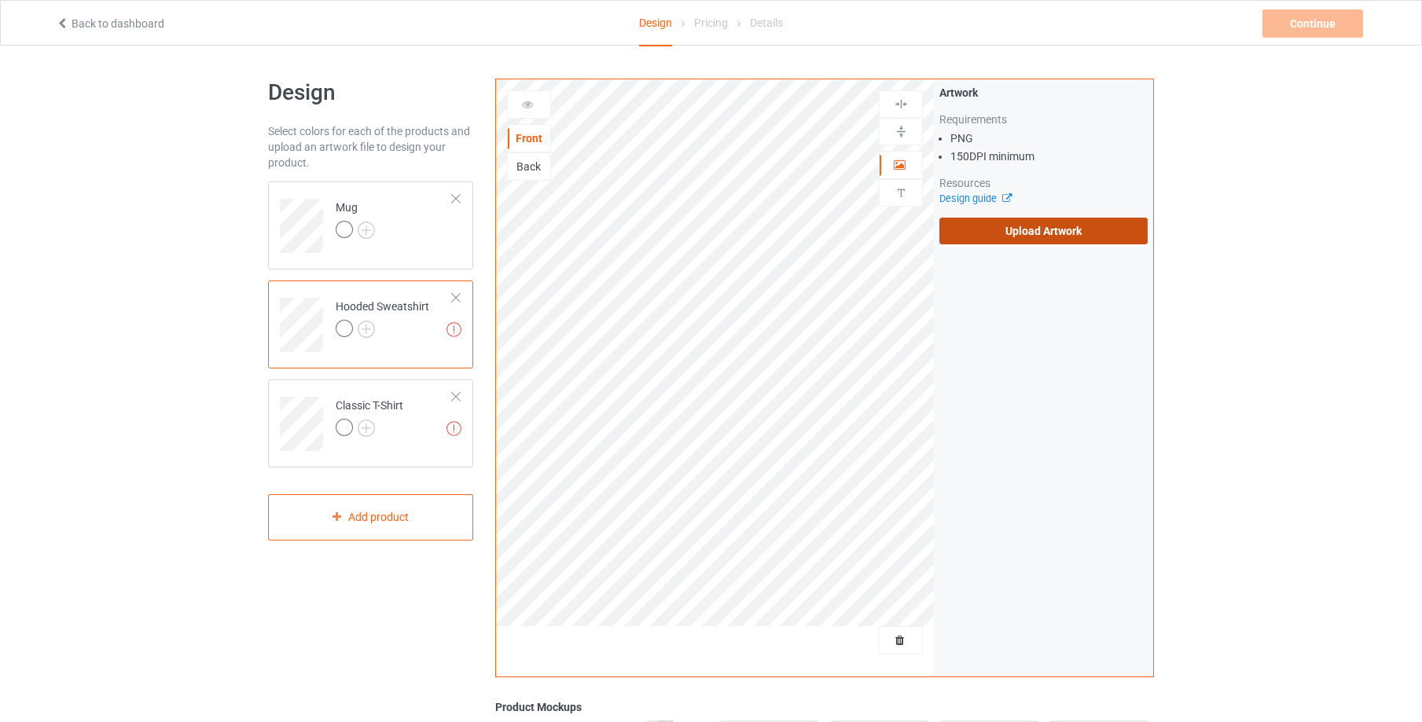
click at [1019, 238] on label "Upload Artwork" at bounding box center [1043, 231] width 208 height 27
click at [0, 0] on input "Upload Artwork" at bounding box center [0, 0] width 0 height 0
click at [1052, 226] on label "Upload Artwork" at bounding box center [1043, 231] width 208 height 27
click at [0, 0] on input "Upload Artwork" at bounding box center [0, 0] width 0 height 0
click at [1017, 236] on label "Upload Artwork" at bounding box center [1043, 231] width 208 height 27
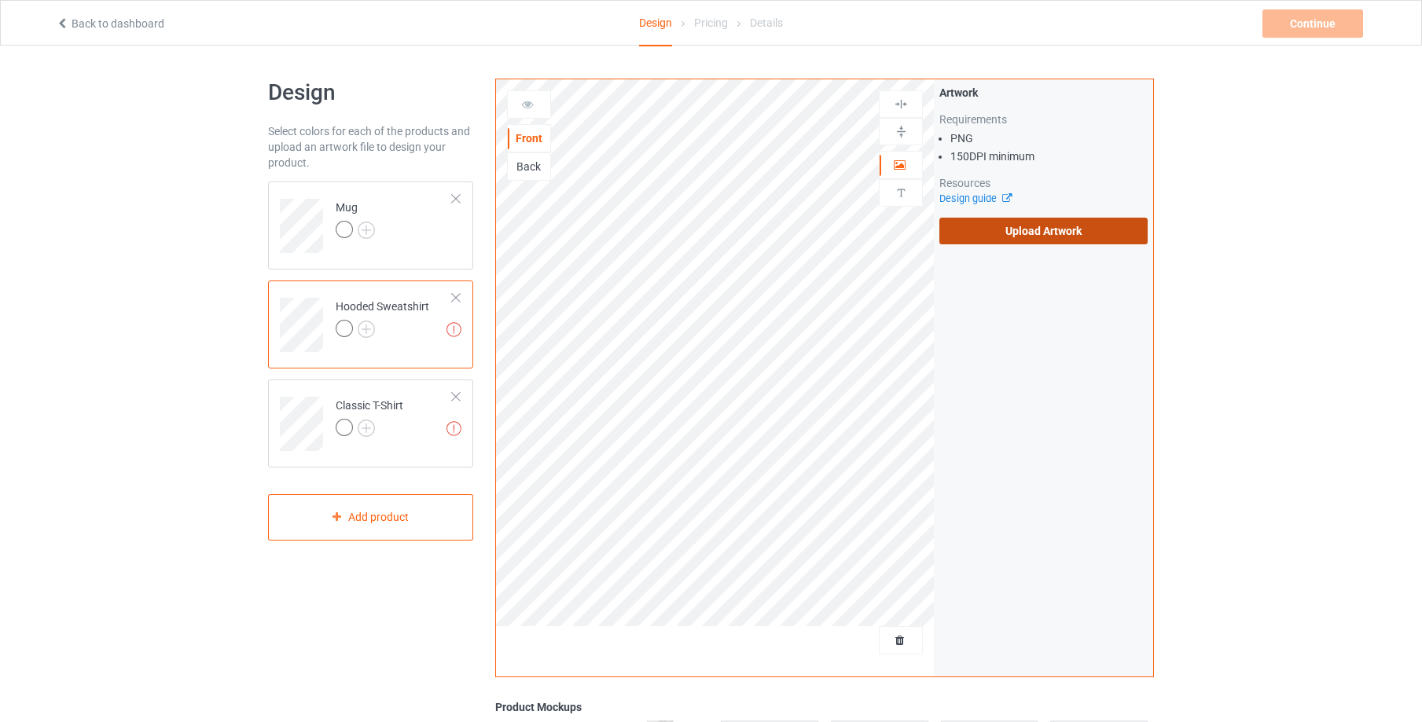
click at [0, 0] on input "Upload Artwork" at bounding box center [0, 0] width 0 height 0
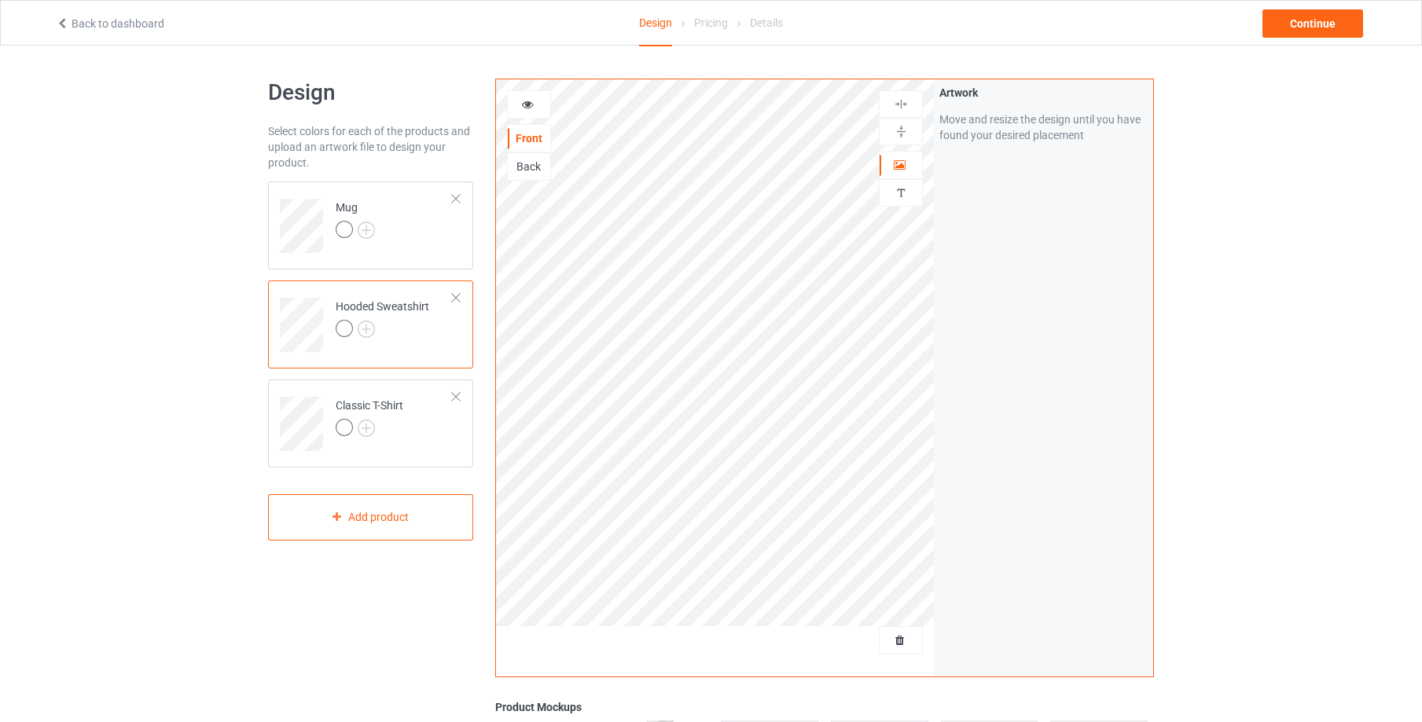
click at [439, 340] on td "Hooded Sweatshirt" at bounding box center [394, 319] width 134 height 65
click at [370, 325] on img at bounding box center [366, 329] width 17 height 17
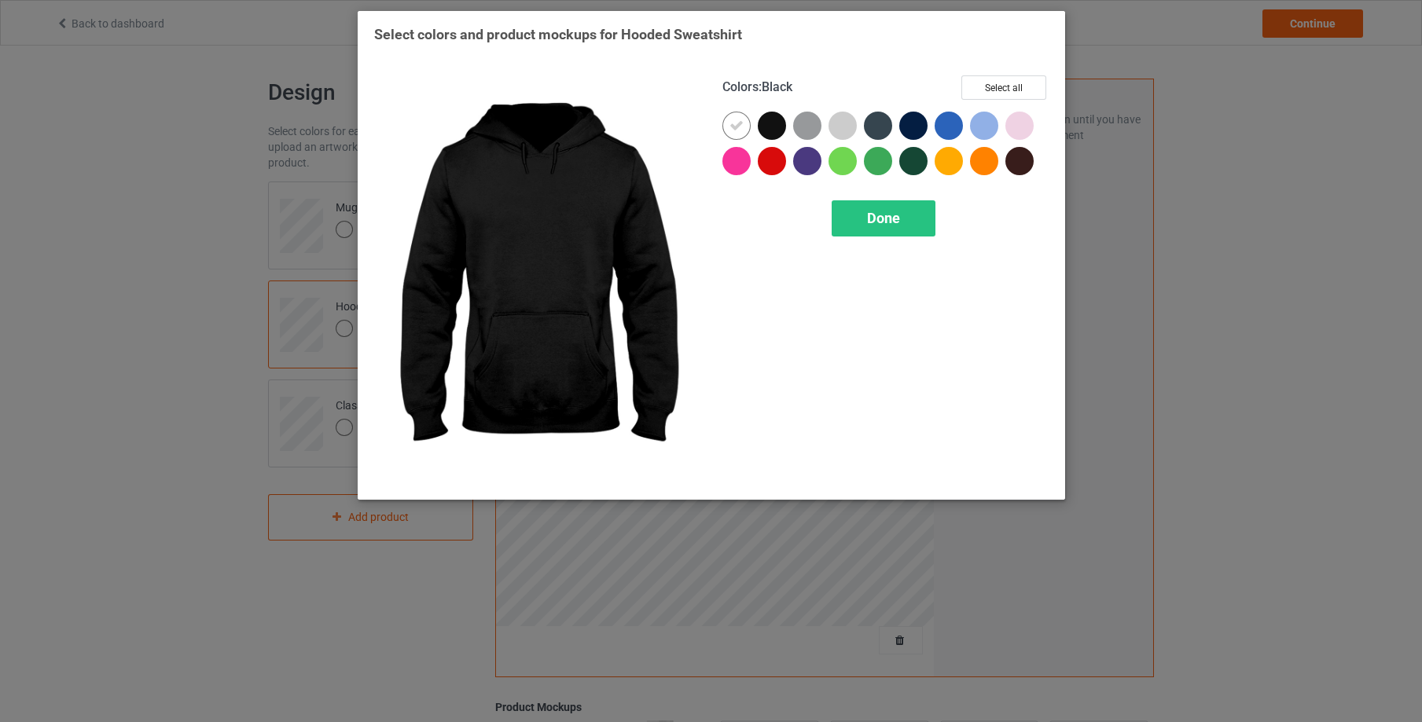
click at [774, 124] on div at bounding box center [772, 126] width 28 height 28
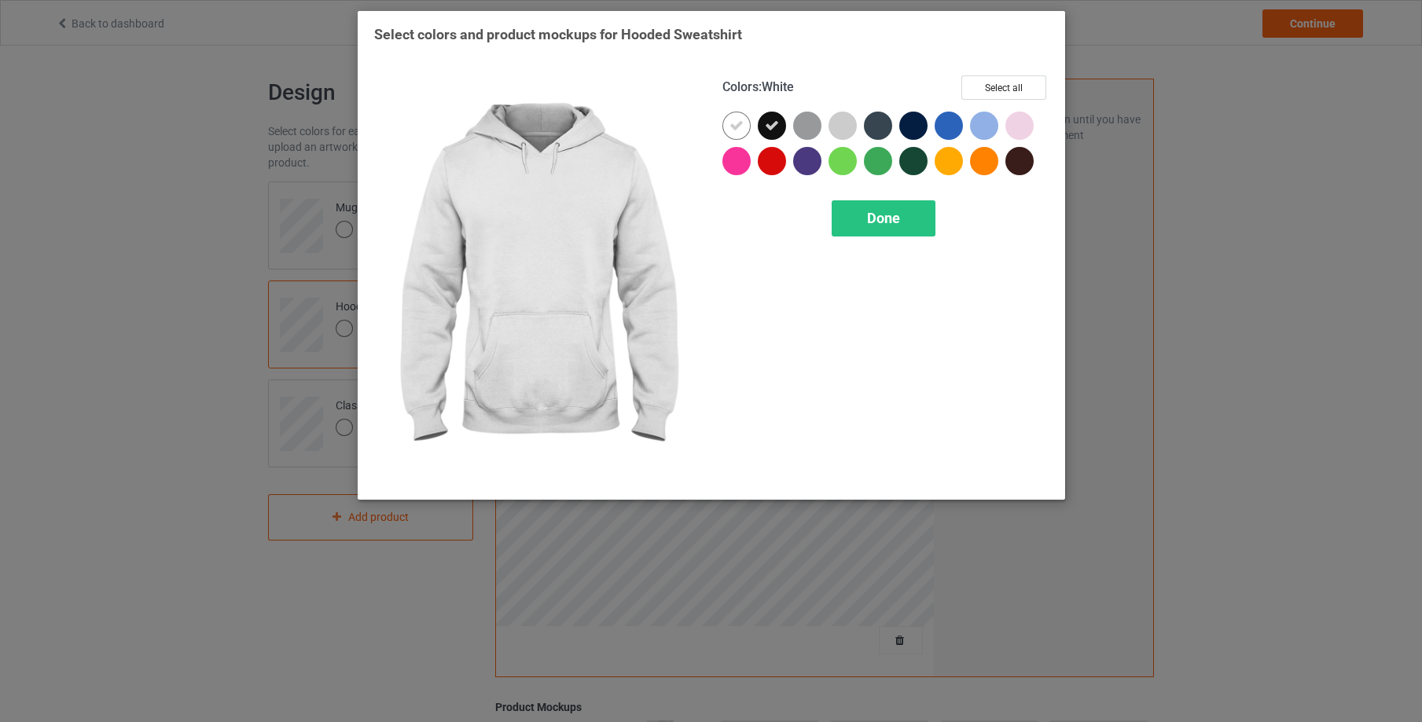
click at [742, 124] on icon at bounding box center [737, 126] width 14 height 14
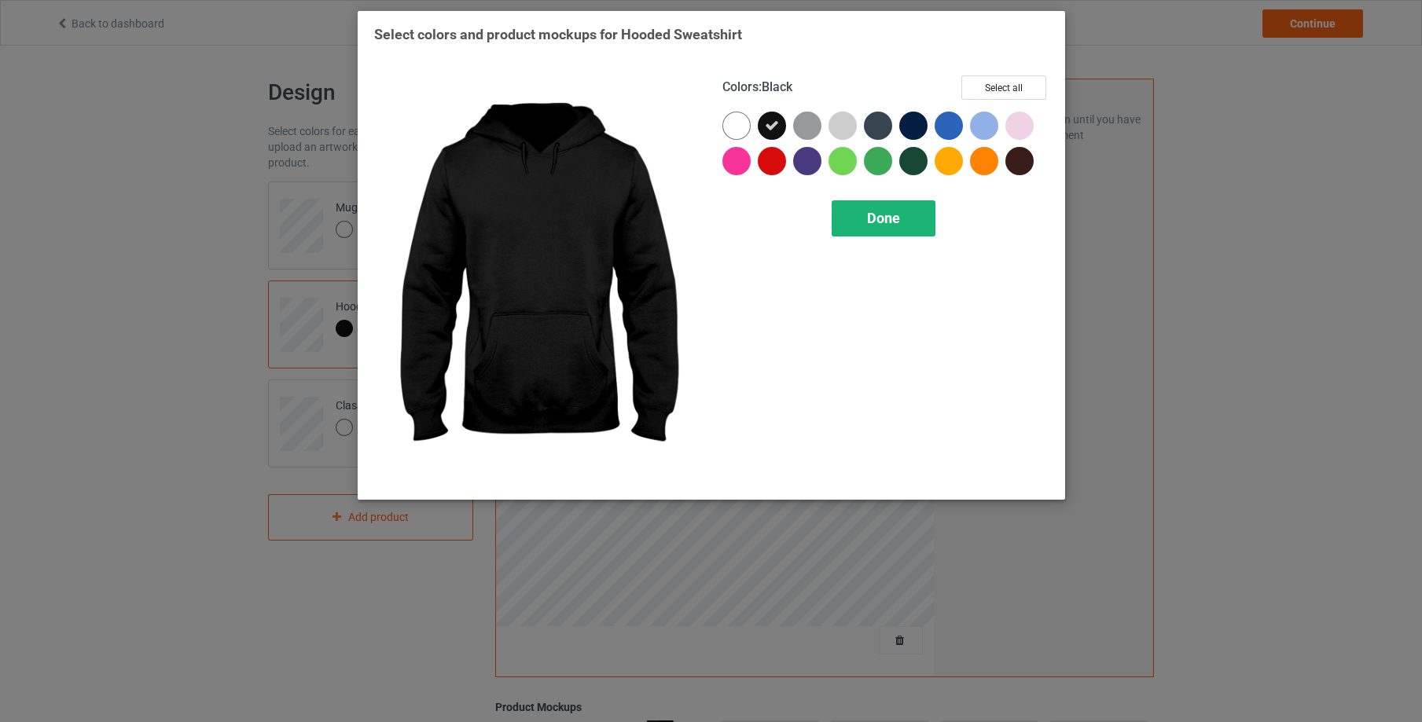
click at [902, 216] on div "Done" at bounding box center [884, 218] width 104 height 36
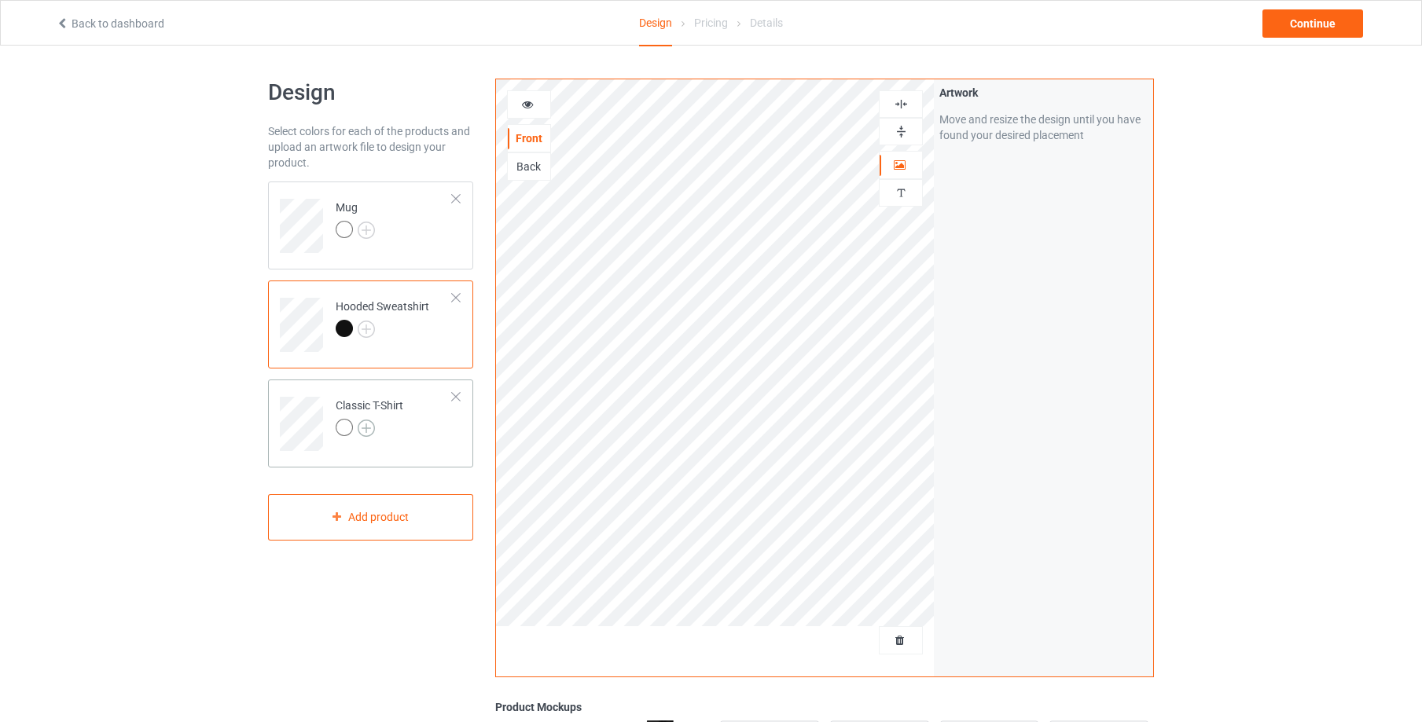
click at [366, 422] on img at bounding box center [366, 428] width 17 height 17
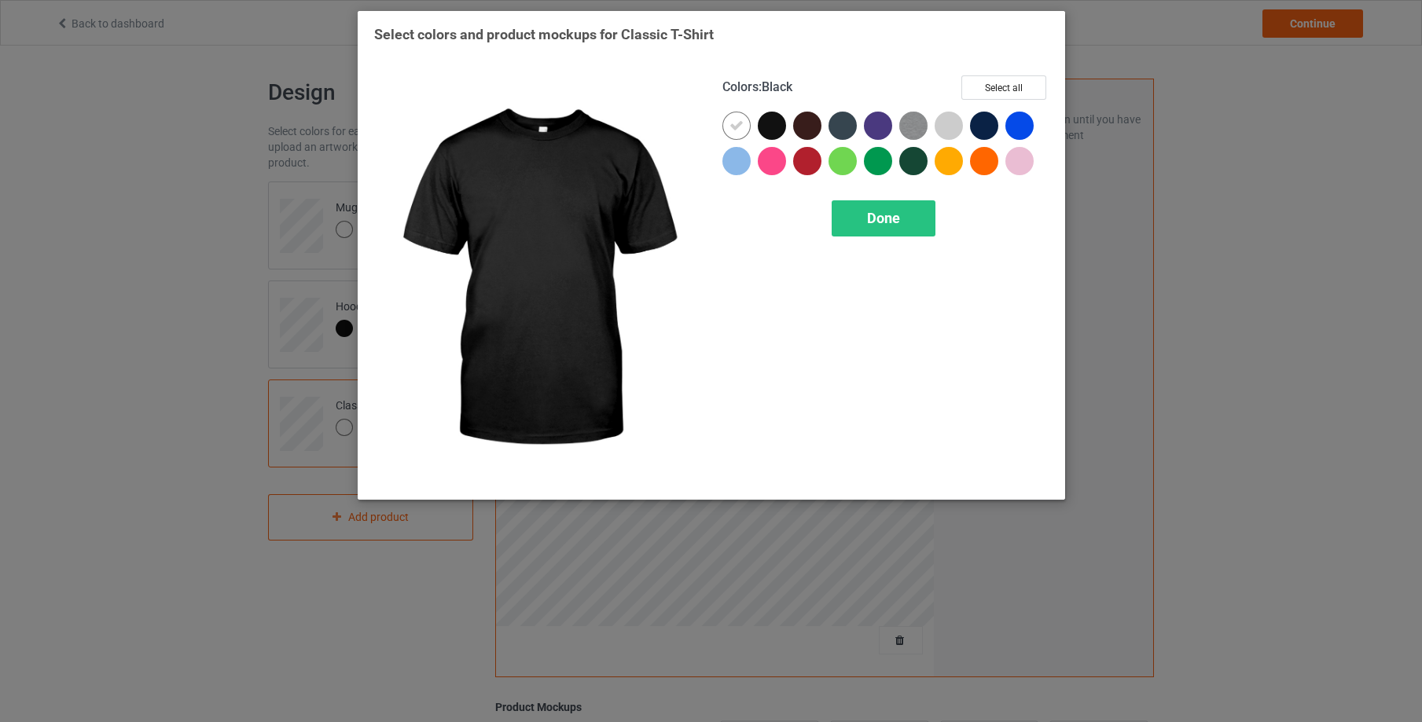
drag, startPoint x: 770, startPoint y: 120, endPoint x: 745, endPoint y: 119, distance: 24.4
click at [770, 120] on div at bounding box center [772, 126] width 28 height 28
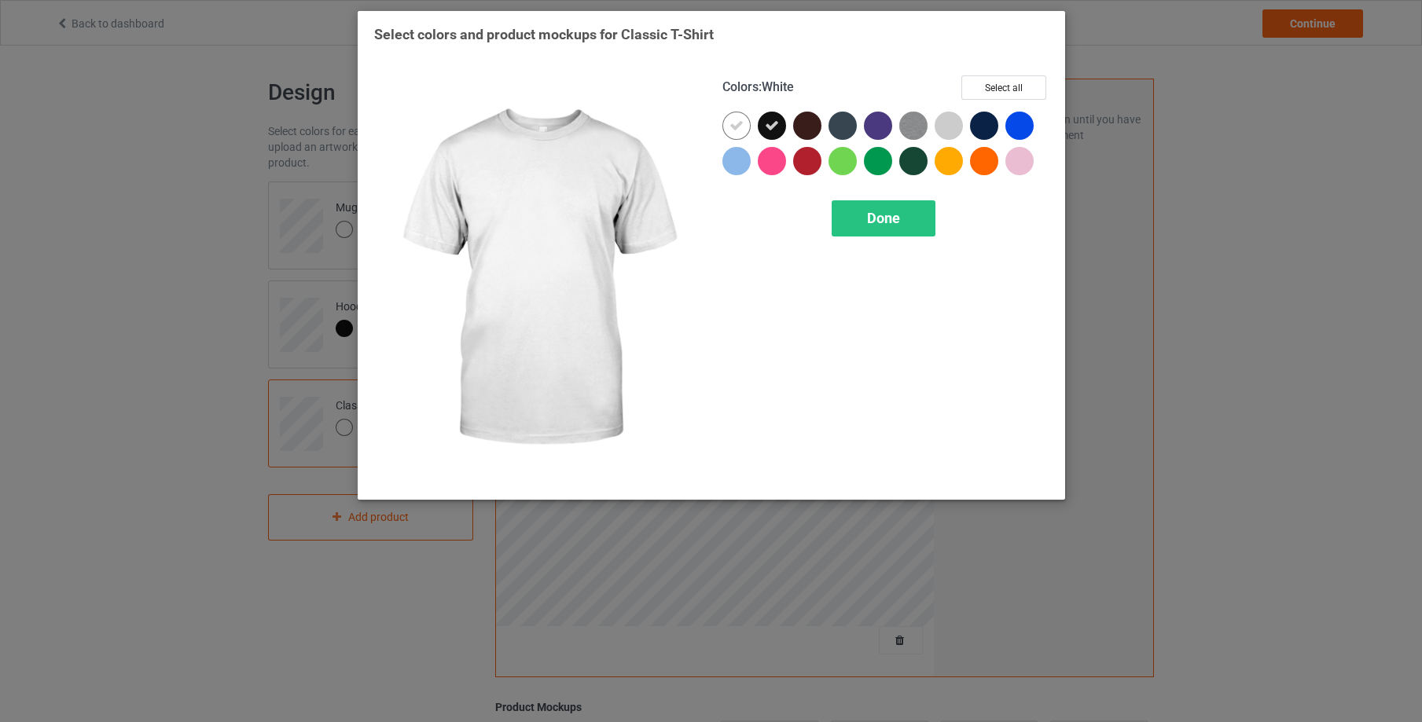
click at [737, 119] on icon at bounding box center [737, 126] width 14 height 14
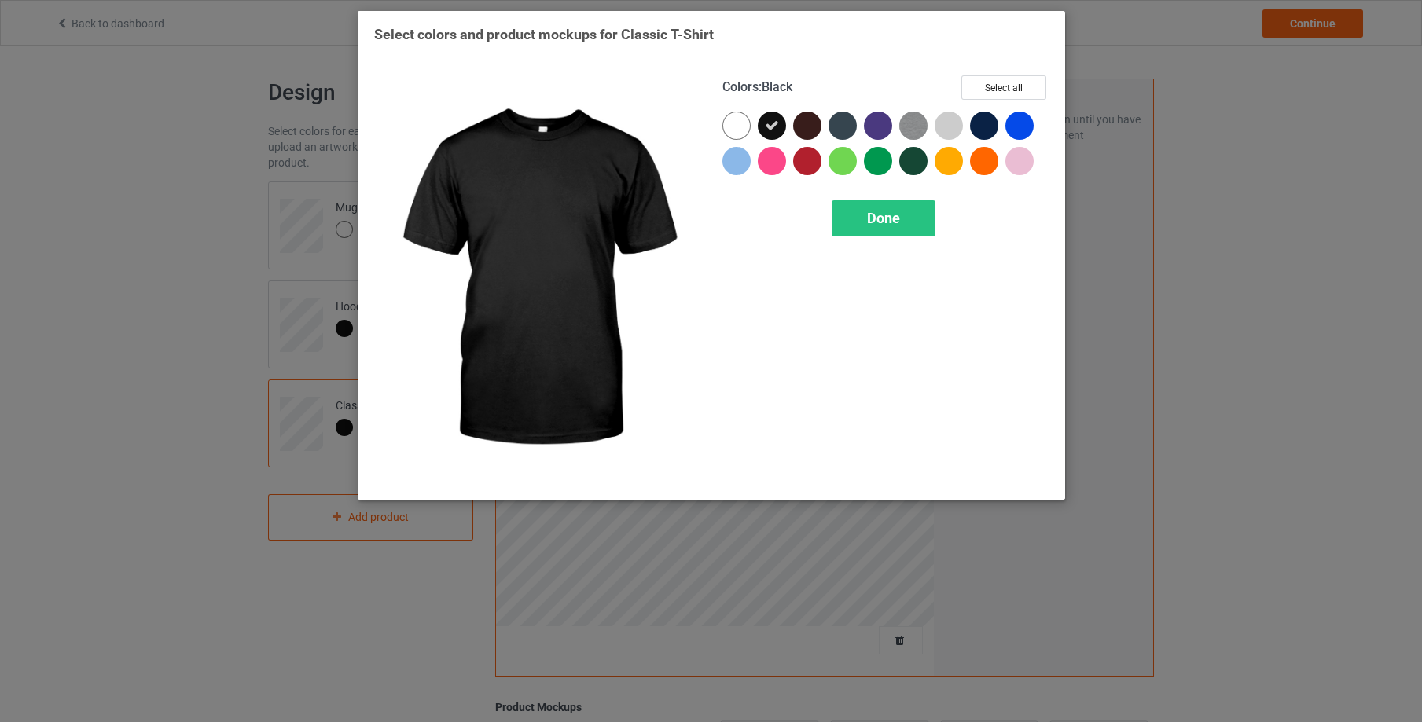
click at [873, 198] on div "Colors : Black Select all Done" at bounding box center [885, 279] width 348 height 430
click at [878, 213] on span "Done" at bounding box center [883, 218] width 33 height 17
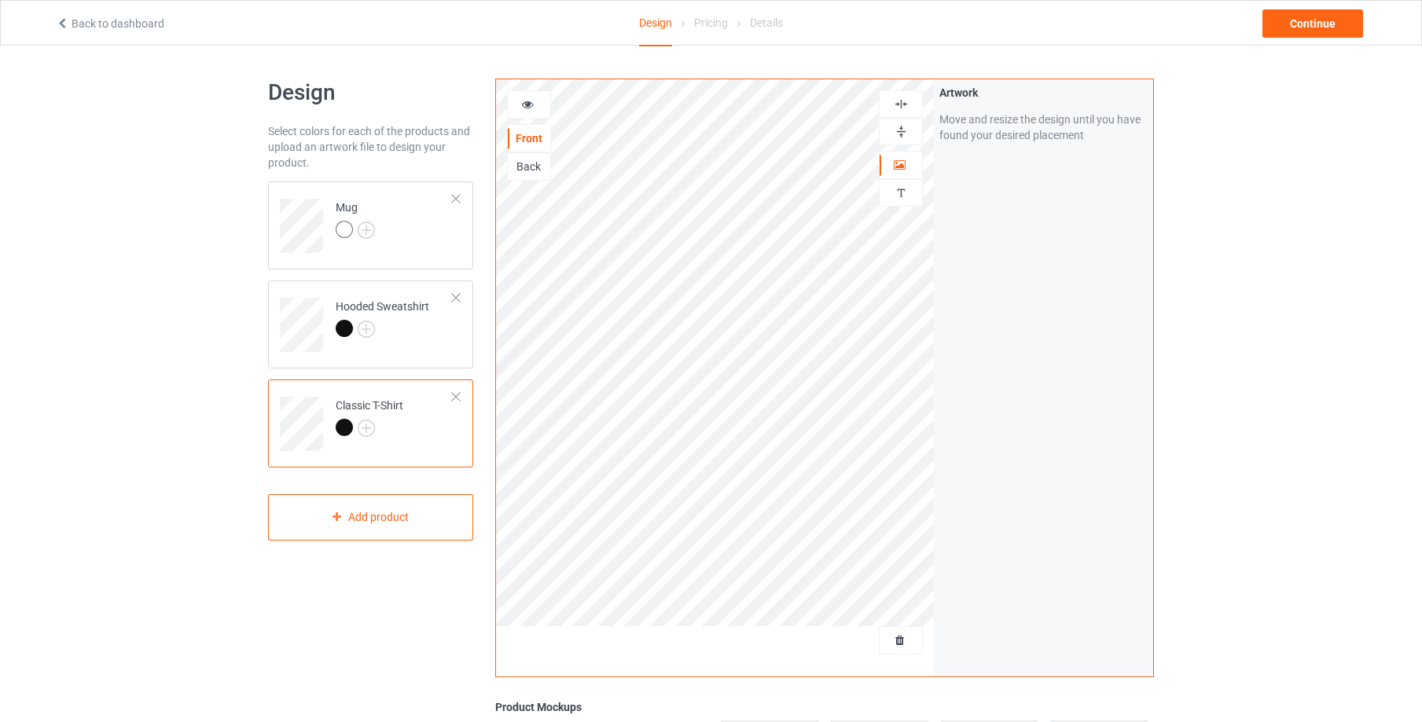
click at [524, 106] on icon at bounding box center [527, 102] width 13 height 11
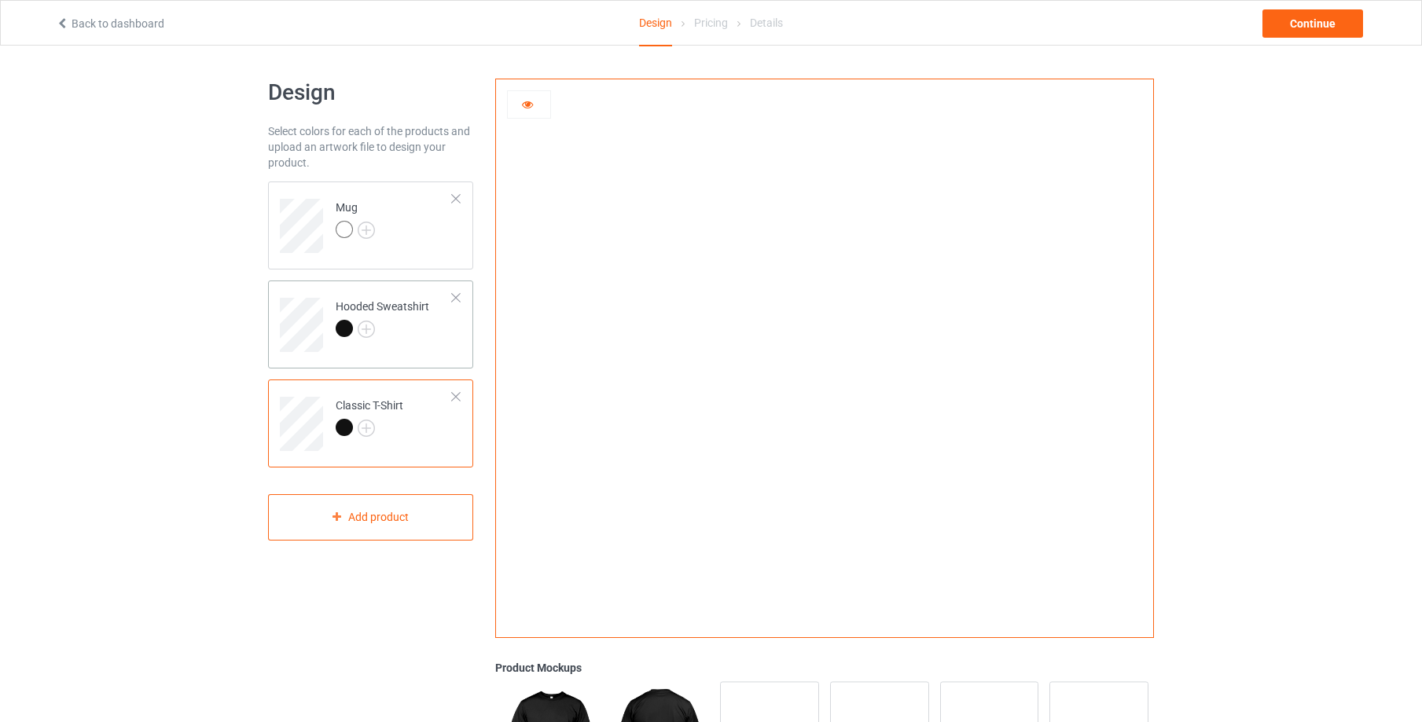
click at [432, 325] on td "Hooded Sweatshirt" at bounding box center [394, 319] width 134 height 65
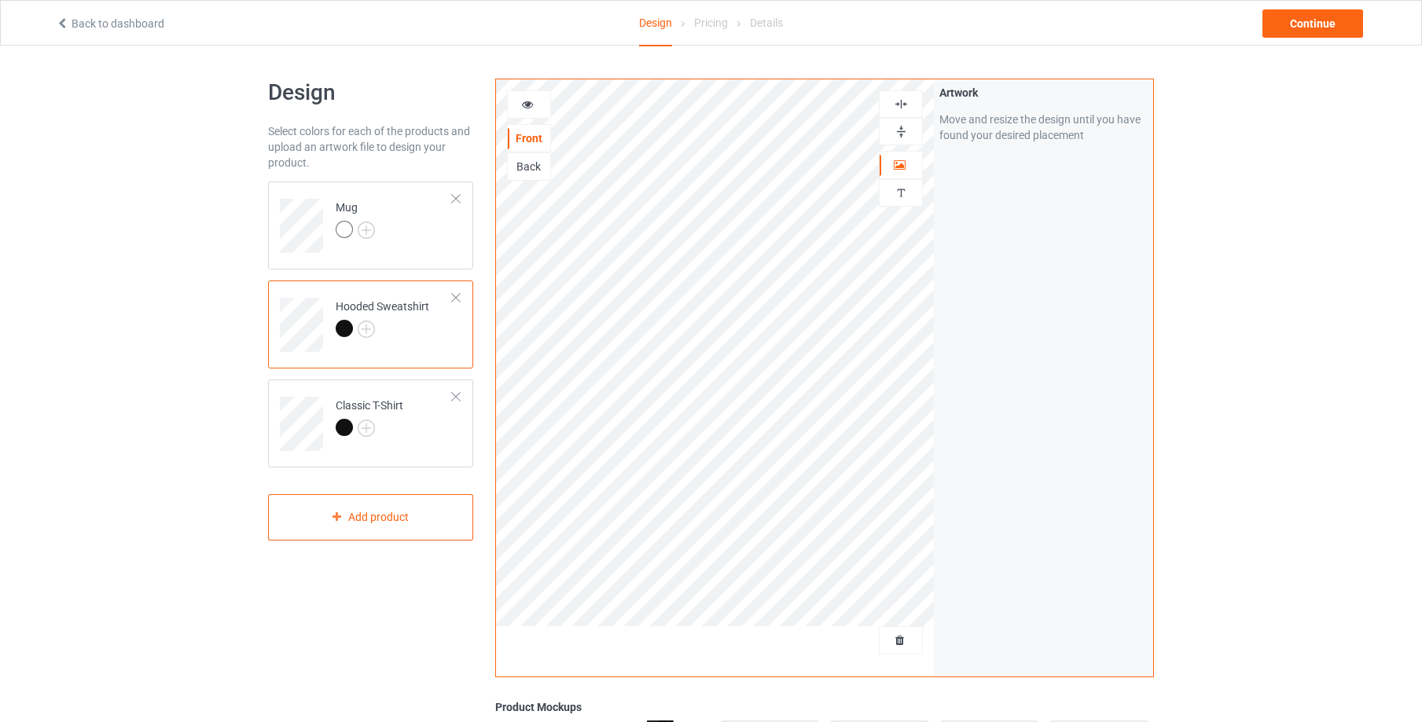
click at [528, 102] on icon at bounding box center [527, 102] width 13 height 11
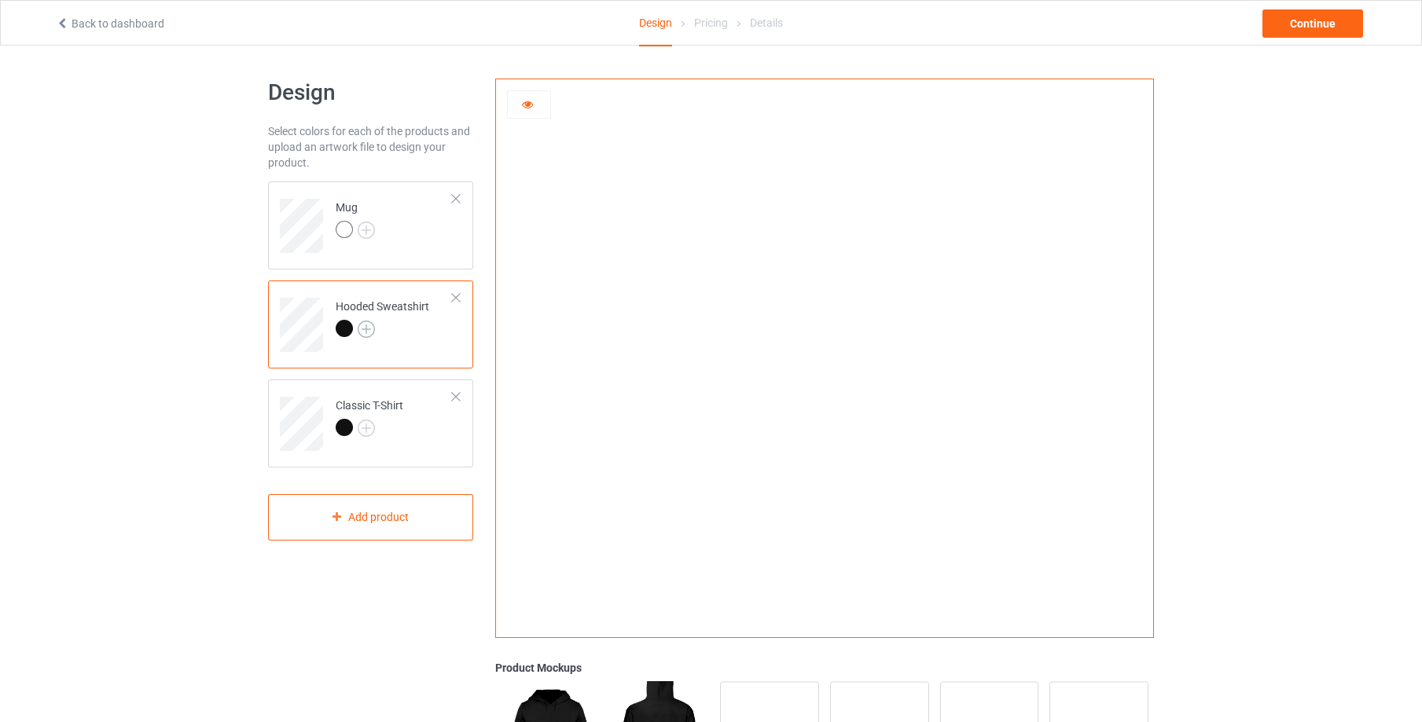
click at [371, 324] on img at bounding box center [366, 329] width 17 height 17
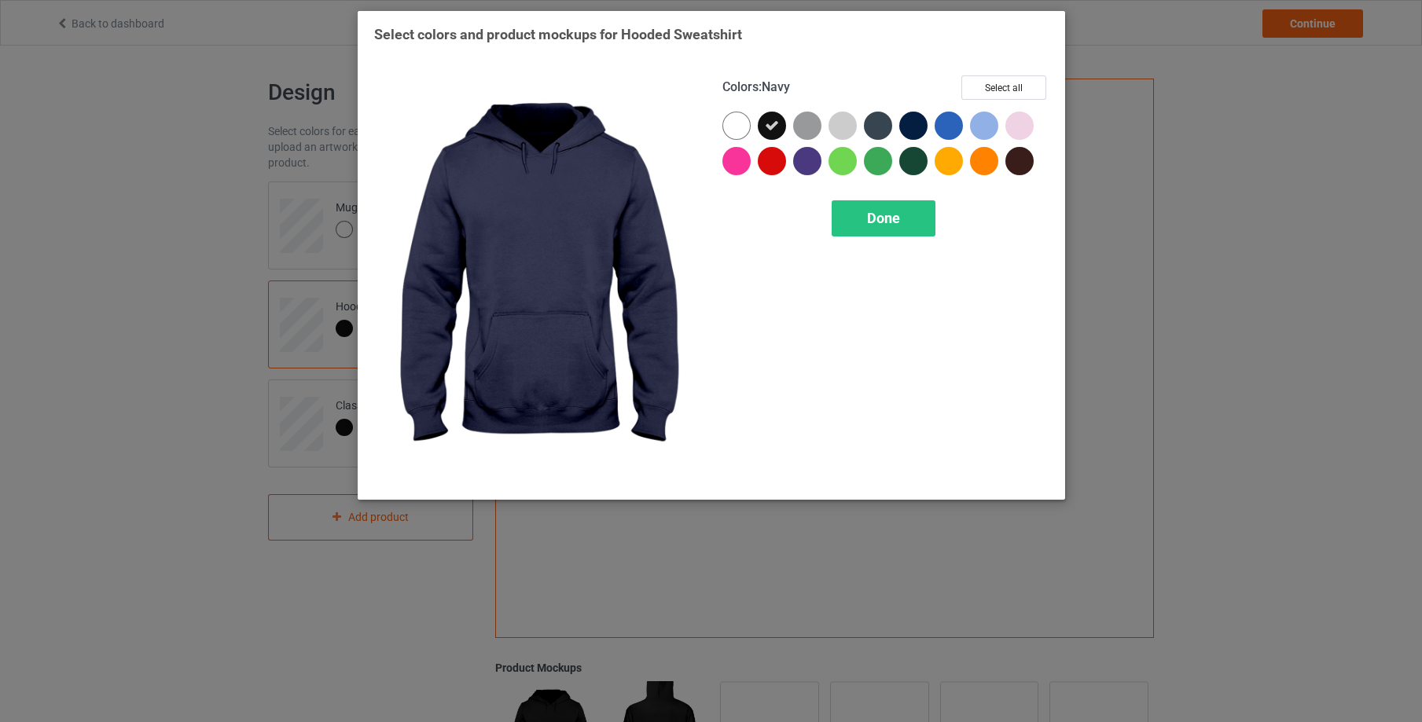
click at [914, 127] on div at bounding box center [913, 126] width 28 height 28
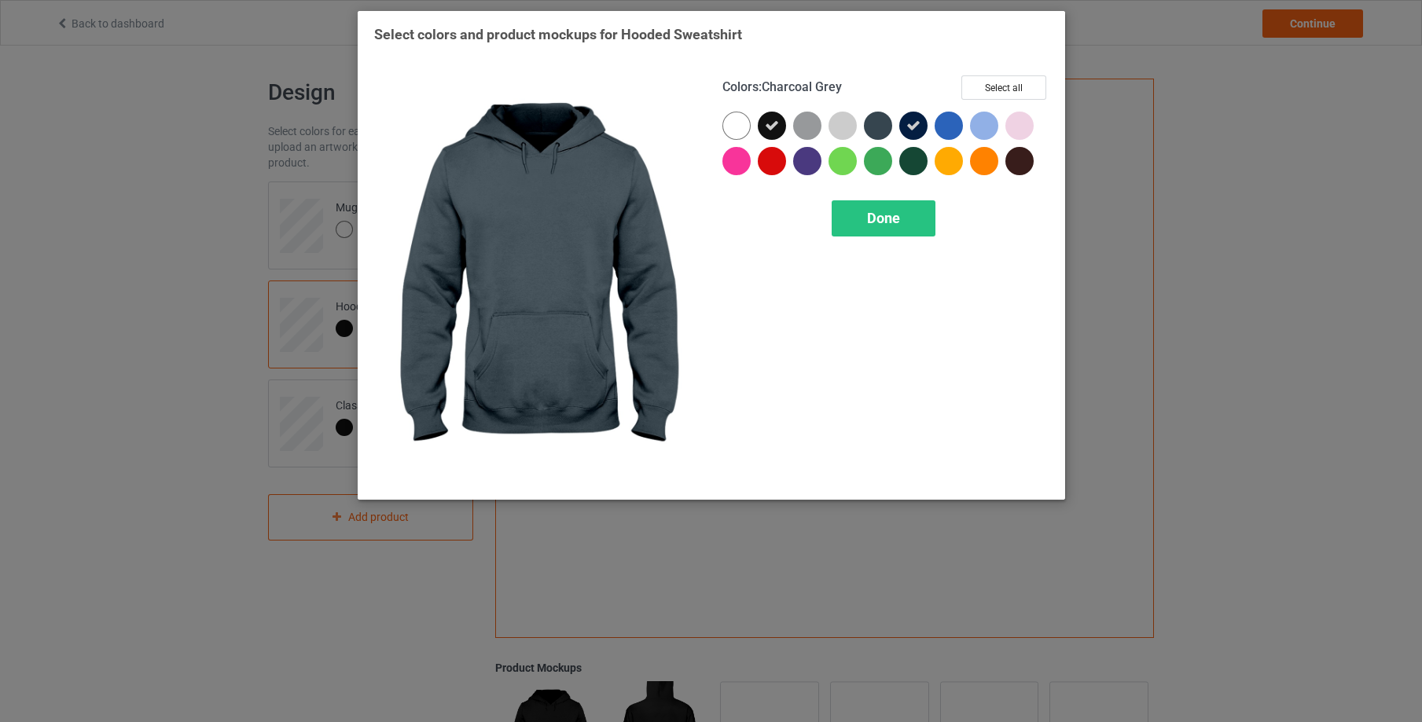
drag, startPoint x: 869, startPoint y: 128, endPoint x: 884, endPoint y: 138, distance: 17.7
click at [872, 127] on div at bounding box center [878, 126] width 28 height 28
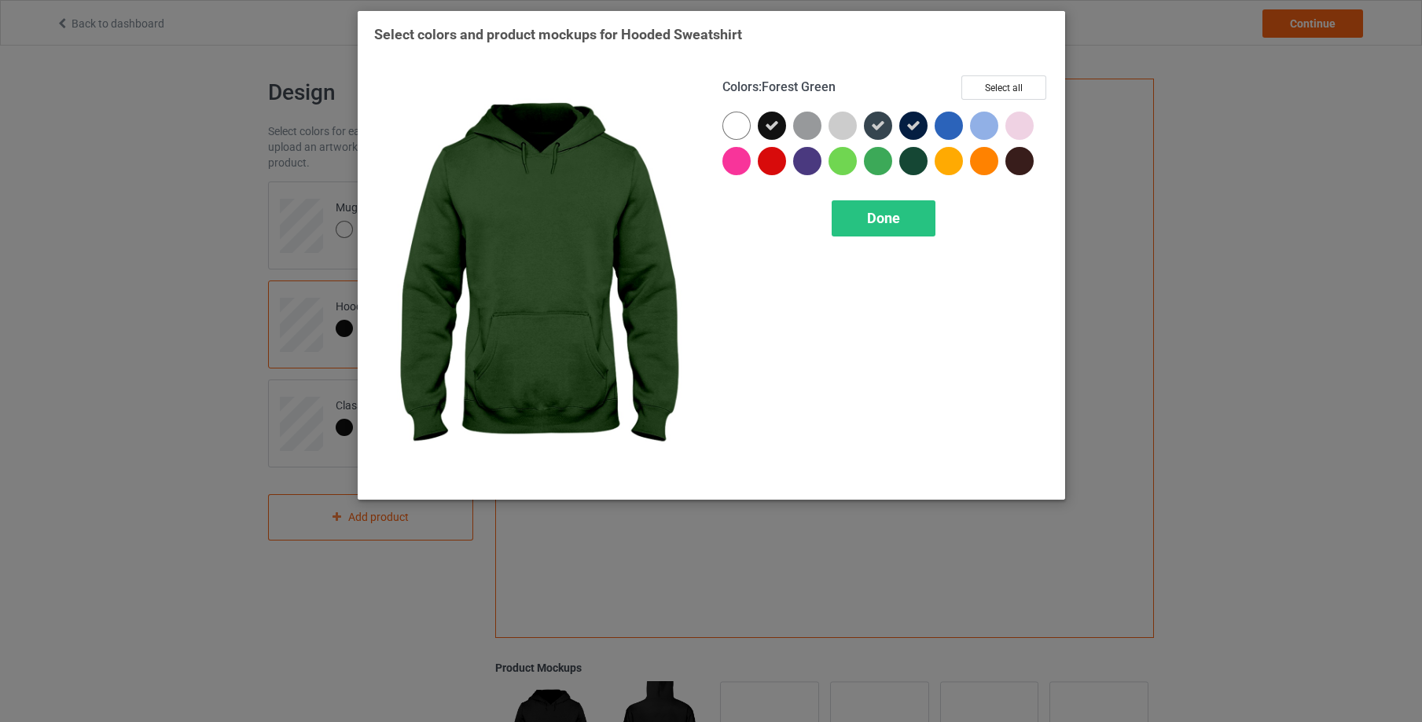
click at [910, 167] on div at bounding box center [913, 161] width 28 height 28
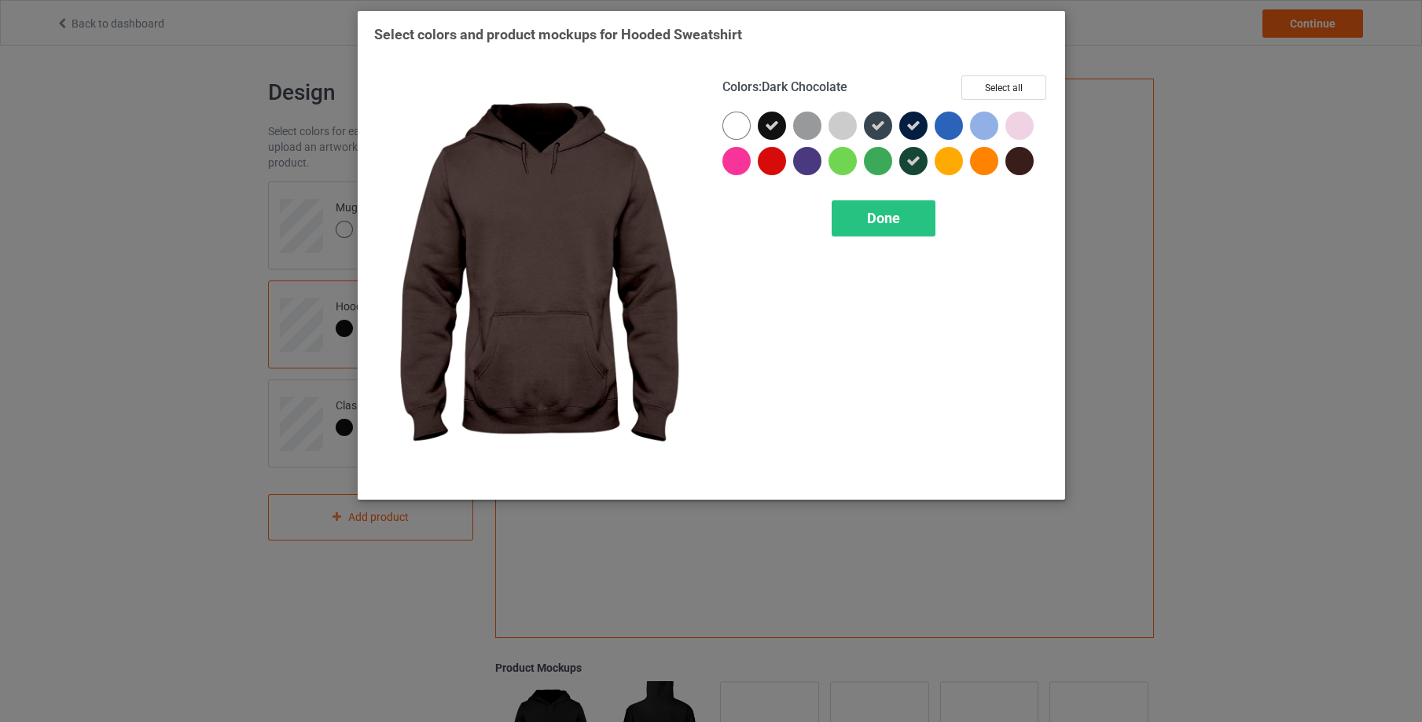
drag, startPoint x: 1024, startPoint y: 168, endPoint x: 847, endPoint y: 169, distance: 176.9
click at [1024, 169] on div at bounding box center [1019, 161] width 28 height 28
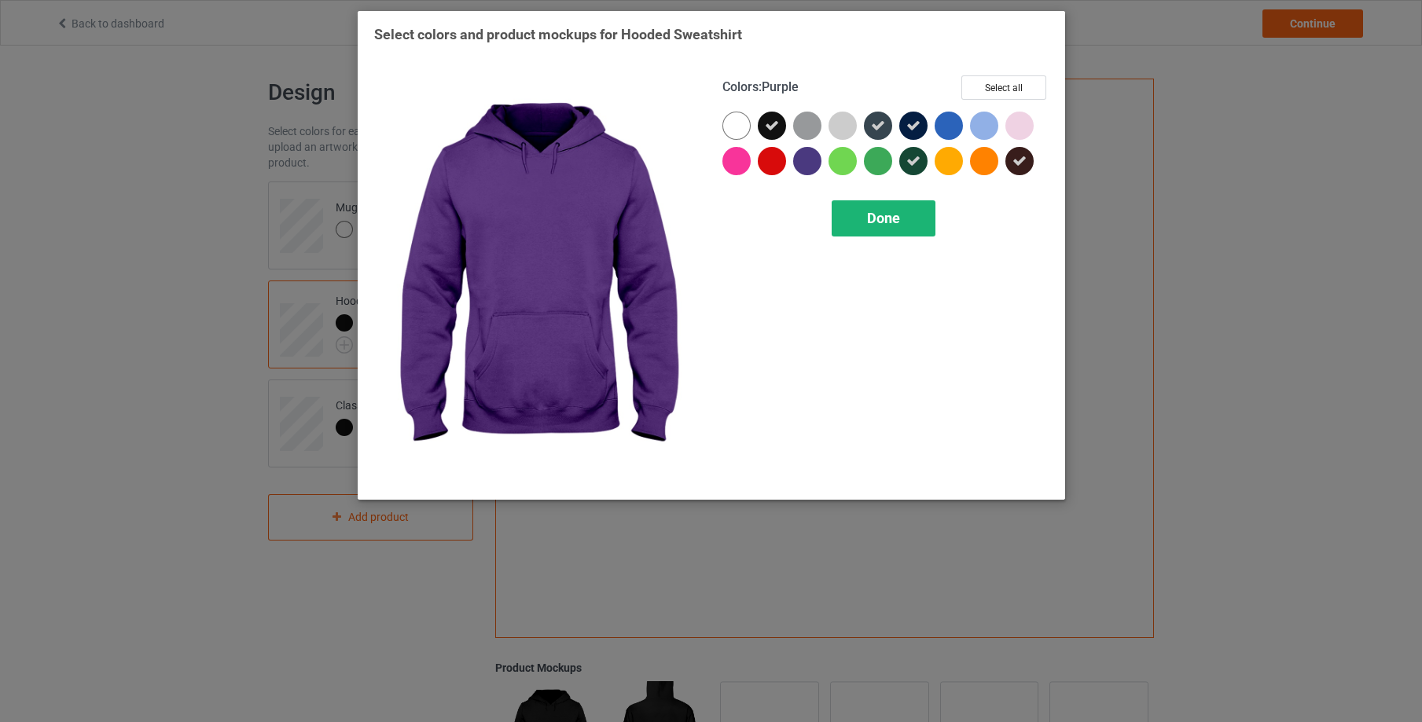
click at [814, 163] on div at bounding box center [807, 161] width 28 height 28
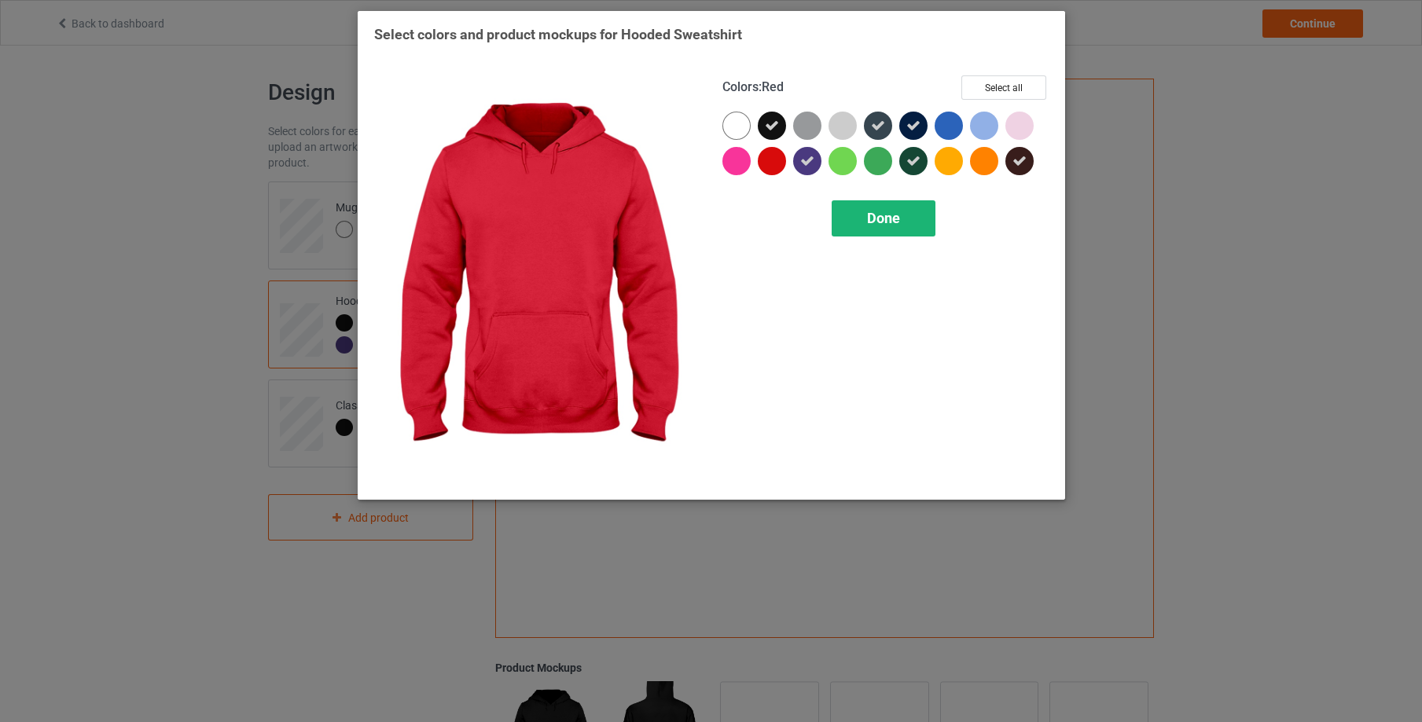
click at [860, 213] on div "Done" at bounding box center [884, 218] width 104 height 36
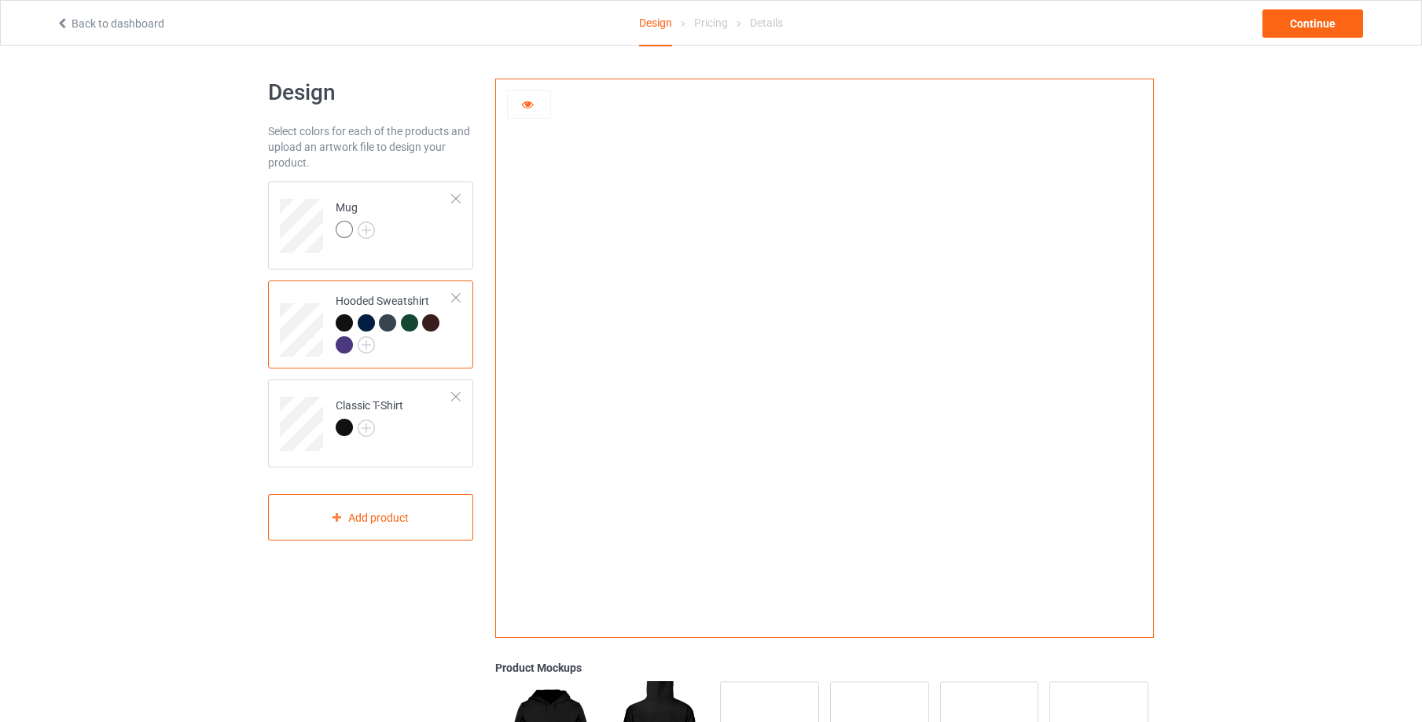
click at [367, 320] on div at bounding box center [366, 322] width 17 height 17
click at [387, 324] on div at bounding box center [387, 322] width 17 height 17
click at [406, 322] on div at bounding box center [409, 322] width 17 height 17
click at [428, 321] on div at bounding box center [430, 322] width 17 height 17
click at [342, 338] on div at bounding box center [344, 344] width 17 height 17
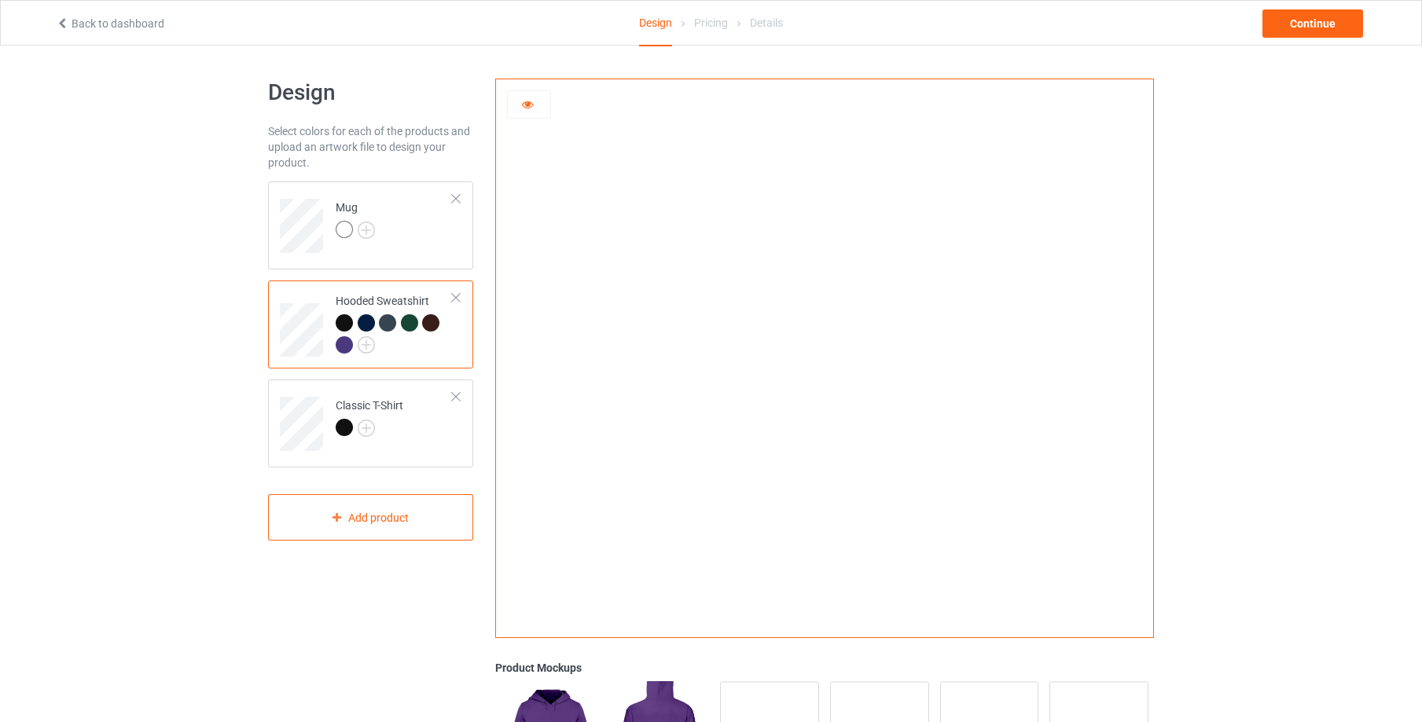
click at [347, 322] on div at bounding box center [344, 322] width 17 height 17
click at [370, 428] on img at bounding box center [366, 428] width 17 height 17
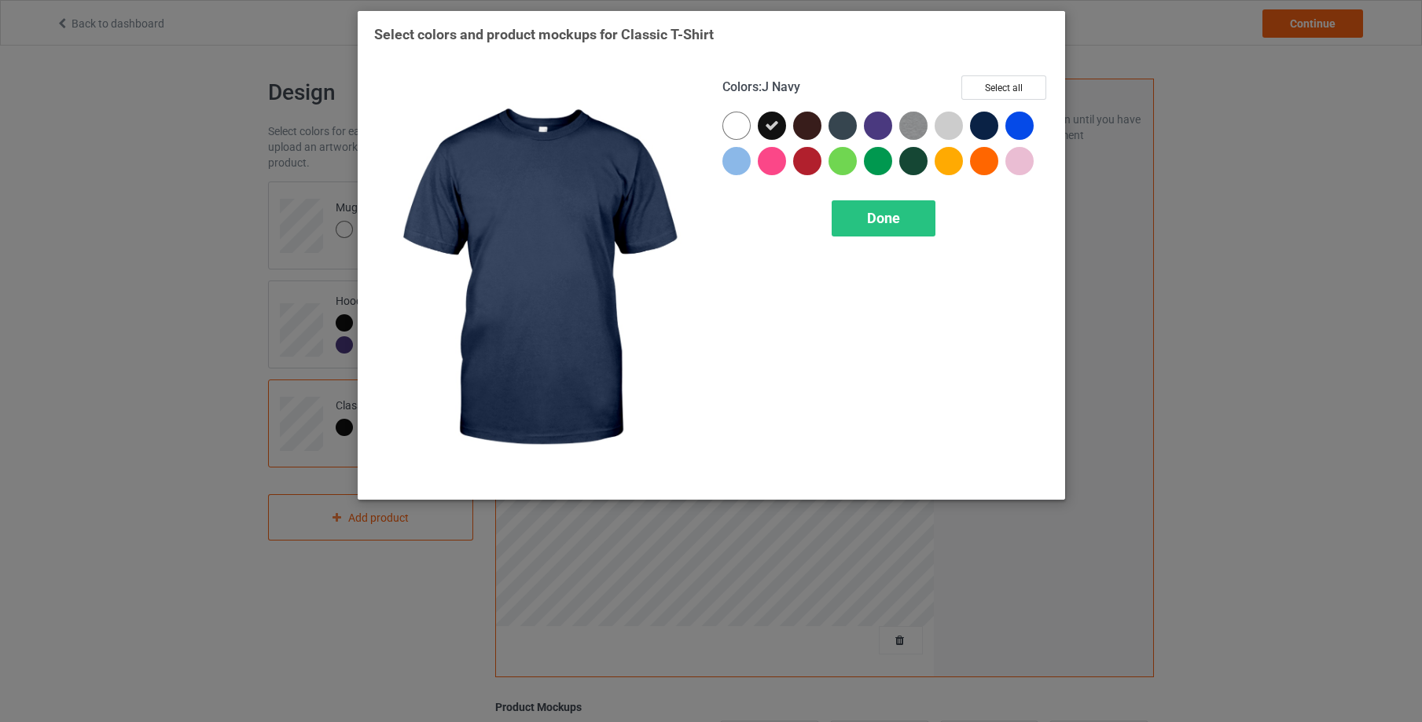
drag, startPoint x: 983, startPoint y: 119, endPoint x: 949, endPoint y: 109, distance: 36.1
click at [983, 119] on div at bounding box center [984, 126] width 28 height 28
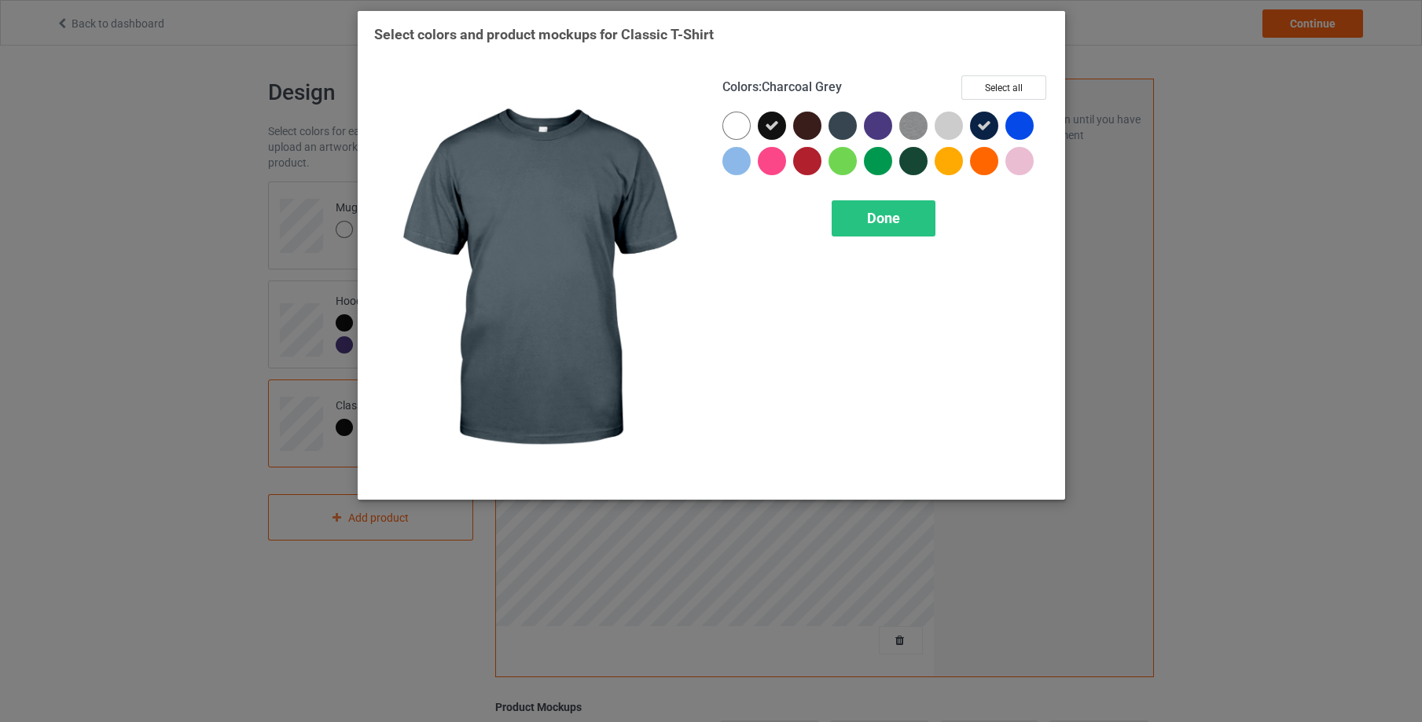
click at [842, 119] on div at bounding box center [843, 126] width 28 height 28
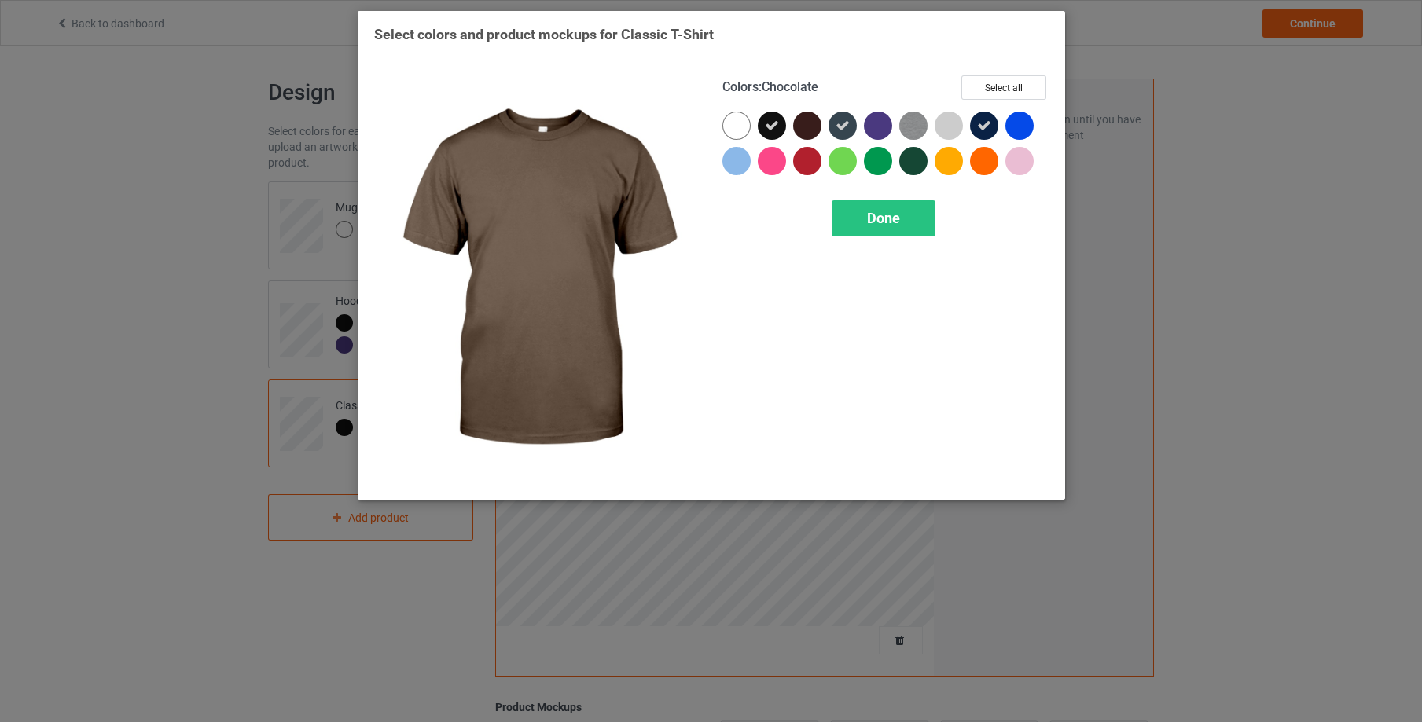
click at [808, 117] on div at bounding box center [807, 126] width 28 height 28
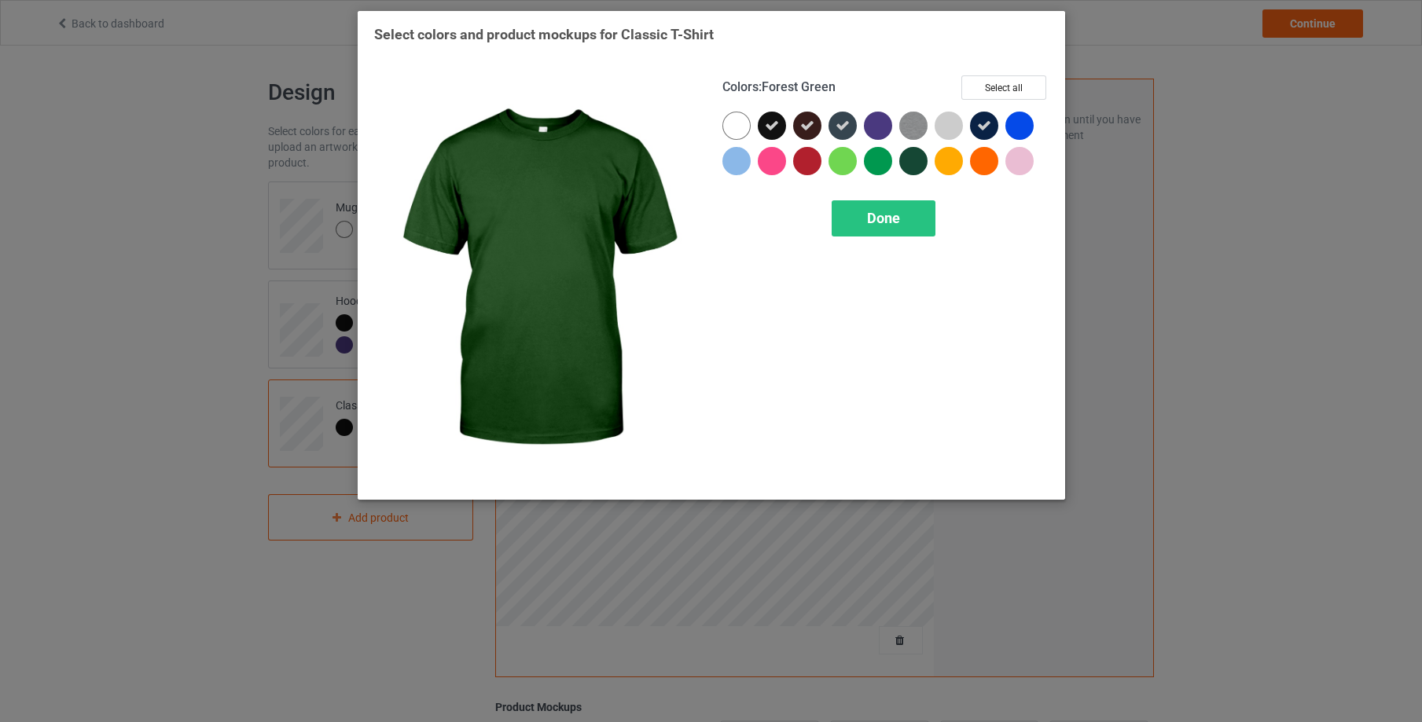
drag, startPoint x: 913, startPoint y: 165, endPoint x: 906, endPoint y: 175, distance: 12.3
click at [913, 165] on div at bounding box center [913, 161] width 28 height 28
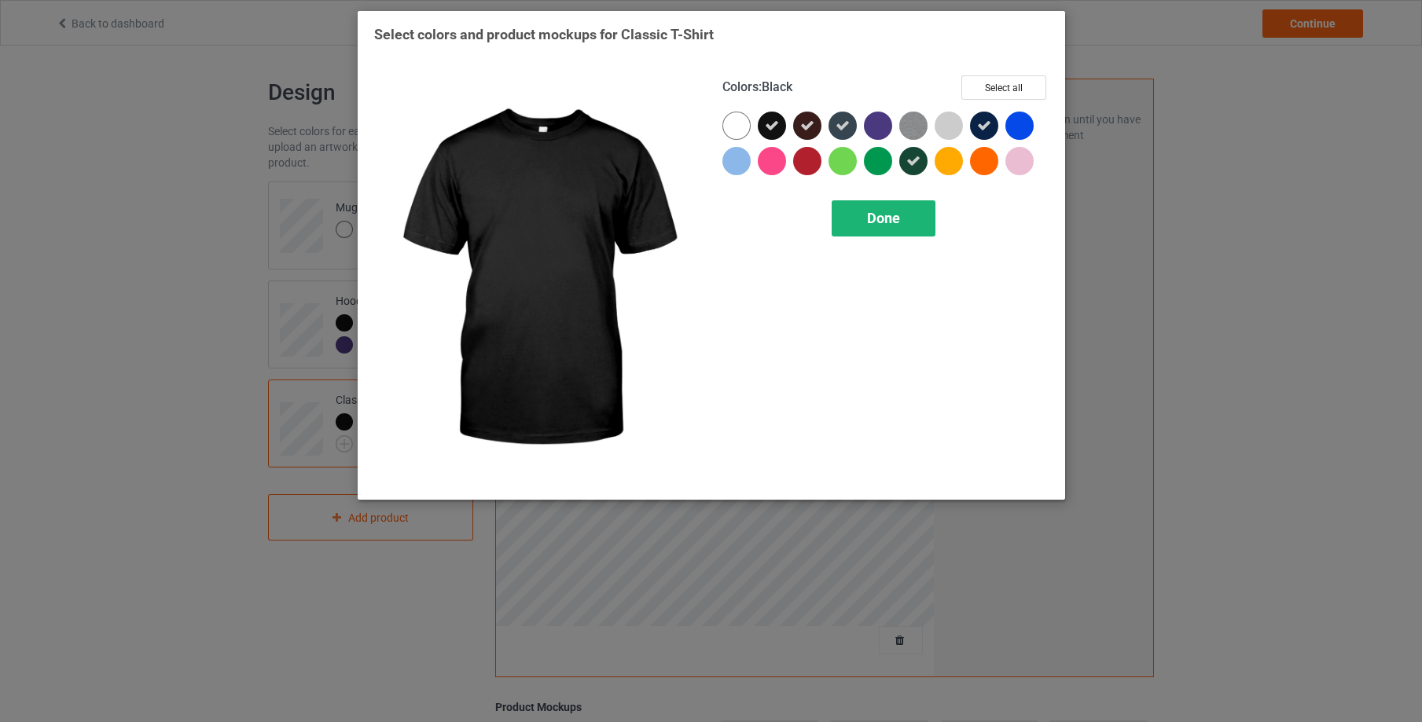
click at [866, 208] on div "Done" at bounding box center [884, 218] width 104 height 36
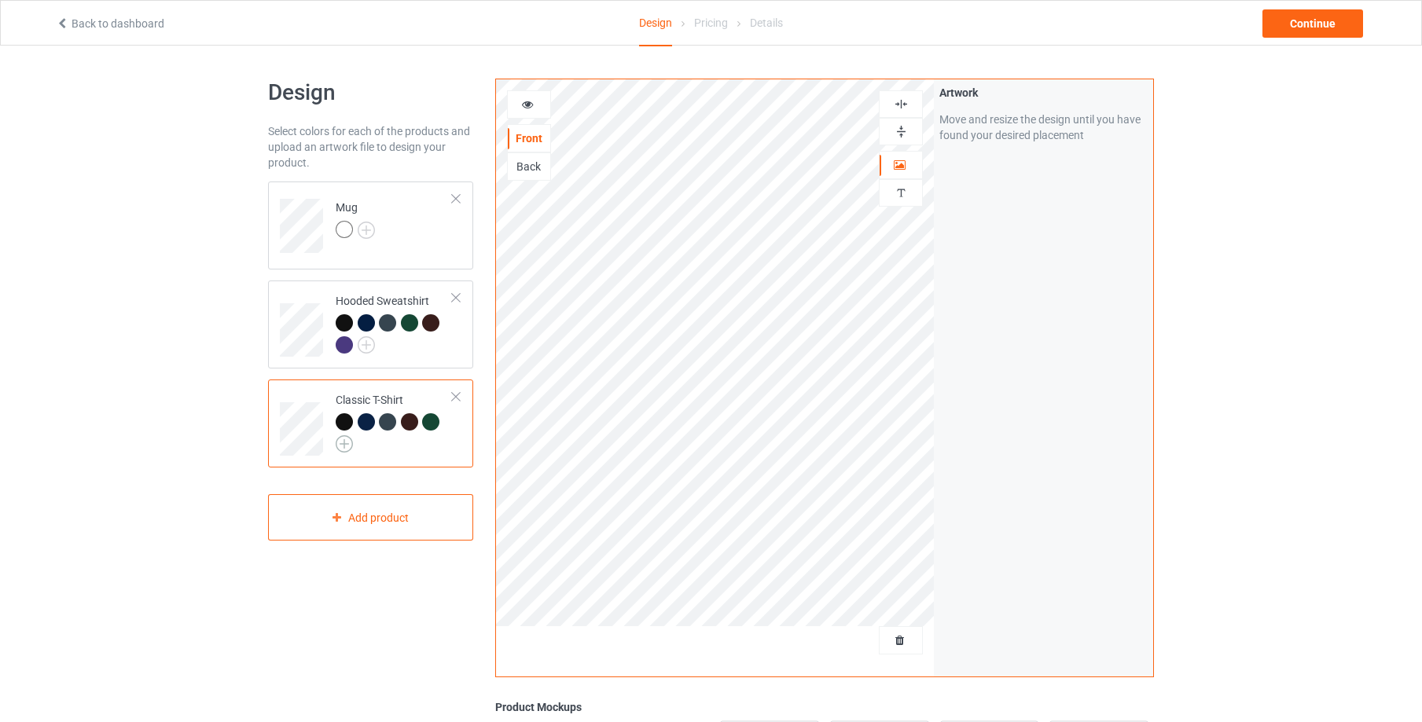
click at [344, 443] on img at bounding box center [344, 444] width 17 height 17
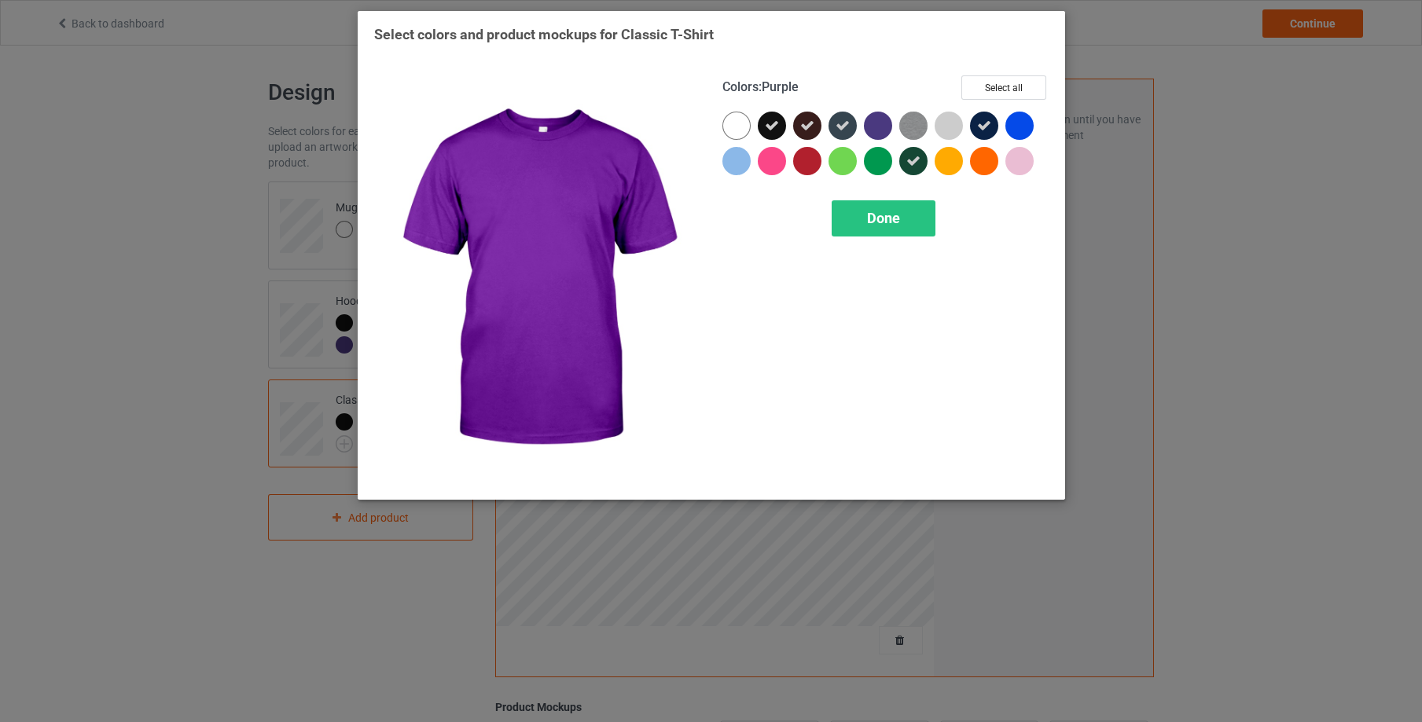
click at [877, 123] on div at bounding box center [878, 126] width 28 height 28
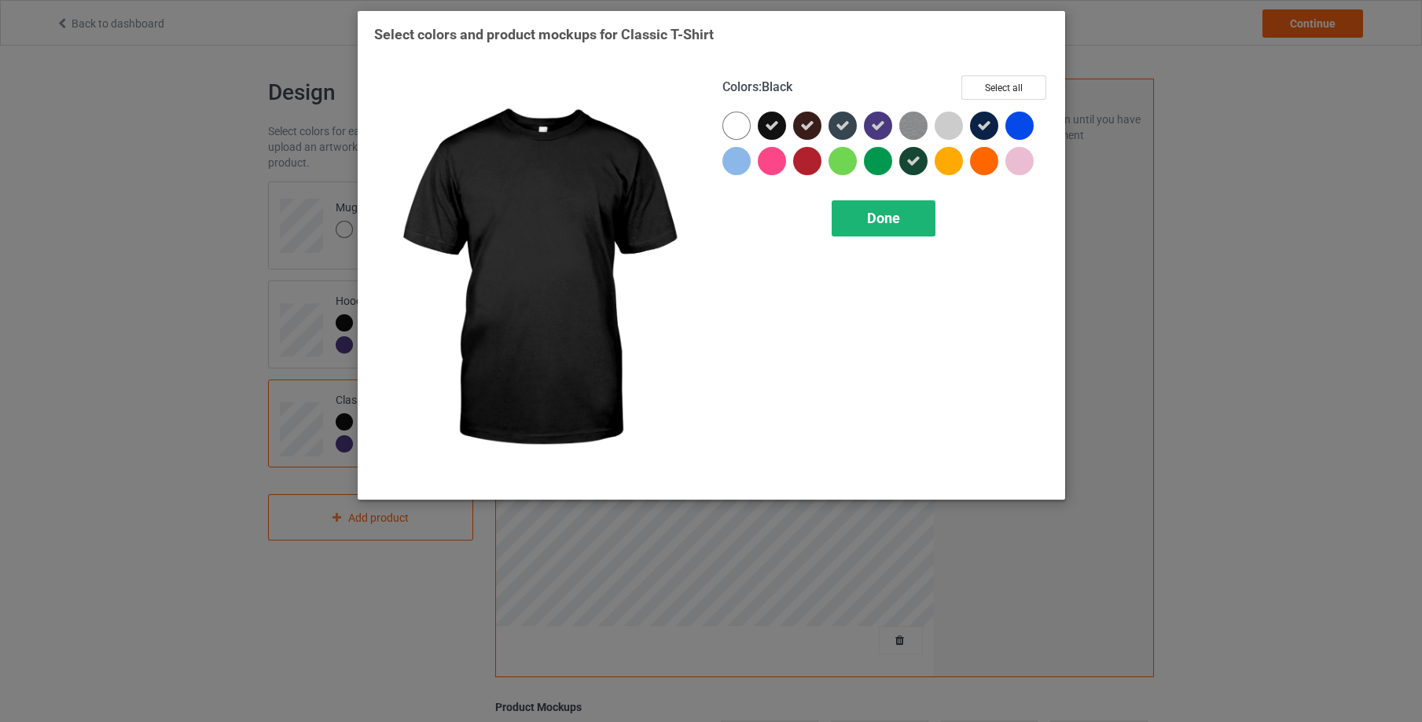
click at [859, 218] on div "Done" at bounding box center [884, 218] width 104 height 36
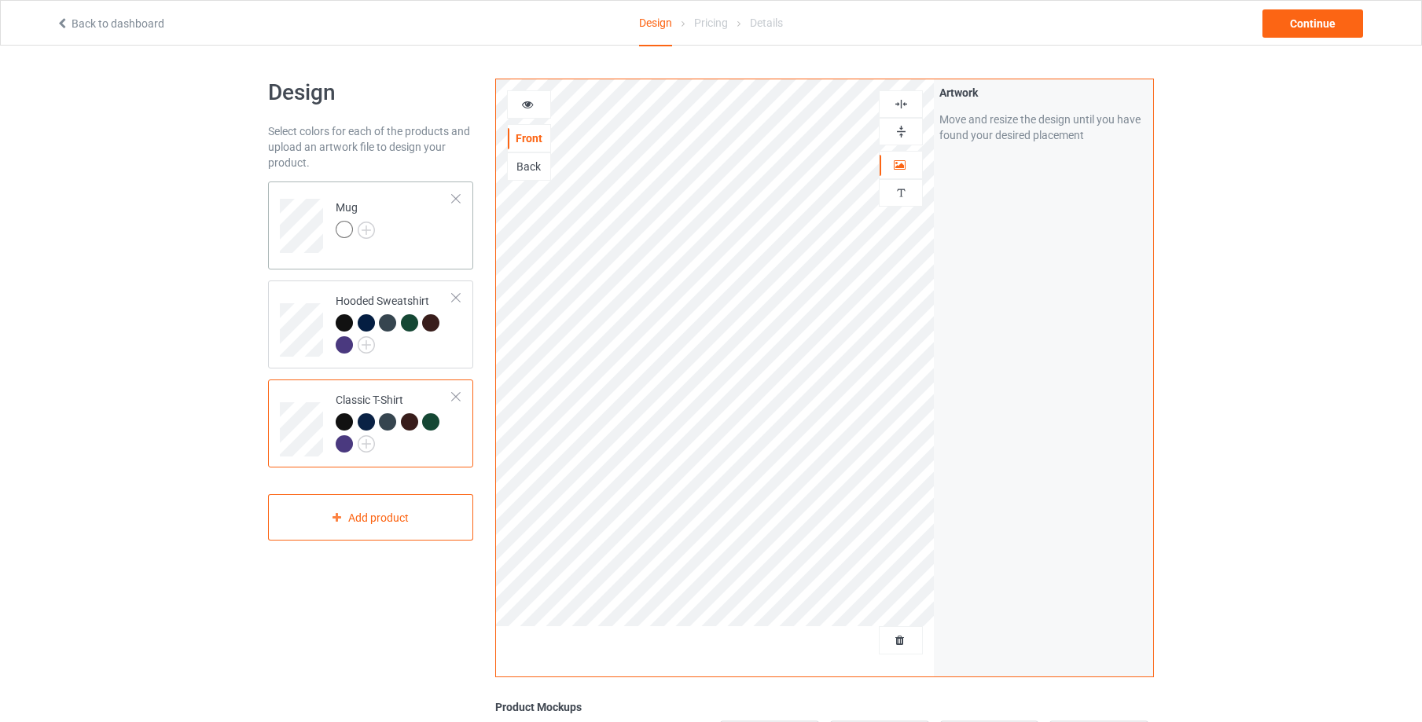
click at [438, 246] on td "Mug" at bounding box center [394, 220] width 134 height 65
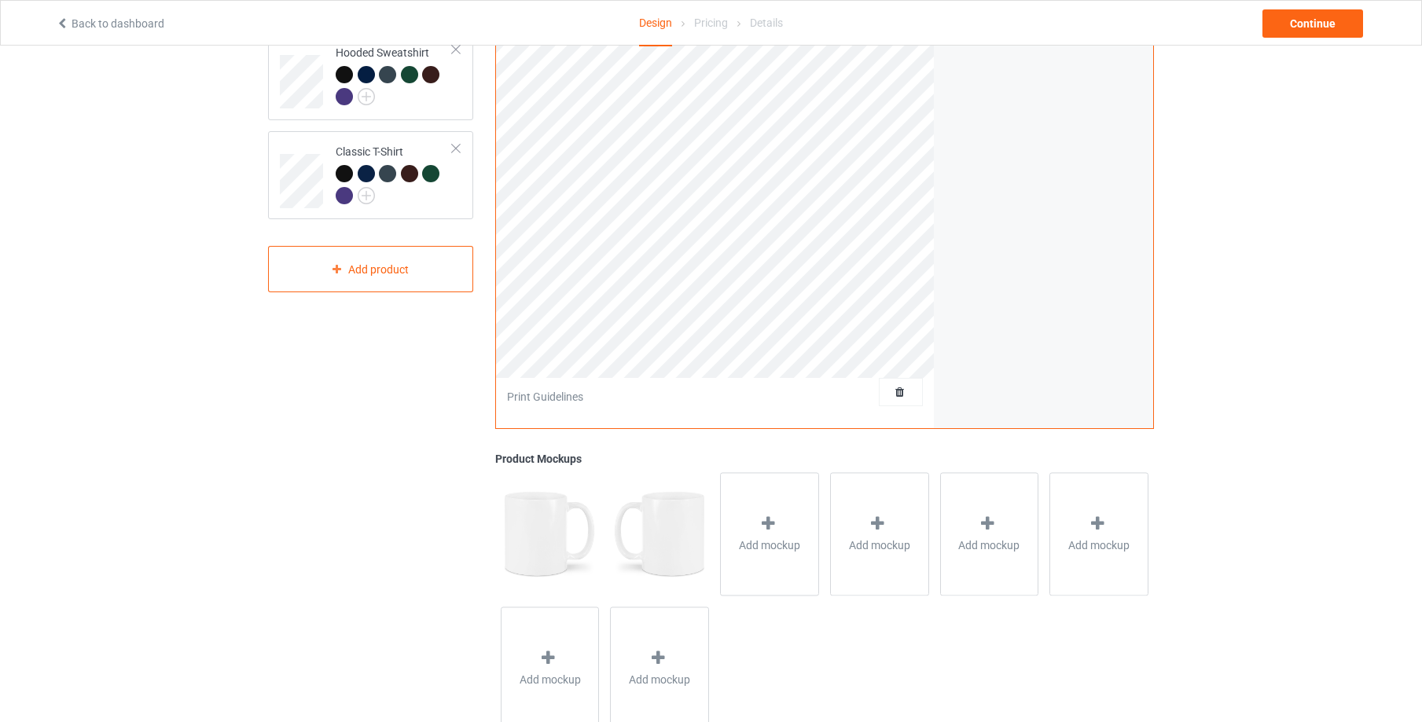
scroll to position [296, 0]
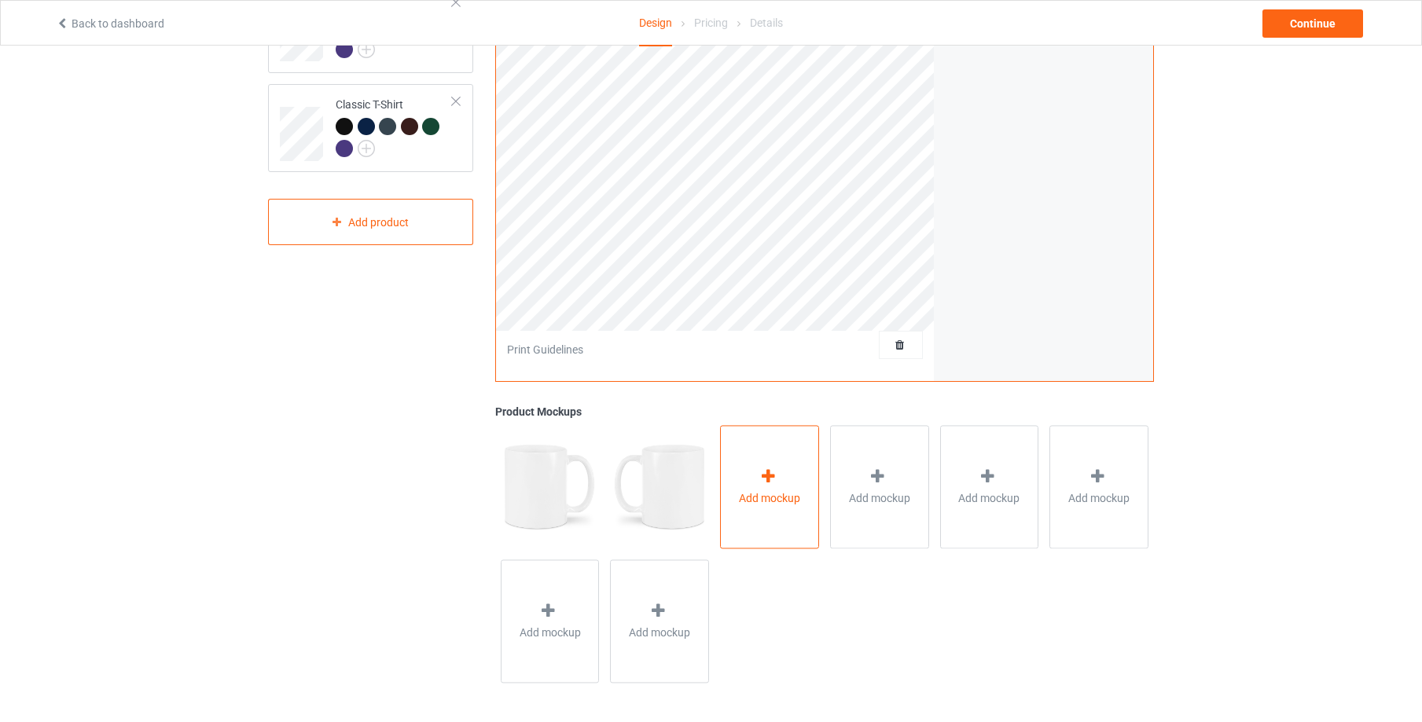
click at [763, 472] on icon at bounding box center [769, 477] width 20 height 17
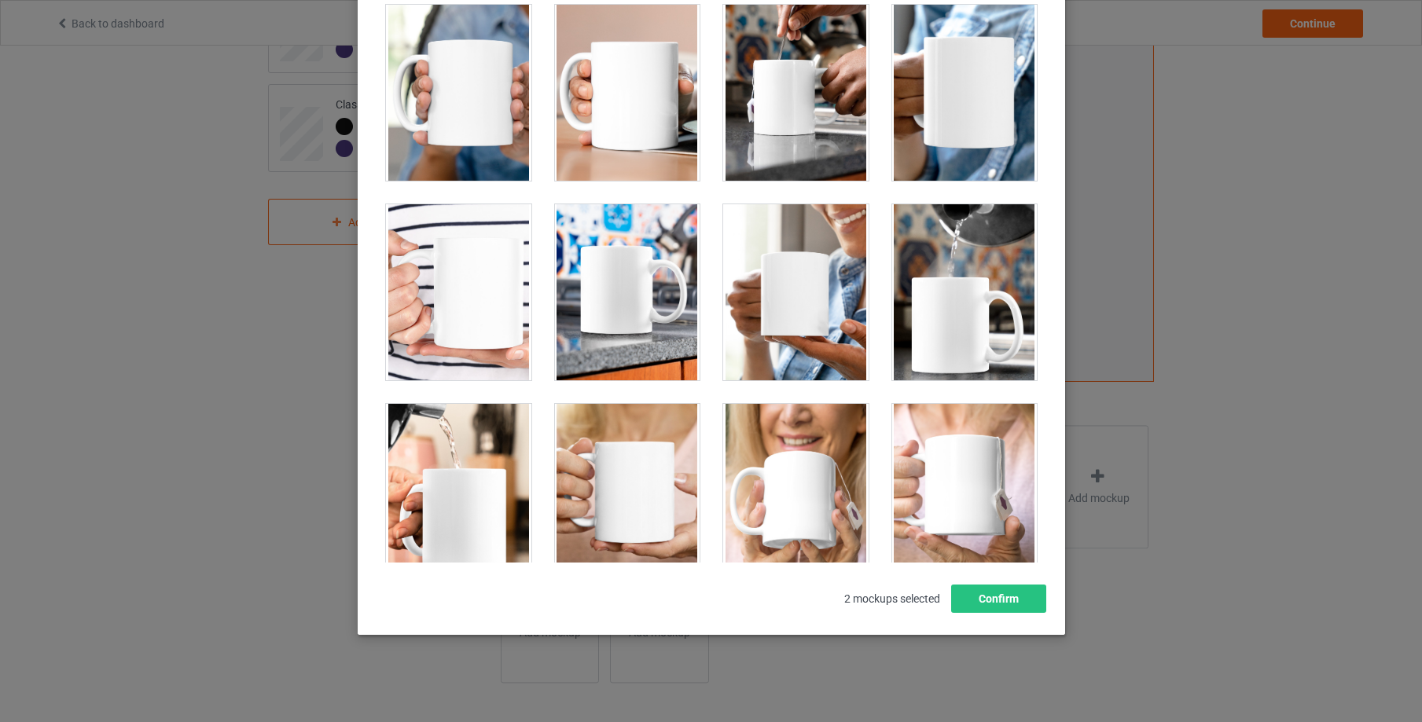
scroll to position [2980, 0]
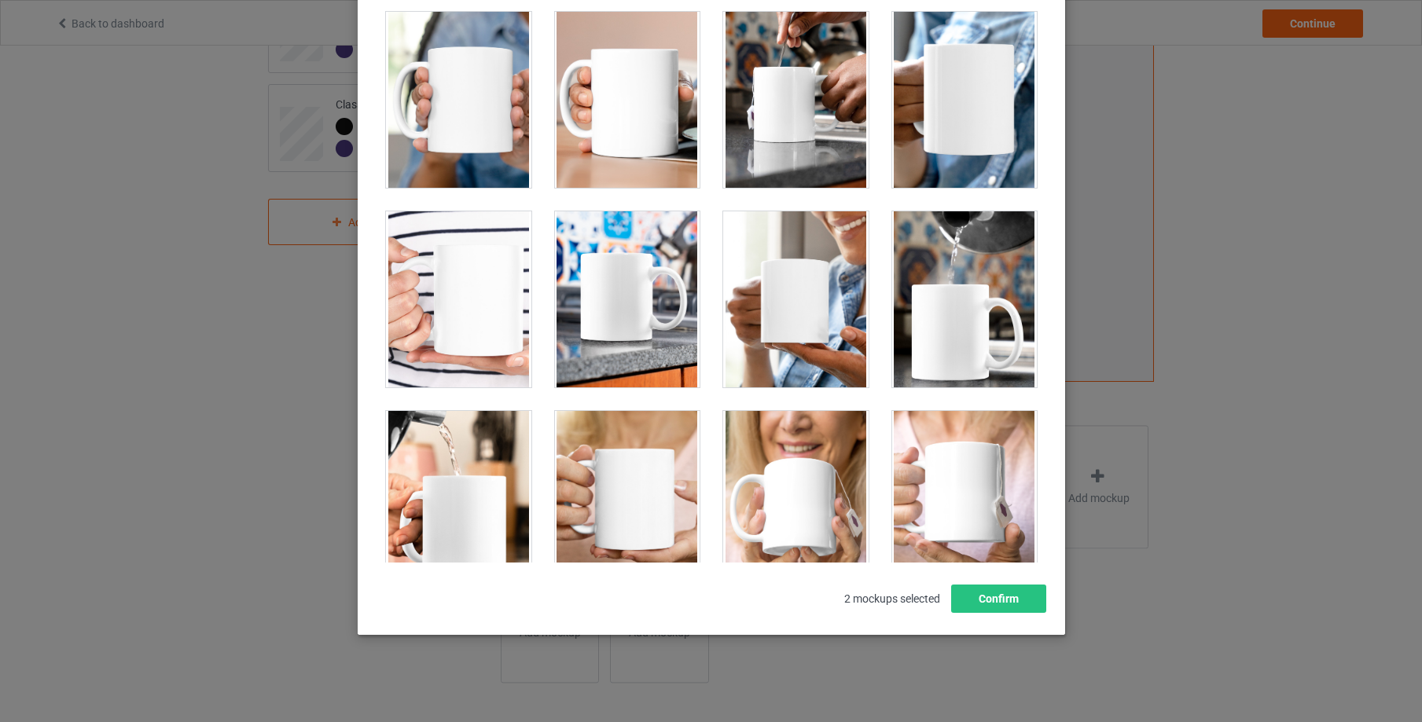
click at [627, 274] on div at bounding box center [626, 299] width 145 height 176
click at [1014, 596] on button "Confirm" at bounding box center [997, 599] width 95 height 28
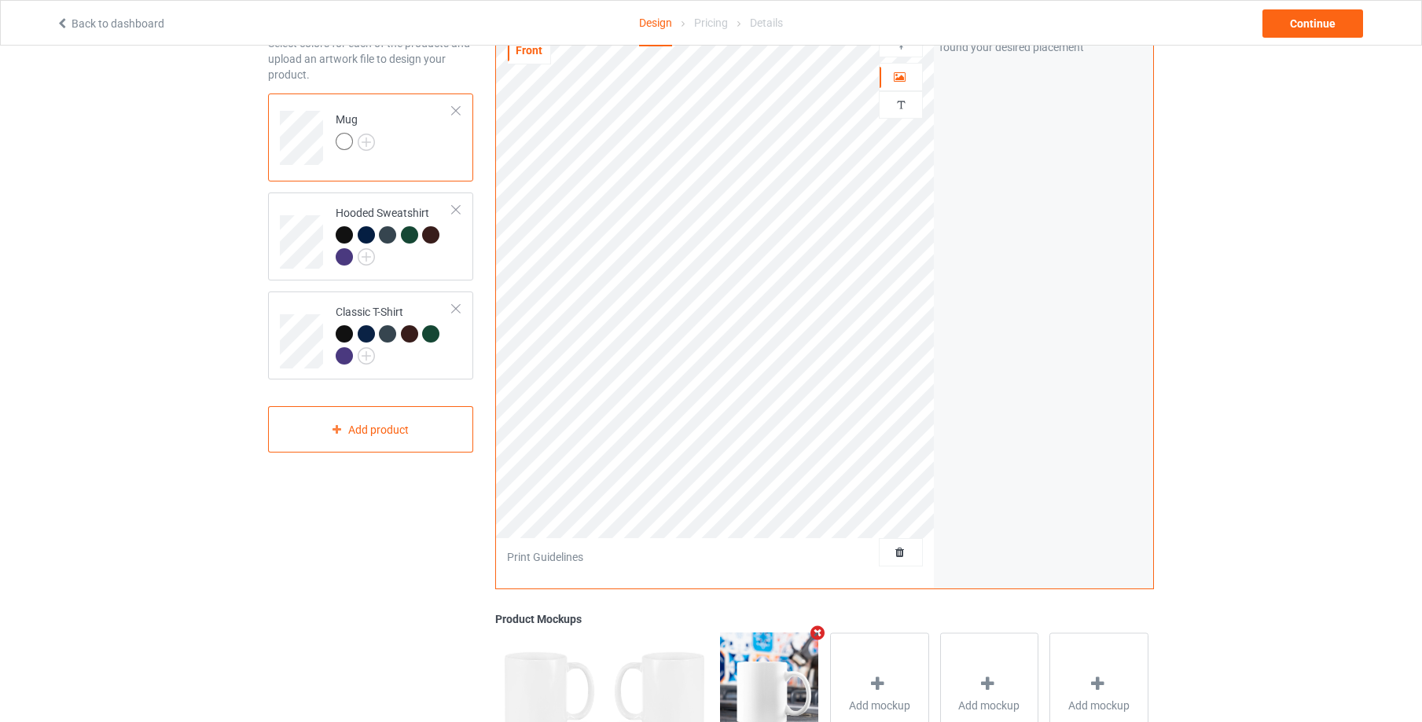
scroll to position [74, 0]
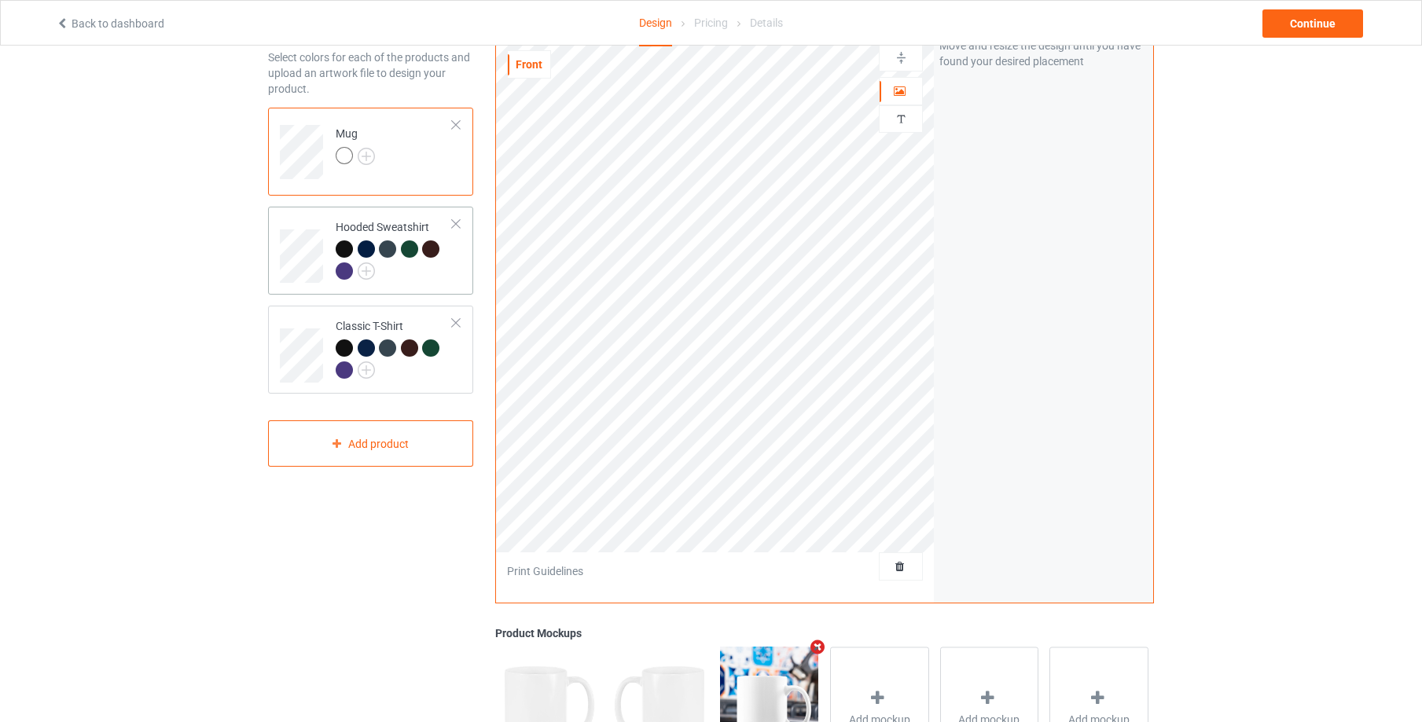
click at [453, 268] on td "Hooded Sweatshirt" at bounding box center [394, 250] width 134 height 75
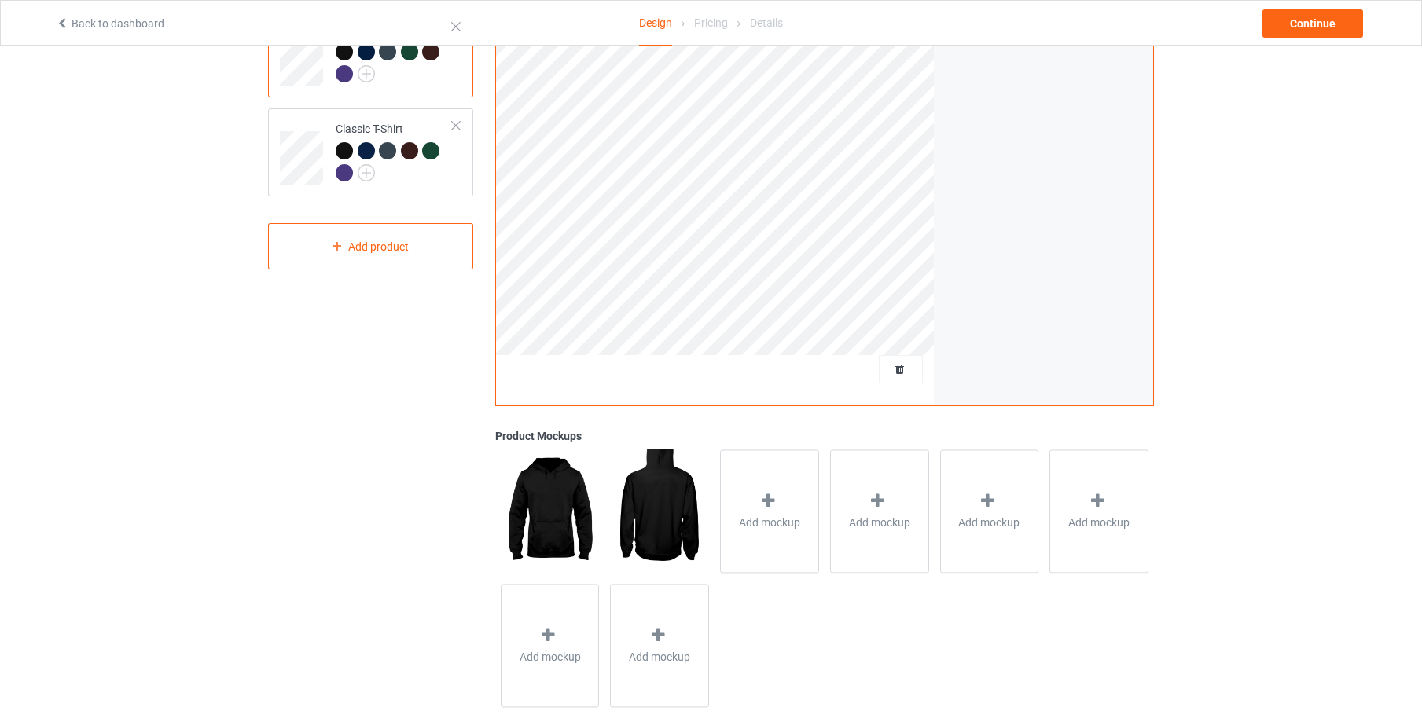
scroll to position [296, 0]
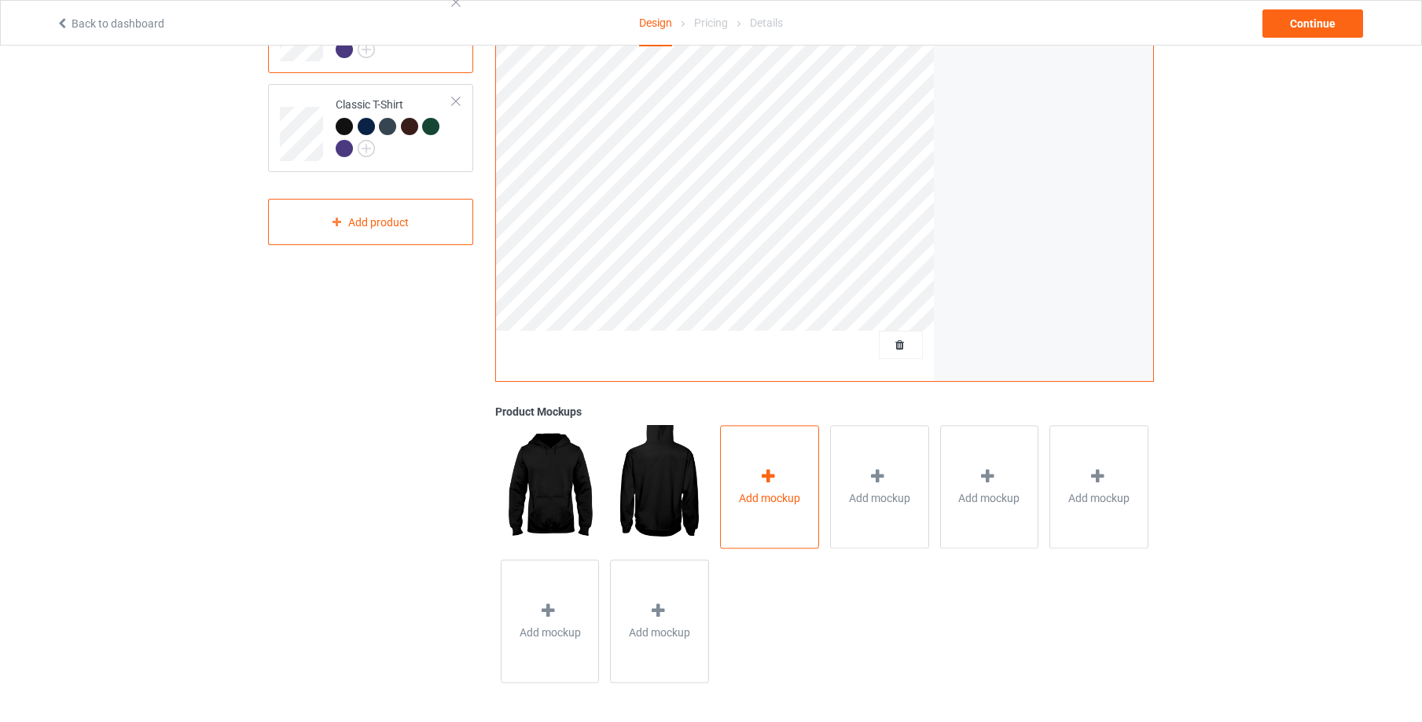
click at [770, 469] on icon at bounding box center [769, 477] width 20 height 17
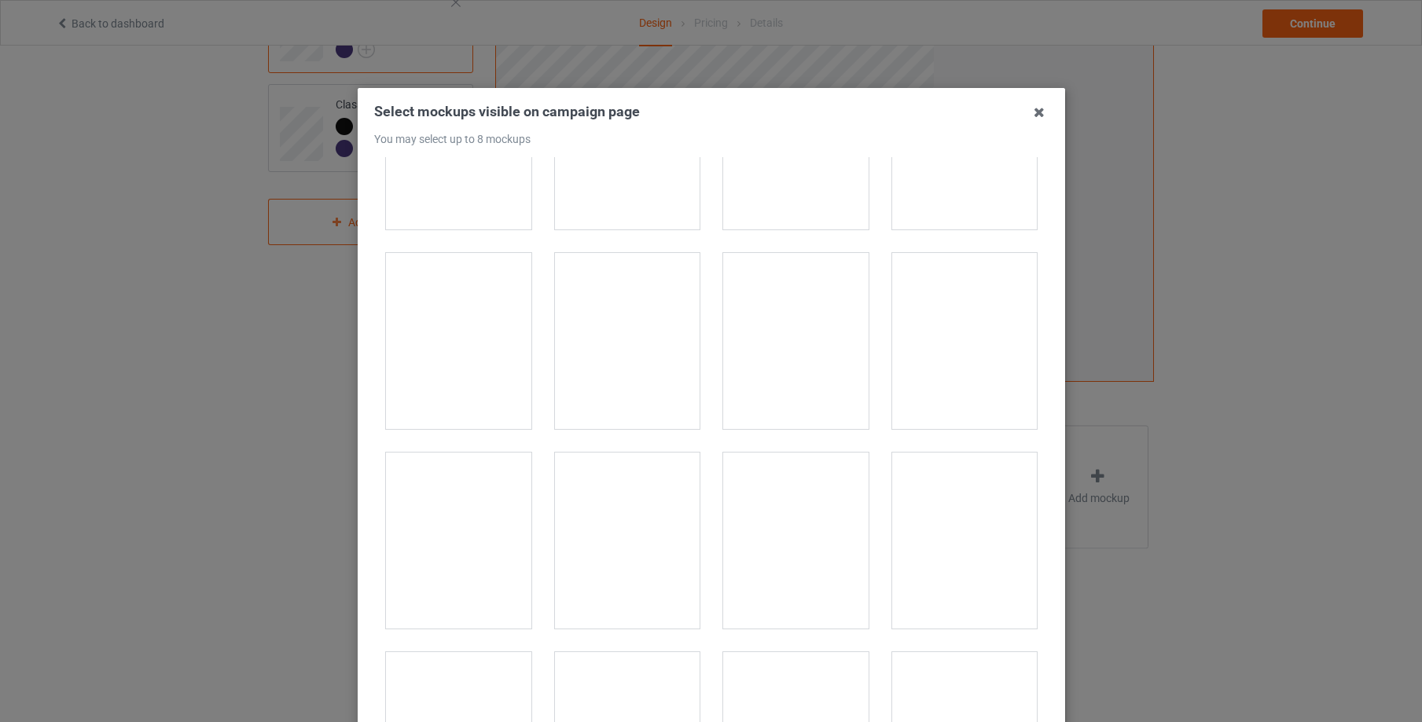
scroll to position [5309, 0]
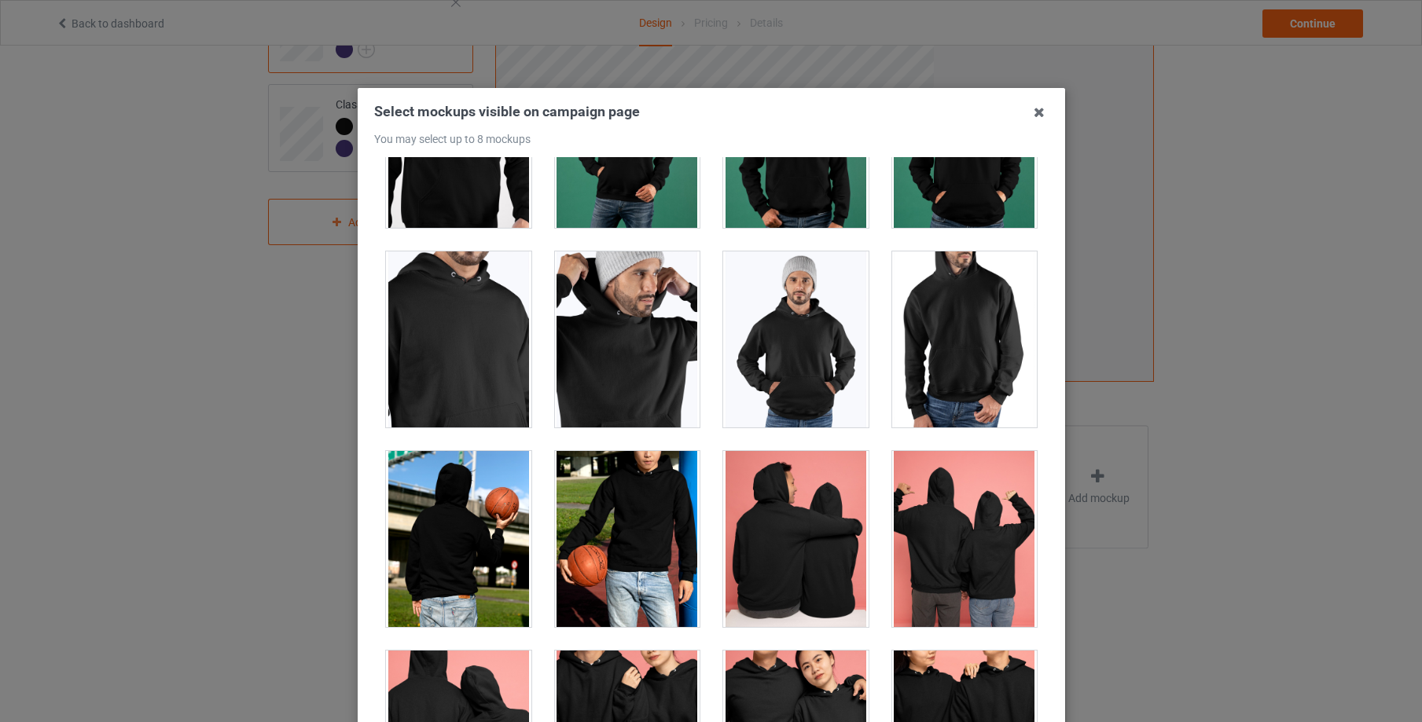
click at [474, 350] on div at bounding box center [458, 340] width 145 height 176
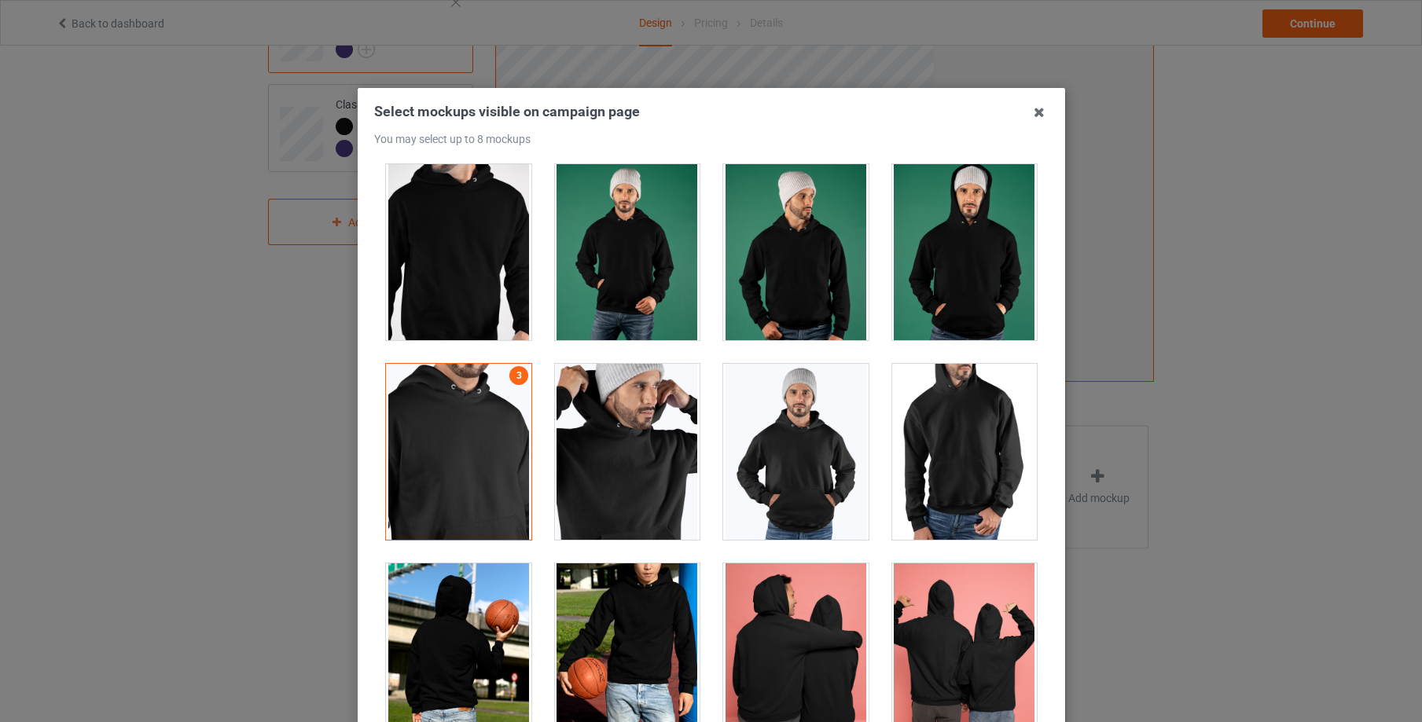
scroll to position [5195, 0]
click at [479, 278] on div at bounding box center [458, 253] width 145 height 176
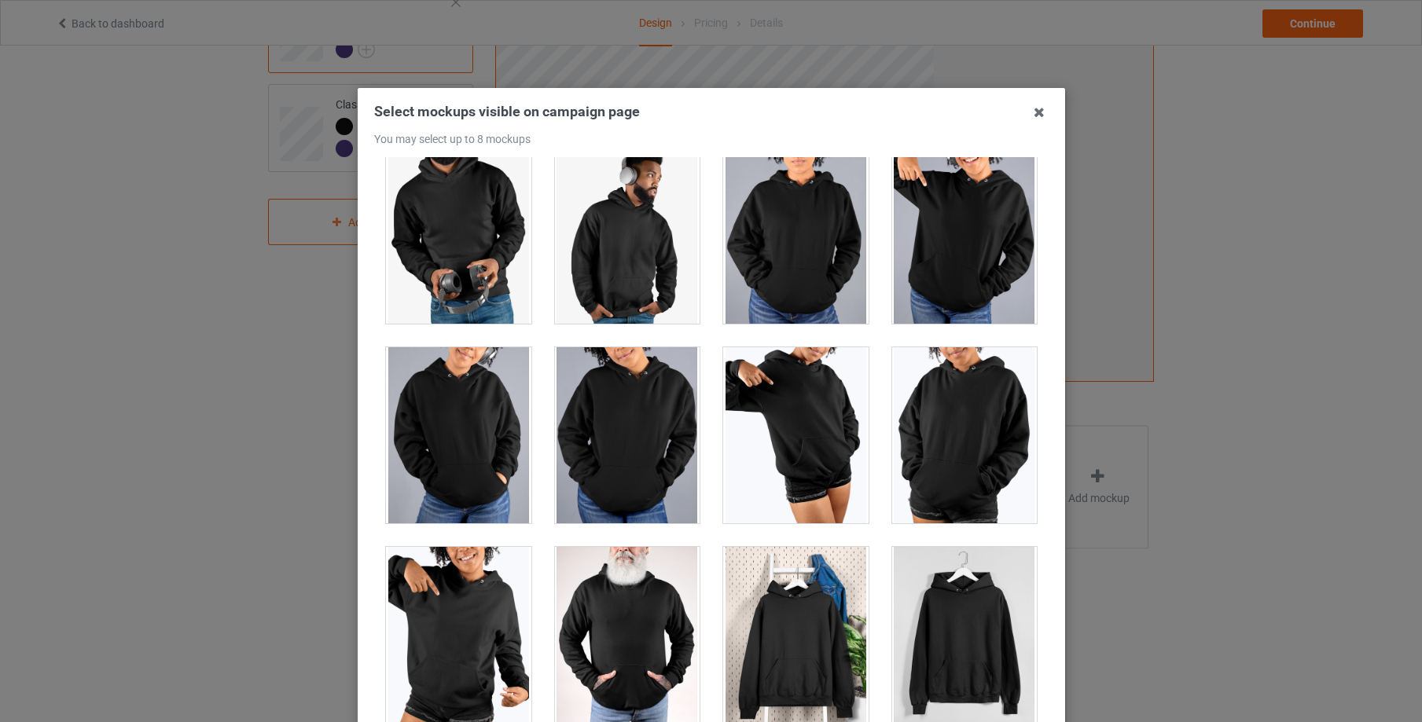
scroll to position [173, 0]
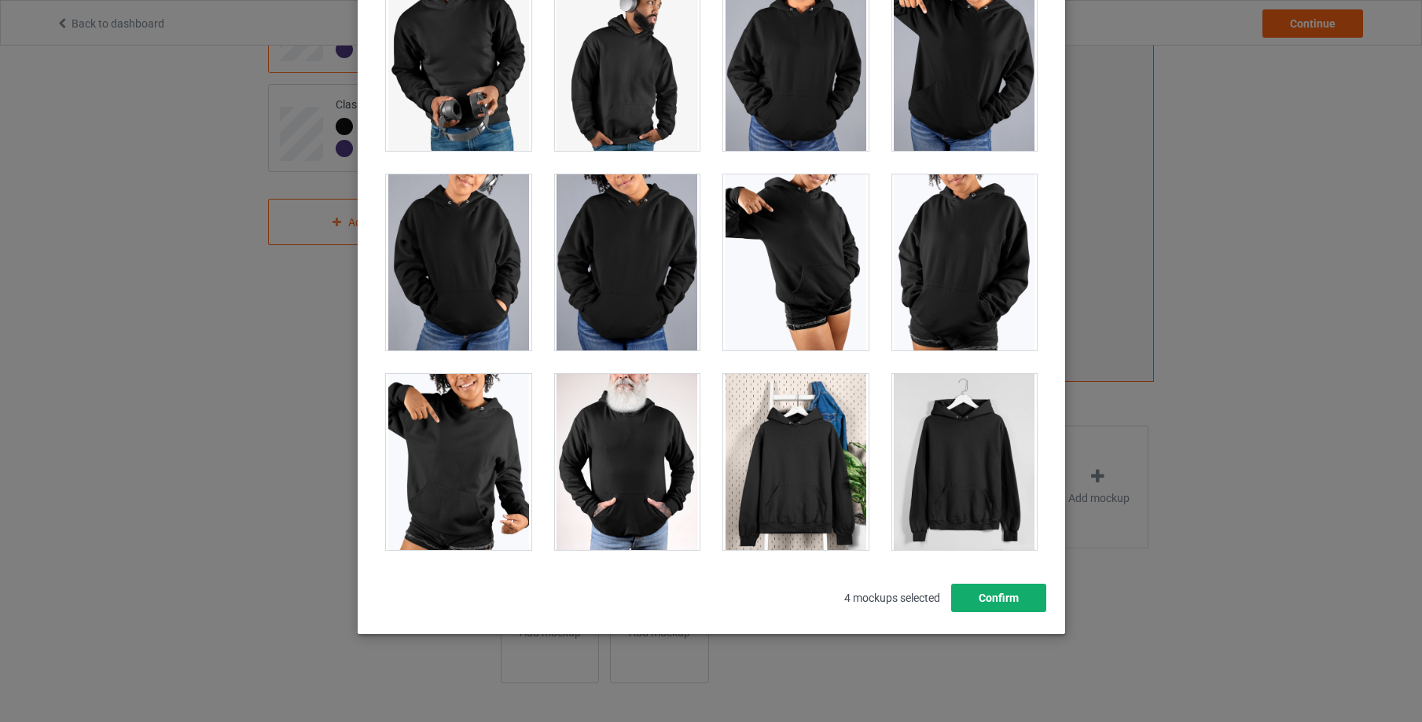
drag, startPoint x: 1017, startPoint y: 605, endPoint x: 1008, endPoint y: 605, distance: 9.4
click at [1017, 605] on button "Confirm" at bounding box center [997, 598] width 95 height 28
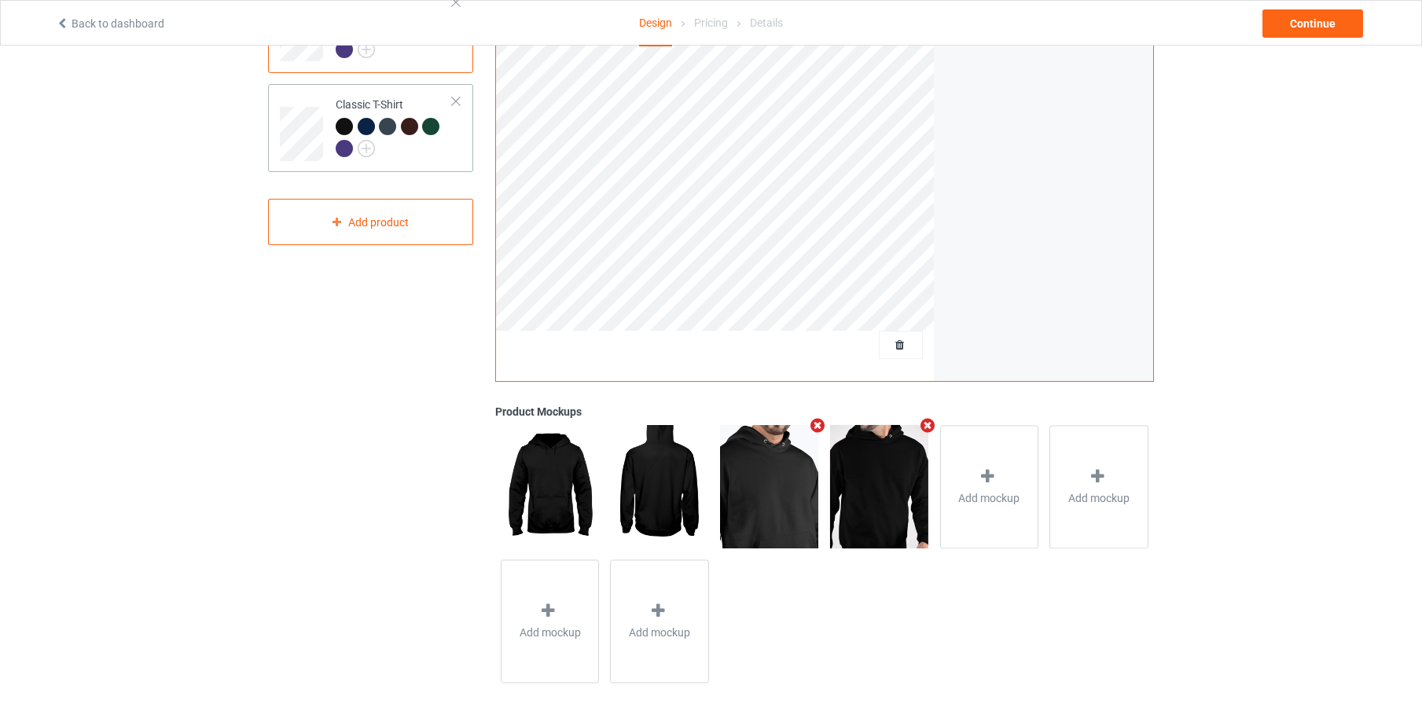
click at [450, 160] on div at bounding box center [394, 139] width 117 height 43
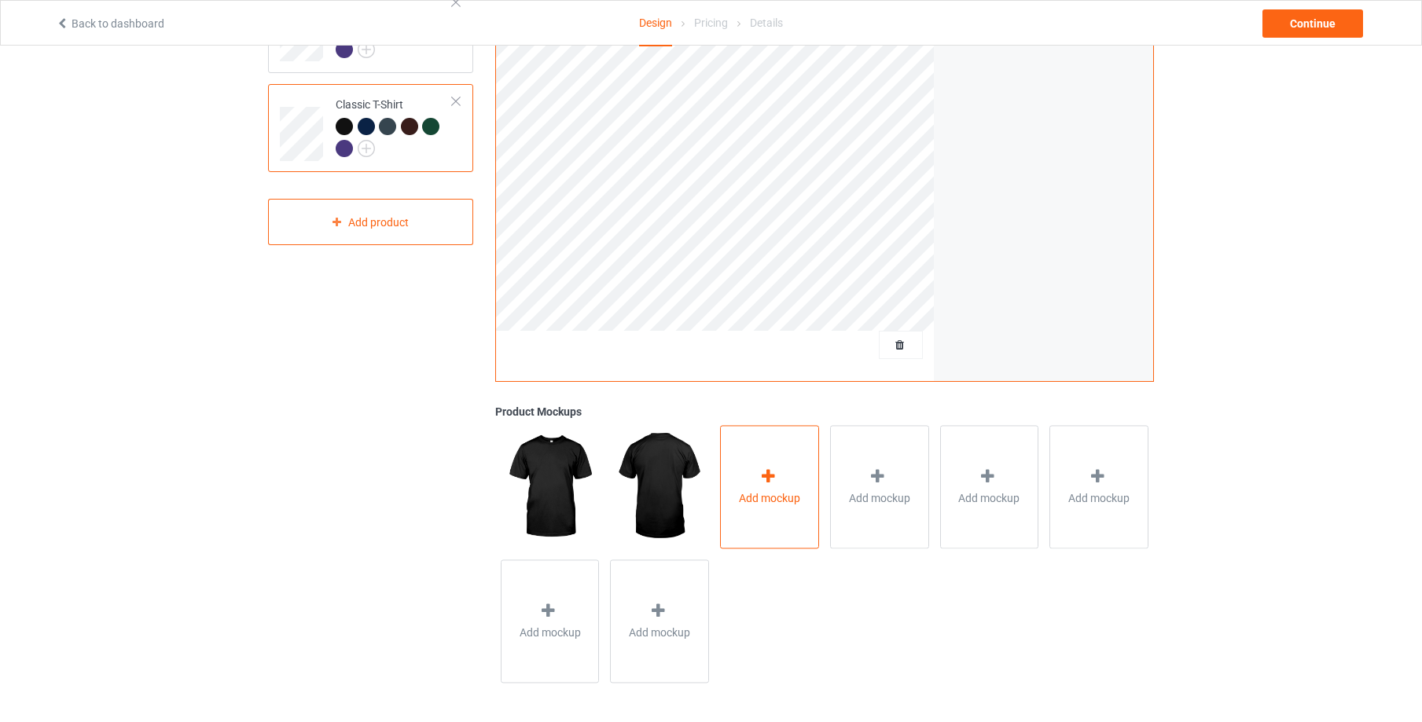
click at [765, 476] on icon at bounding box center [769, 477] width 20 height 17
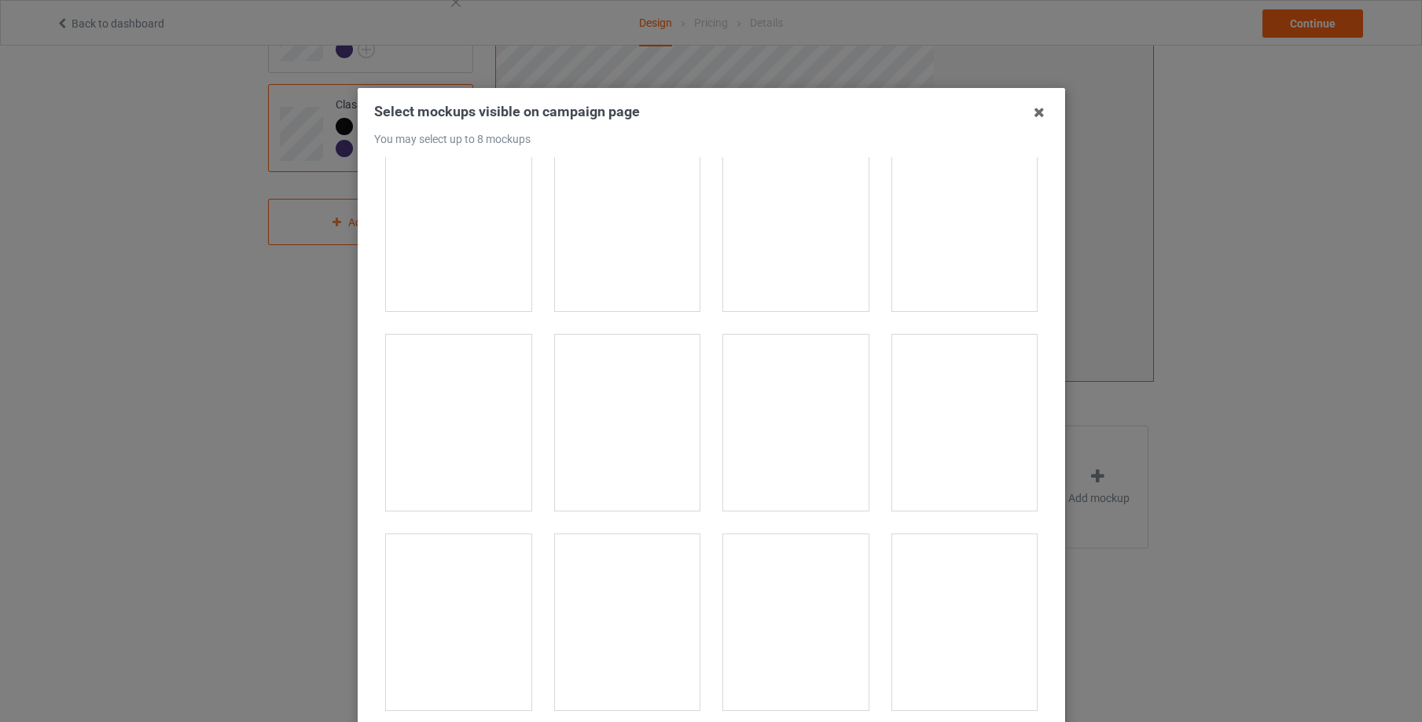
scroll to position [12414, 0]
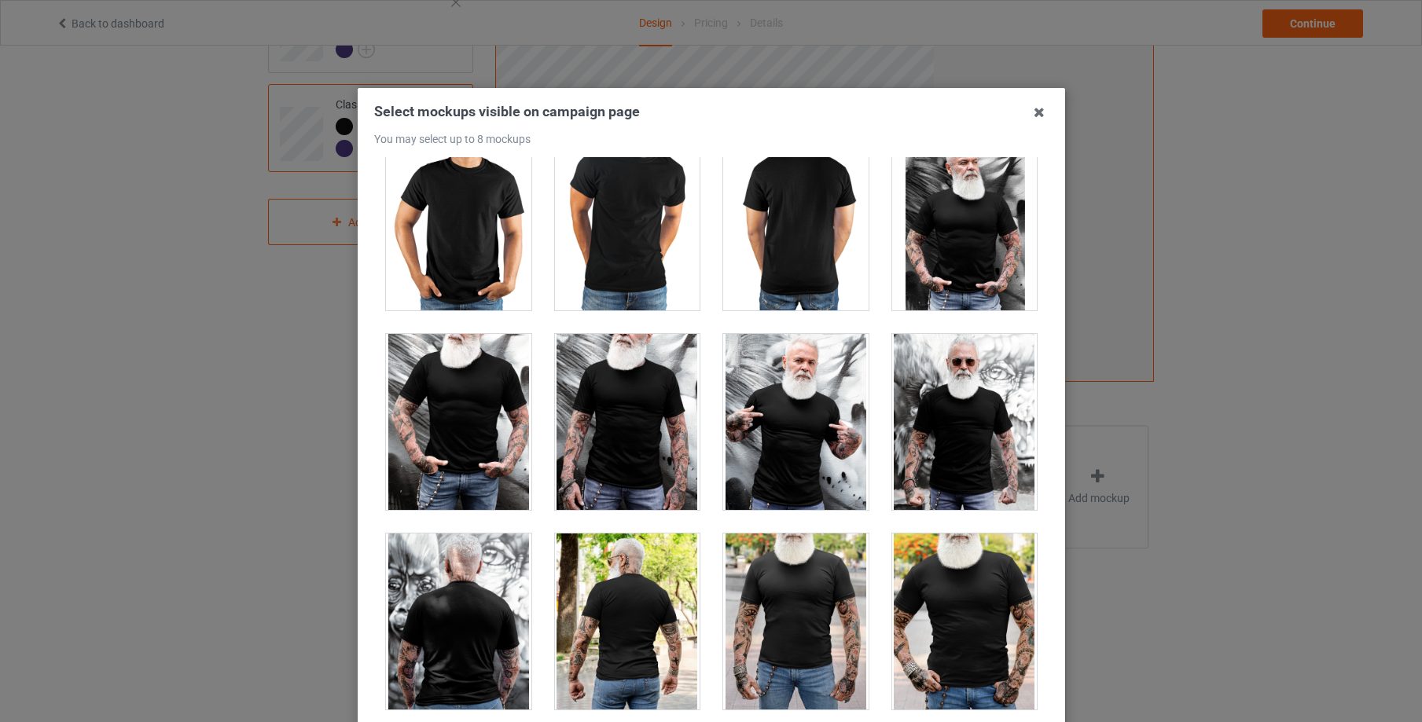
click at [636, 420] on div at bounding box center [626, 422] width 145 height 176
click at [803, 614] on div at bounding box center [795, 622] width 145 height 176
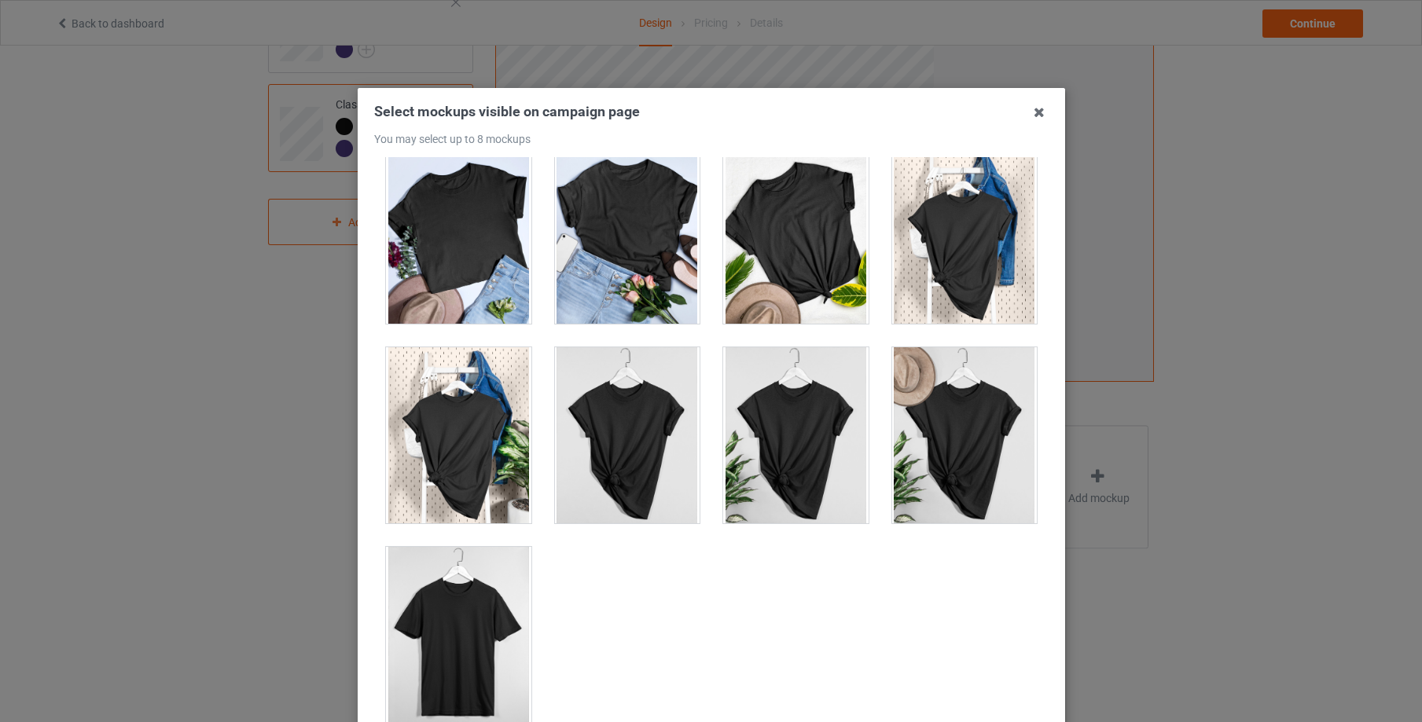
scroll to position [173, 0]
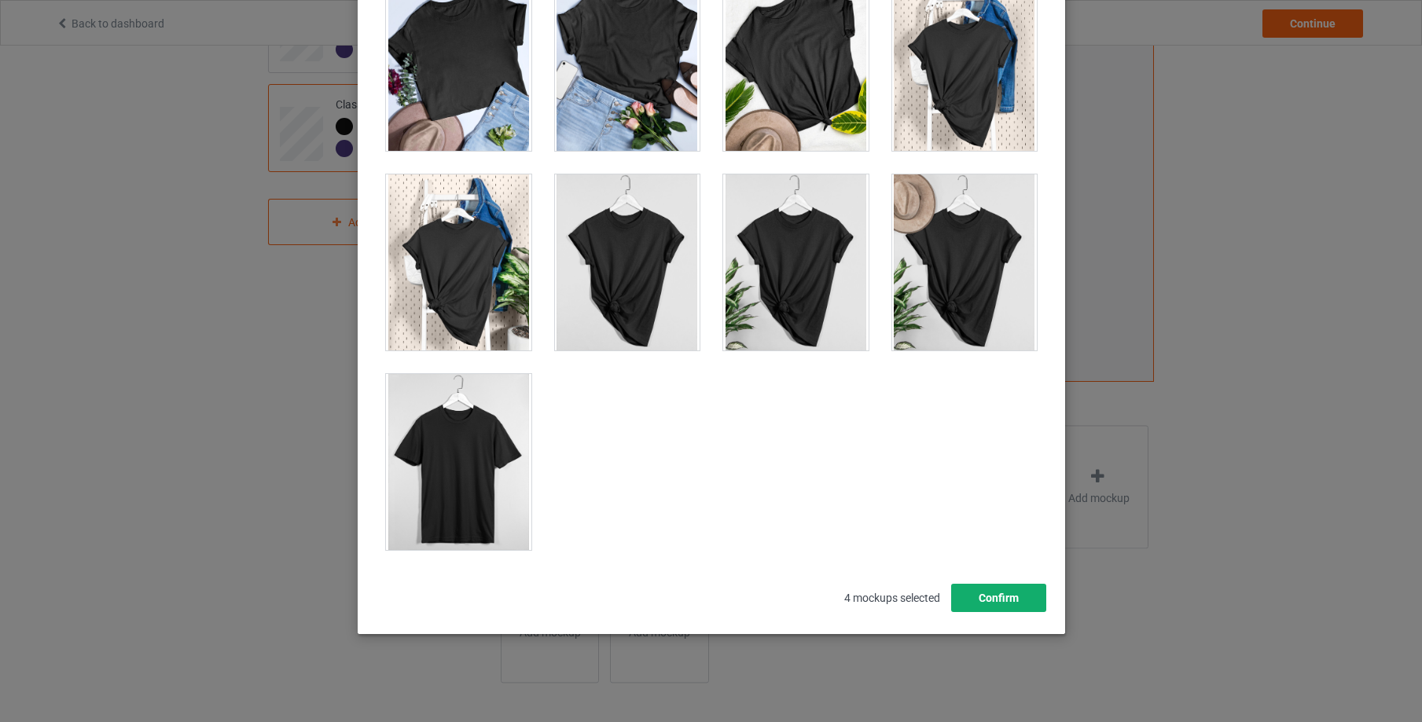
click at [998, 601] on button "Confirm" at bounding box center [997, 598] width 95 height 28
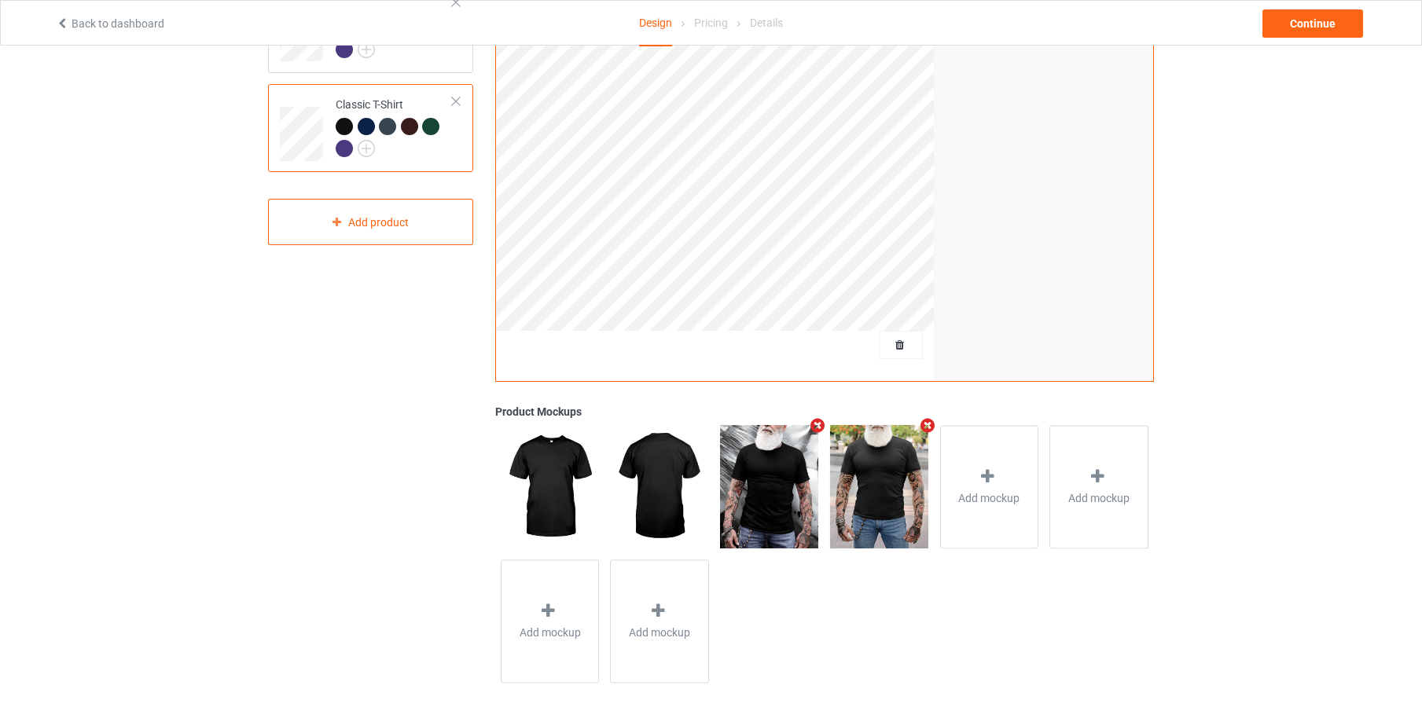
scroll to position [0, 0]
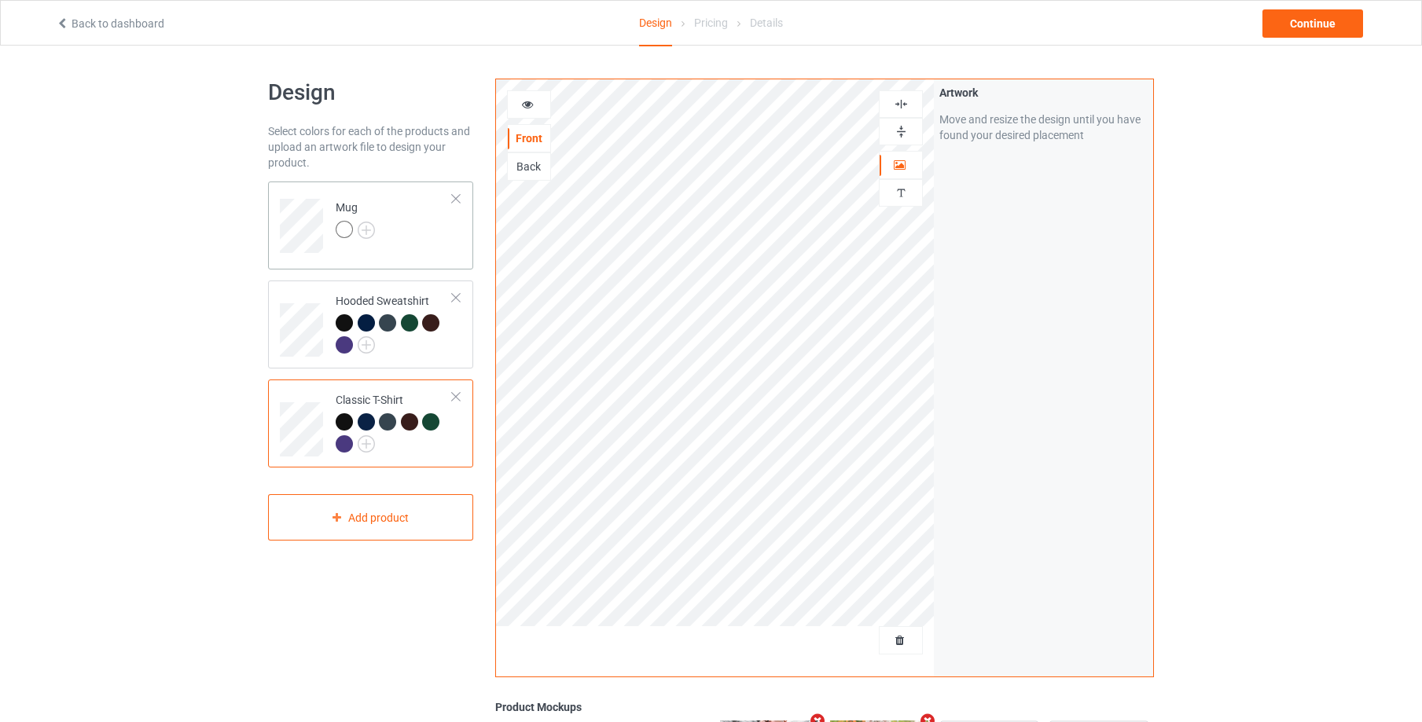
click at [442, 258] on div "Mug" at bounding box center [370, 226] width 205 height 88
click at [1305, 24] on div "Continue" at bounding box center [1313, 23] width 101 height 28
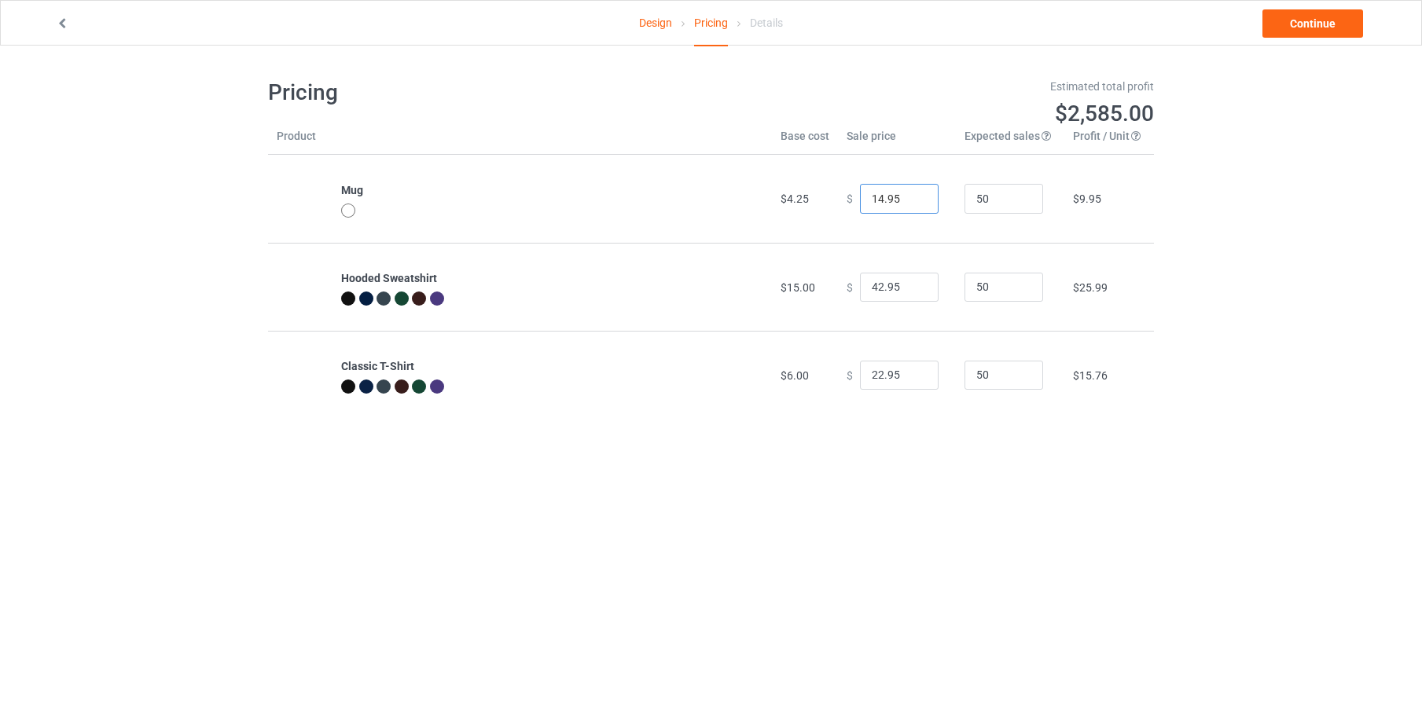
drag, startPoint x: 897, startPoint y: 197, endPoint x: 812, endPoint y: 189, distance: 85.3
click at [812, 189] on tr "Mug $4.25 $ 14.95 50 $9.95" at bounding box center [711, 199] width 886 height 88
type input "22.99"
click at [1301, 203] on div "Design Pricing Details Continue Pricing Estimated total profit $2,959.00 Produc…" at bounding box center [711, 249] width 1422 height 406
click at [1314, 24] on link "Continue" at bounding box center [1313, 23] width 101 height 28
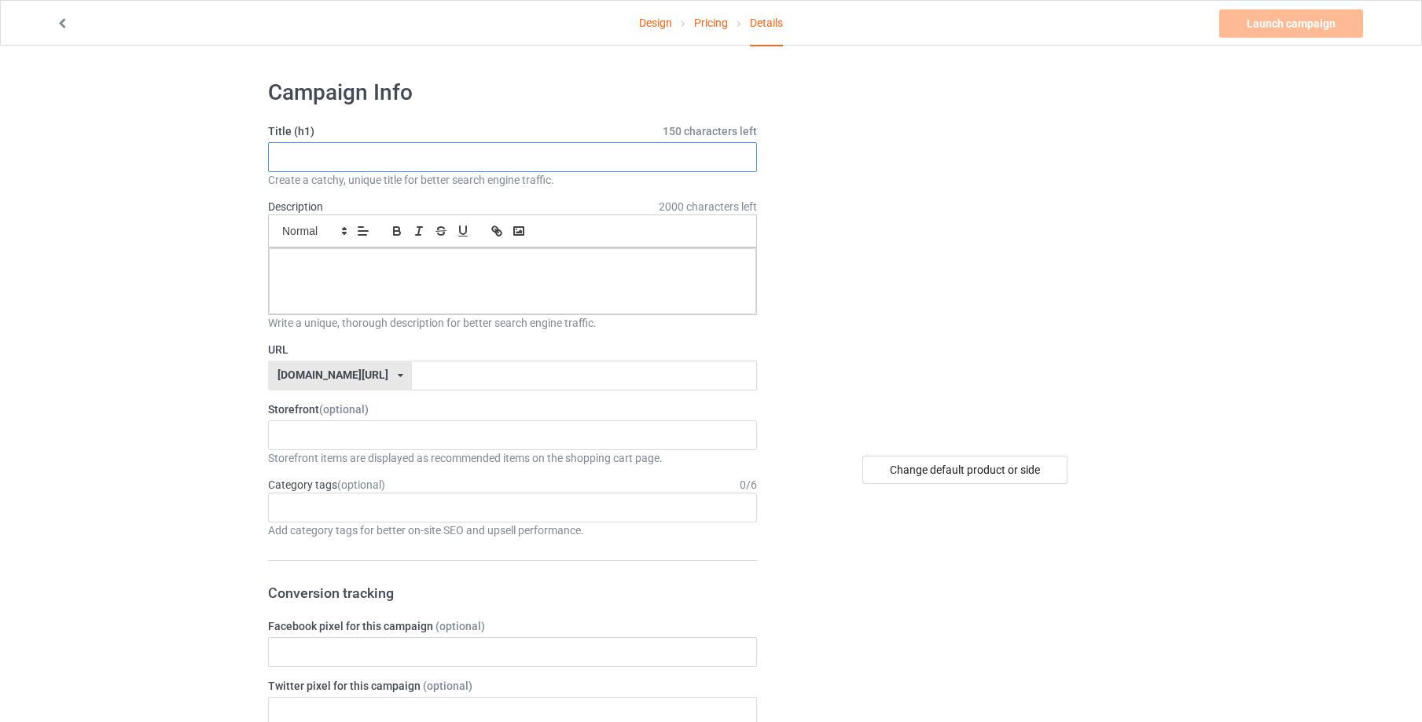
click at [296, 157] on input "text" at bounding box center [512, 157] width 489 height 30
drag, startPoint x: 311, startPoint y: 155, endPoint x: 350, endPoint y: 157, distance: 38.6
click at [350, 157] on input "250th Ann" at bounding box center [512, 157] width 489 height 30
paste input "merica Anniversary"
drag, startPoint x: 439, startPoint y: 156, endPoint x: 260, endPoint y: 138, distance: 180.1
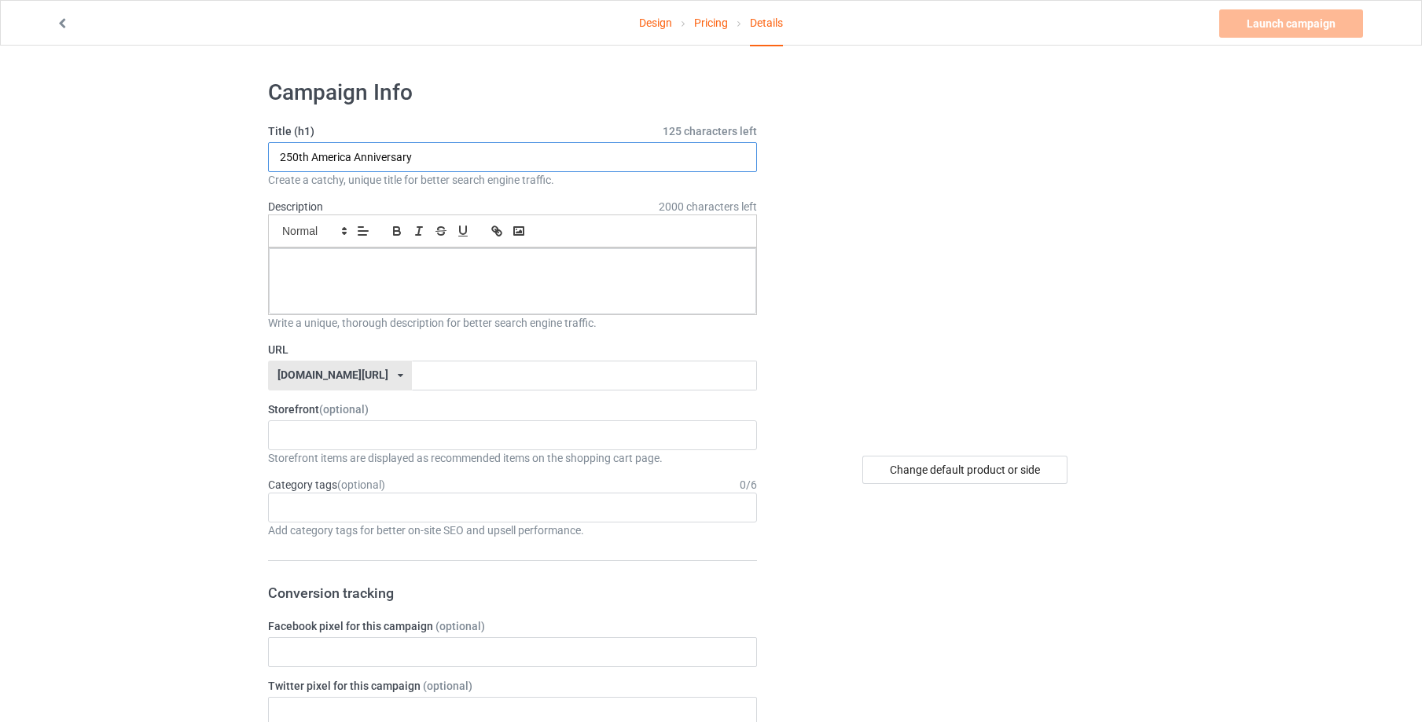
type input "250th America Anniversary"
click at [311, 259] on p at bounding box center [512, 266] width 462 height 15
click at [461, 377] on input "text" at bounding box center [584, 376] width 344 height 30
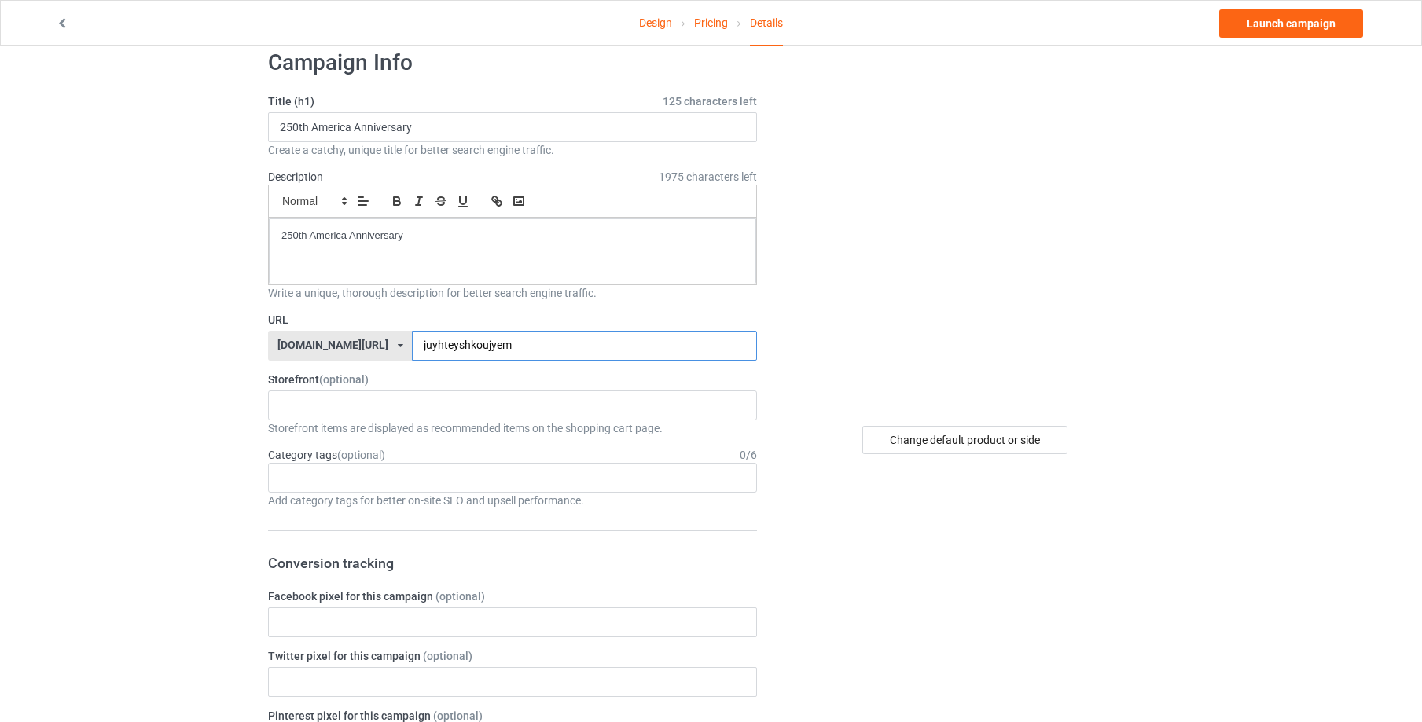
scroll to position [28, 0]
type input "juyhteyshkoujyem"
click at [1314, 24] on link "Launch campaign" at bounding box center [1291, 23] width 144 height 28
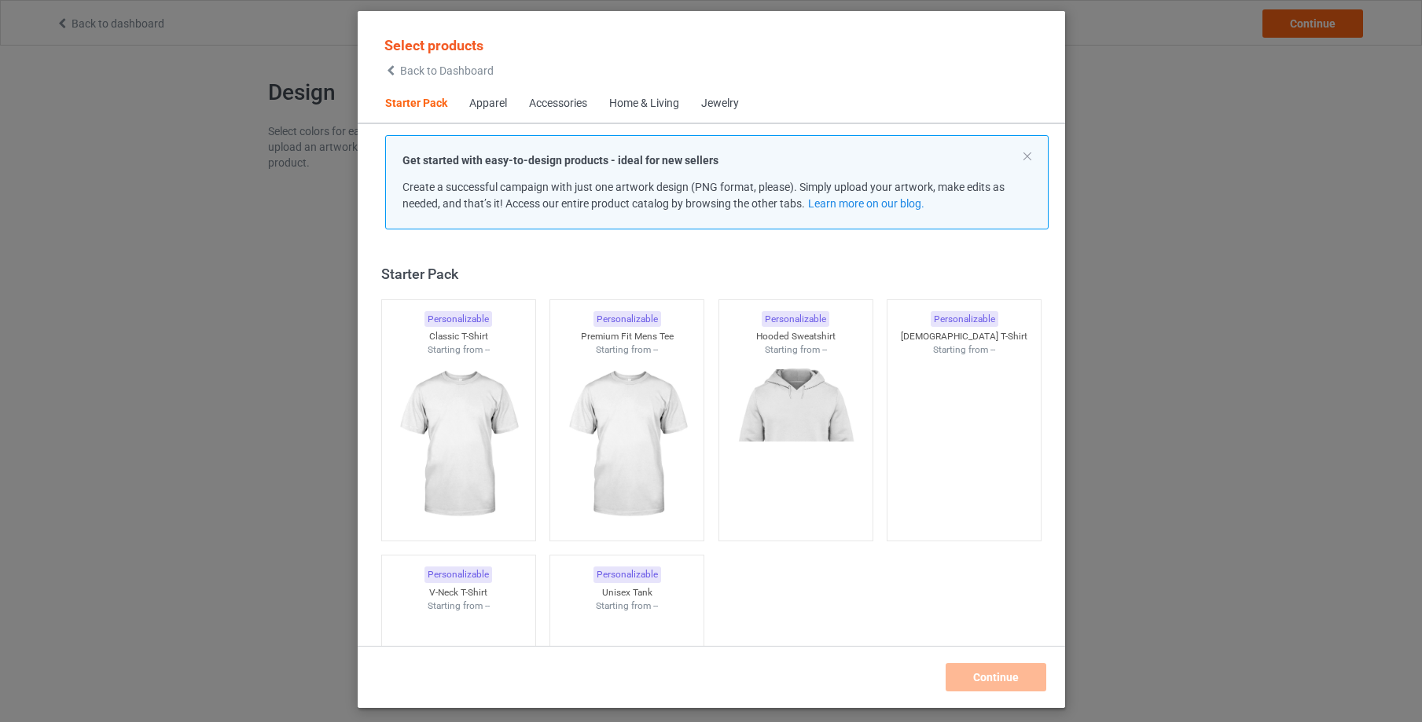
scroll to position [20, 0]
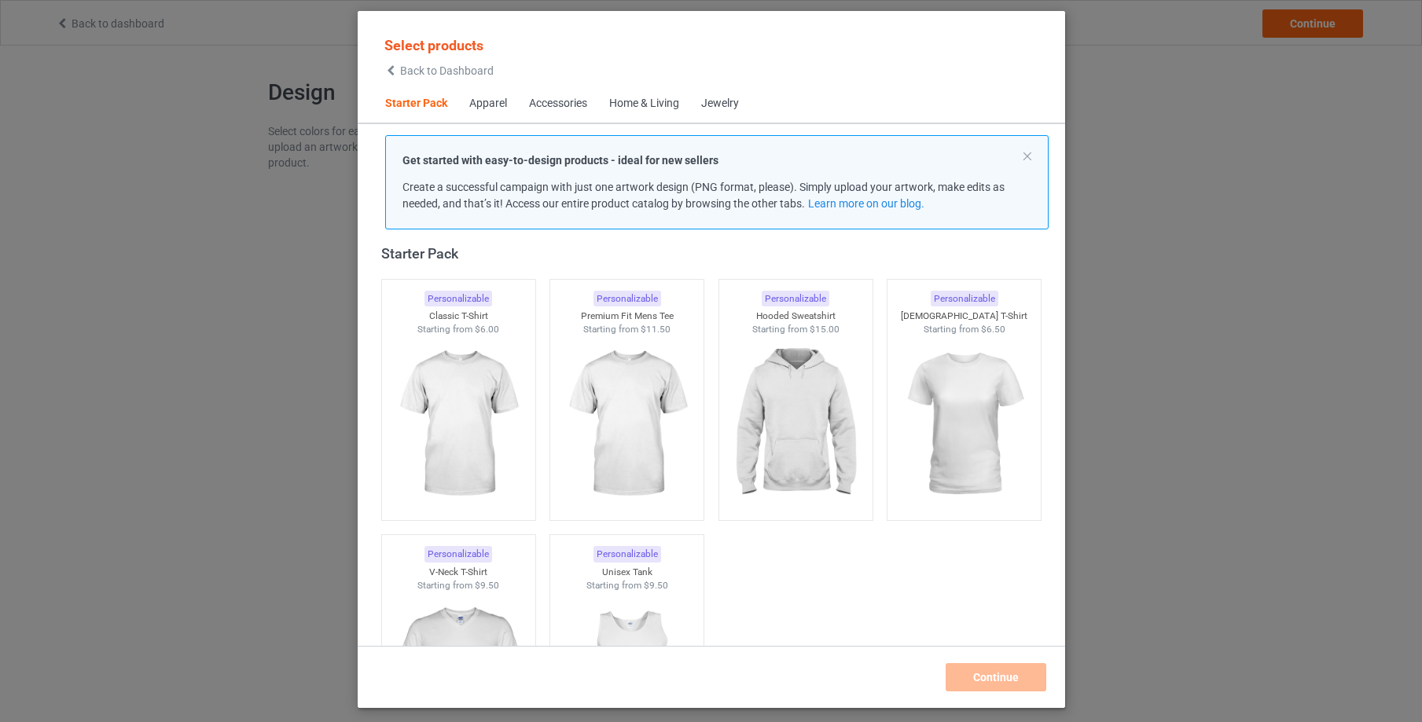
click at [442, 71] on span "Back to Dashboard" at bounding box center [447, 70] width 94 height 13
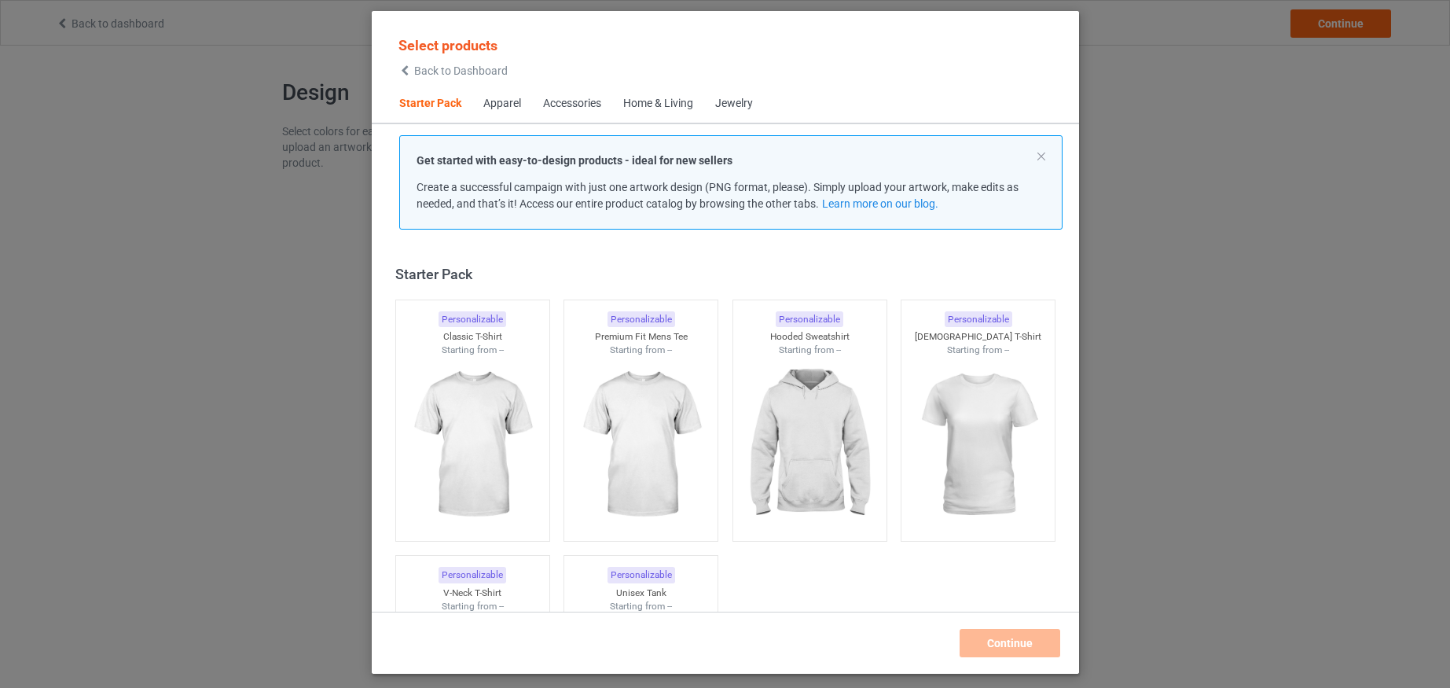
scroll to position [20, 0]
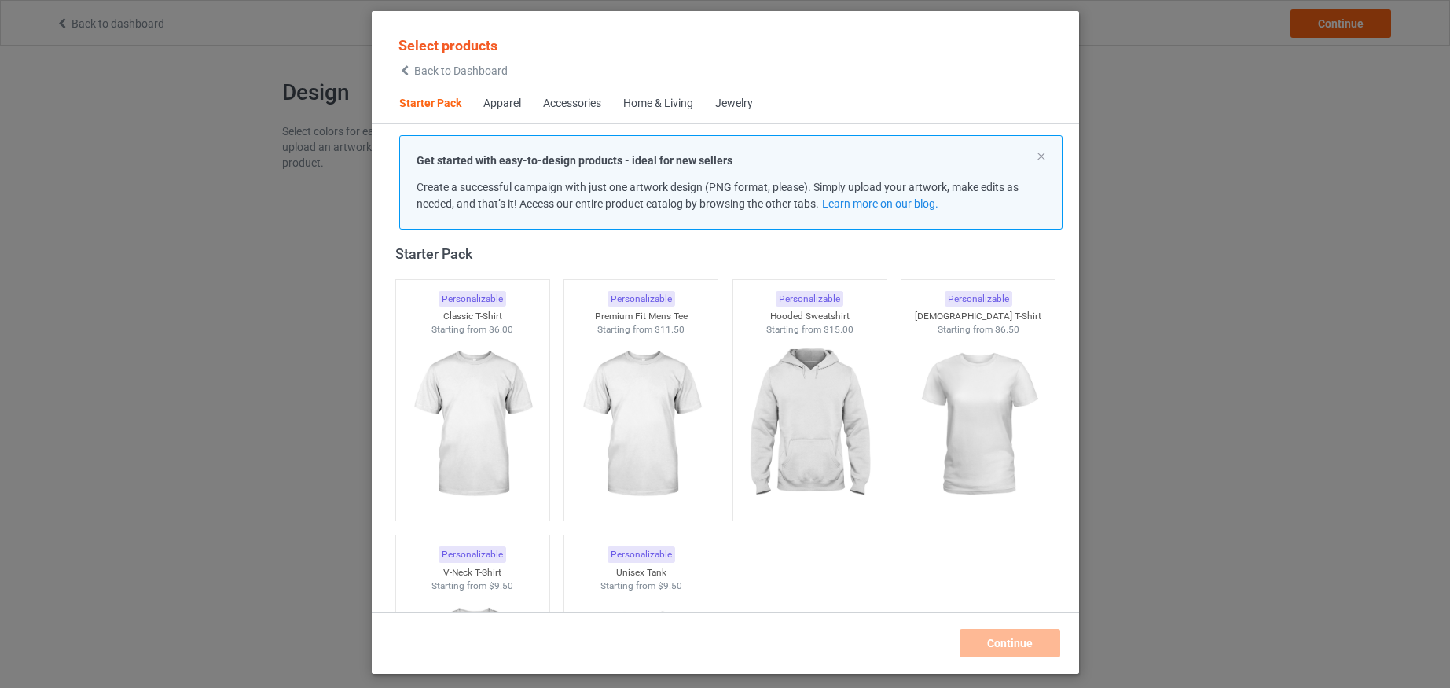
click at [686, 103] on div "Home & Living" at bounding box center [658, 104] width 70 height 16
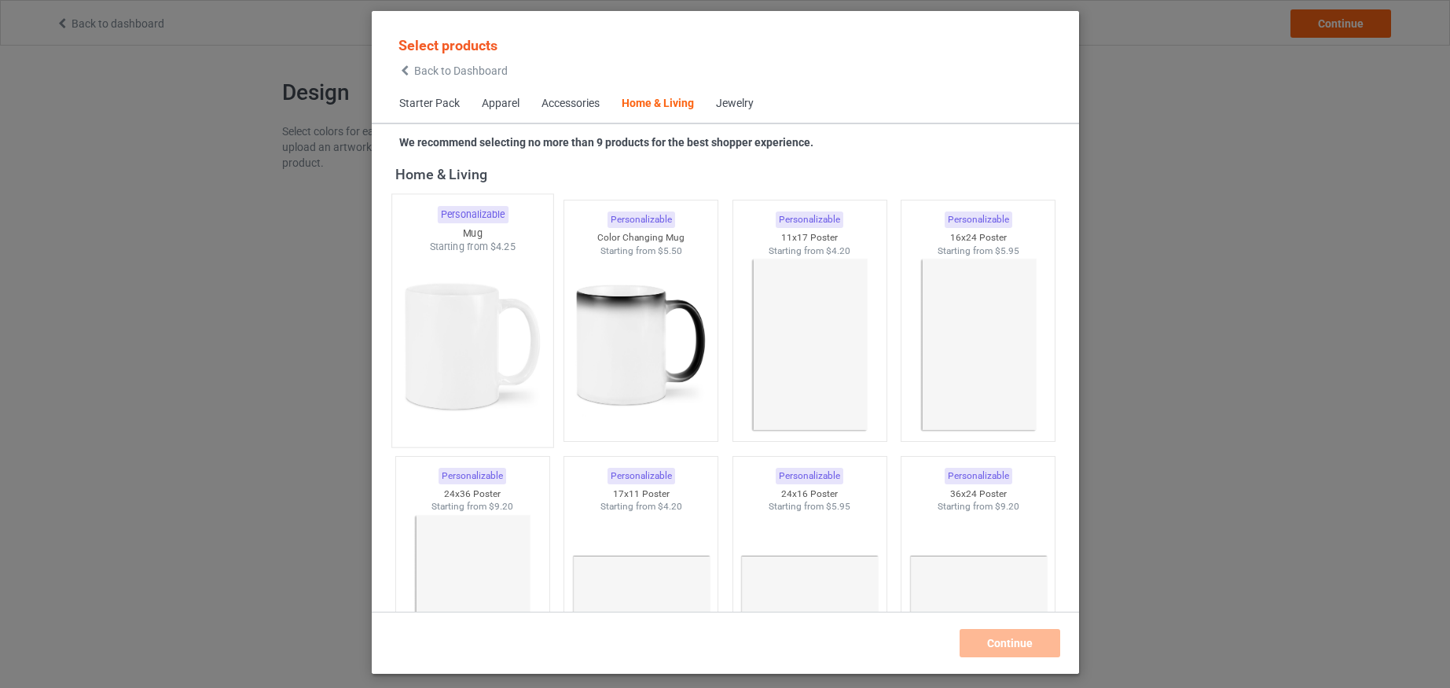
click at [467, 335] on img at bounding box center [473, 346] width 148 height 185
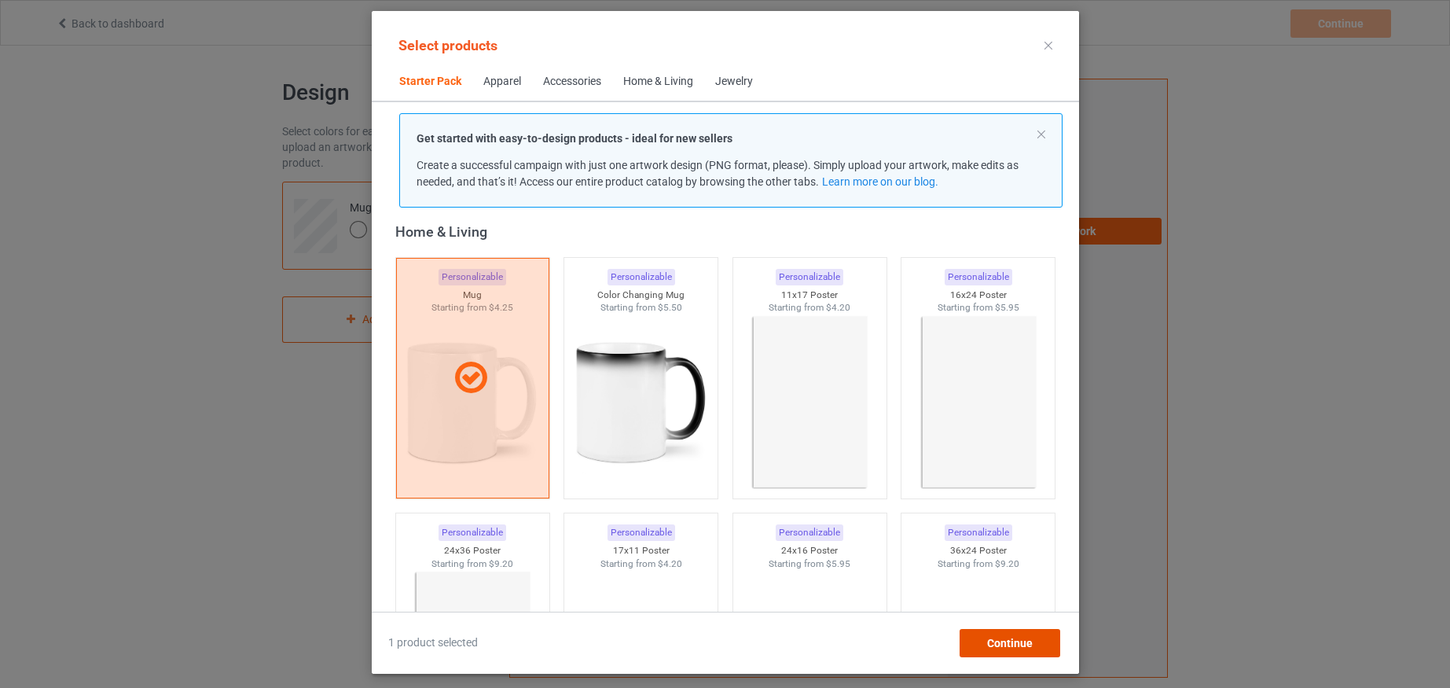
click at [1018, 643] on span "Continue" at bounding box center [1010, 643] width 46 height 13
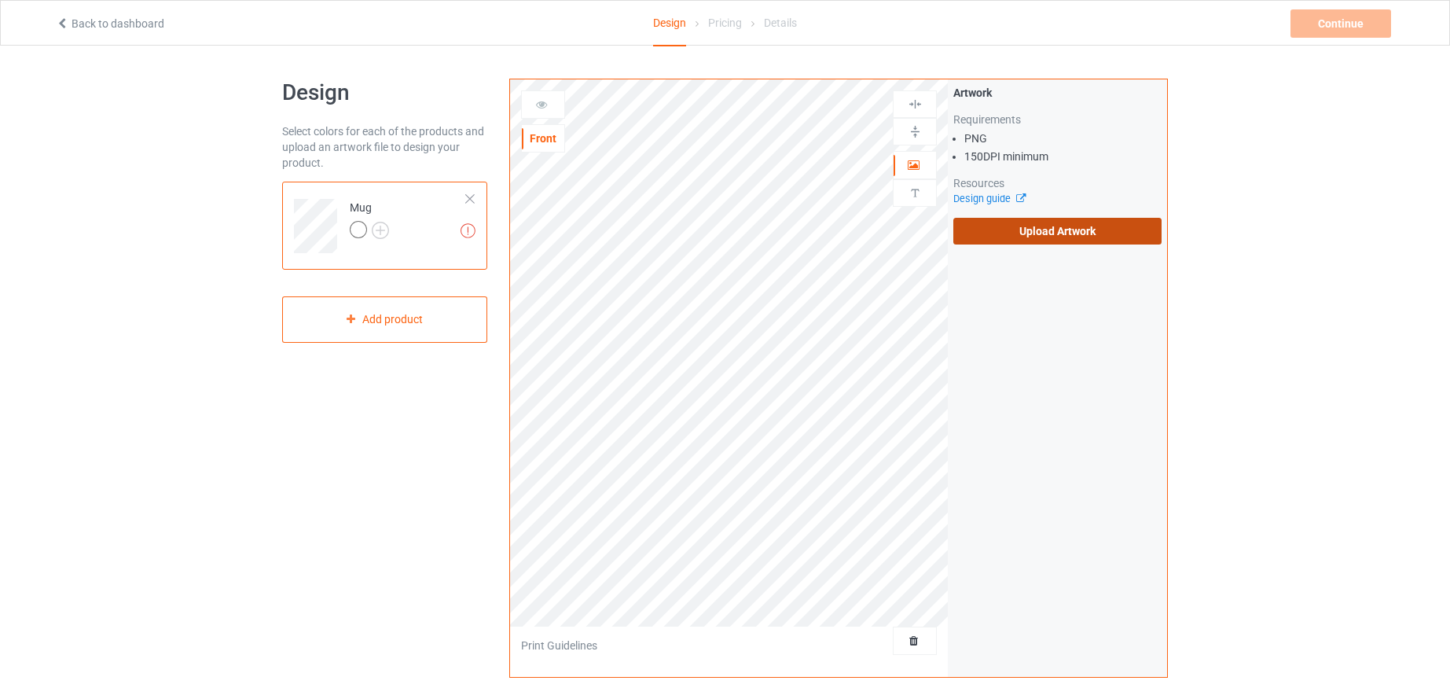
click at [1082, 233] on label "Upload Artwork" at bounding box center [1058, 231] width 208 height 27
click at [0, 0] on input "Upload Artwork" at bounding box center [0, 0] width 0 height 0
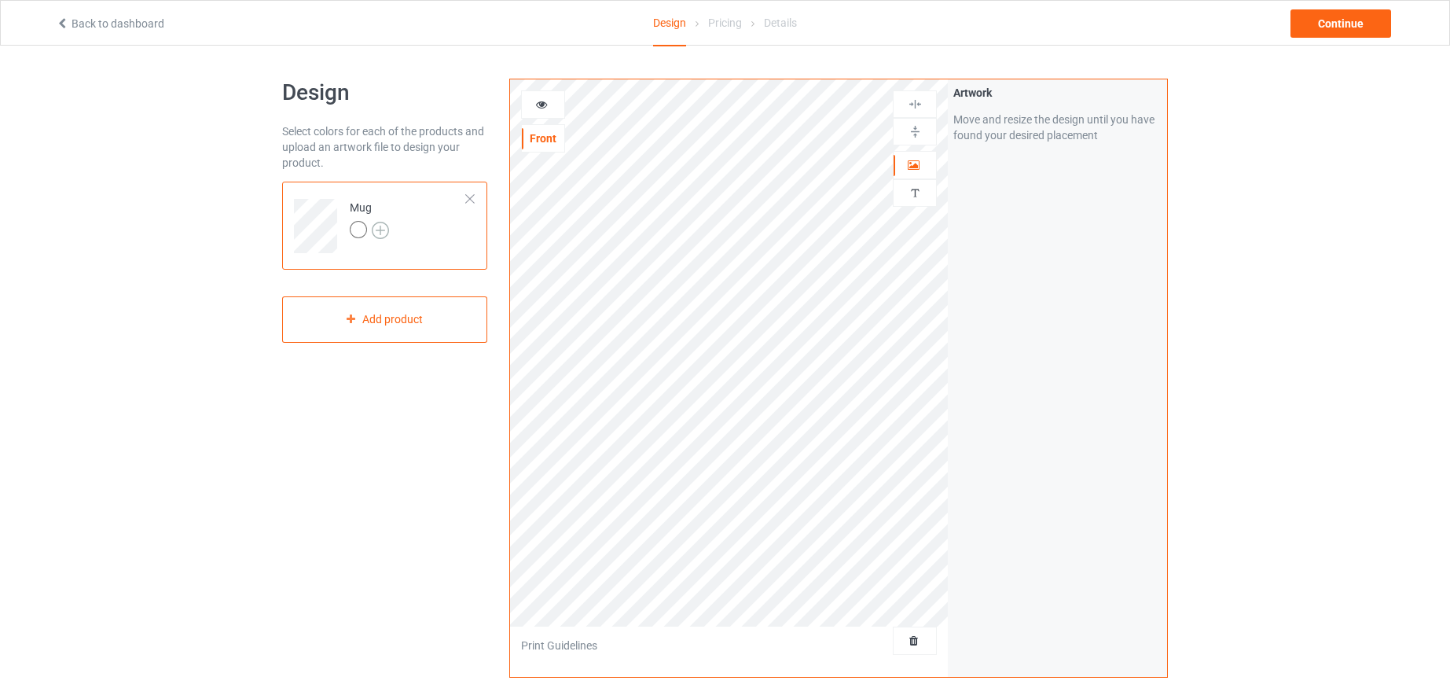
click at [387, 228] on img at bounding box center [380, 230] width 17 height 17
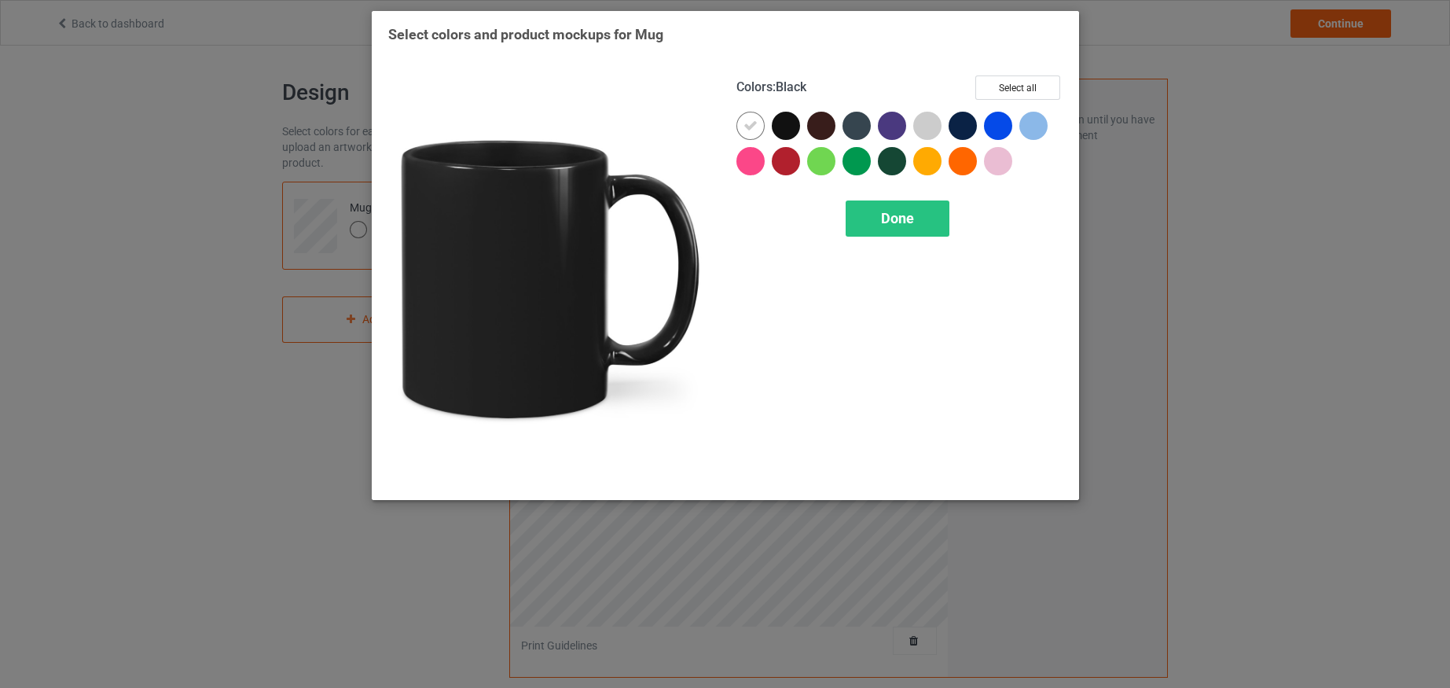
click at [790, 123] on div at bounding box center [786, 126] width 28 height 28
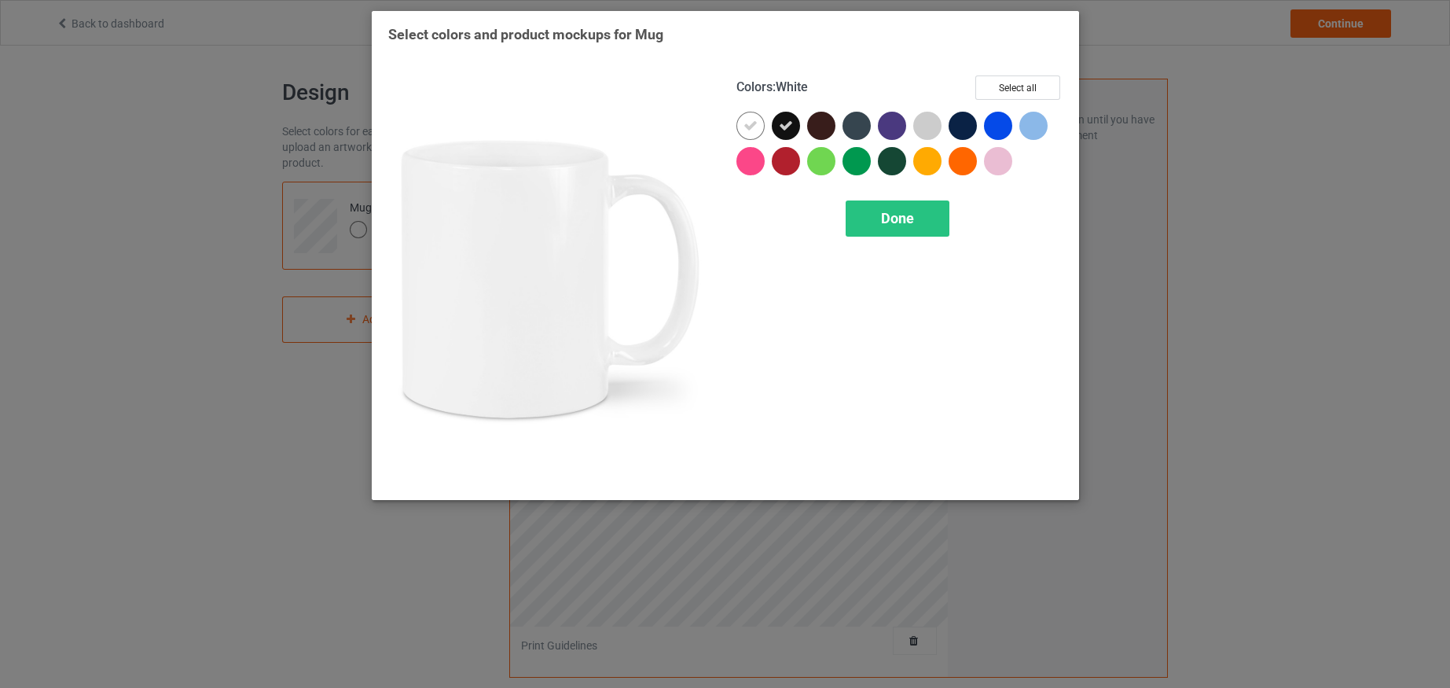
click at [756, 122] on icon at bounding box center [751, 126] width 14 height 14
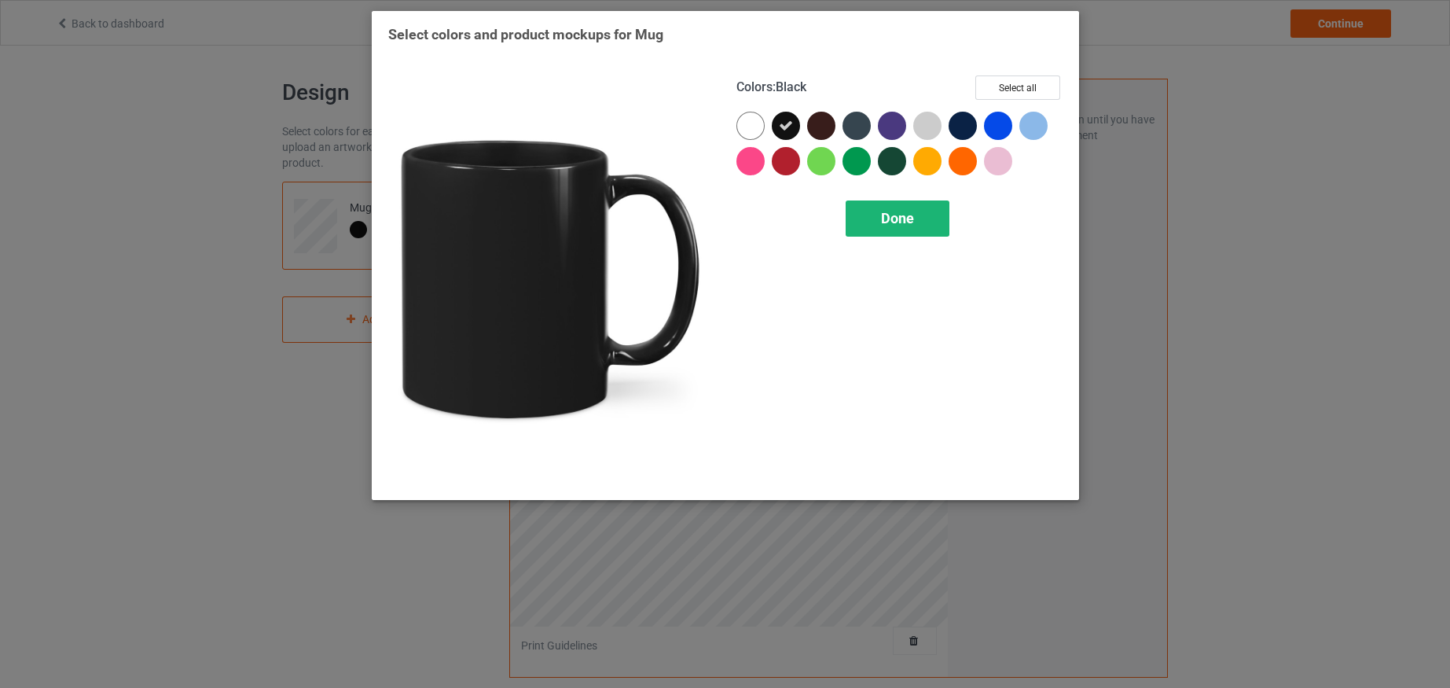
click at [877, 219] on div "Done" at bounding box center [898, 218] width 104 height 36
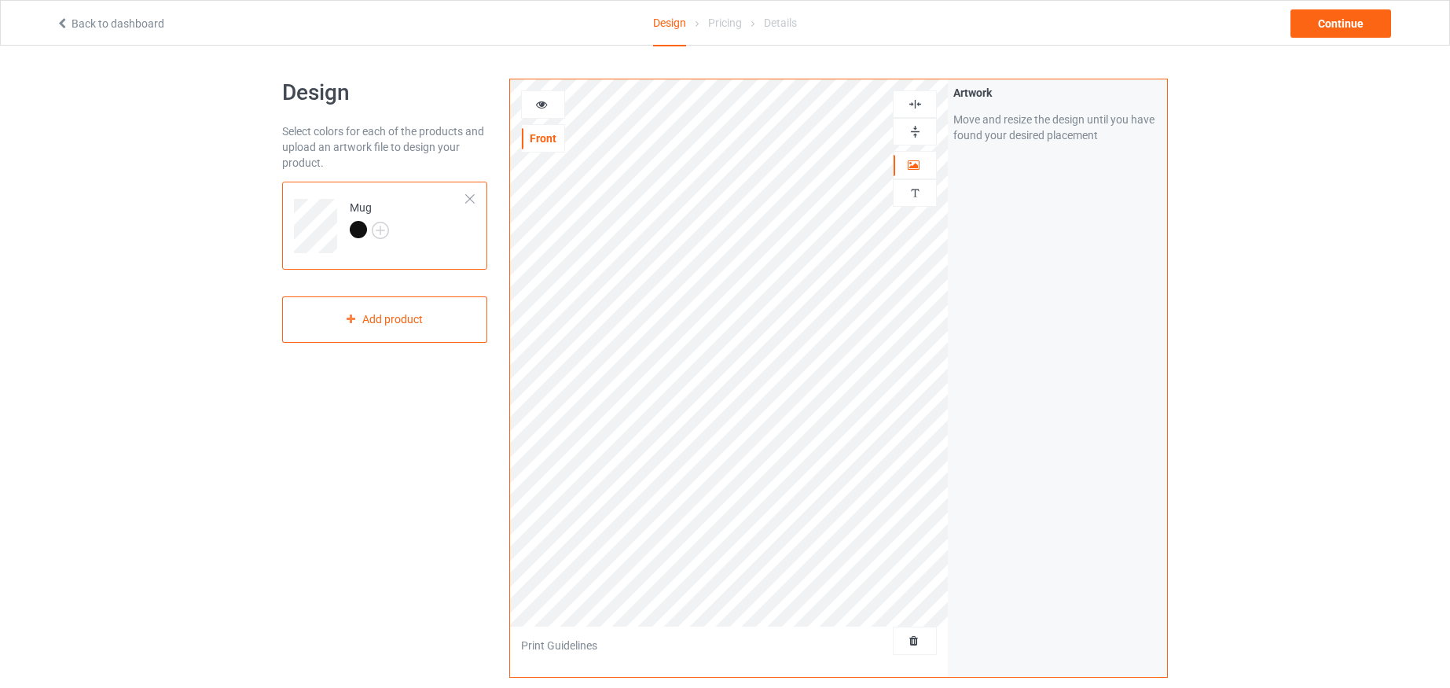
click at [911, 132] on img at bounding box center [915, 131] width 15 height 15
click at [538, 102] on icon at bounding box center [541, 102] width 13 height 11
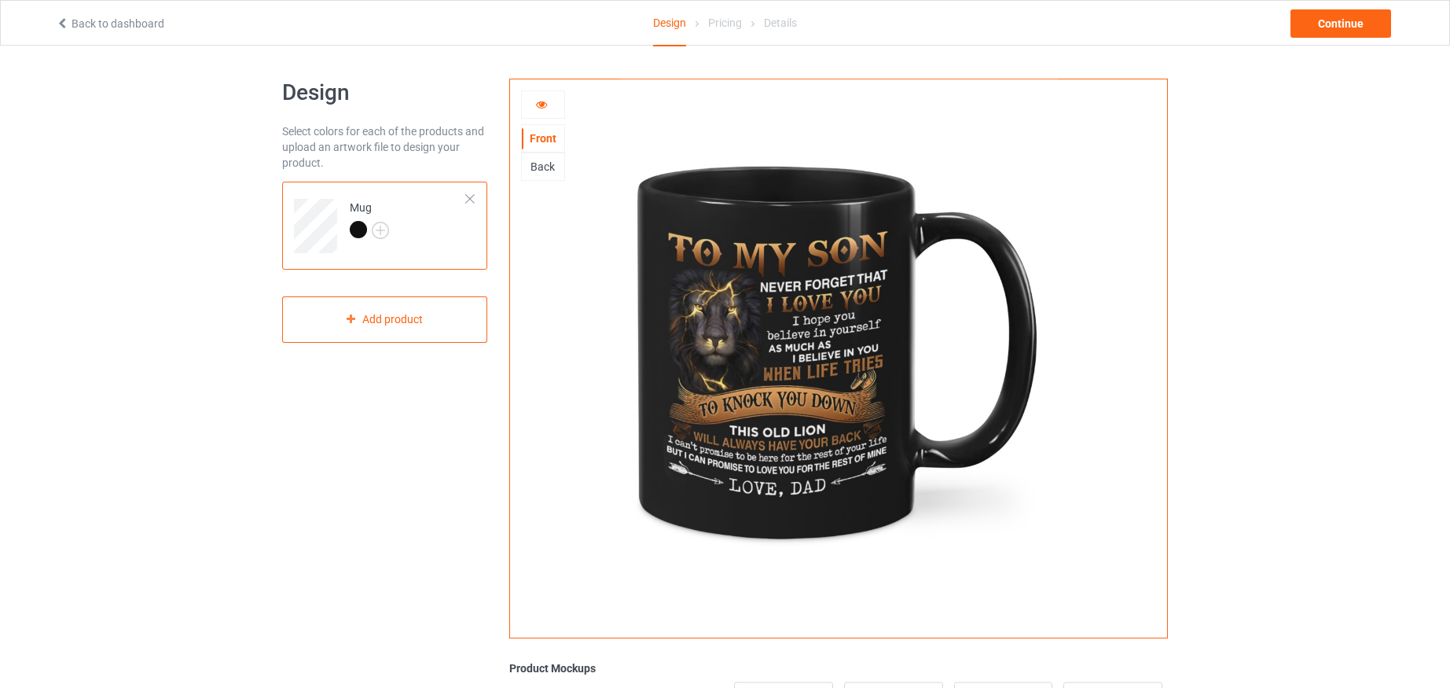
click at [538, 102] on icon at bounding box center [541, 102] width 13 height 11
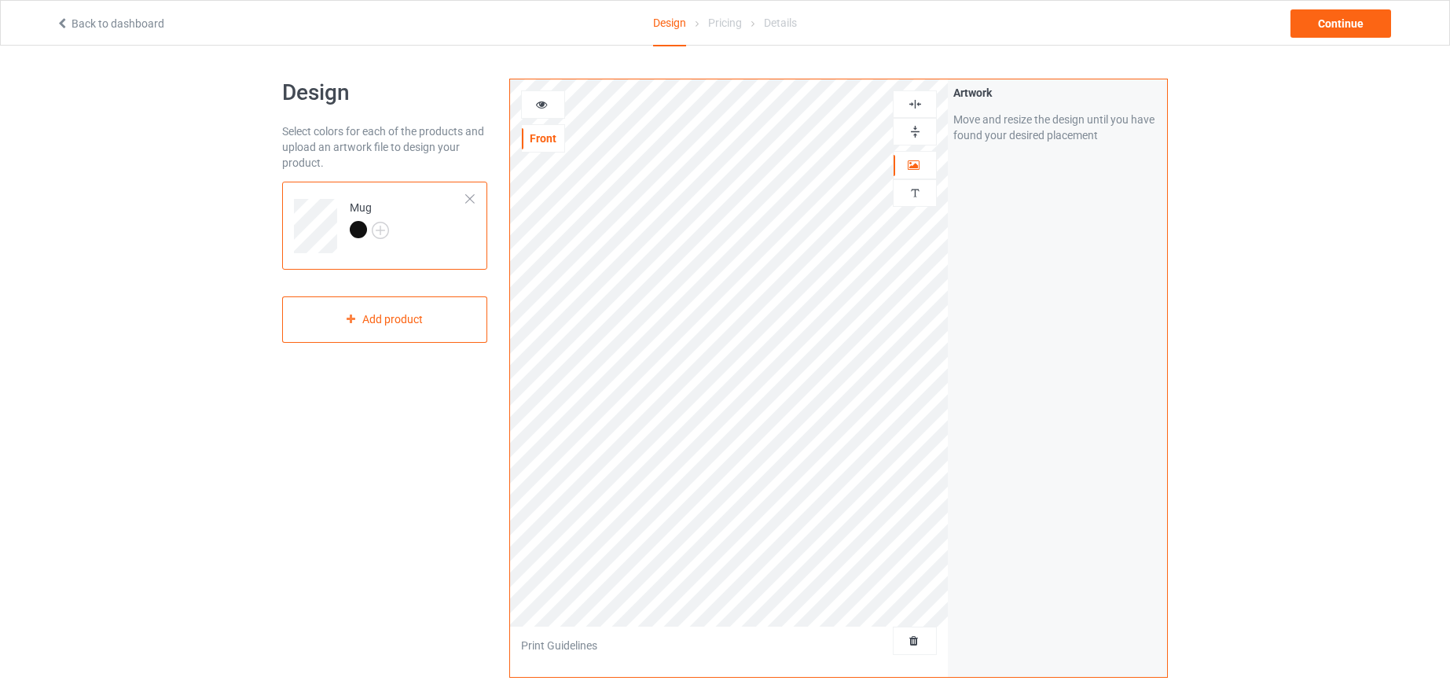
click at [919, 131] on img at bounding box center [915, 131] width 15 height 15
click at [543, 105] on icon at bounding box center [541, 102] width 13 height 11
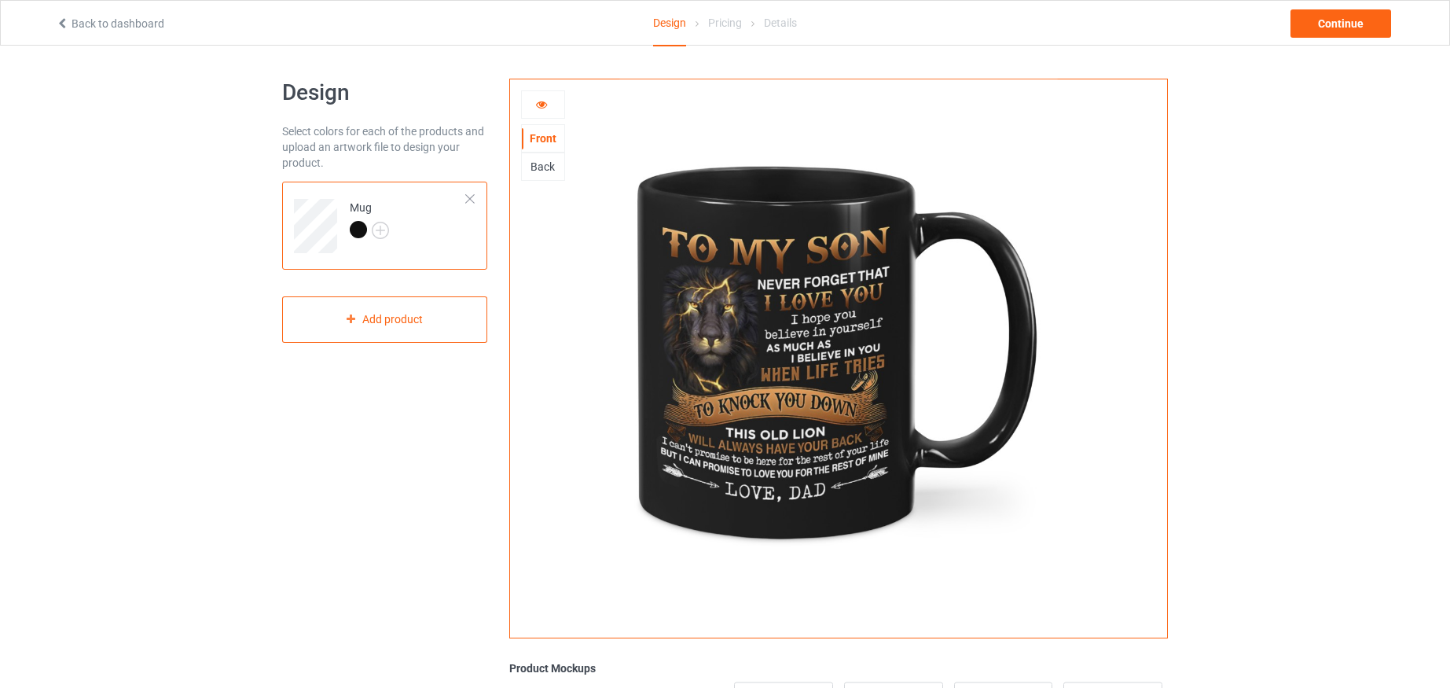
click at [538, 167] on div "Back" at bounding box center [543, 167] width 42 height 16
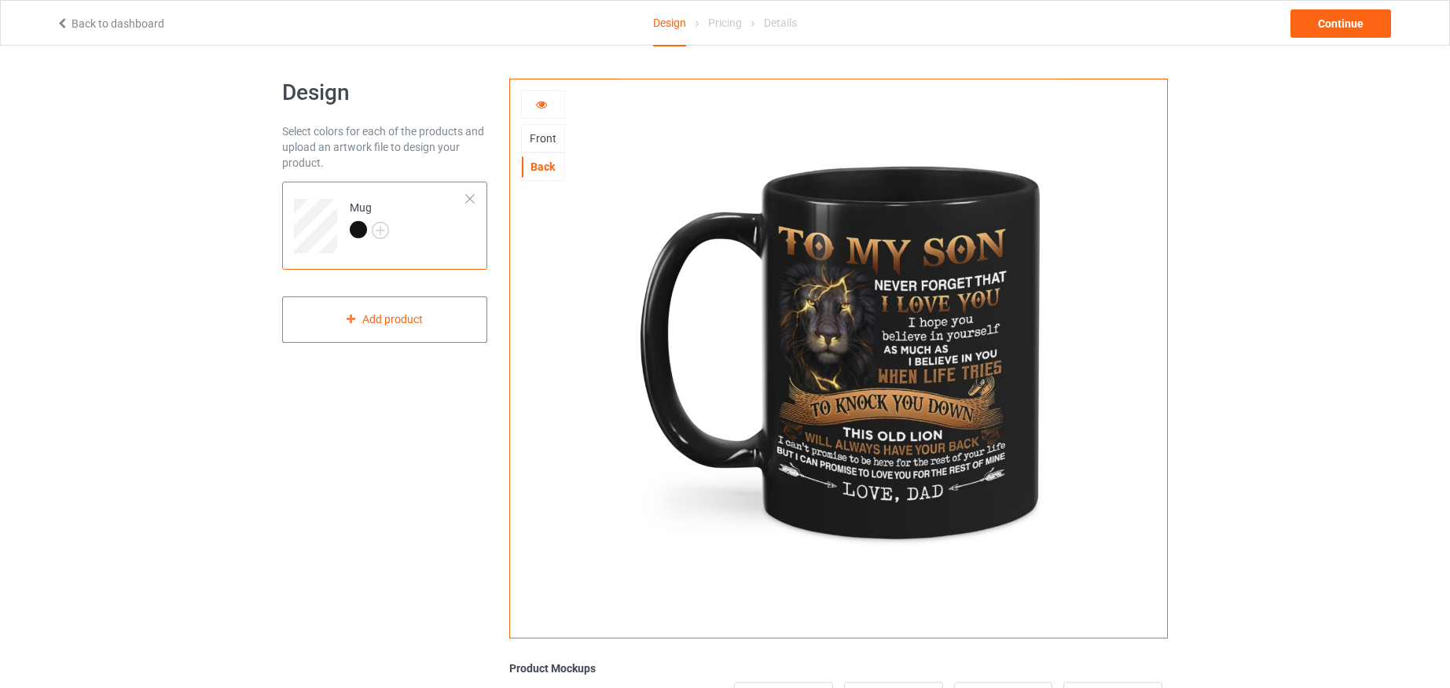
click at [546, 137] on div "Front" at bounding box center [543, 138] width 42 height 16
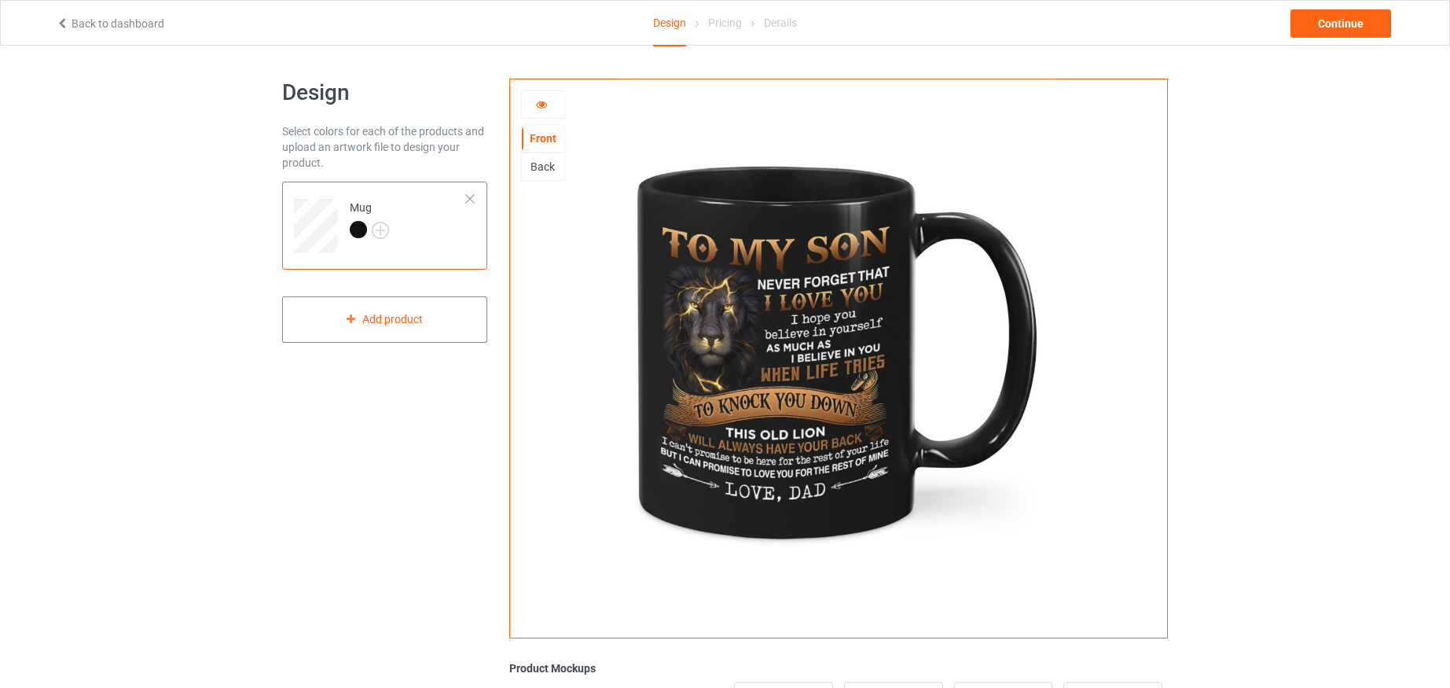
click at [540, 100] on icon at bounding box center [541, 102] width 13 height 11
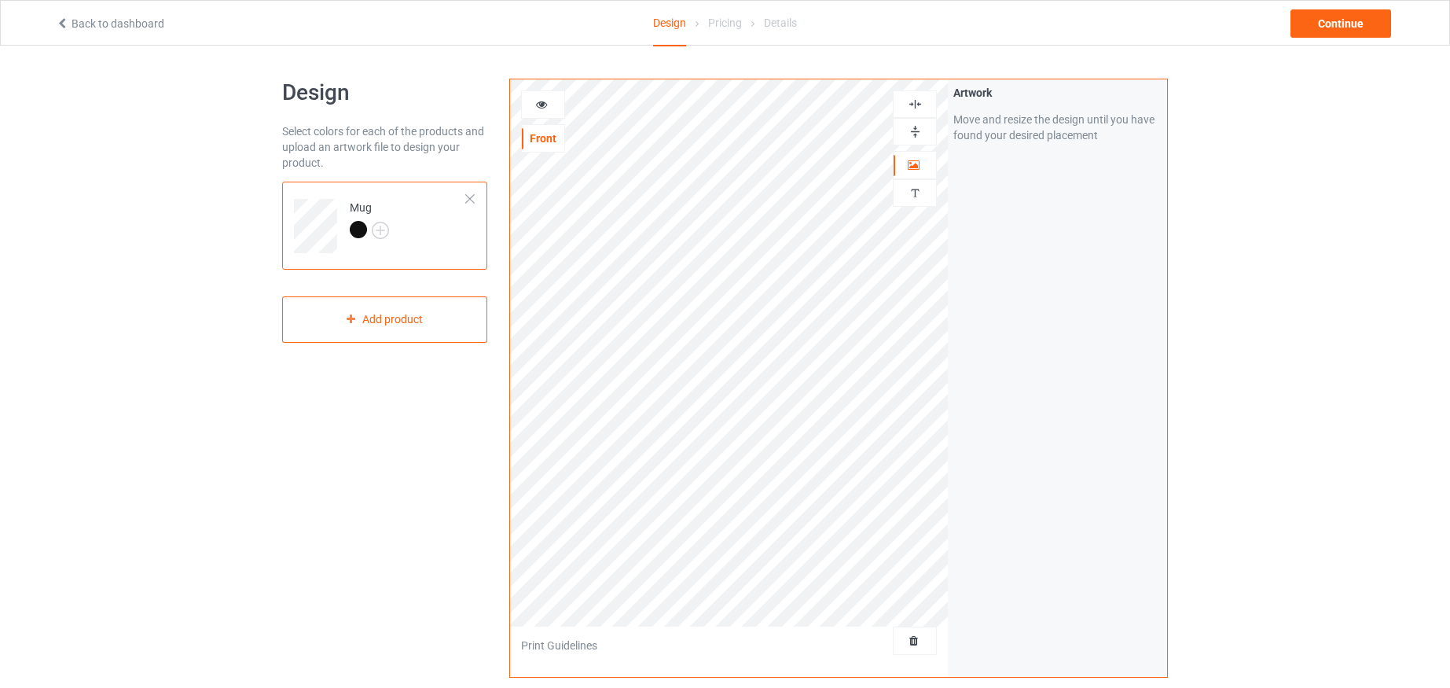
click at [914, 130] on img at bounding box center [915, 131] width 15 height 15
click at [537, 102] on icon at bounding box center [541, 102] width 13 height 11
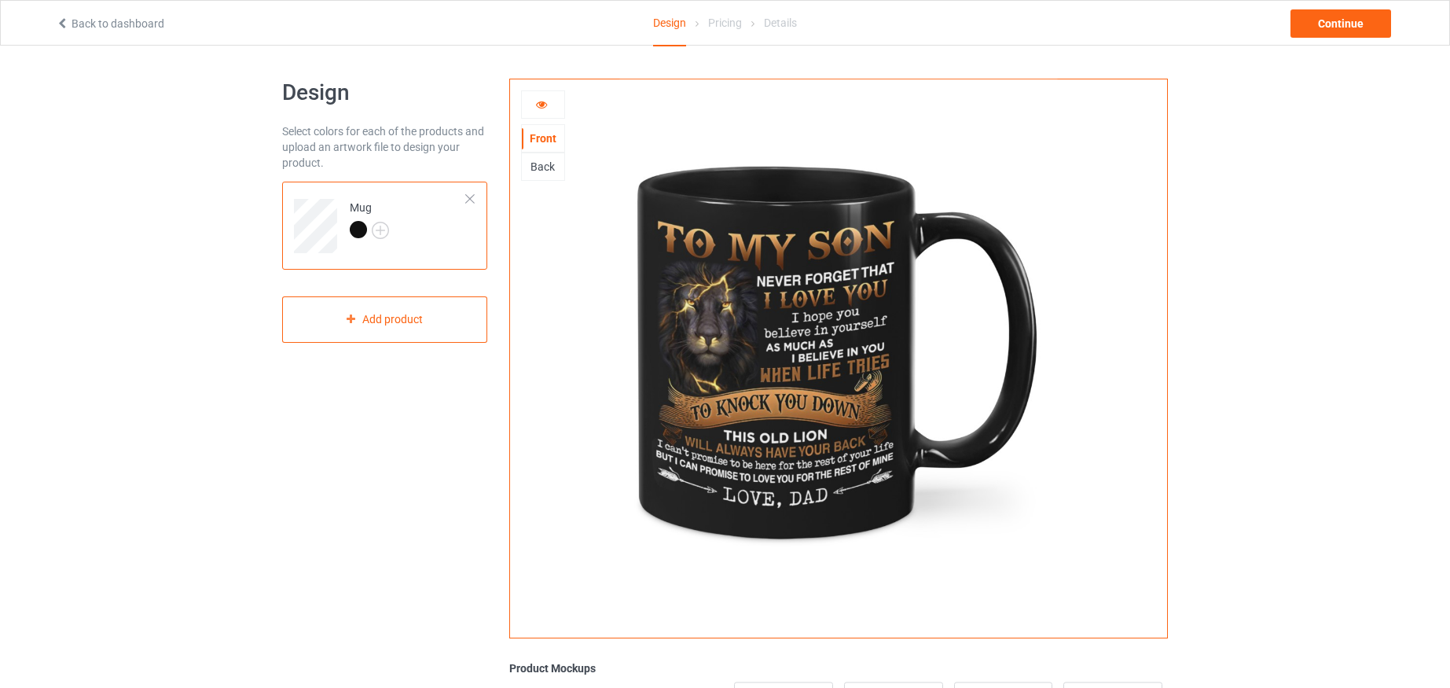
click at [540, 101] on icon at bounding box center [541, 102] width 13 height 11
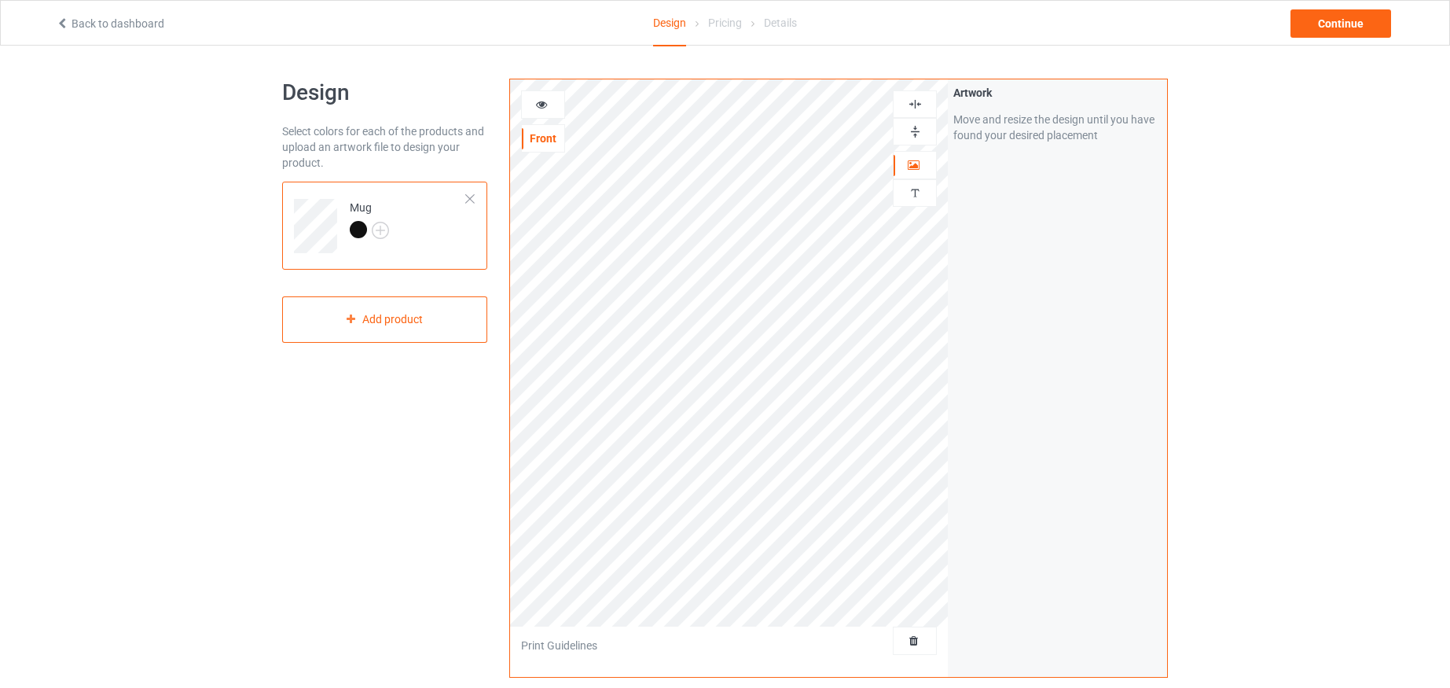
click at [540, 101] on icon at bounding box center [541, 102] width 13 height 11
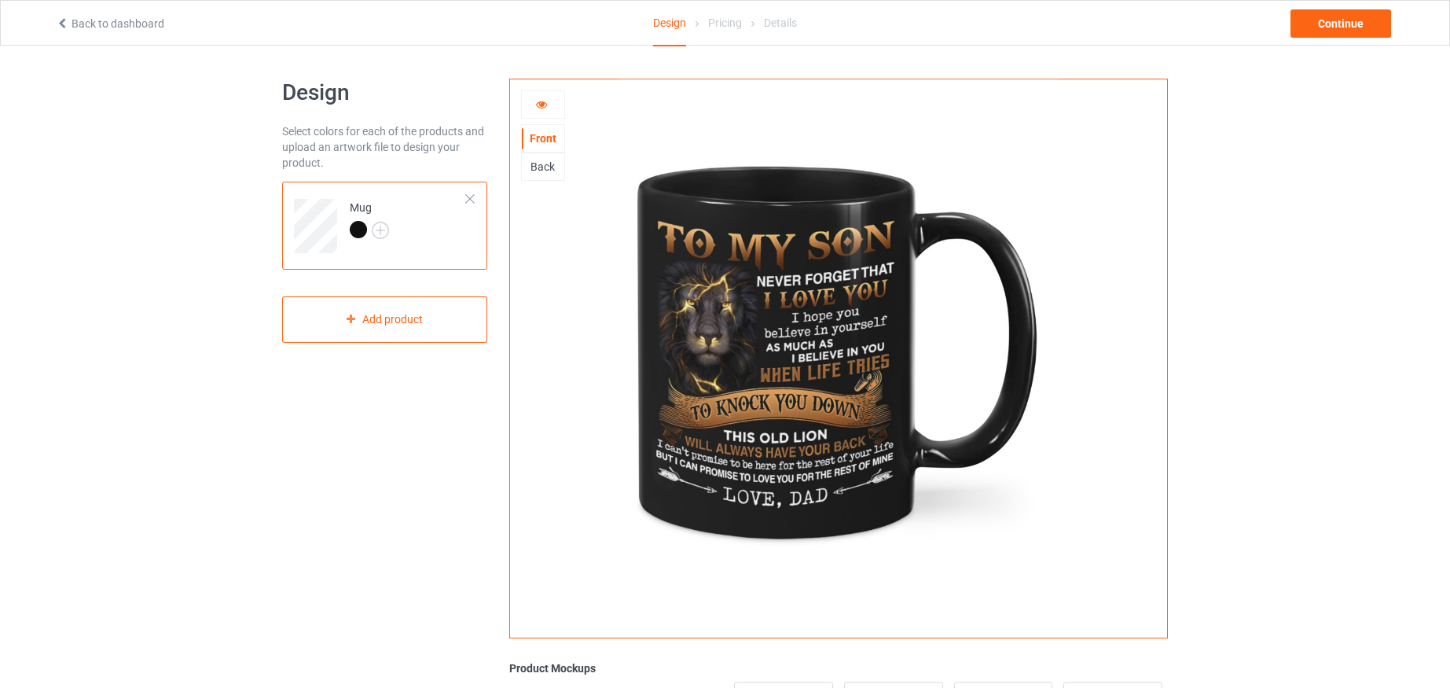
click at [540, 170] on div "Back" at bounding box center [543, 167] width 42 height 16
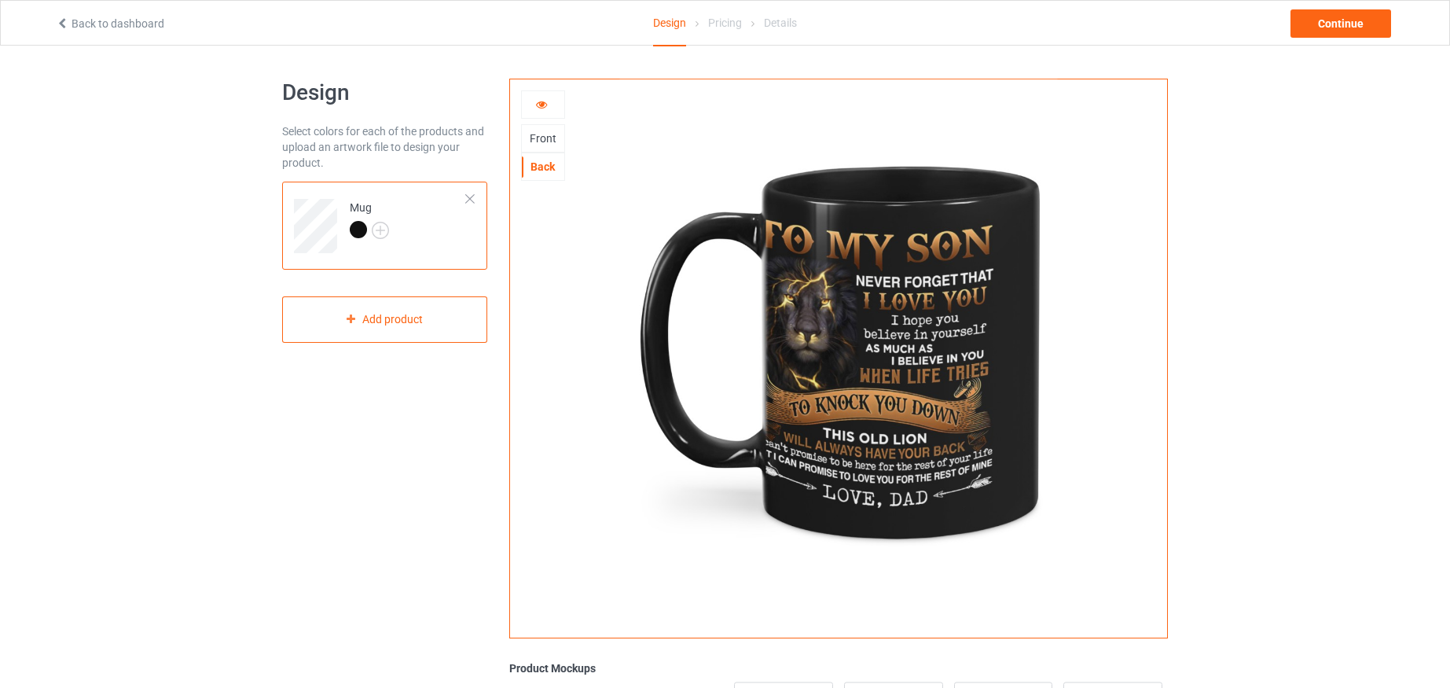
click at [553, 141] on div "Front" at bounding box center [543, 138] width 42 height 16
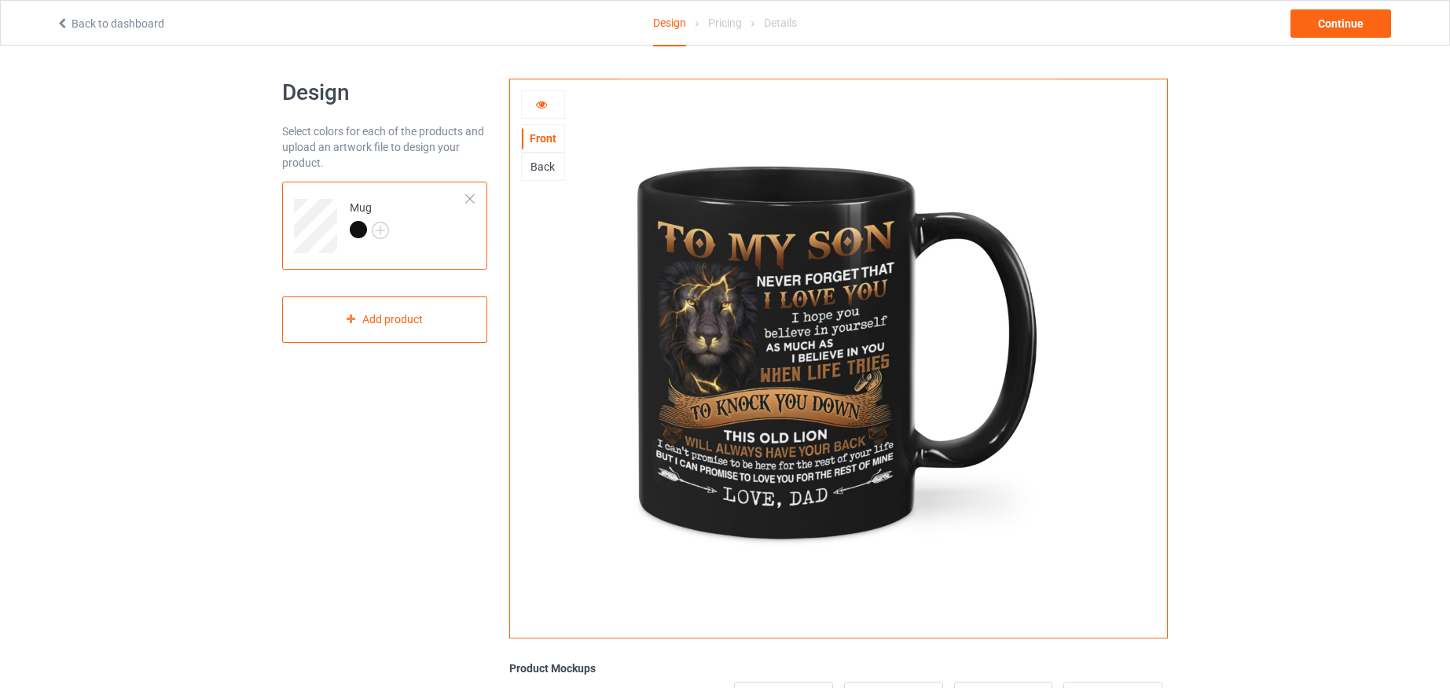
click at [542, 104] on icon at bounding box center [541, 102] width 13 height 11
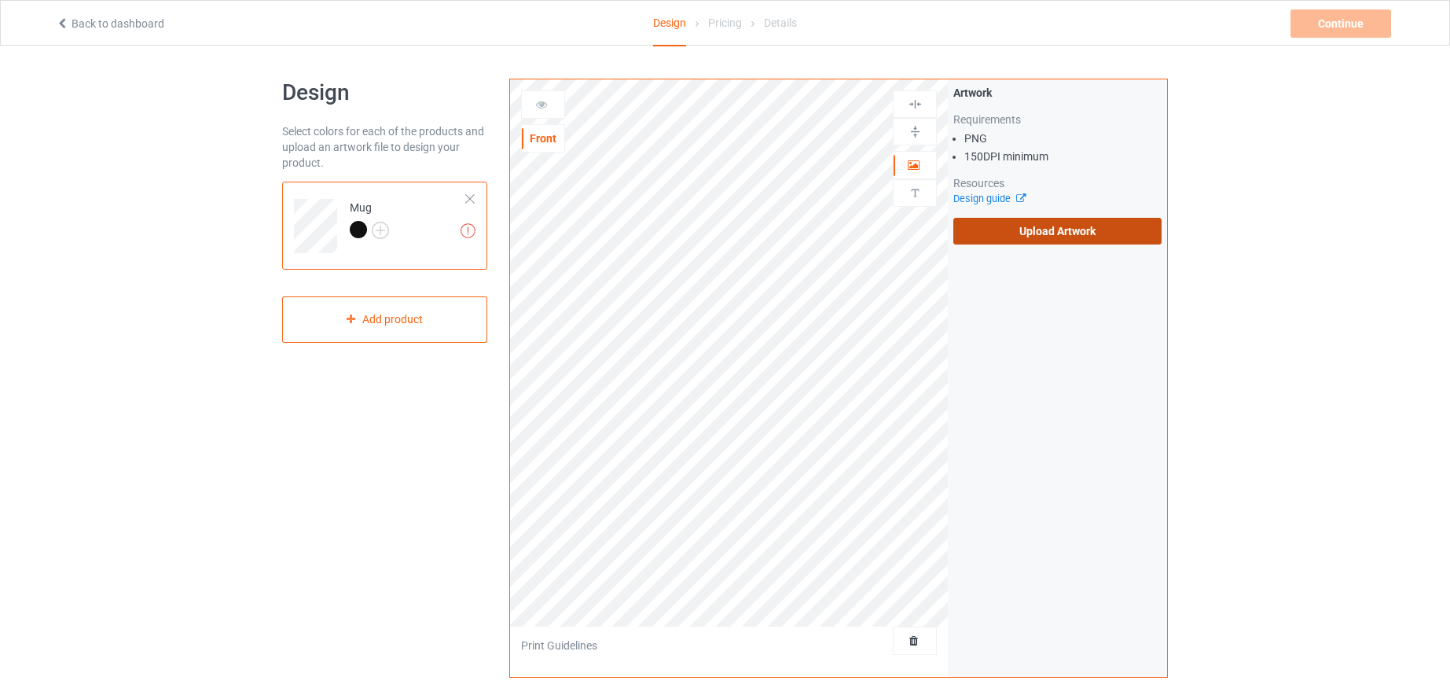
click at [1063, 234] on label "Upload Artwork" at bounding box center [1058, 231] width 208 height 27
click at [0, 0] on input "Upload Artwork" at bounding box center [0, 0] width 0 height 0
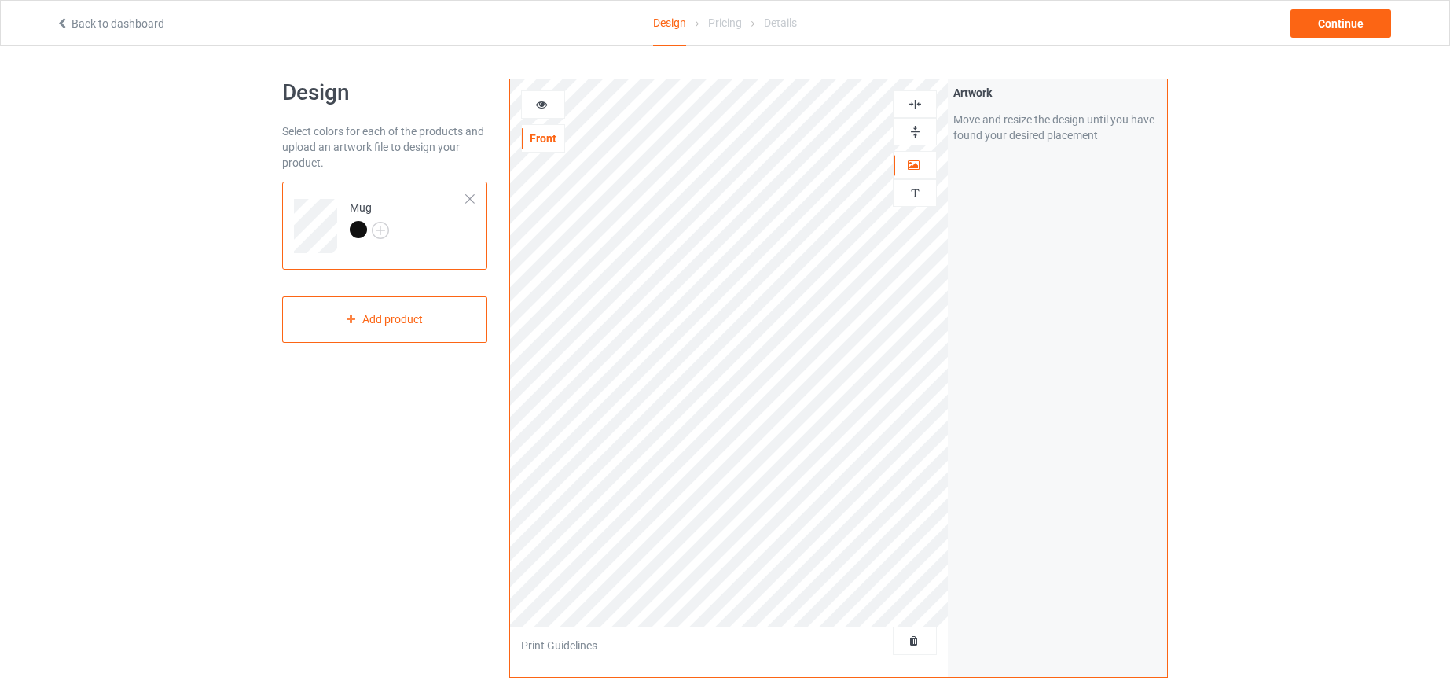
click at [912, 130] on img at bounding box center [915, 131] width 15 height 15
click at [544, 105] on icon at bounding box center [541, 102] width 13 height 11
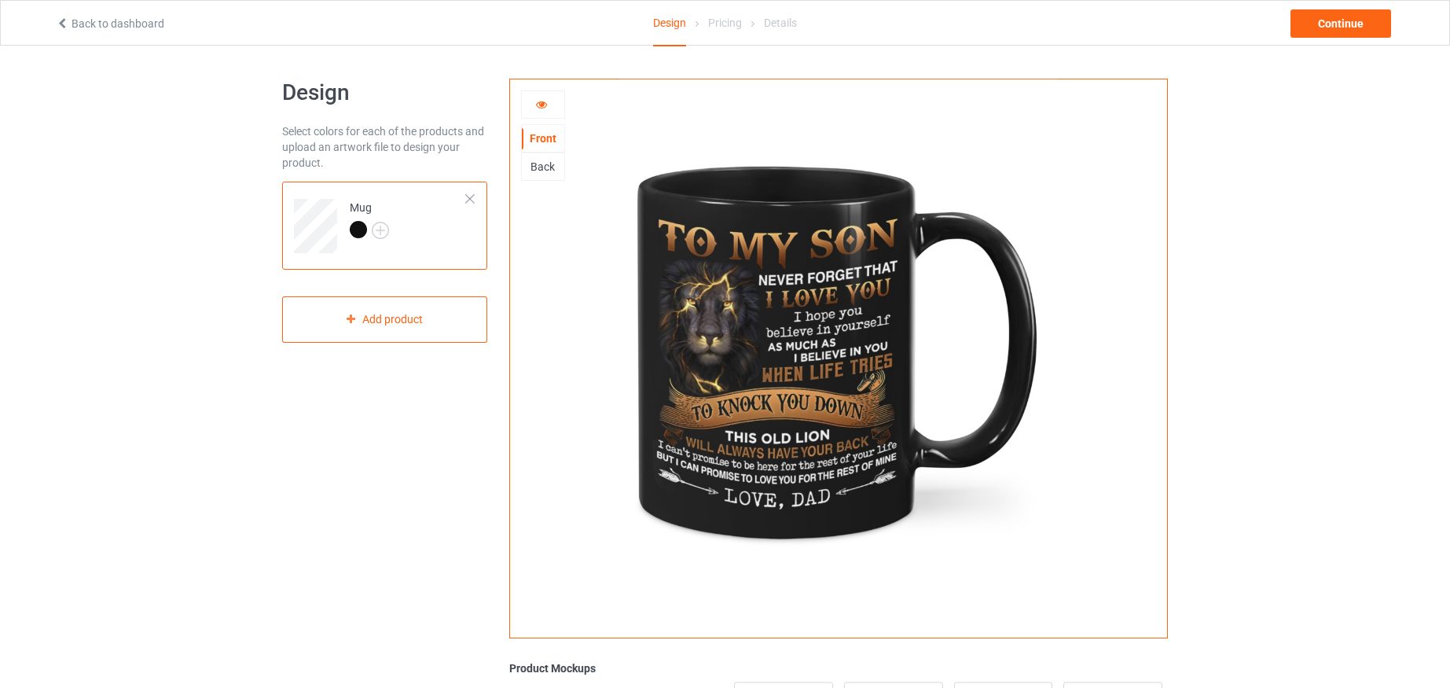
click at [541, 165] on div "Back" at bounding box center [543, 167] width 42 height 16
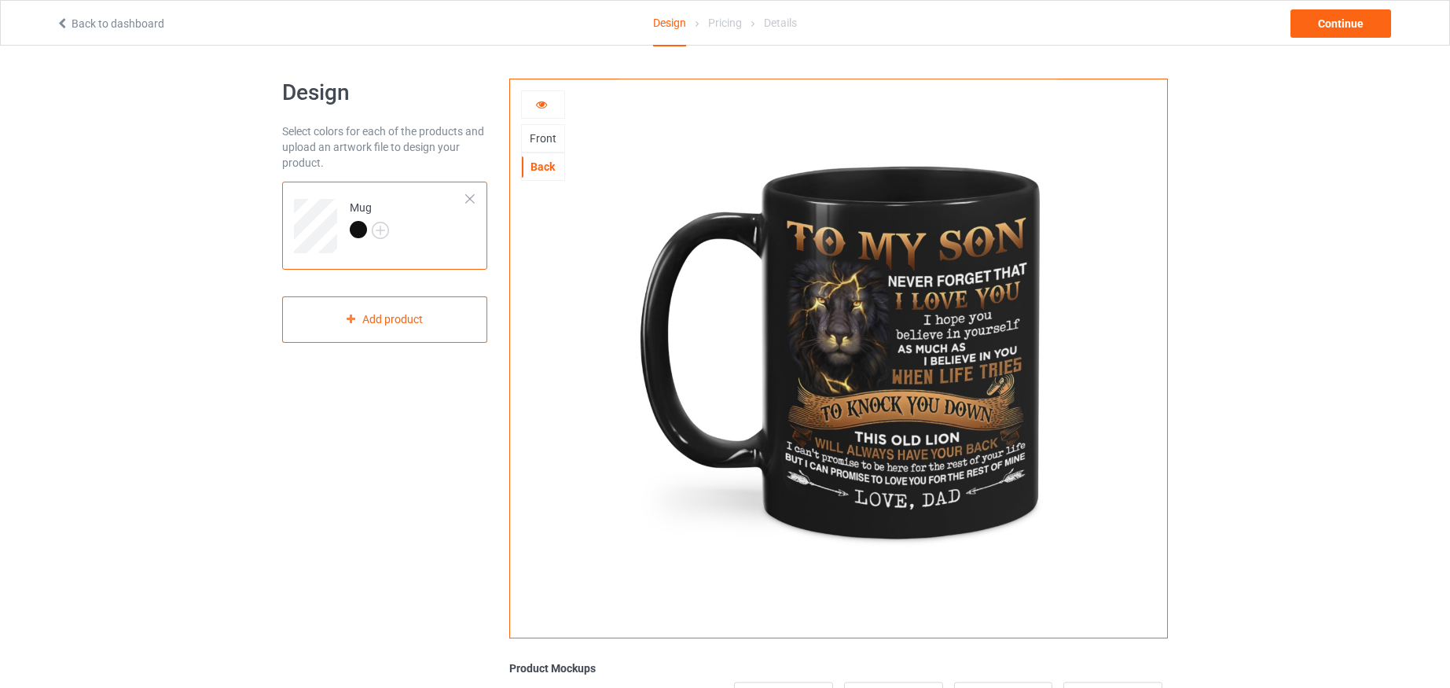
click at [541, 135] on div "Front" at bounding box center [543, 138] width 42 height 16
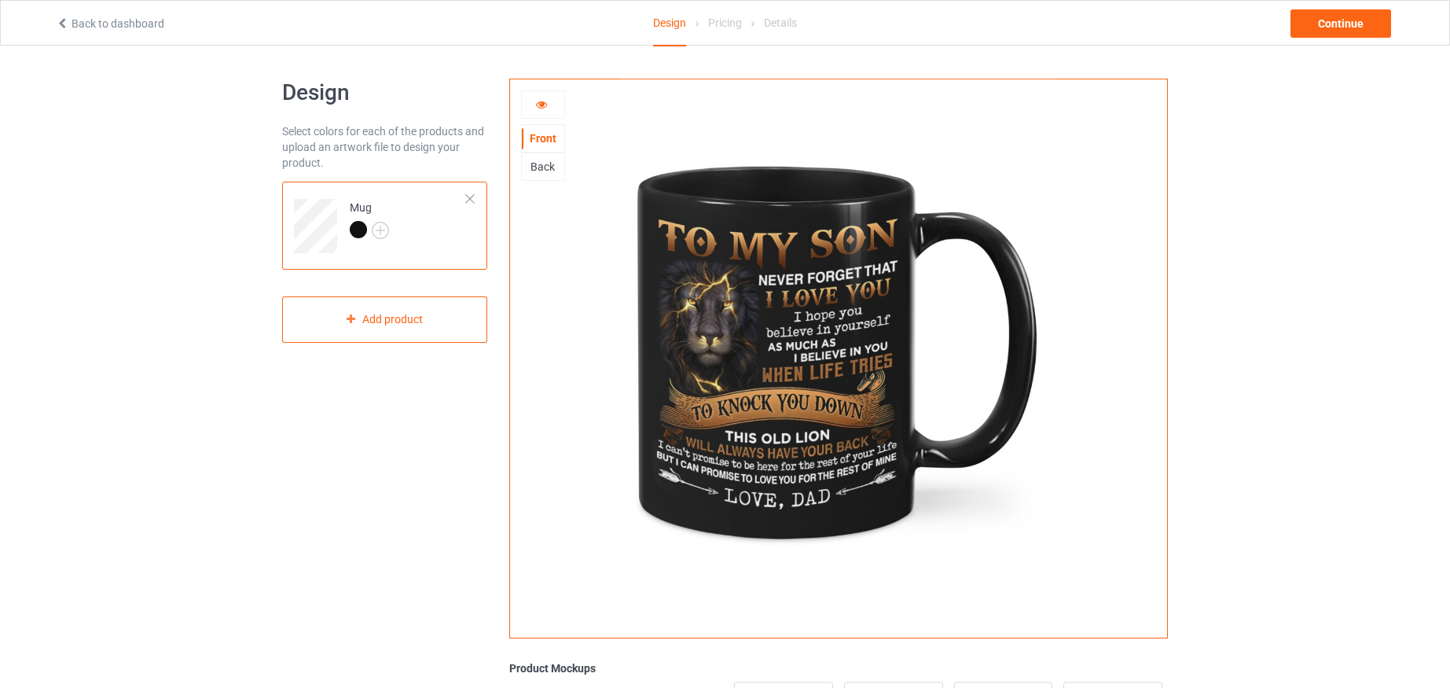
click at [539, 101] on icon at bounding box center [541, 102] width 13 height 11
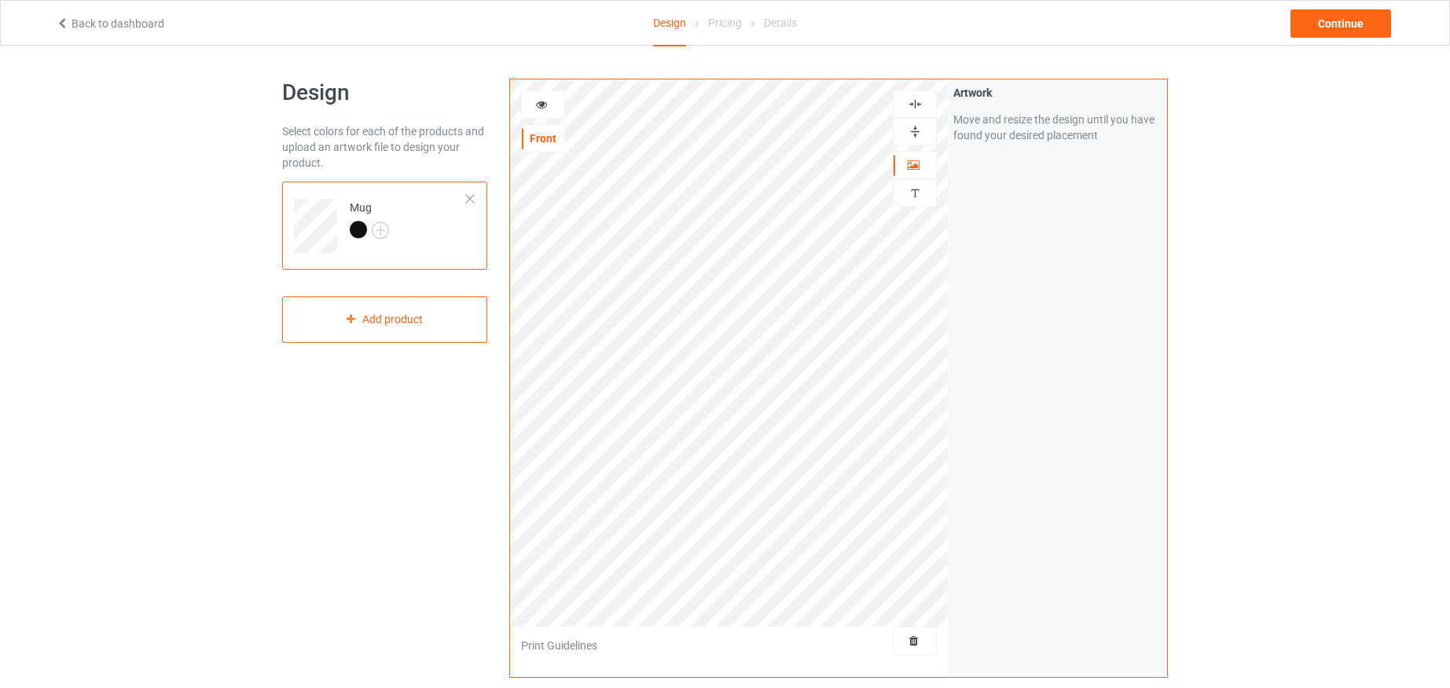
click at [912, 129] on img at bounding box center [915, 131] width 15 height 15
click at [538, 103] on icon at bounding box center [541, 102] width 13 height 11
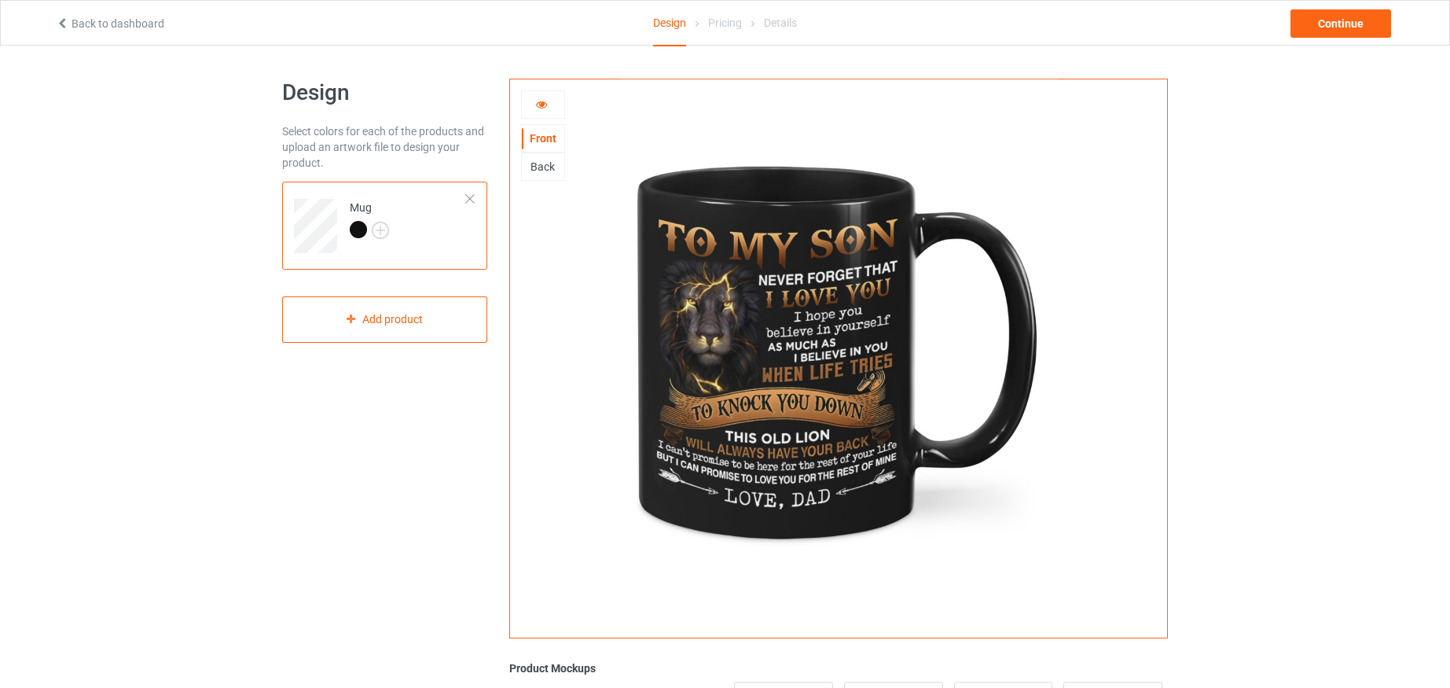
click at [547, 167] on div "Back" at bounding box center [543, 167] width 42 height 16
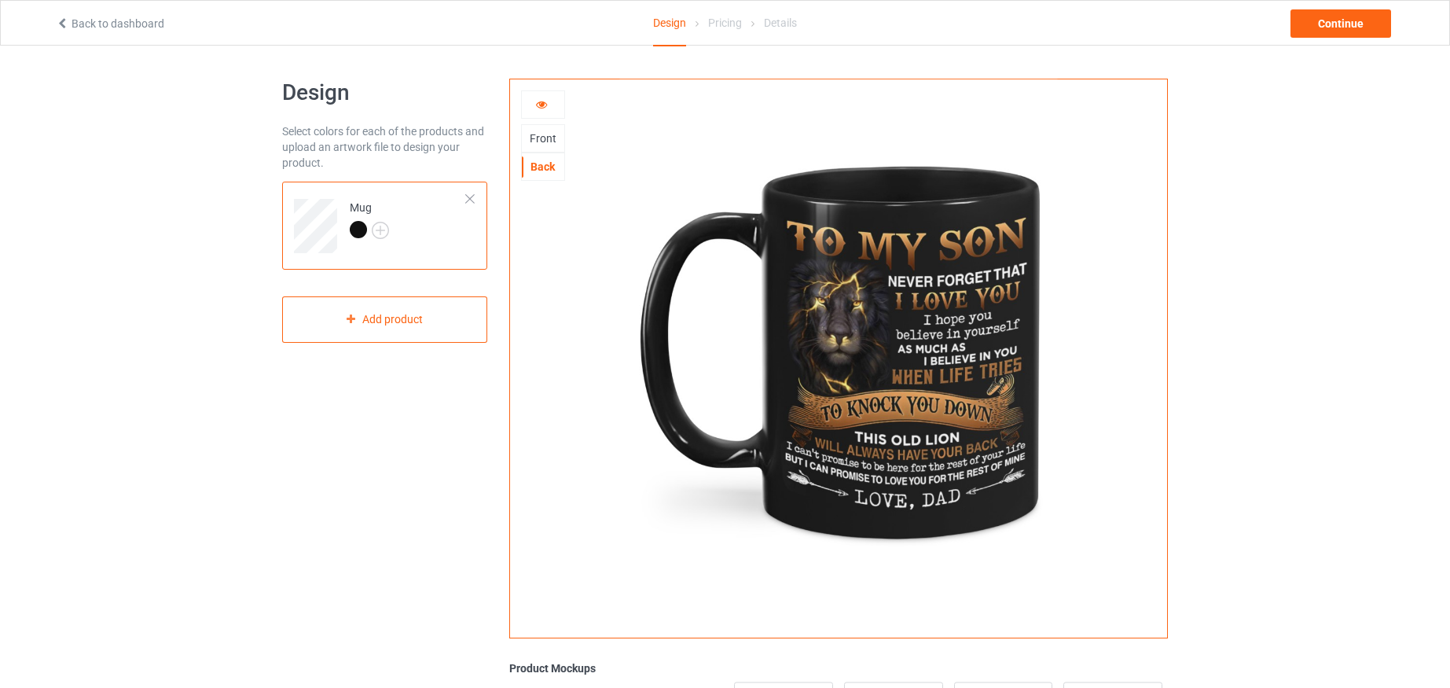
click at [537, 139] on div "Front" at bounding box center [543, 138] width 42 height 16
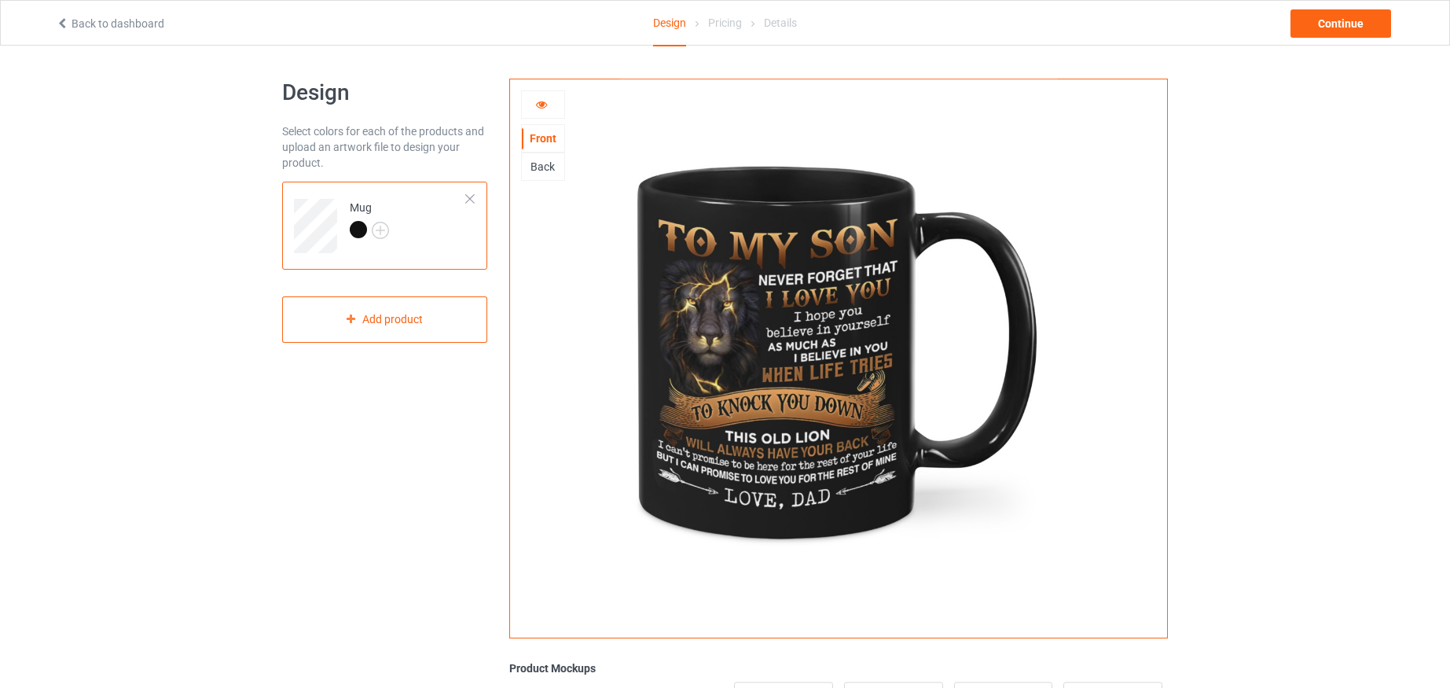
click at [546, 105] on icon at bounding box center [541, 102] width 13 height 11
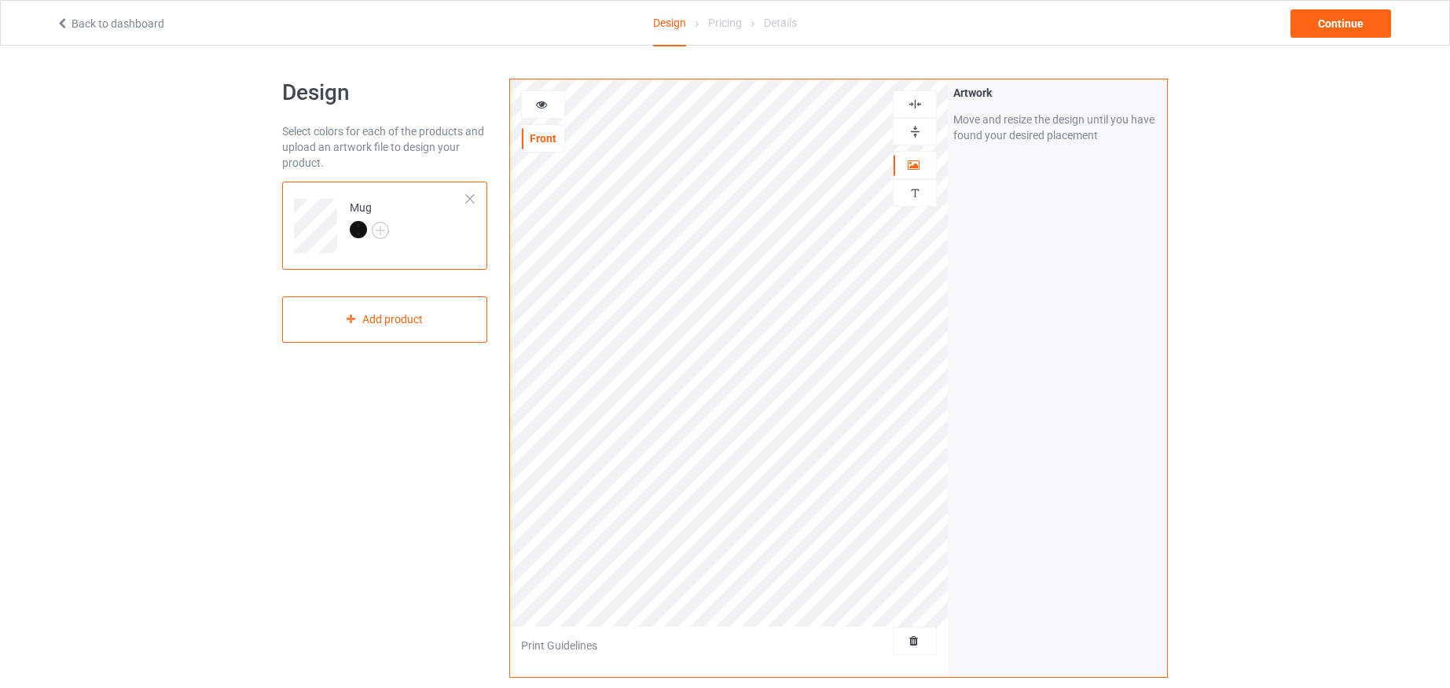
click at [913, 129] on img at bounding box center [915, 131] width 15 height 15
click at [538, 104] on icon at bounding box center [541, 102] width 13 height 11
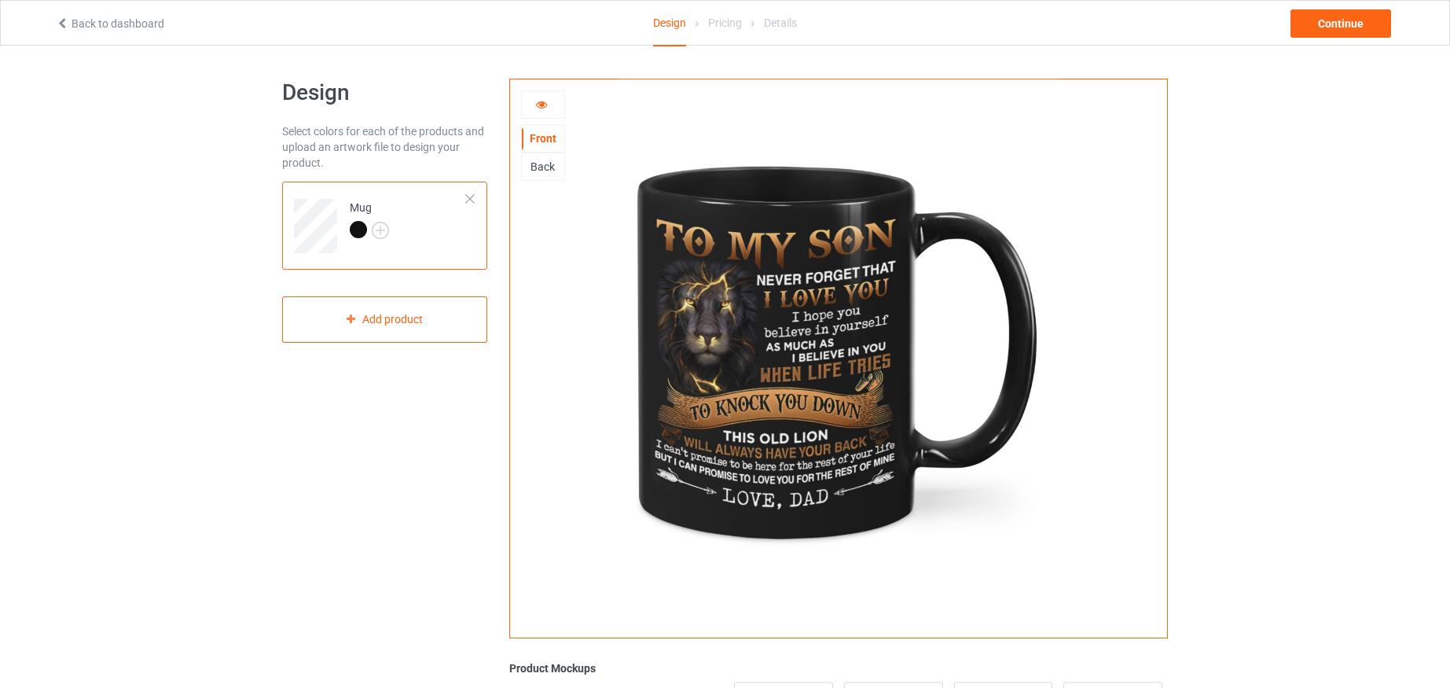
click at [542, 164] on div "Back" at bounding box center [543, 167] width 42 height 16
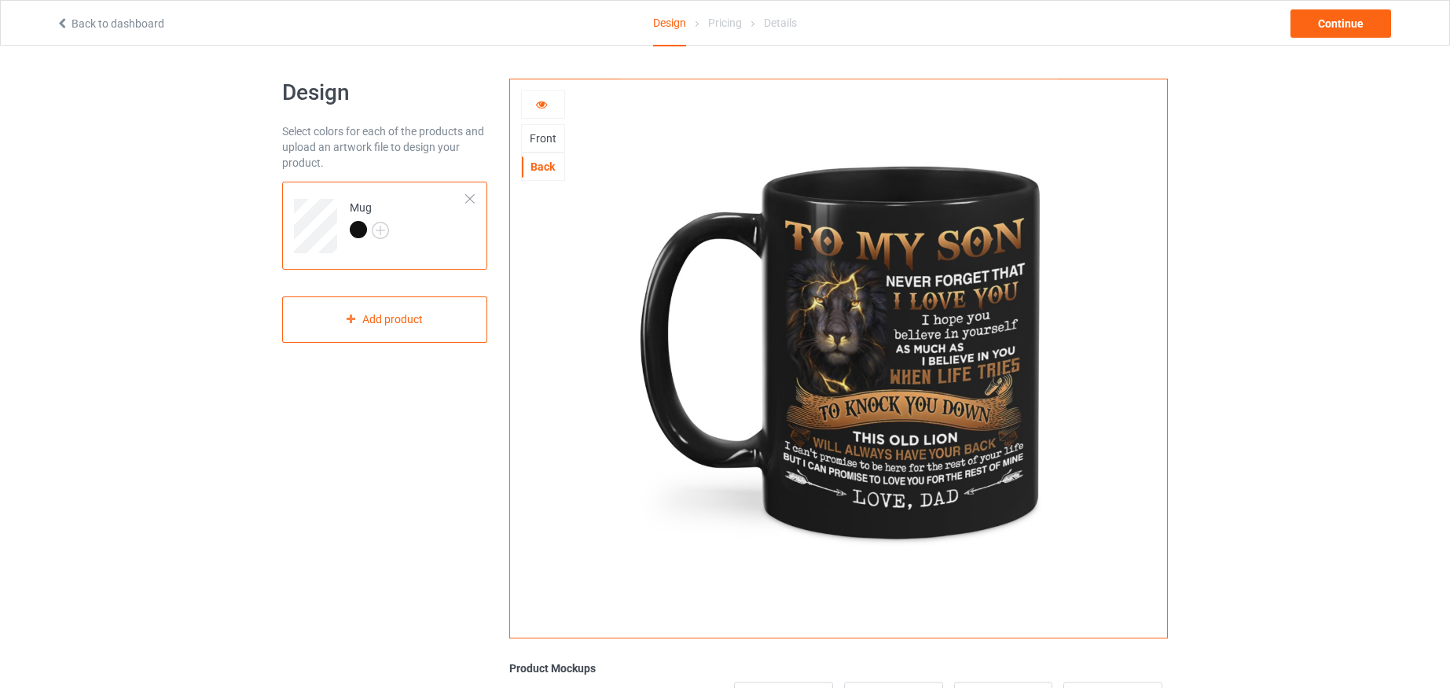
click at [548, 138] on div "Front" at bounding box center [543, 138] width 42 height 16
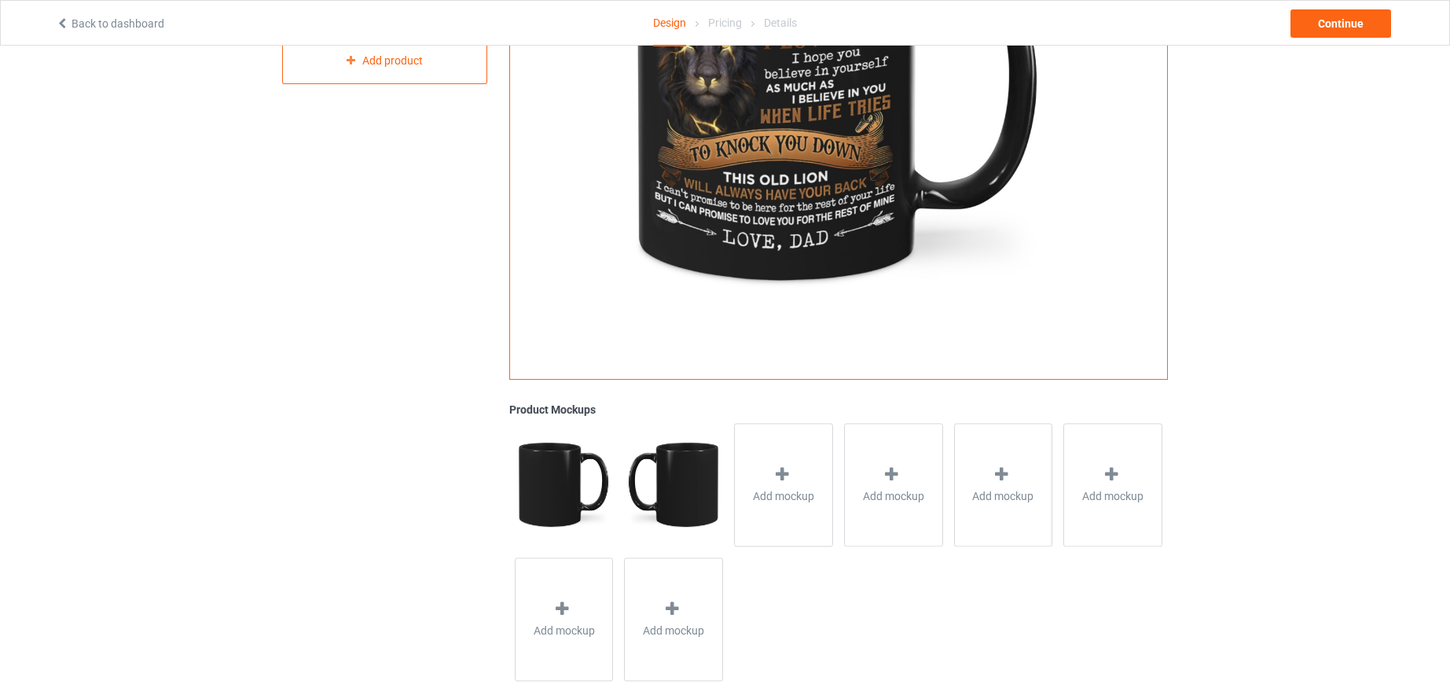
scroll to position [291, 0]
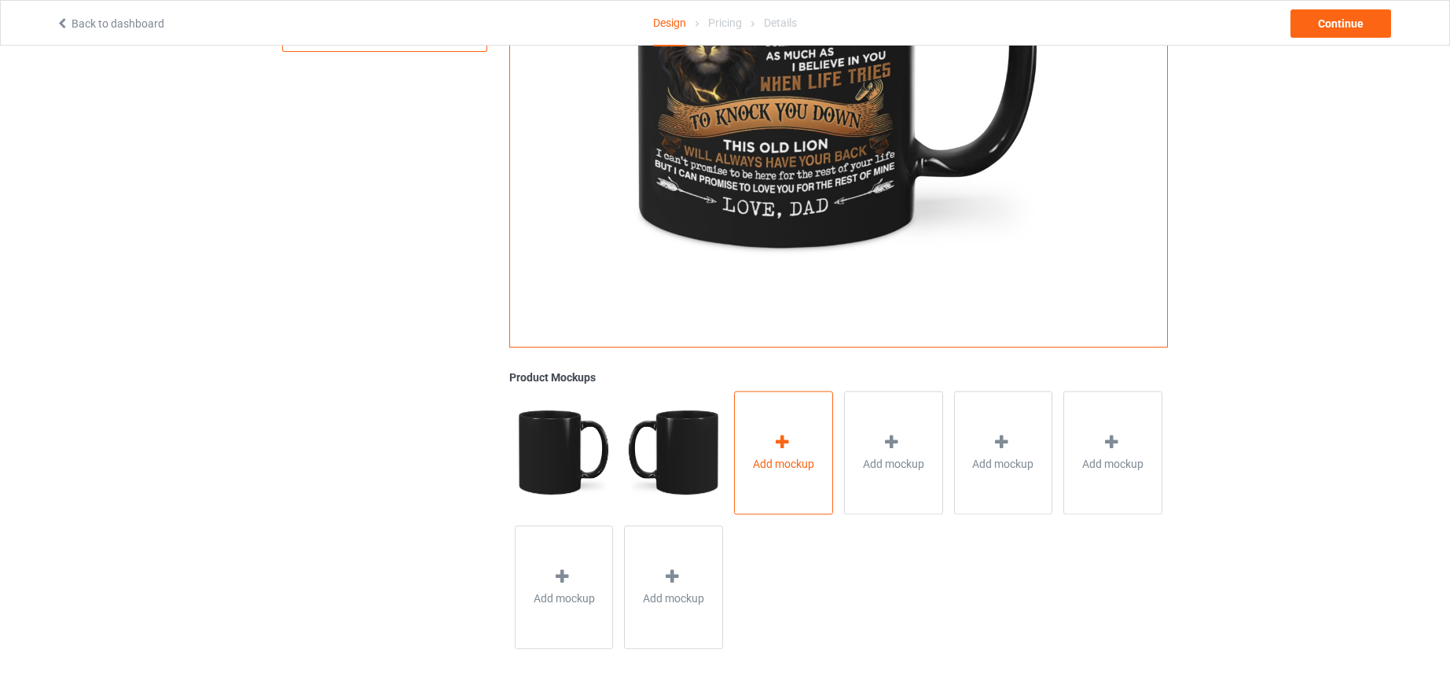
click at [783, 441] on icon at bounding box center [783, 442] width 20 height 17
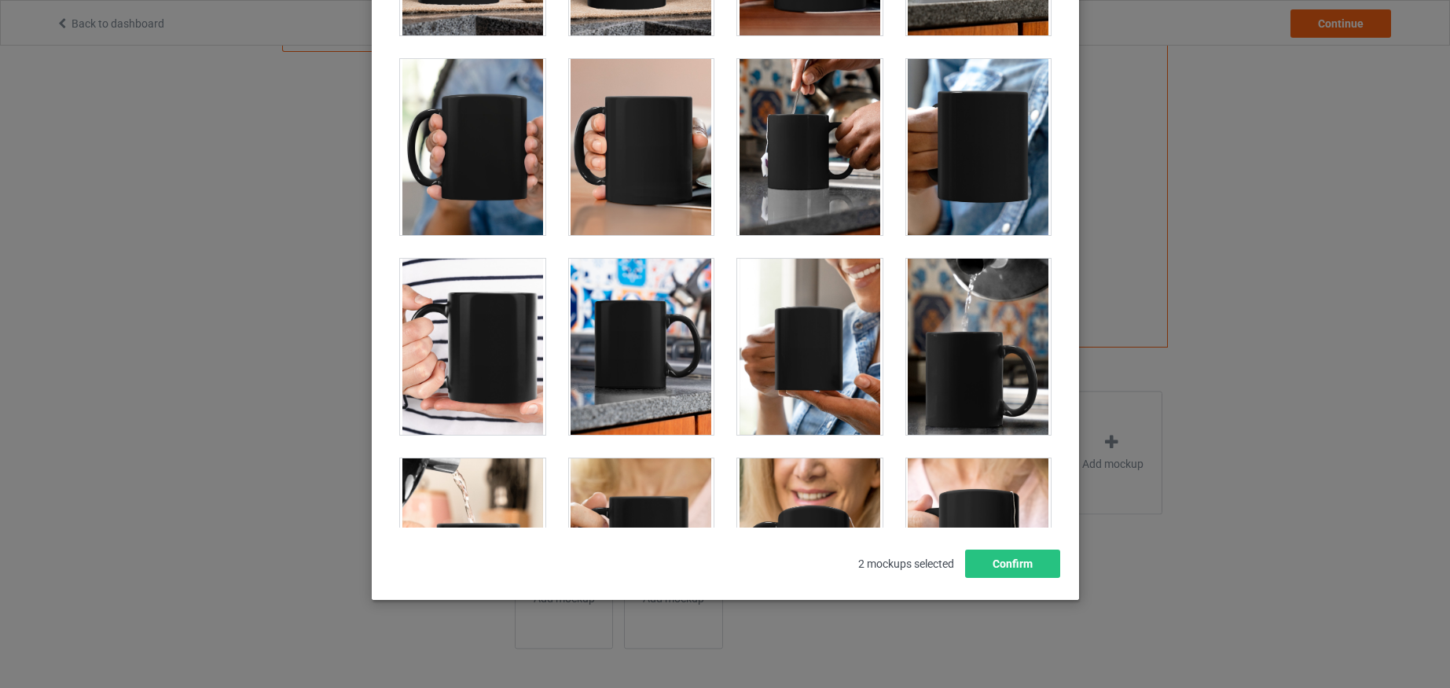
scroll to position [2927, 0]
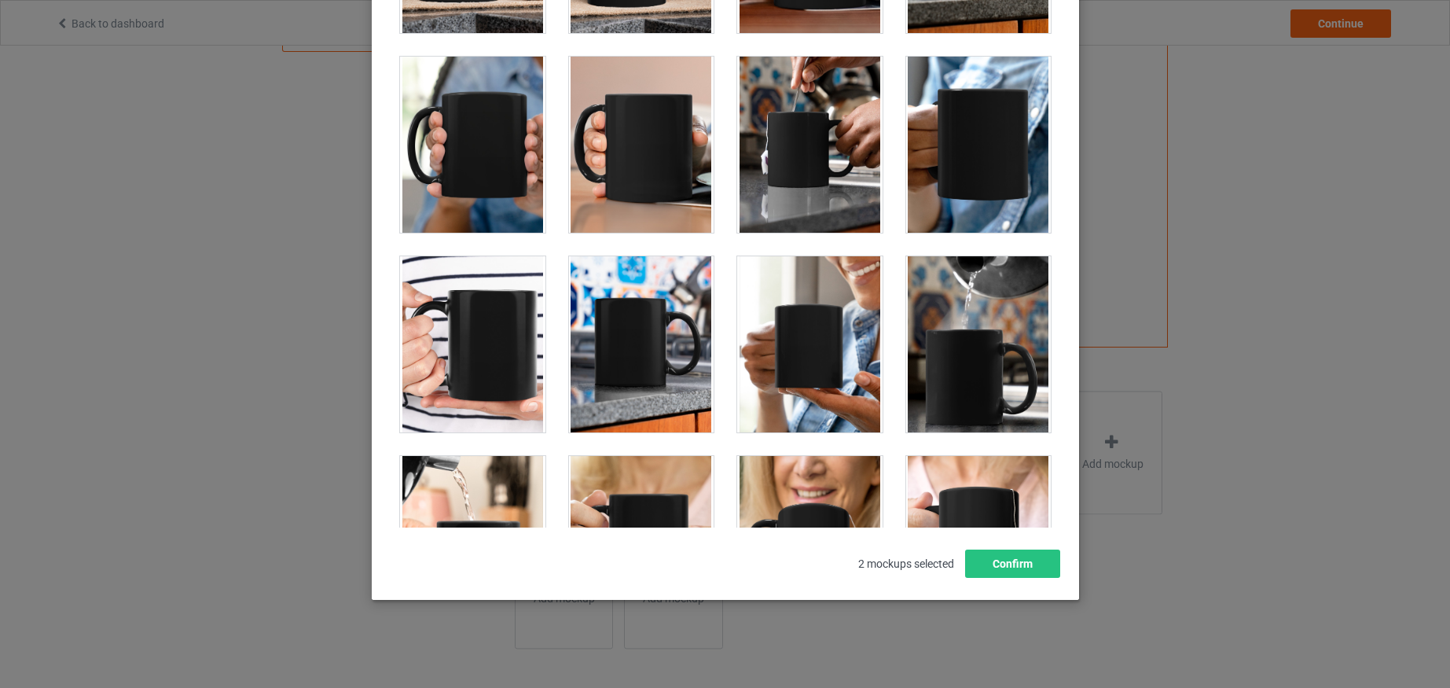
click at [653, 316] on div at bounding box center [640, 344] width 145 height 176
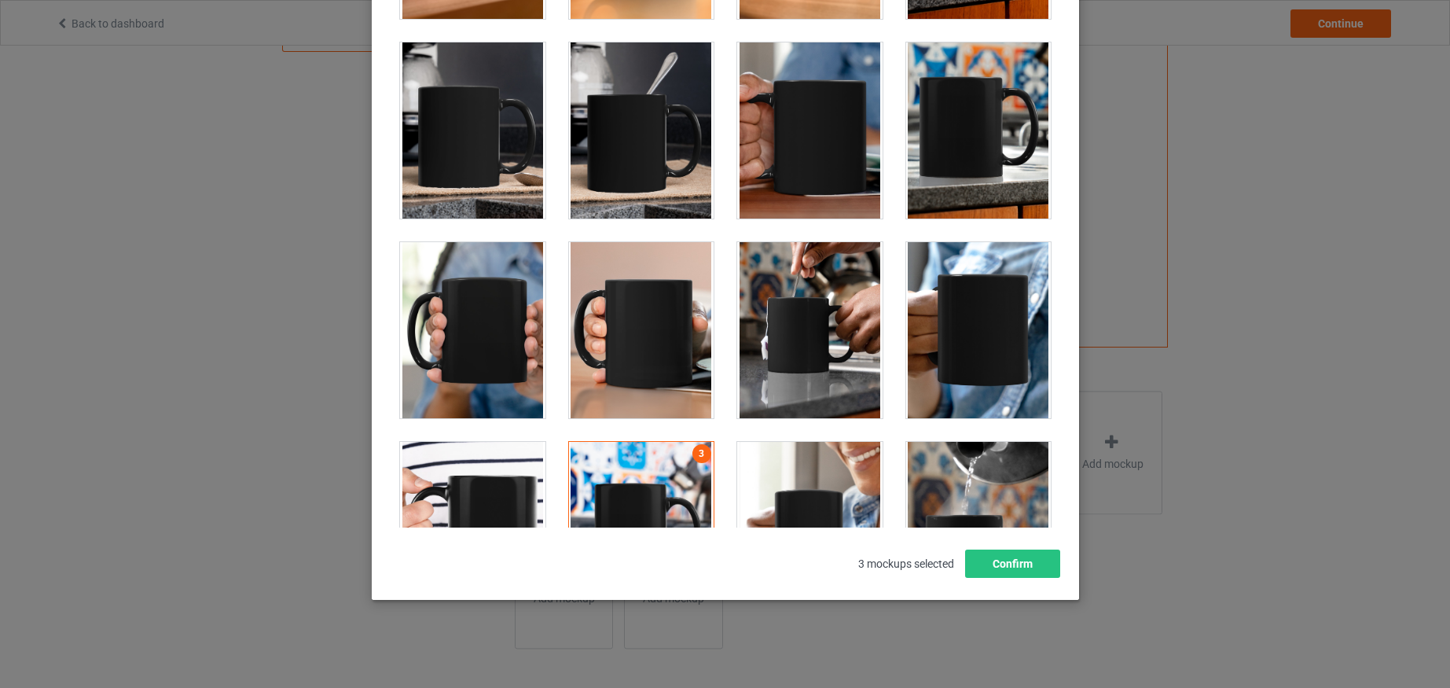
scroll to position [2733, 0]
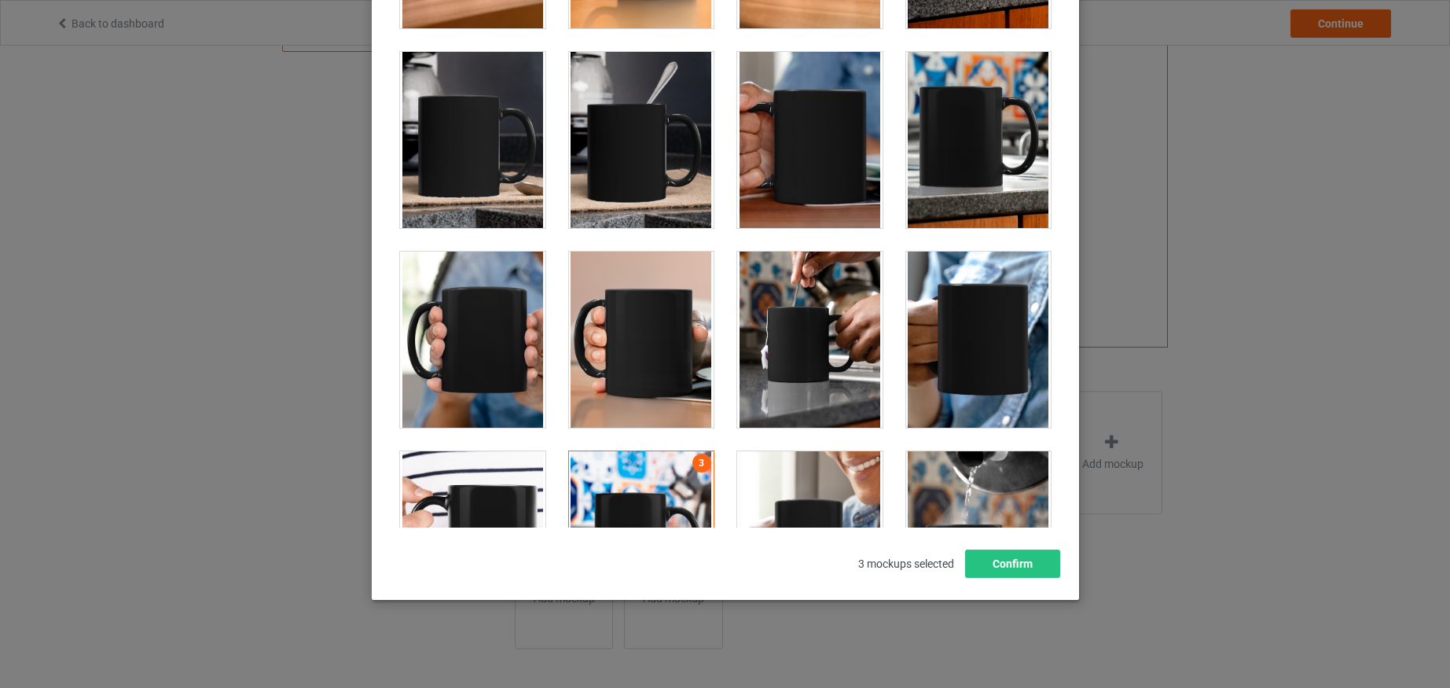
click at [970, 118] on div at bounding box center [978, 140] width 145 height 176
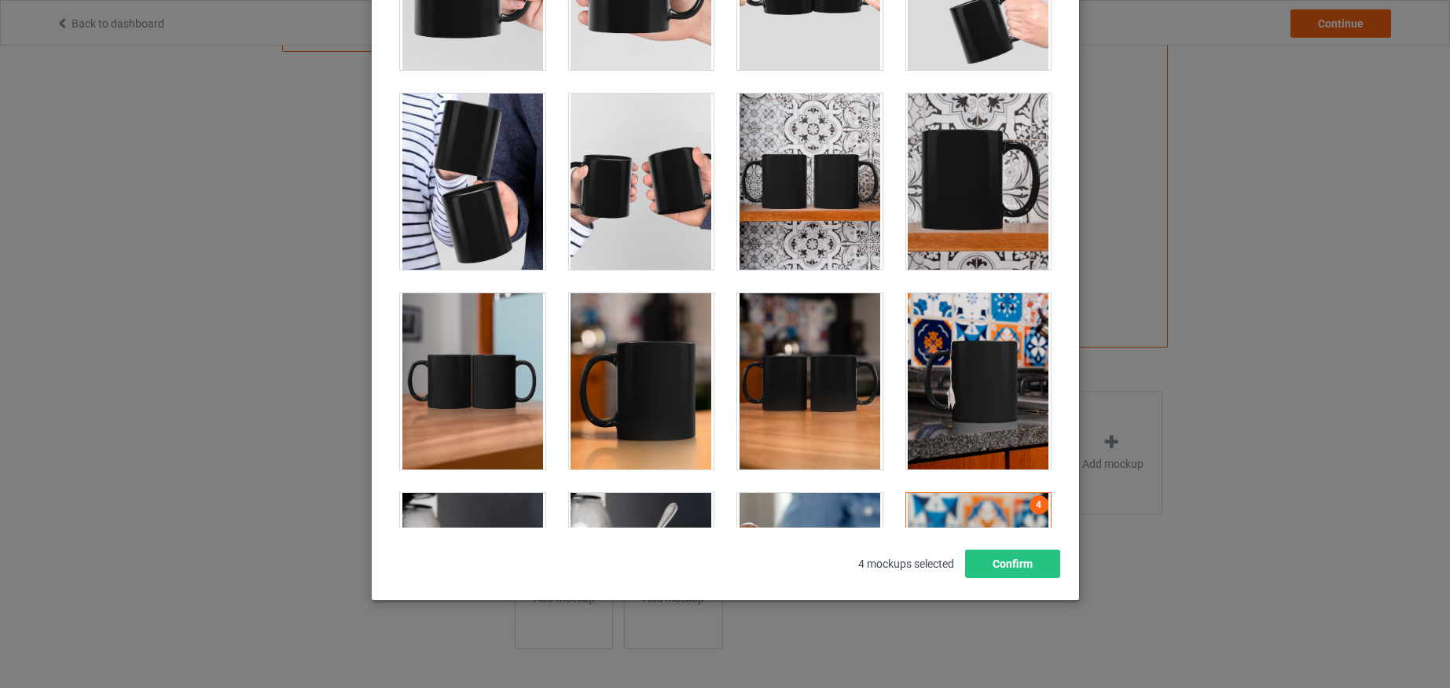
scroll to position [2289, 0]
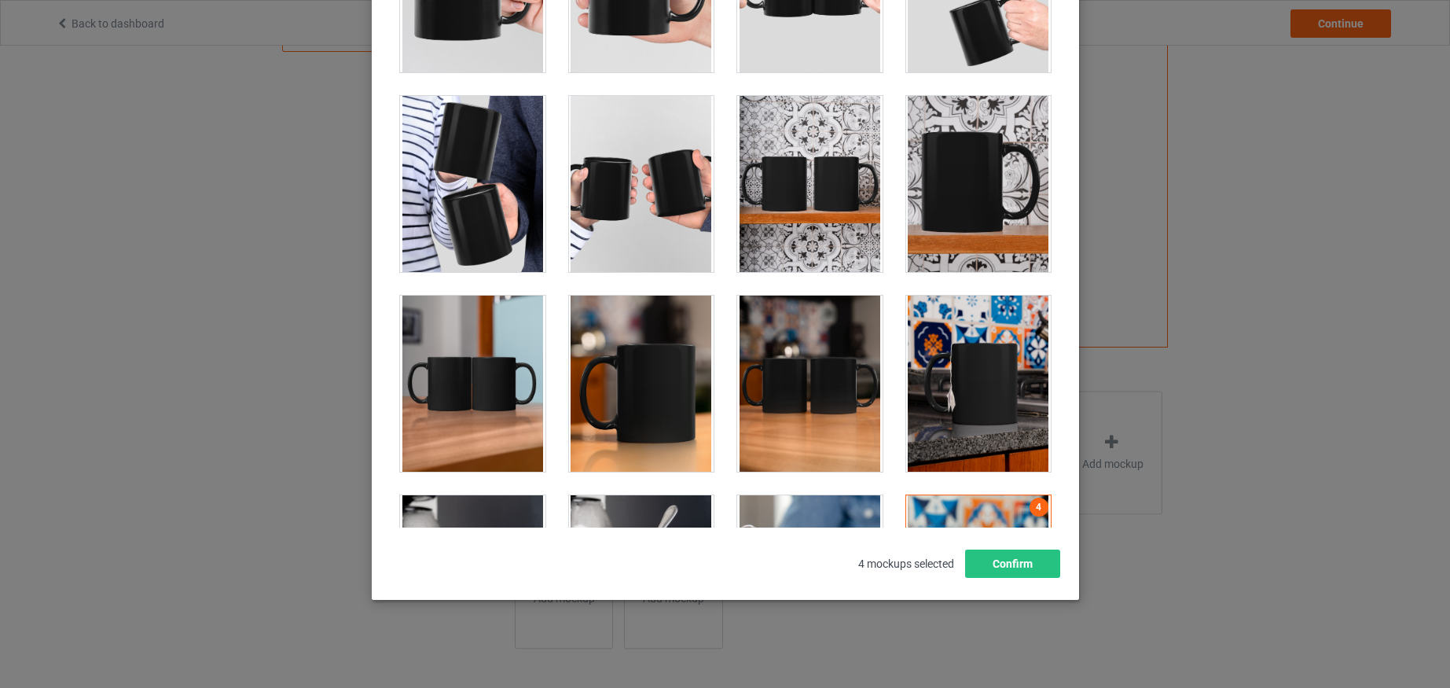
click at [645, 368] on div at bounding box center [640, 384] width 145 height 176
click at [1020, 564] on button "Confirm" at bounding box center [1012, 563] width 95 height 28
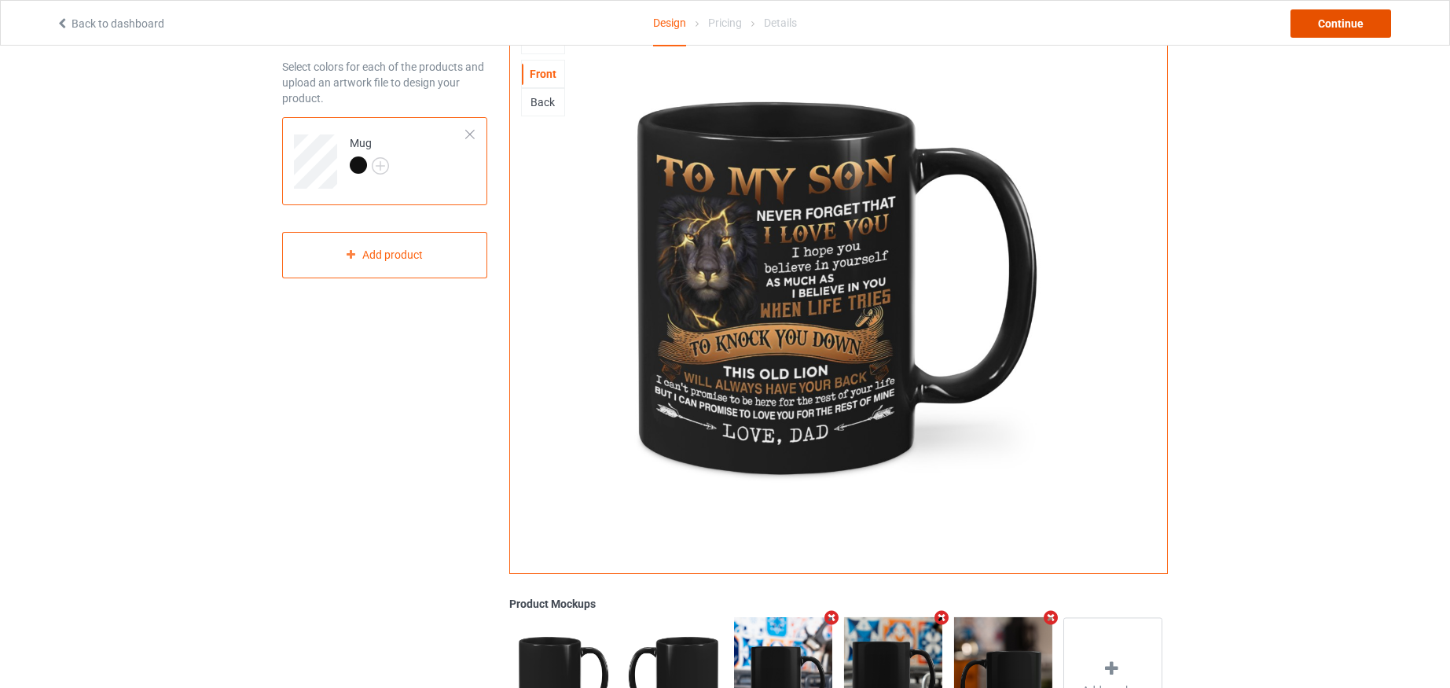
scroll to position [66, 0]
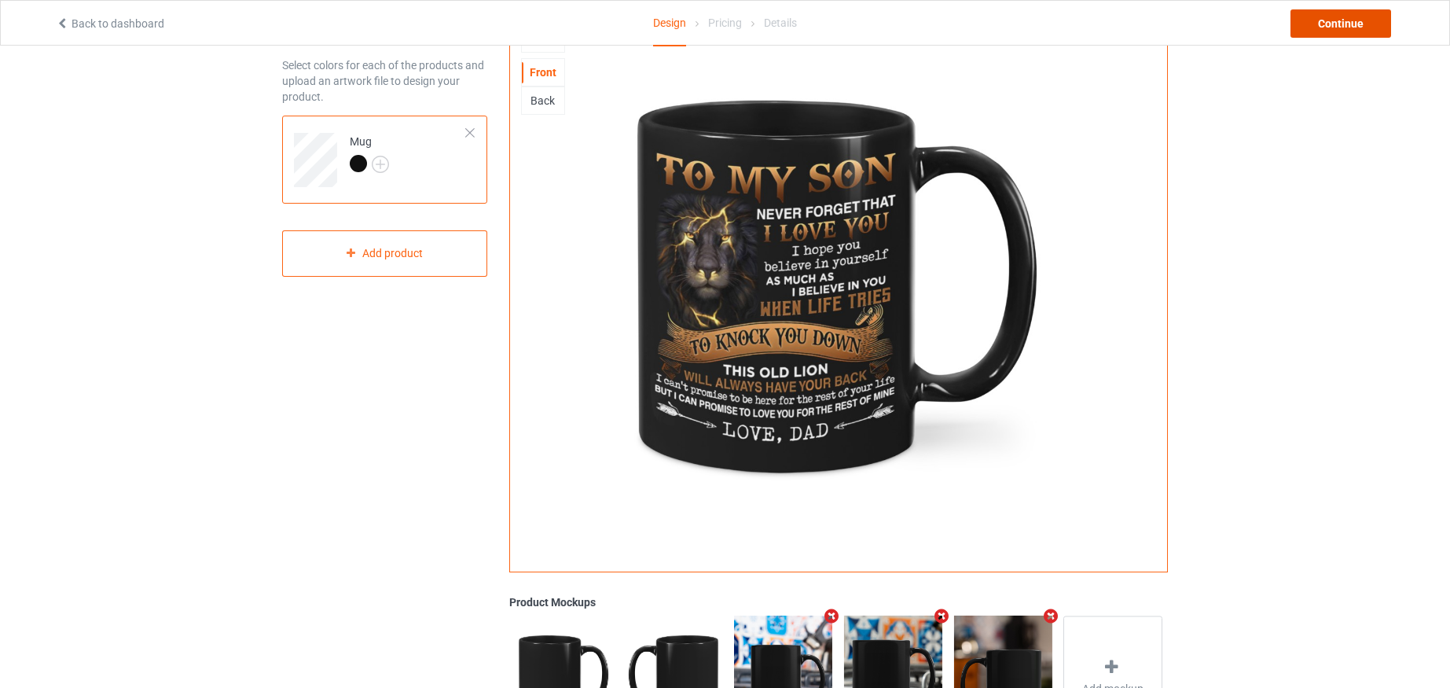
click at [1338, 21] on div "Continue" at bounding box center [1341, 23] width 101 height 28
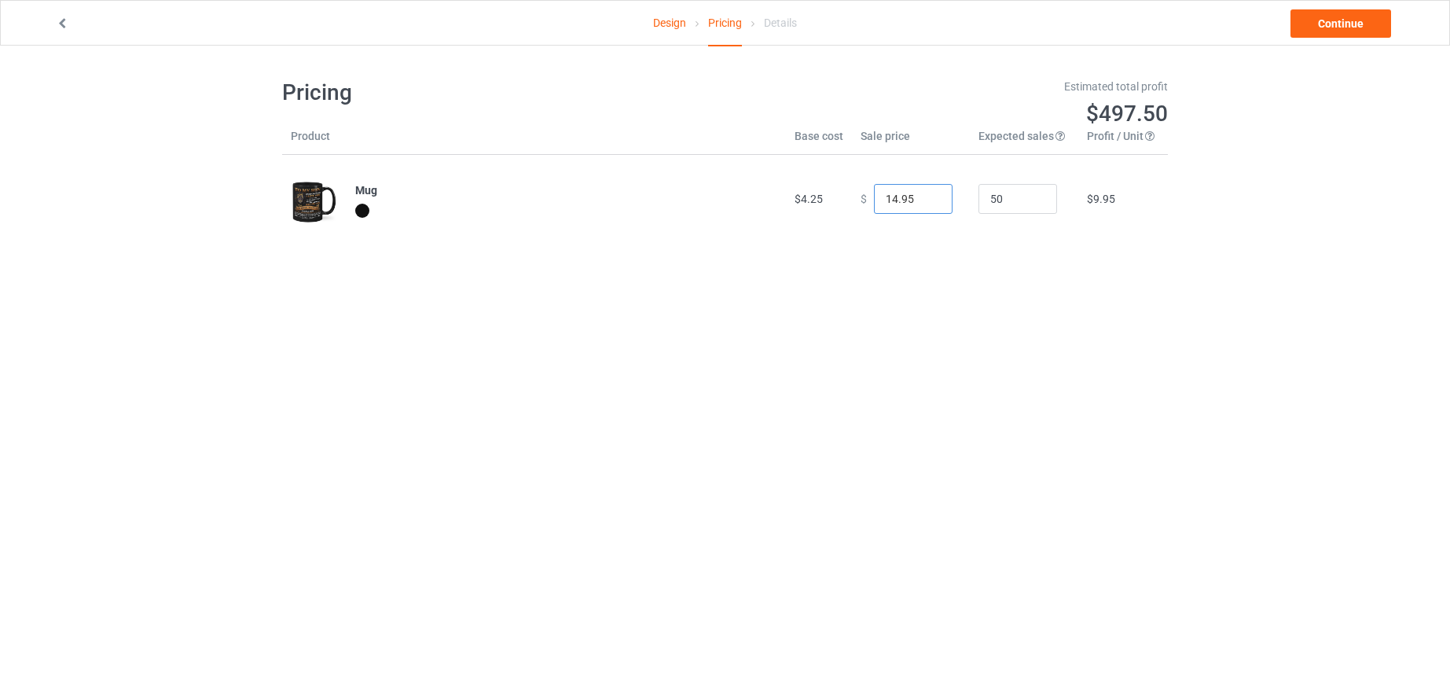
drag, startPoint x: 899, startPoint y: 197, endPoint x: 869, endPoint y: 195, distance: 30.0
click at [874, 195] on input "14.95" at bounding box center [913, 199] width 79 height 30
type input "22.99"
click at [1332, 24] on link "Continue" at bounding box center [1341, 23] width 101 height 28
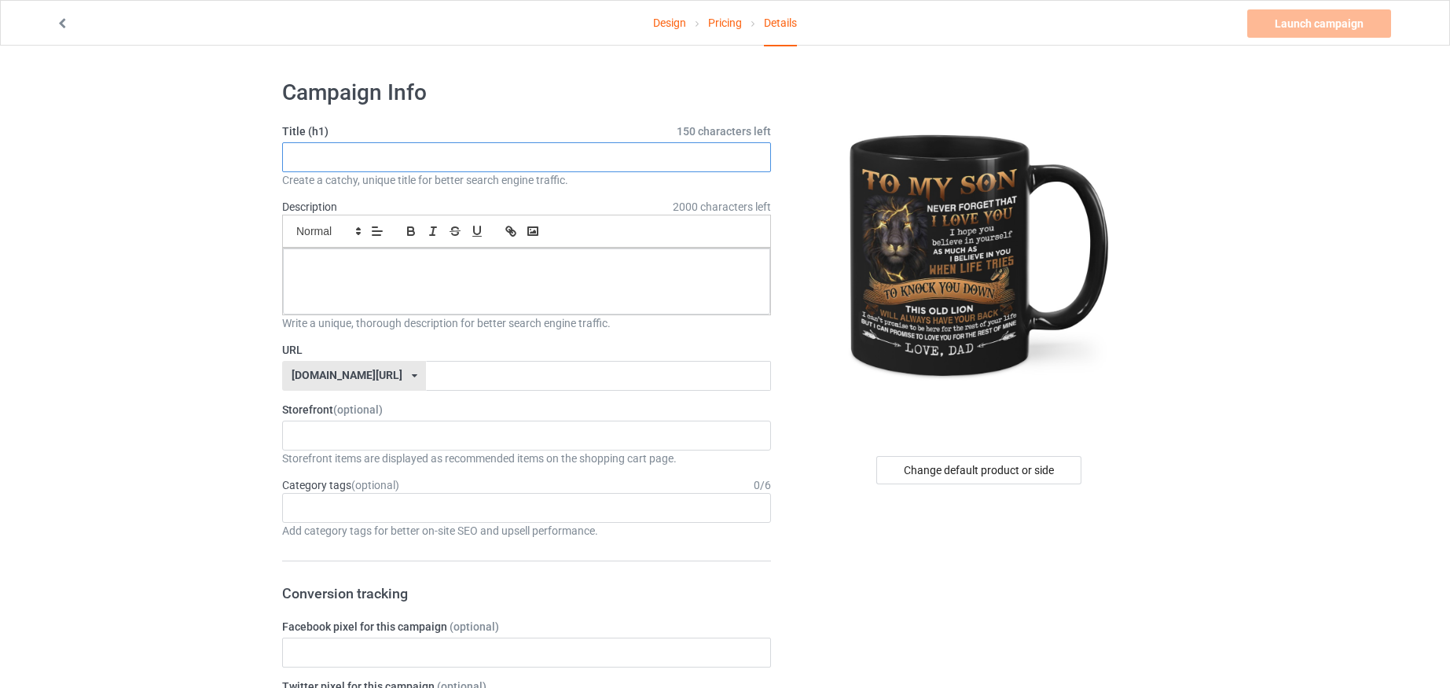
click at [377, 156] on input "text" at bounding box center [526, 157] width 489 height 30
click at [362, 157] on input "text" at bounding box center [526, 157] width 489 height 30
drag, startPoint x: 377, startPoint y: 158, endPoint x: 226, endPoint y: 145, distance: 151.5
type input "Son - I Believe In You"
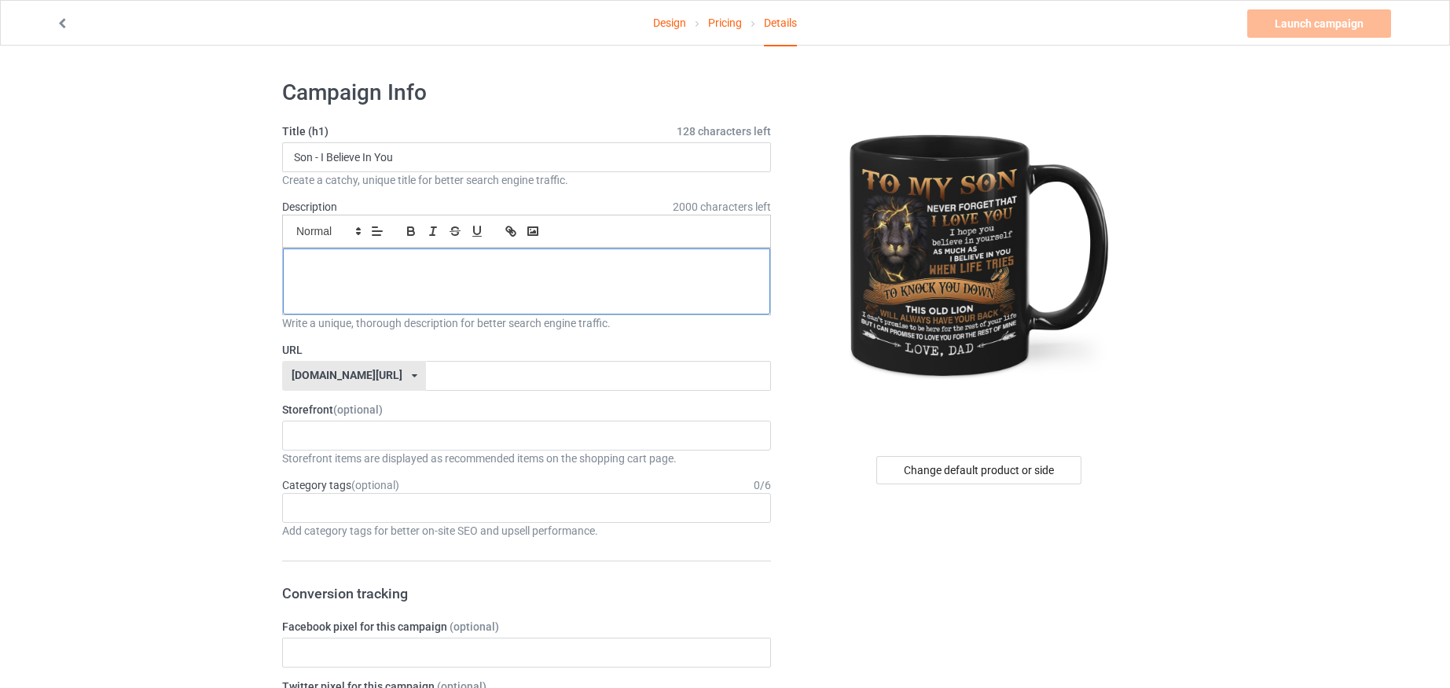
click at [329, 259] on p at bounding box center [527, 266] width 462 height 15
click at [426, 366] on input "text" at bounding box center [598, 376] width 344 height 30
type input "kiujyeutyahsibiybm"
click at [1307, 20] on link "Launch campaign" at bounding box center [1320, 23] width 144 height 28
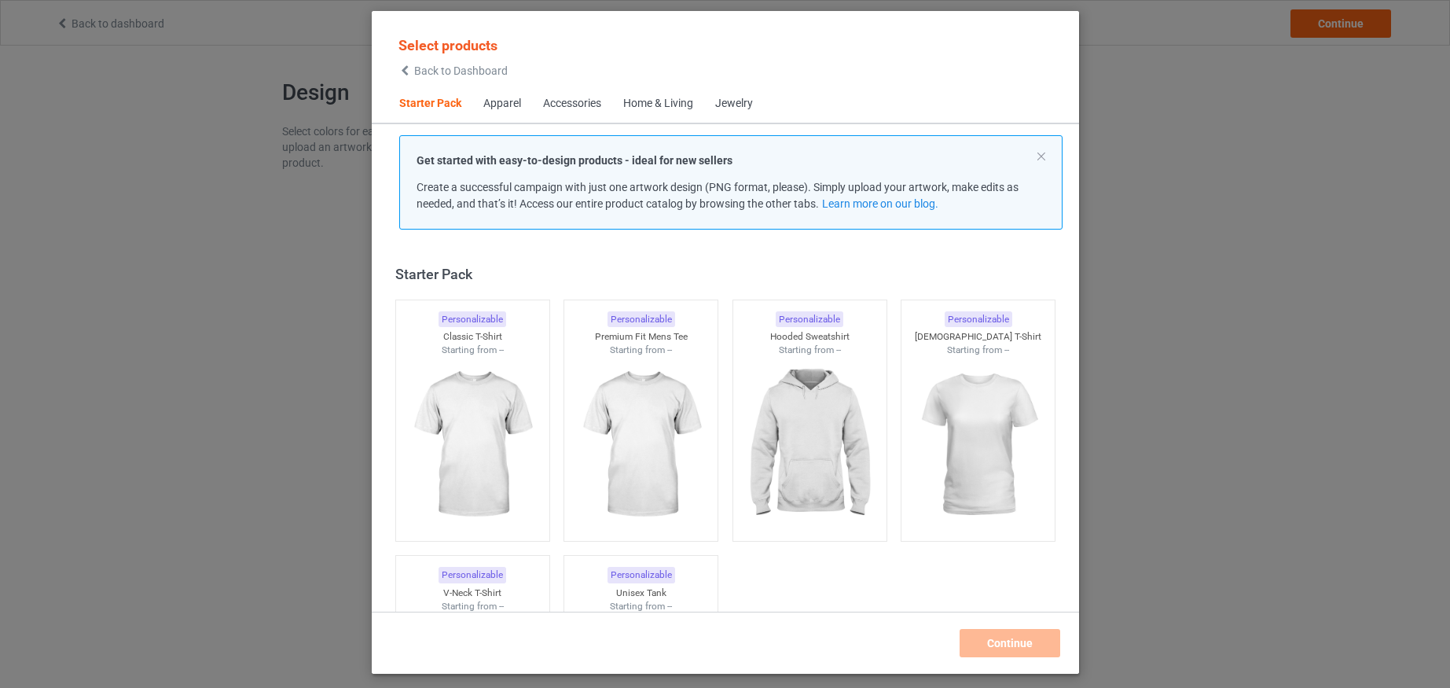
scroll to position [20, 0]
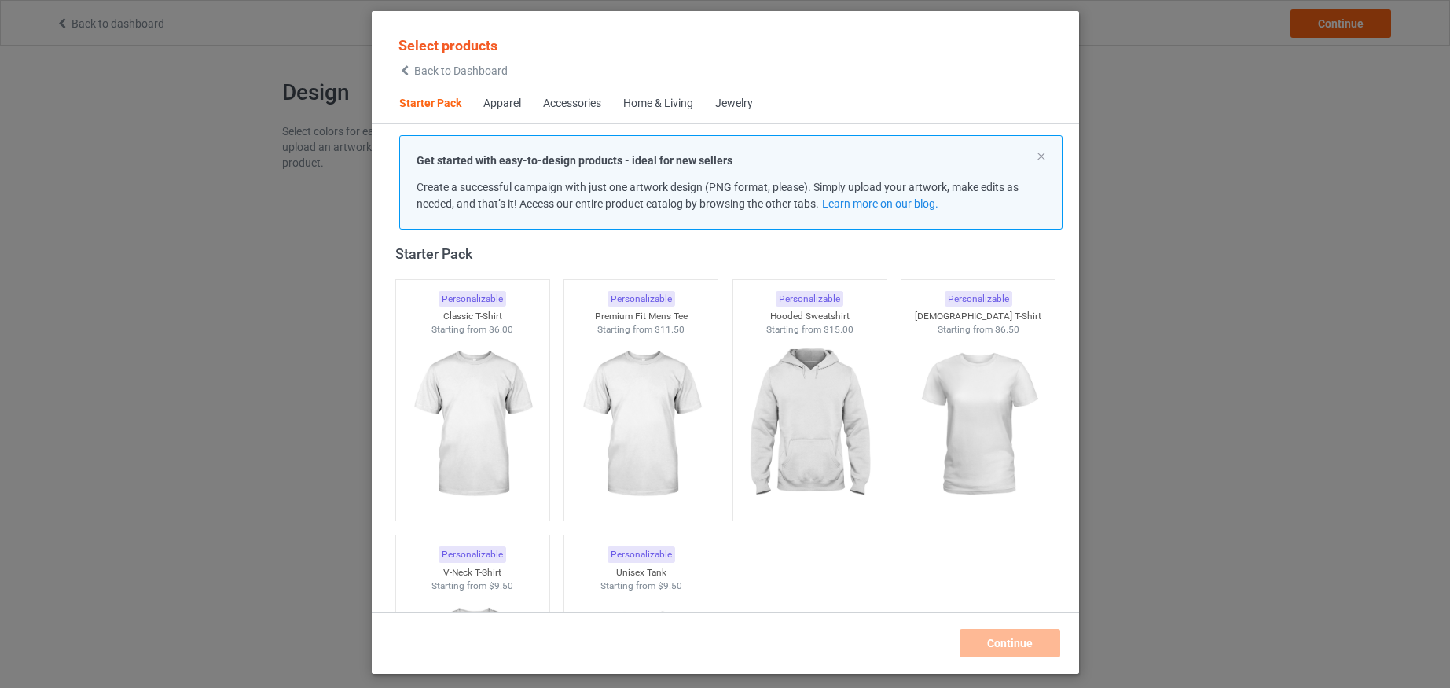
click at [437, 72] on span "Back to Dashboard" at bounding box center [461, 70] width 94 height 13
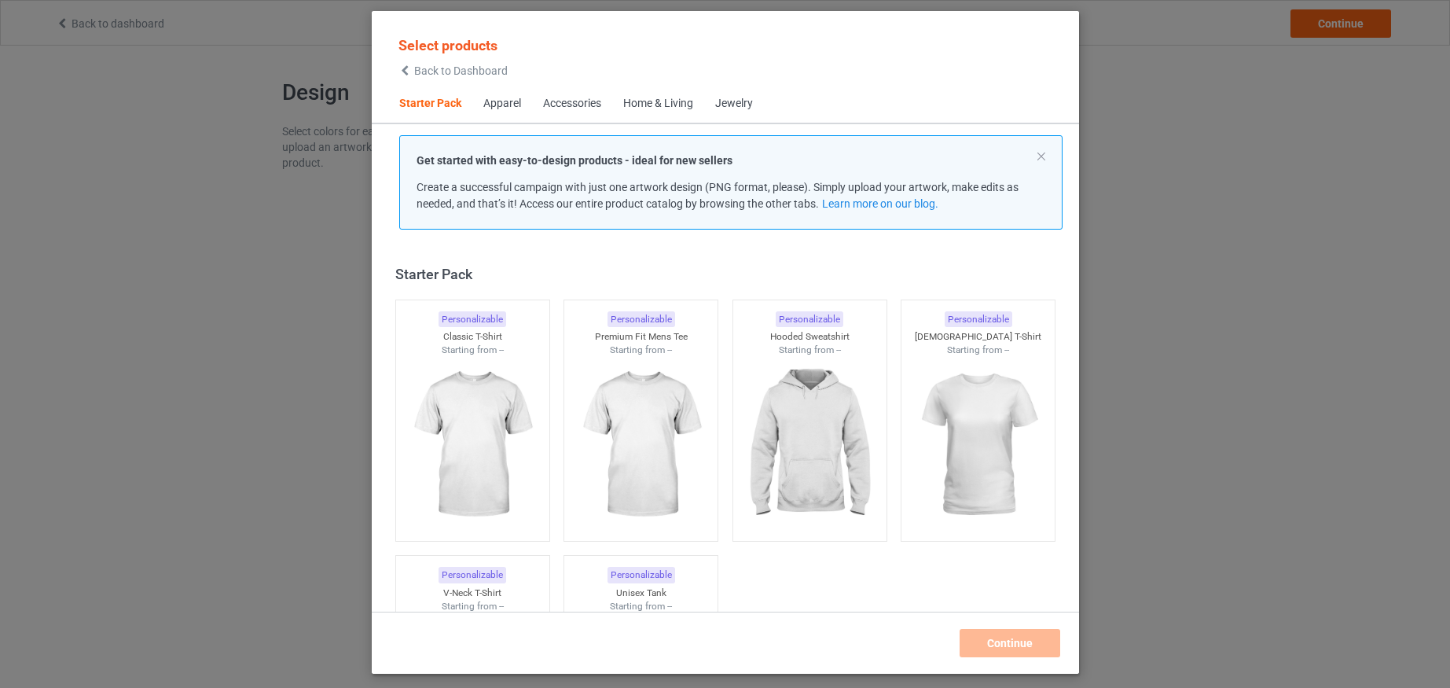
scroll to position [20, 0]
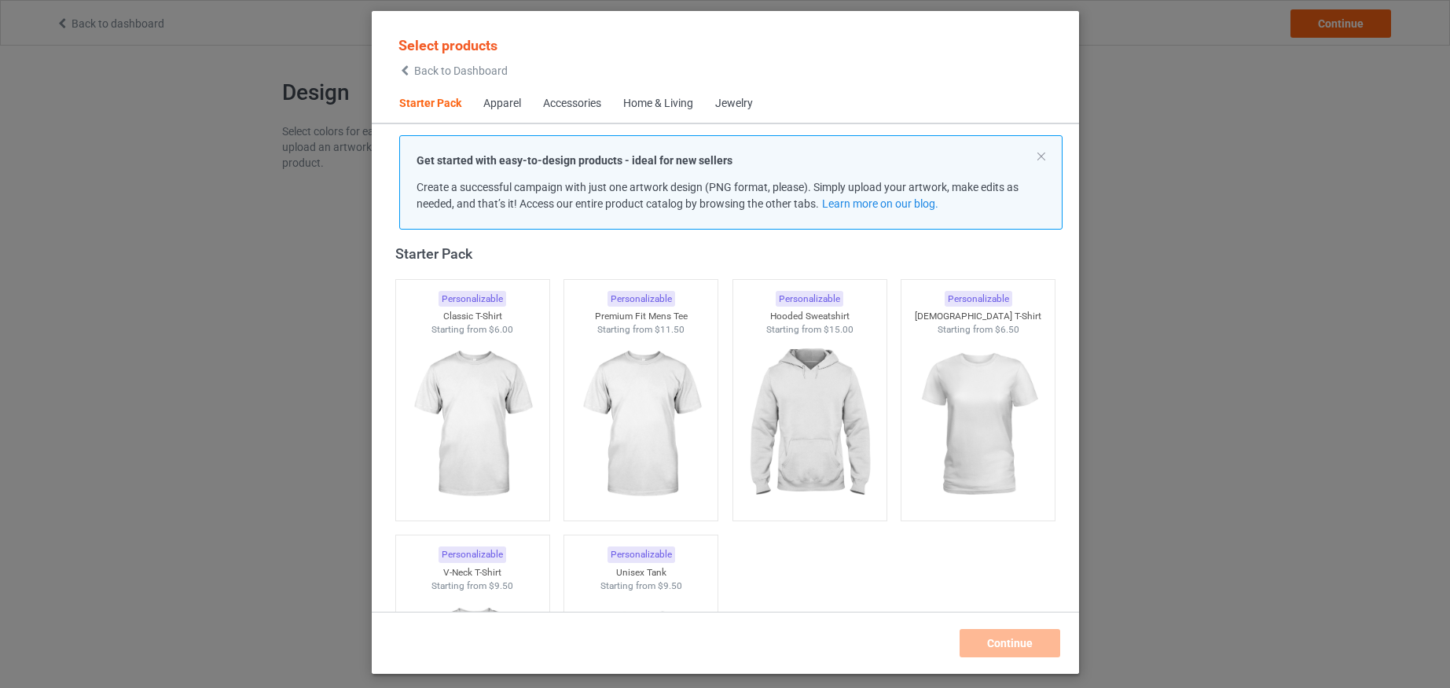
click at [475, 70] on span "Back to Dashboard" at bounding box center [461, 70] width 94 height 13
